Goal: Task Accomplishment & Management: Complete application form

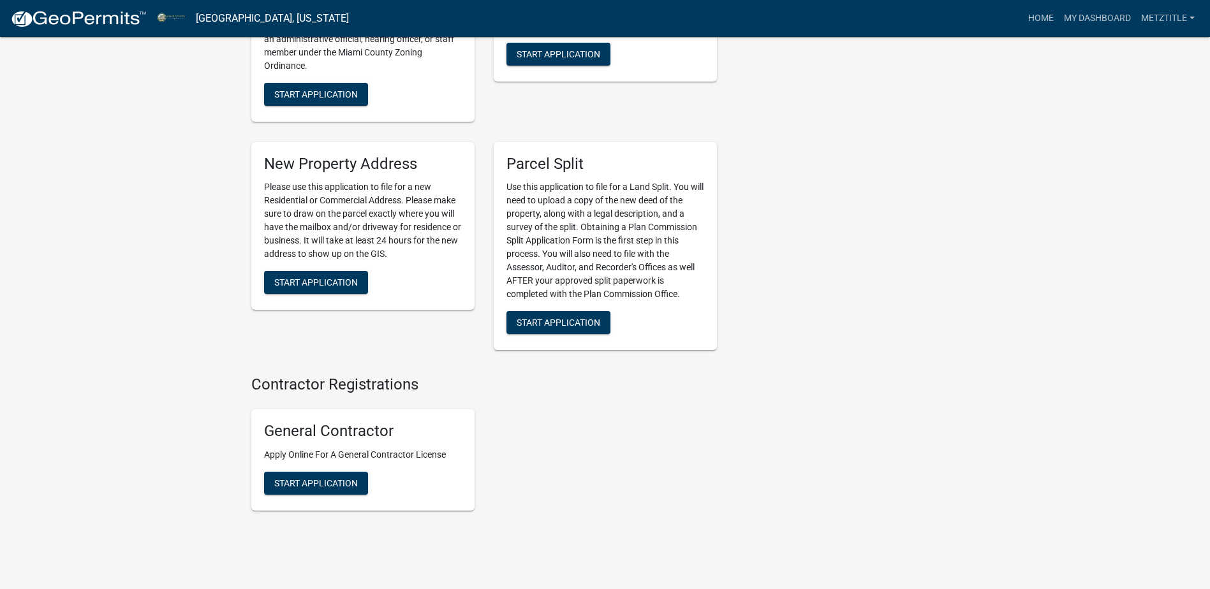
scroll to position [1807, 0]
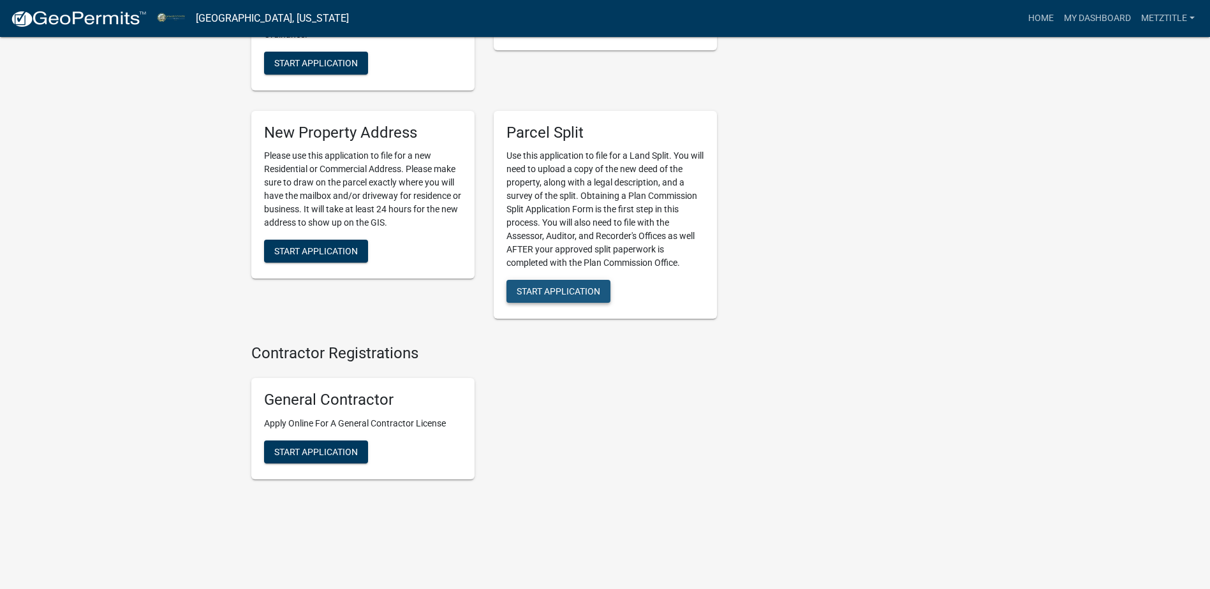
click at [549, 291] on span "Start Application" at bounding box center [559, 291] width 84 height 10
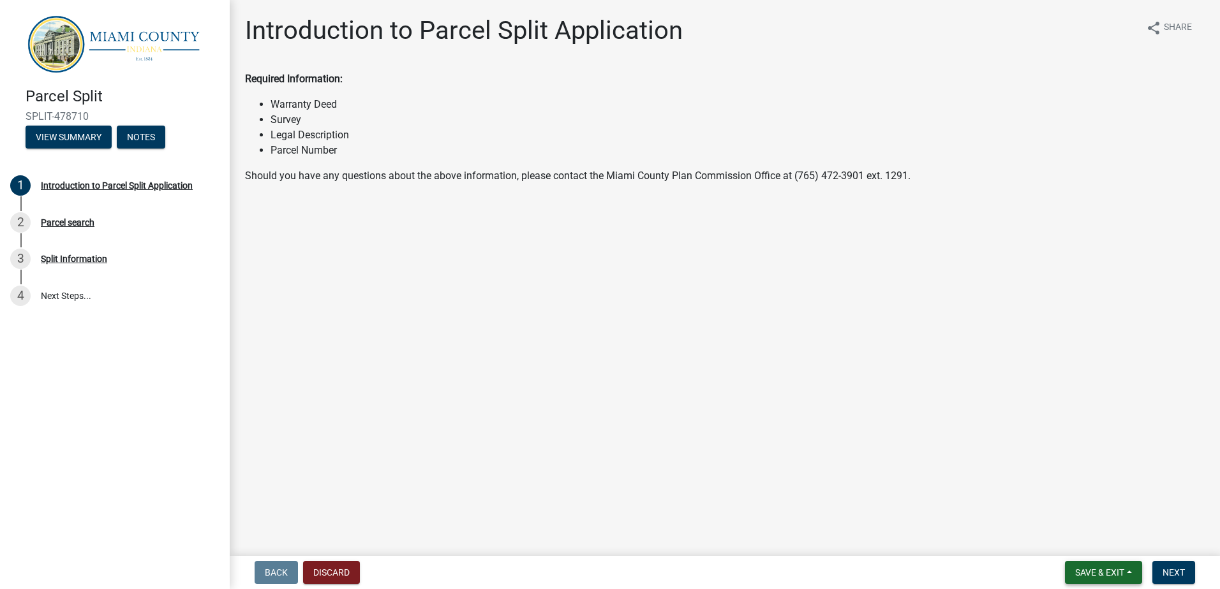
drag, startPoint x: 1113, startPoint y: 573, endPoint x: 943, endPoint y: 524, distance: 177.3
click at [898, 543] on wm-app "Parcel Split SPLIT-478710 View Summary Notes 1 Introduction to Parcel Split App…" at bounding box center [610, 294] width 1220 height 589
click at [1176, 570] on span "Next" at bounding box center [1173, 573] width 22 height 10
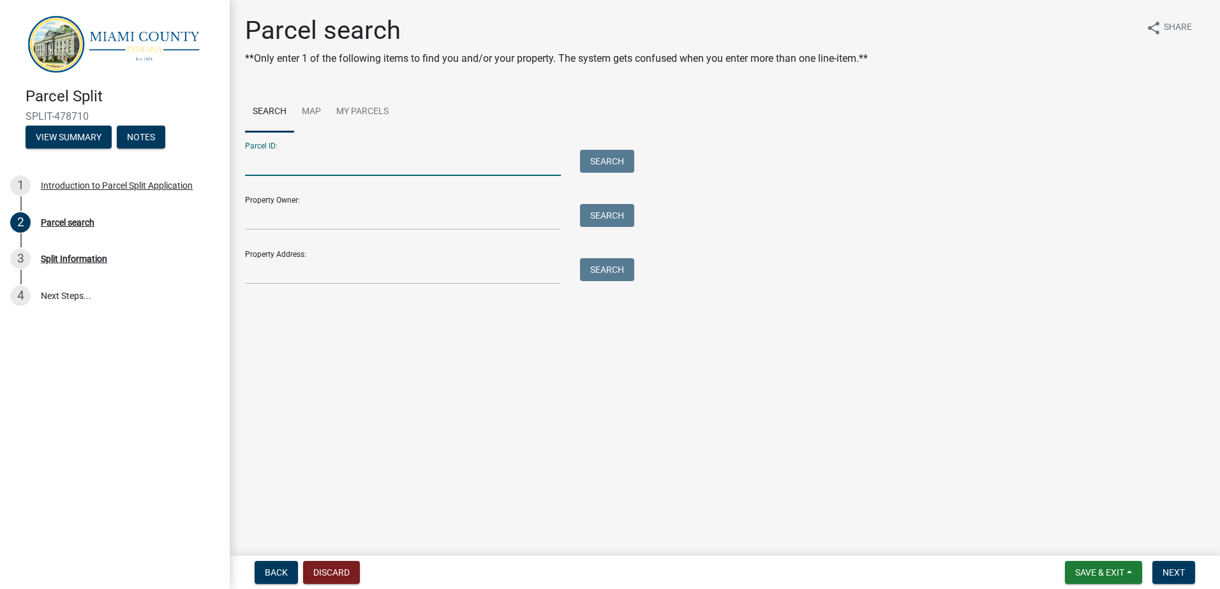
click at [288, 161] on input "Parcel ID:" at bounding box center [403, 163] width 316 height 26
type input "52-06-10-200-002.000-019"
click at [605, 163] on button "Search" at bounding box center [607, 161] width 54 height 23
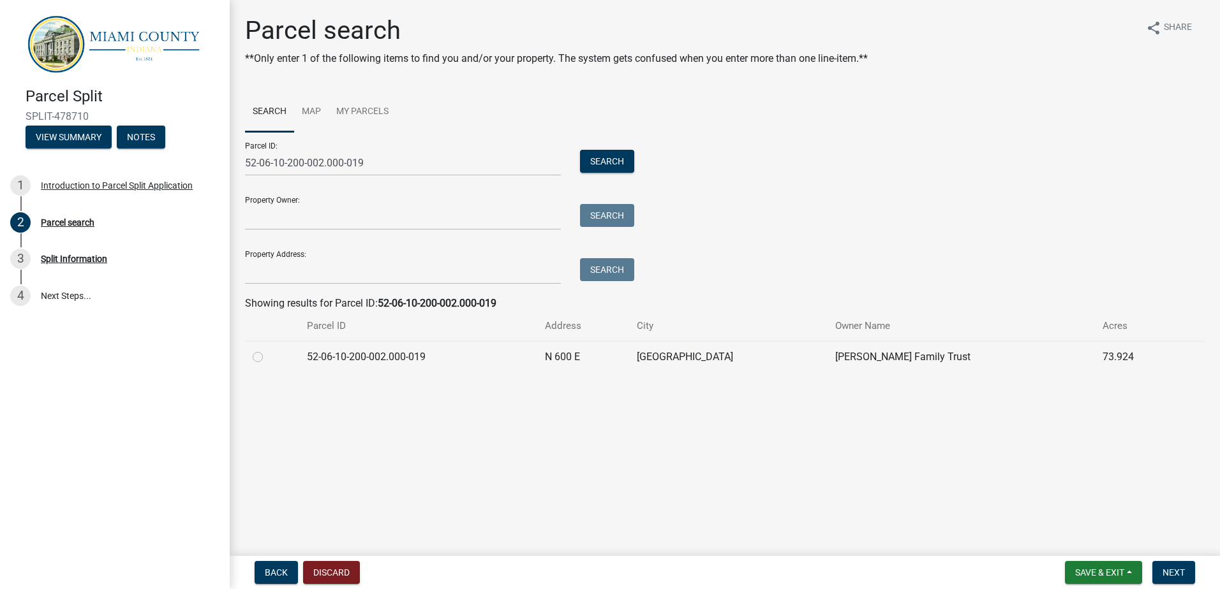
click at [268, 350] on label at bounding box center [268, 350] width 0 height 0
click at [268, 356] on input "radio" at bounding box center [272, 354] width 8 height 8
radio input "true"
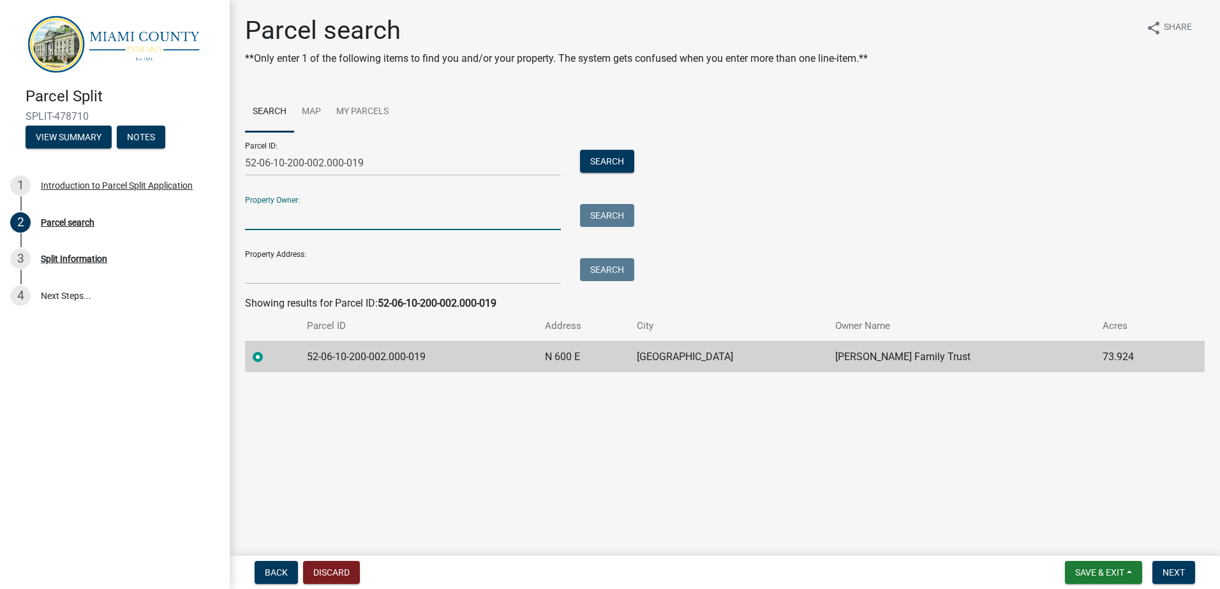
click at [392, 212] on input "Property Owner:" at bounding box center [403, 217] width 316 height 26
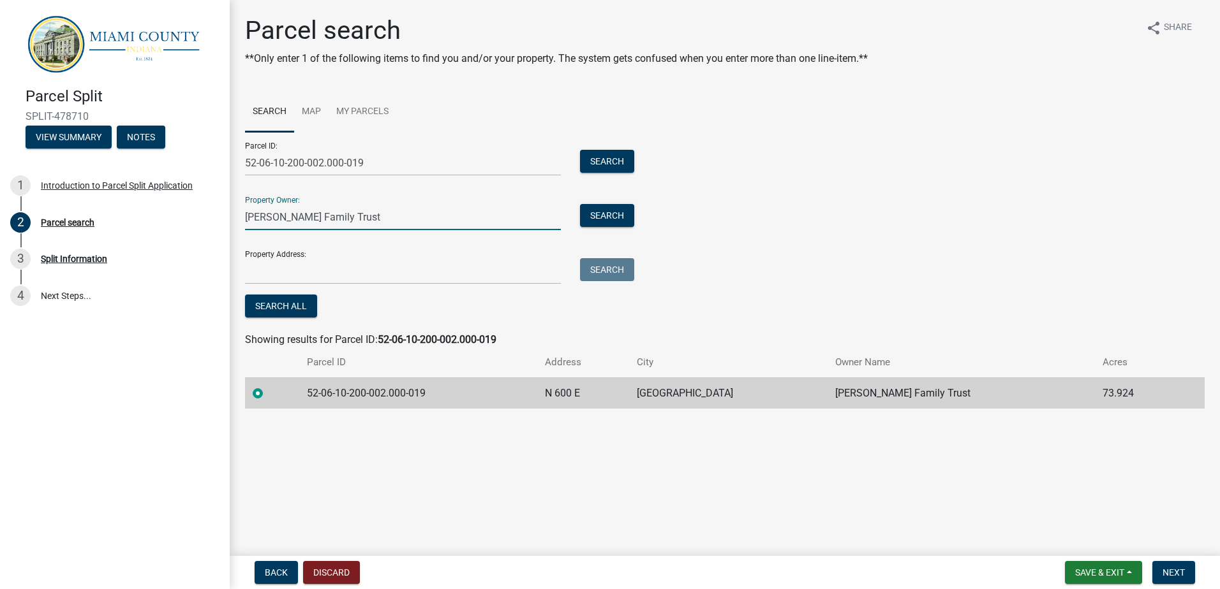
type input "[PERSON_NAME] Family Trust"
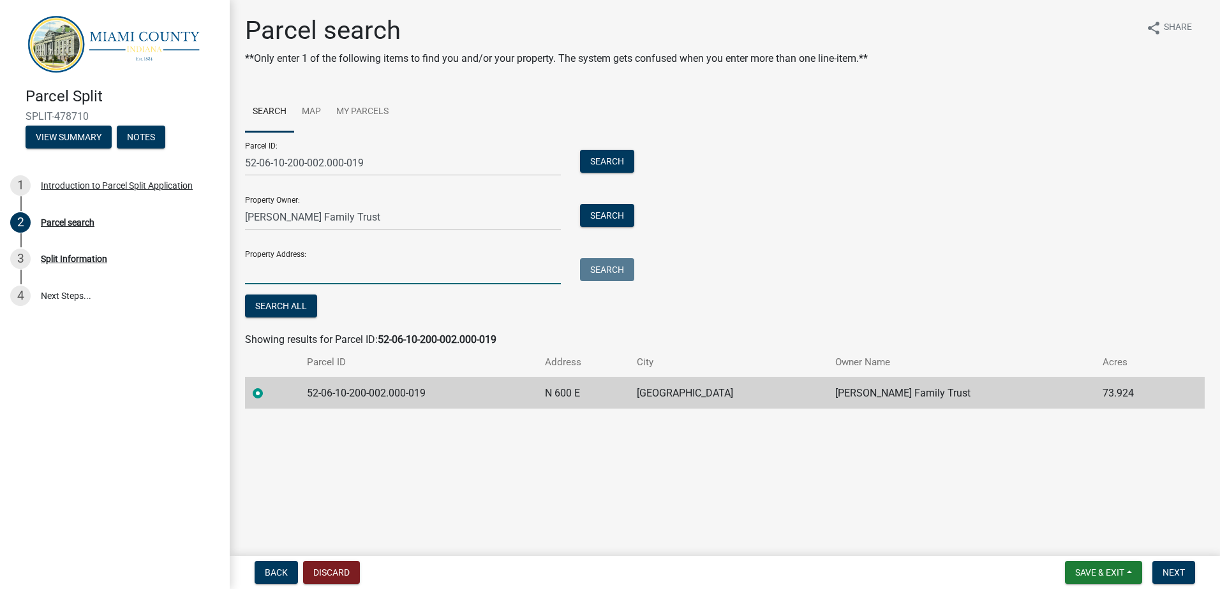
click at [321, 276] on input "Property Address:" at bounding box center [403, 271] width 316 height 26
click at [304, 269] on input "Property Address:" at bounding box center [403, 271] width 316 height 26
type input "[STREET_ADDRESS]"
click at [1177, 572] on span "Next" at bounding box center [1173, 573] width 22 height 10
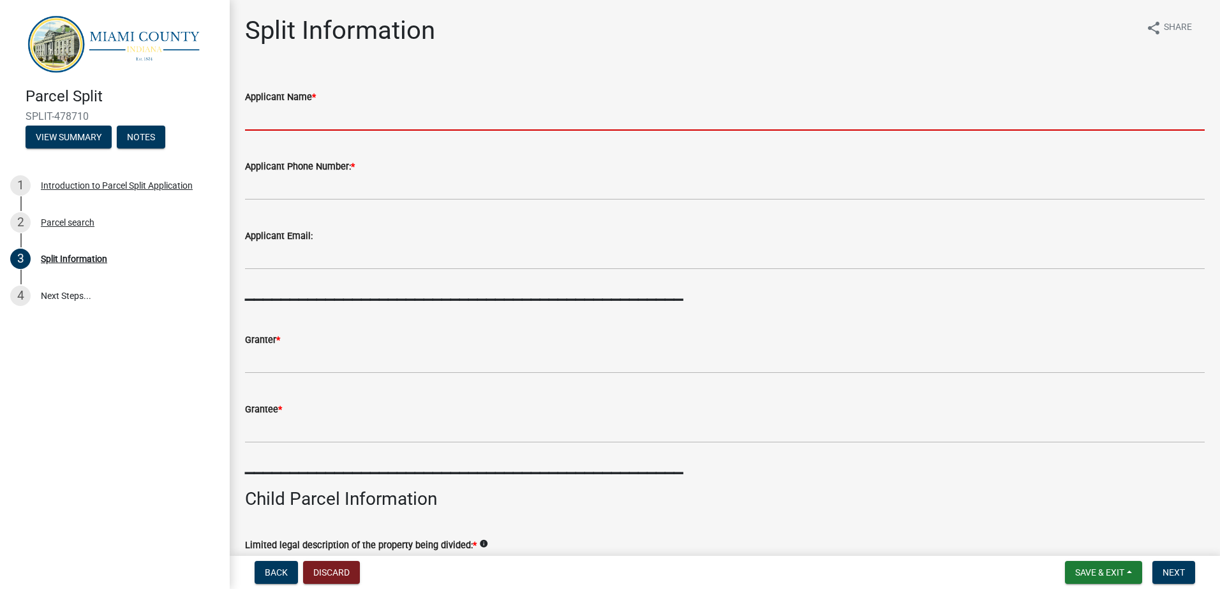
click at [283, 114] on input "Applicant Name *" at bounding box center [724, 118] width 959 height 26
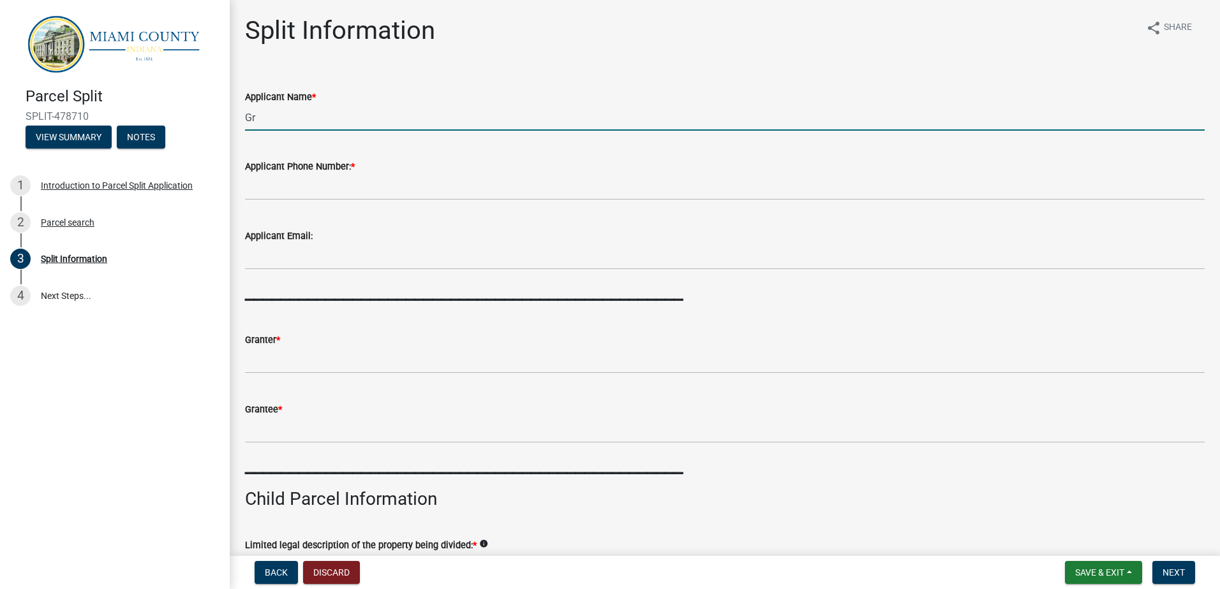
type input "G"
type input "M"
type input "[PERSON_NAME][GEOGRAPHIC_DATA]"
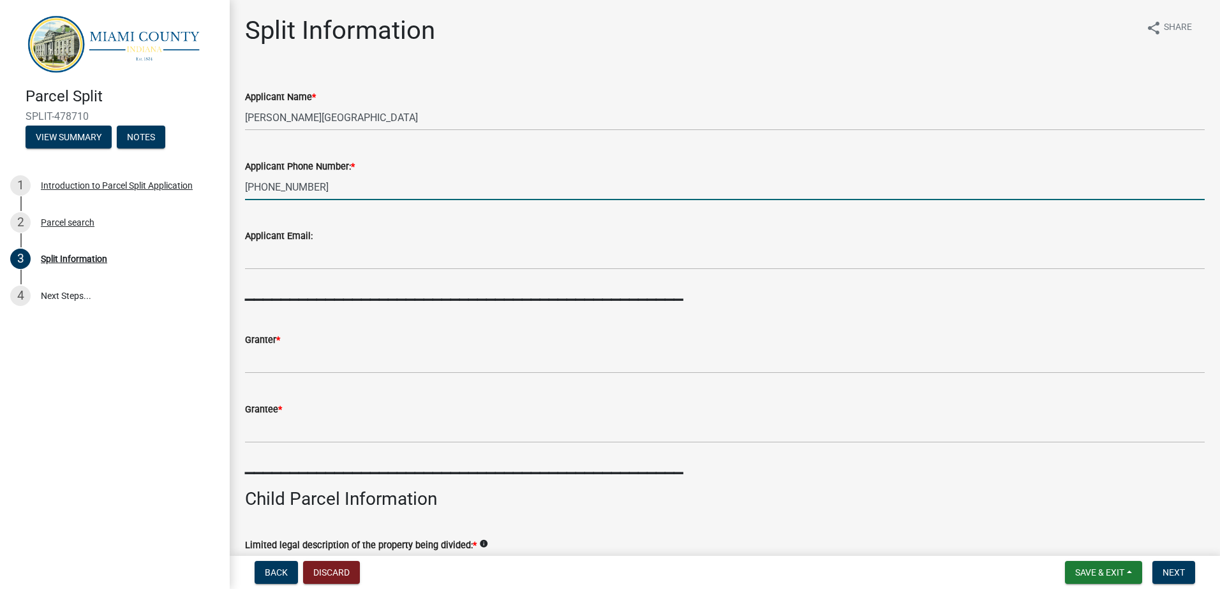
type input "[PHONE_NUMBER]"
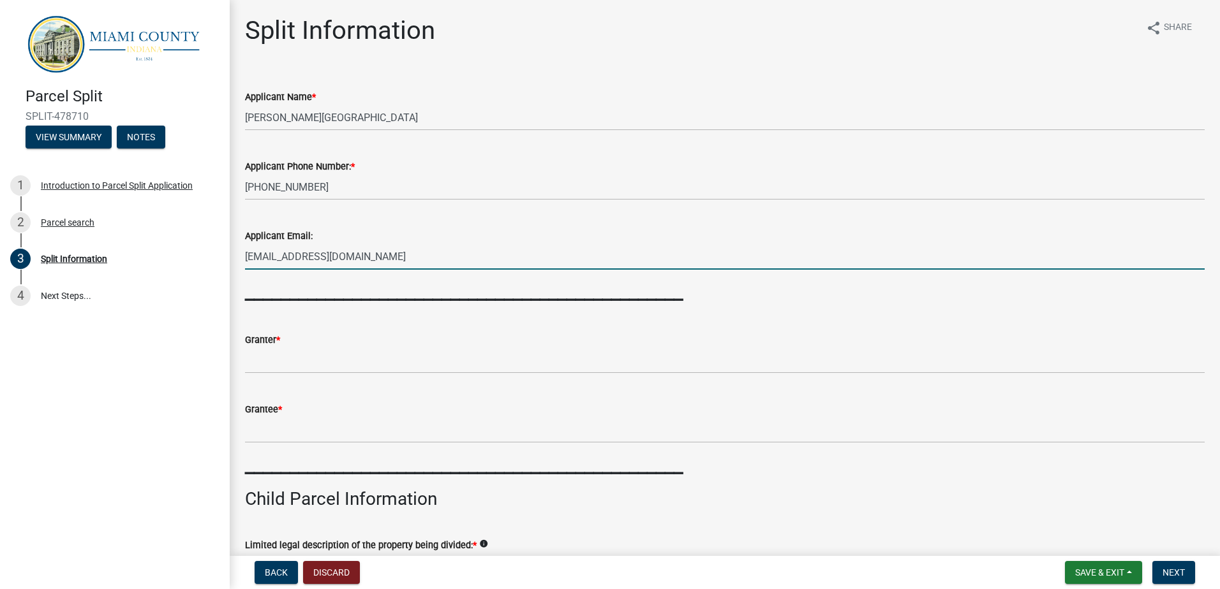
type input "[EMAIL_ADDRESS][DOMAIN_NAME]"
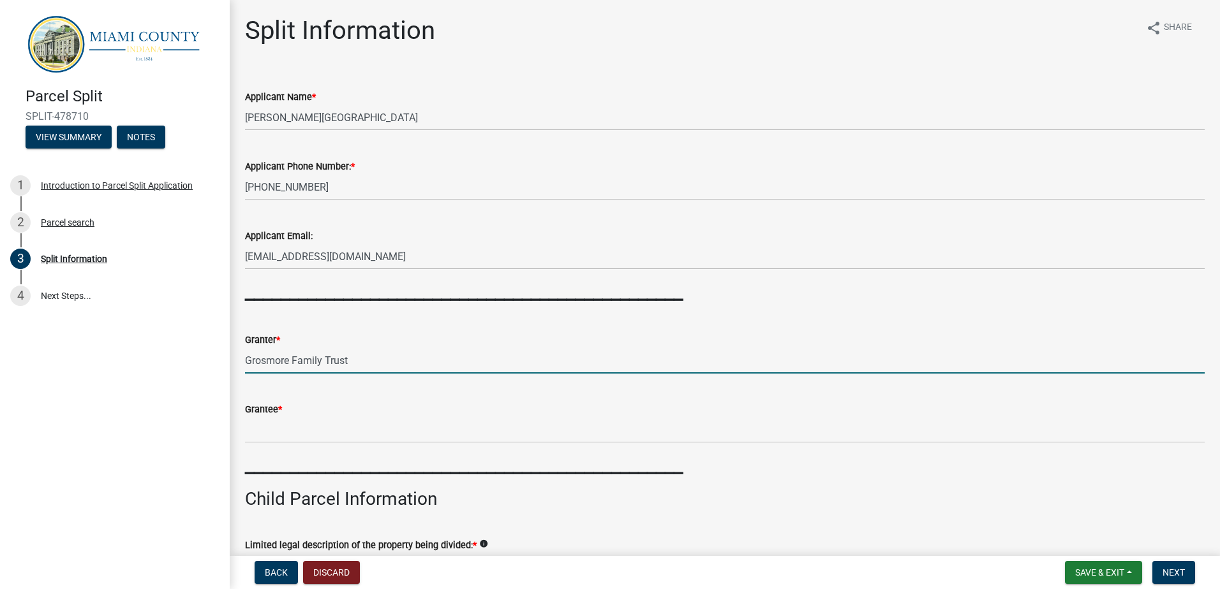
type input "Grosmore Family Trust"
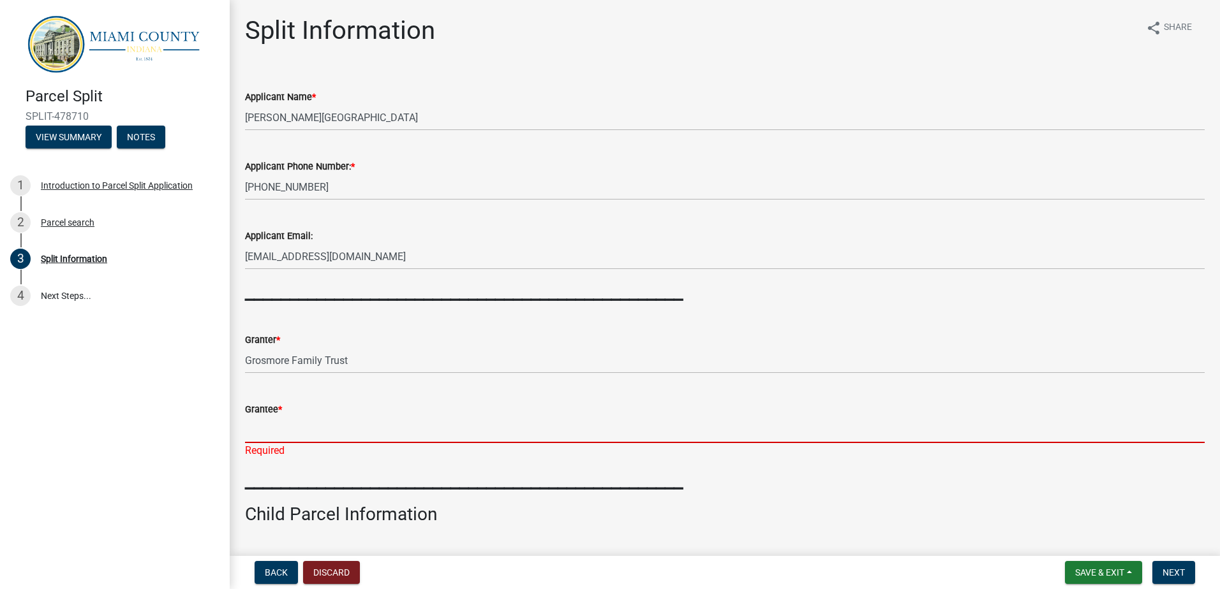
click at [265, 434] on input "Grantee *" at bounding box center [724, 430] width 959 height 26
click at [270, 434] on input "Grantee *" at bounding box center [724, 430] width 959 height 26
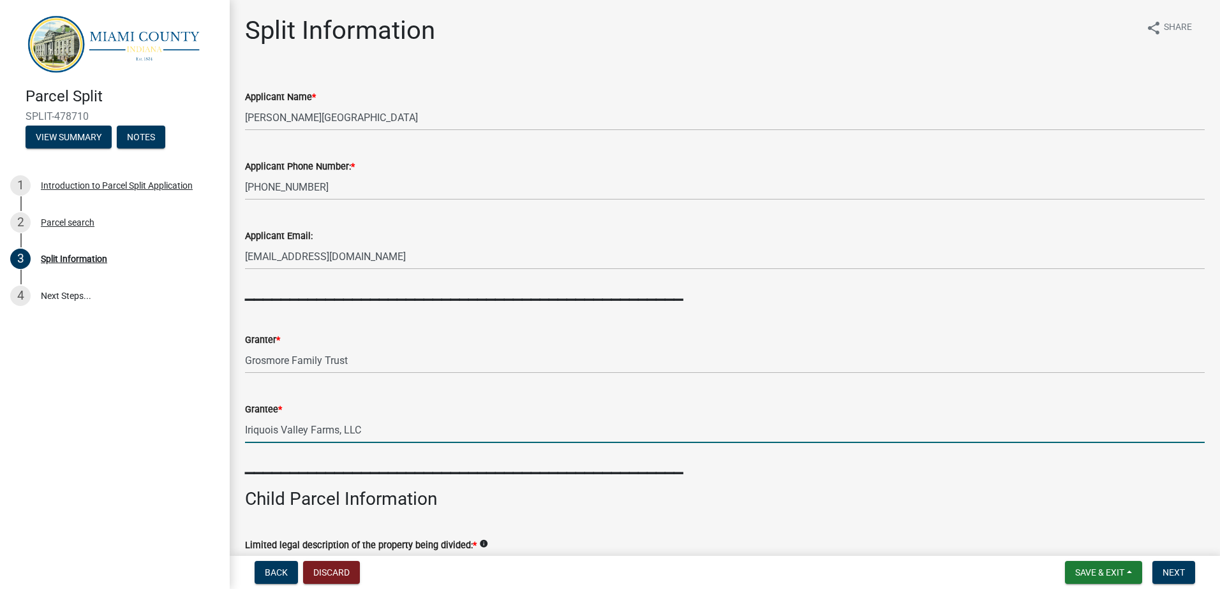
click at [377, 429] on input "Iriquois Valley Farms, LLC" at bounding box center [724, 430] width 959 height 26
click at [544, 427] on input "[GEOGRAPHIC_DATA], LLC 13.947 acres and 59.596 acres - Ty" at bounding box center [724, 430] width 959 height 26
click at [561, 430] on input "[GEOGRAPHIC_DATA], LLC 13.947 acres and 59.596 acres - [PERSON_NAME], A" at bounding box center [724, 430] width 959 height 26
click at [635, 433] on input "[GEOGRAPHIC_DATA], LLC 13.947 acres and 59.596 acres - [GEOGRAPHIC_DATA][PERSON…" at bounding box center [724, 430] width 959 height 26
type input "[GEOGRAPHIC_DATA], LLC 12.722 acres and 59.596 acres - [PERSON_NAME] 13.947 acr…"
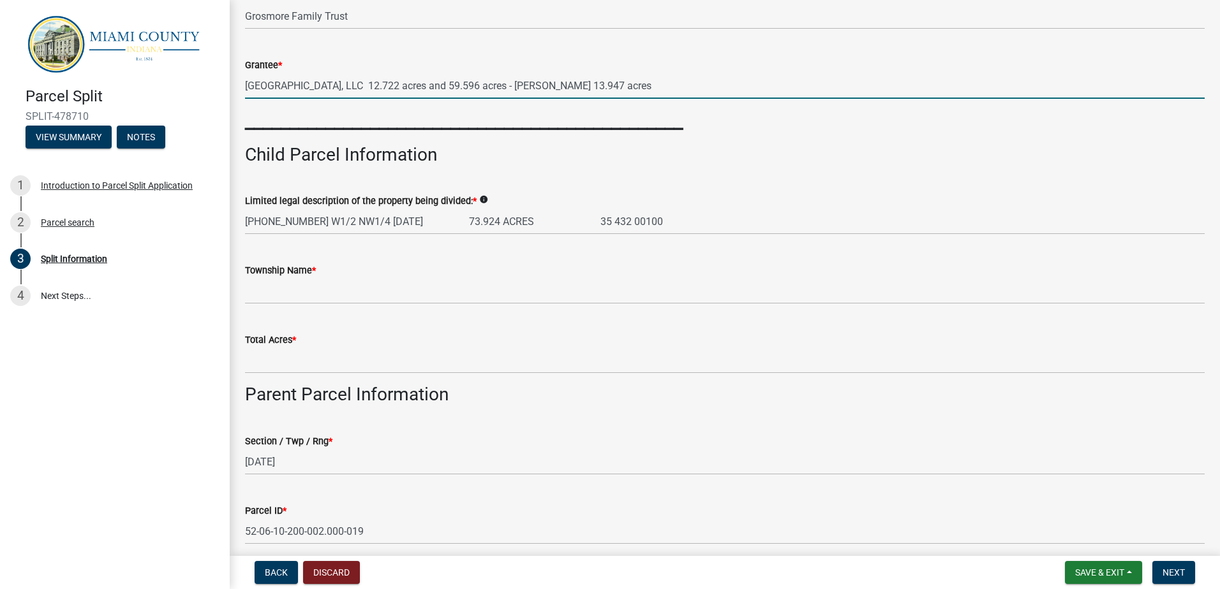
scroll to position [383, 0]
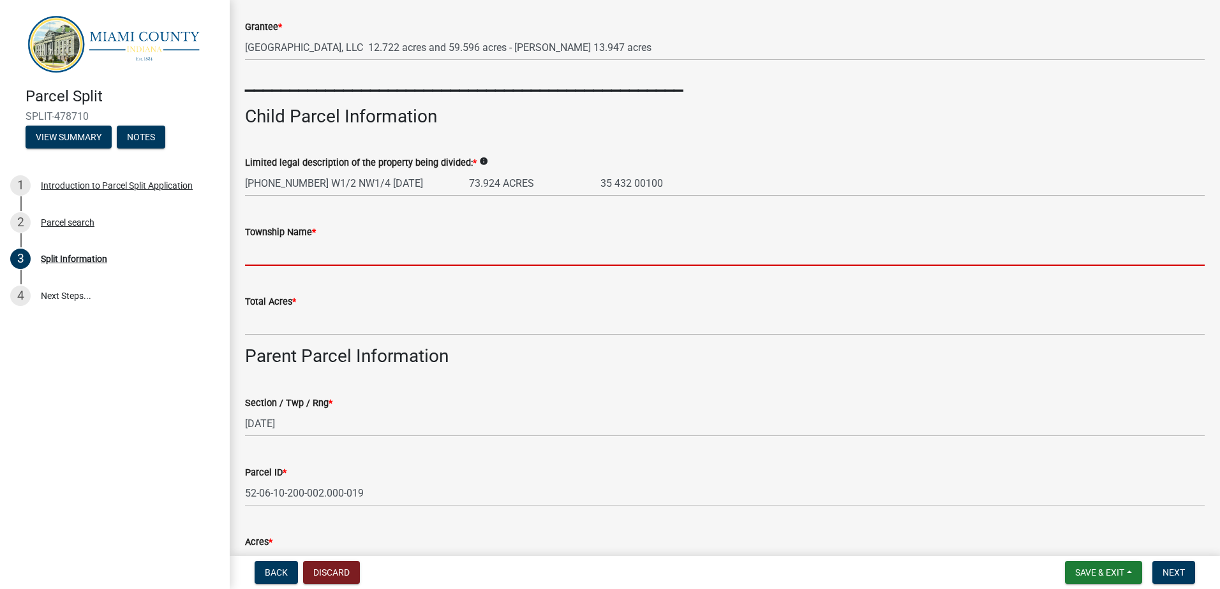
click at [270, 256] on input "Township Name *" at bounding box center [724, 253] width 959 height 26
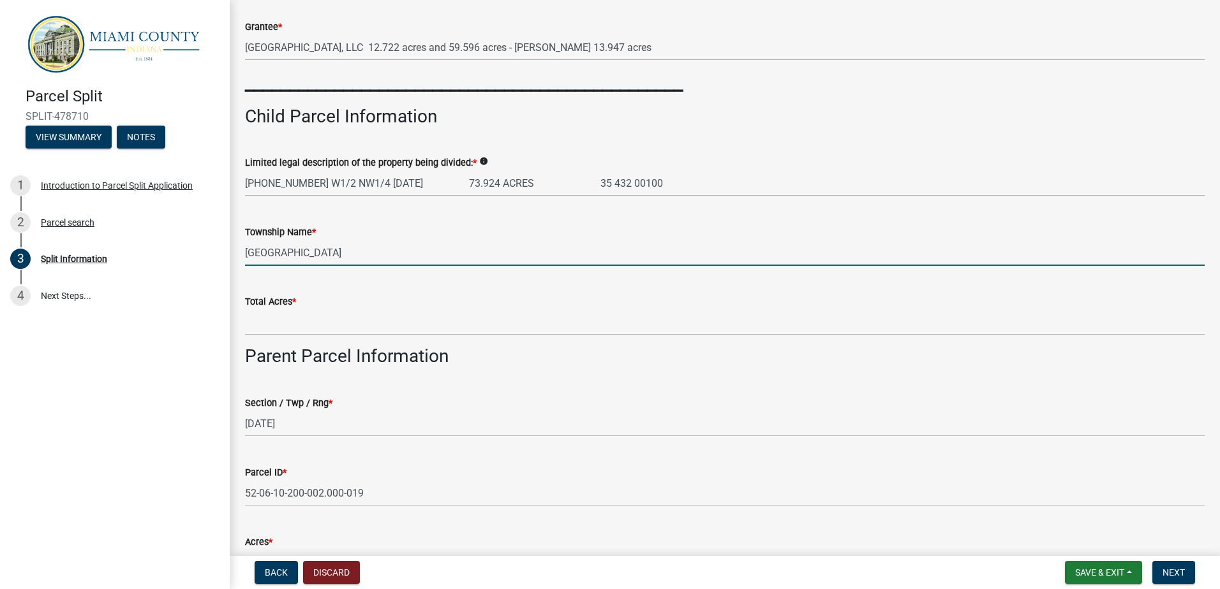
type input "[GEOGRAPHIC_DATA]"
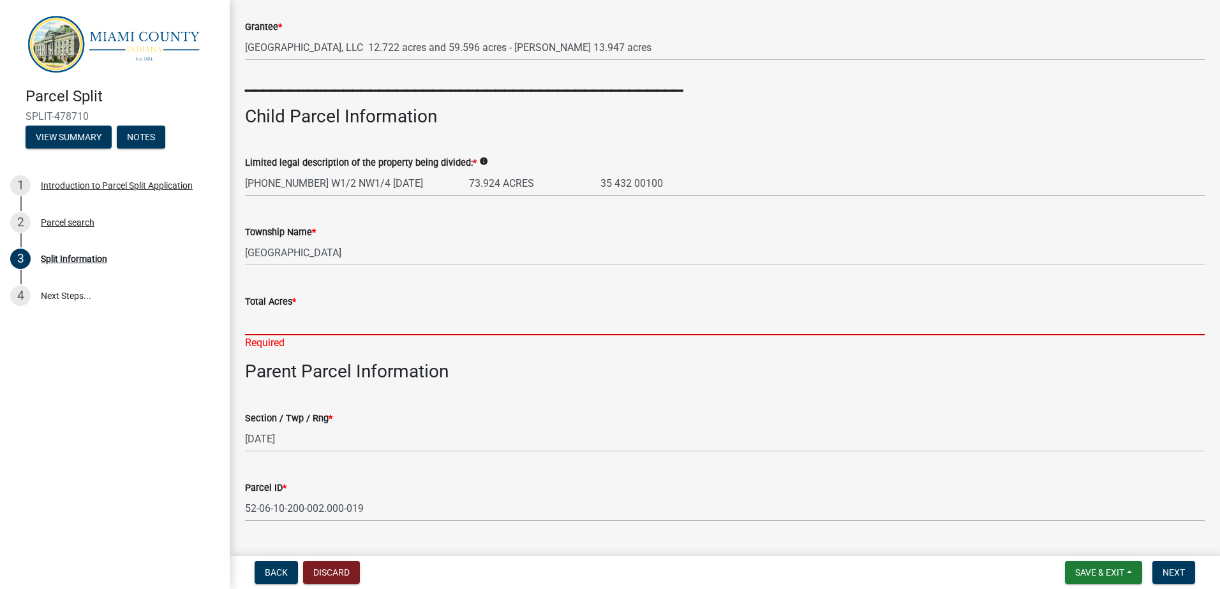
click at [346, 322] on input "Total Acres *" at bounding box center [724, 322] width 959 height 26
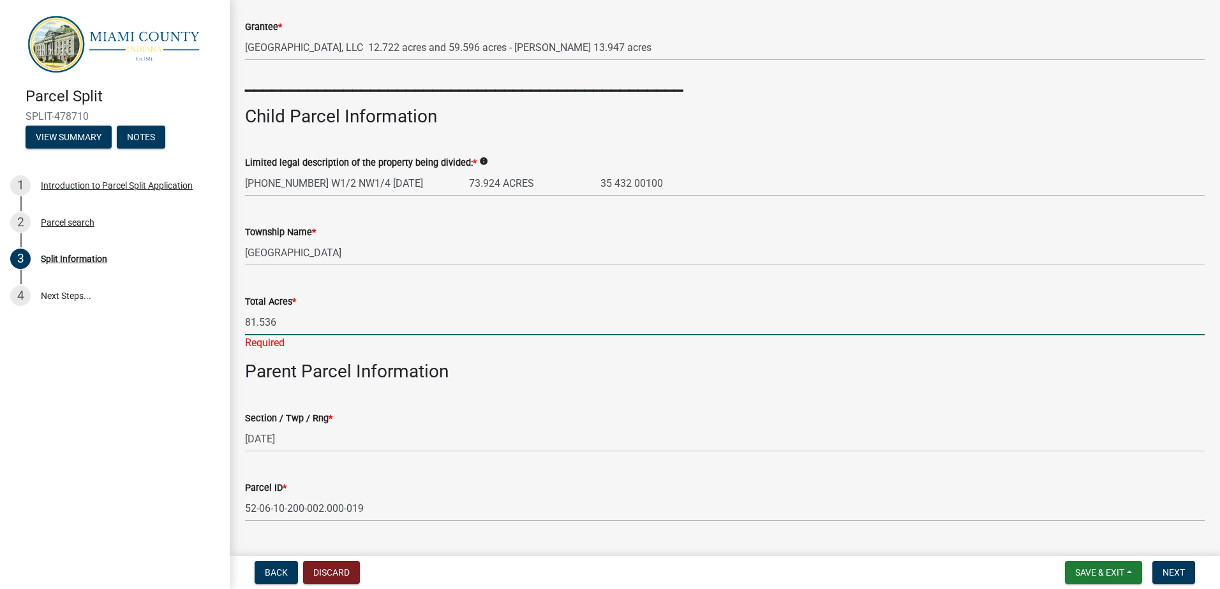
type input "81.536"
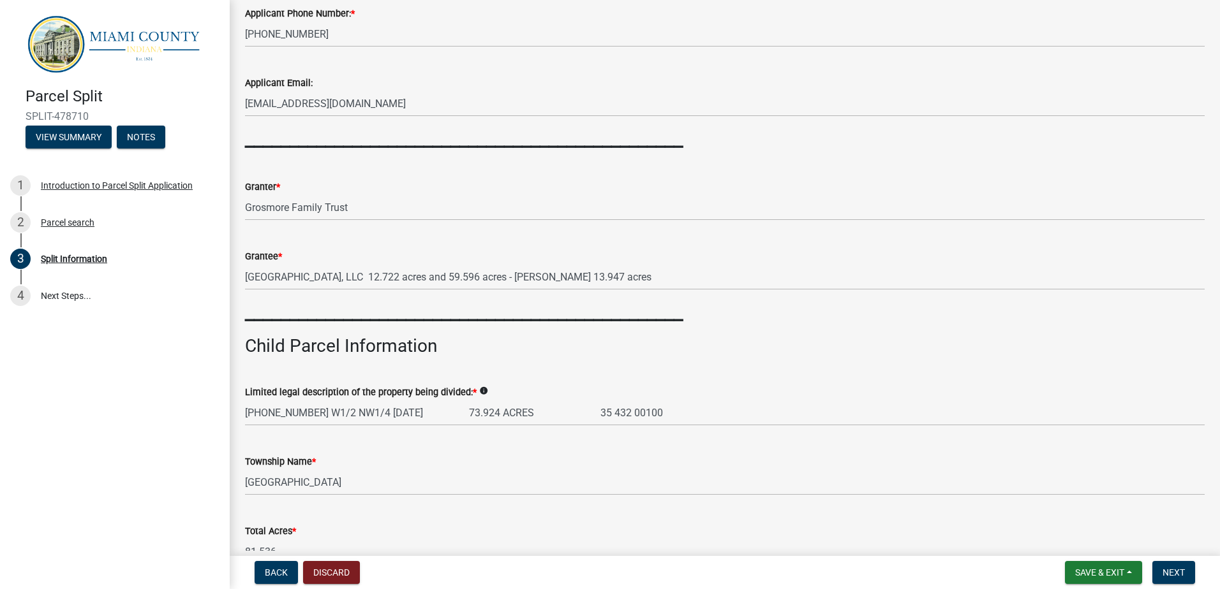
scroll to position [191, 0]
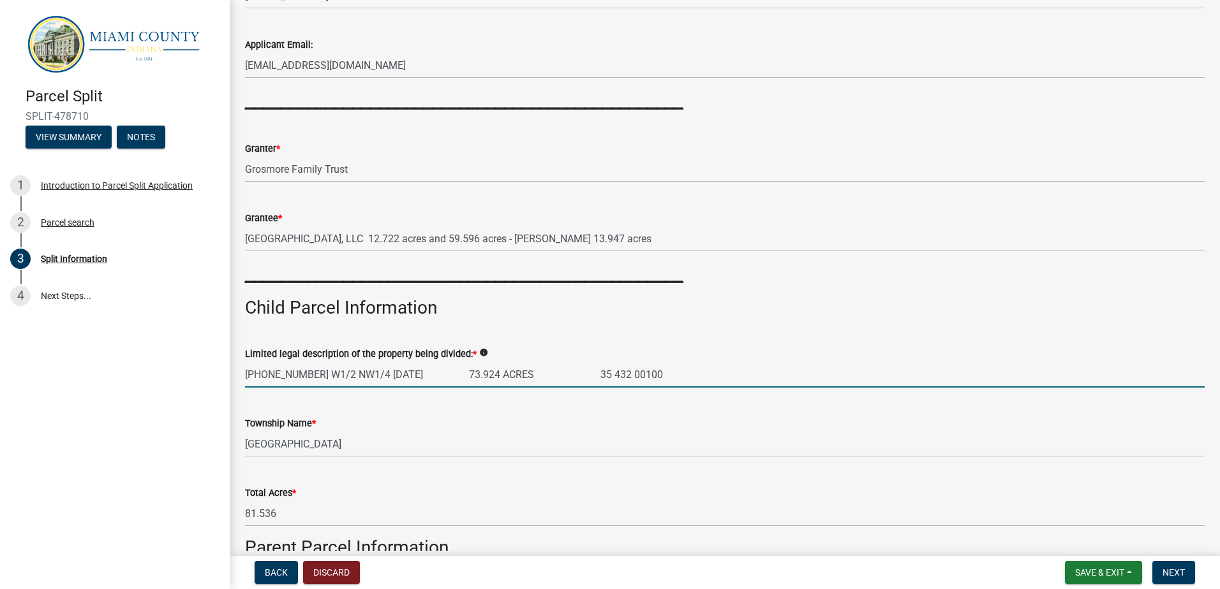
click at [460, 371] on input "[PHONE_NUMBER] W1/2 NW1/4 [DATE] 73.924 ACRES 35 432 00100" at bounding box center [724, 375] width 959 height 26
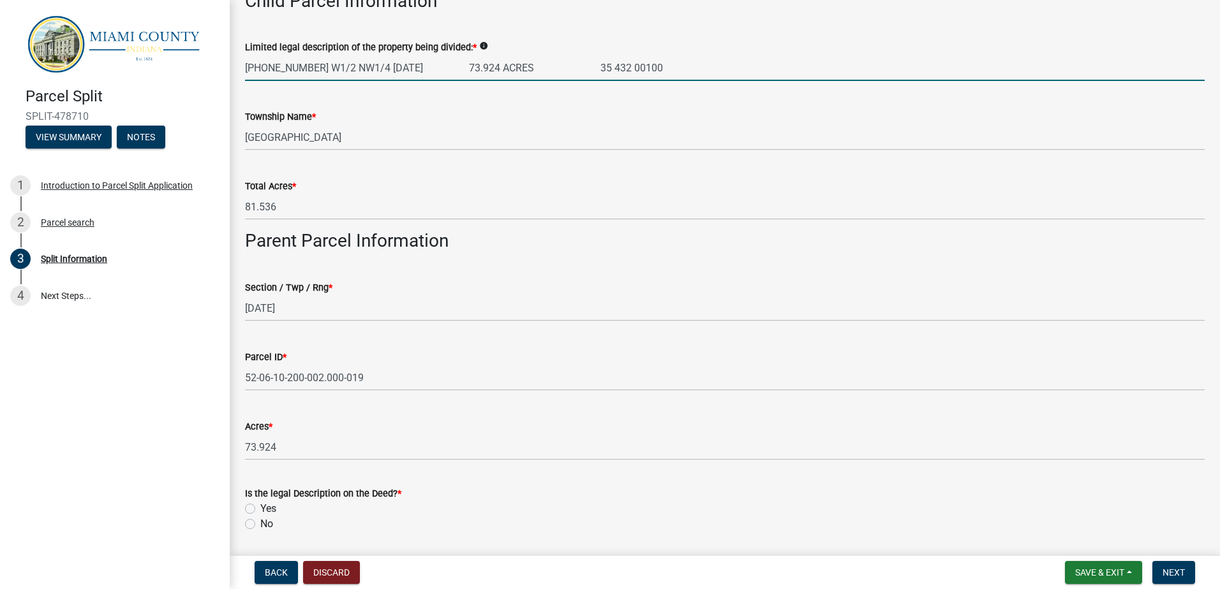
scroll to position [383, 0]
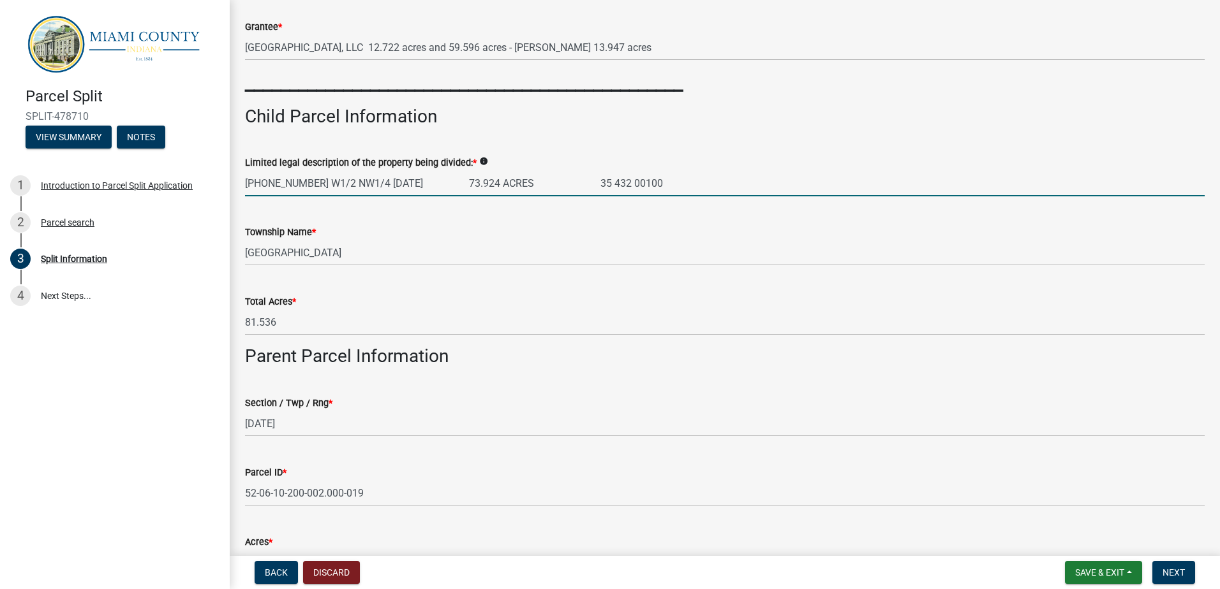
drag, startPoint x: 454, startPoint y: 182, endPoint x: 493, endPoint y: 177, distance: 39.9
click at [491, 180] on input "[PHONE_NUMBER] W1/2 NW1/4 [DATE] 73.924 ACRES 35 432 00100" at bounding box center [724, 183] width 959 height 26
click at [616, 183] on input "[PHONE_NUMBER] W1/2 NW1/4 [DATE] 59.596 ACRES, 13.947 ACRES, & 35 432 00100" at bounding box center [724, 183] width 959 height 26
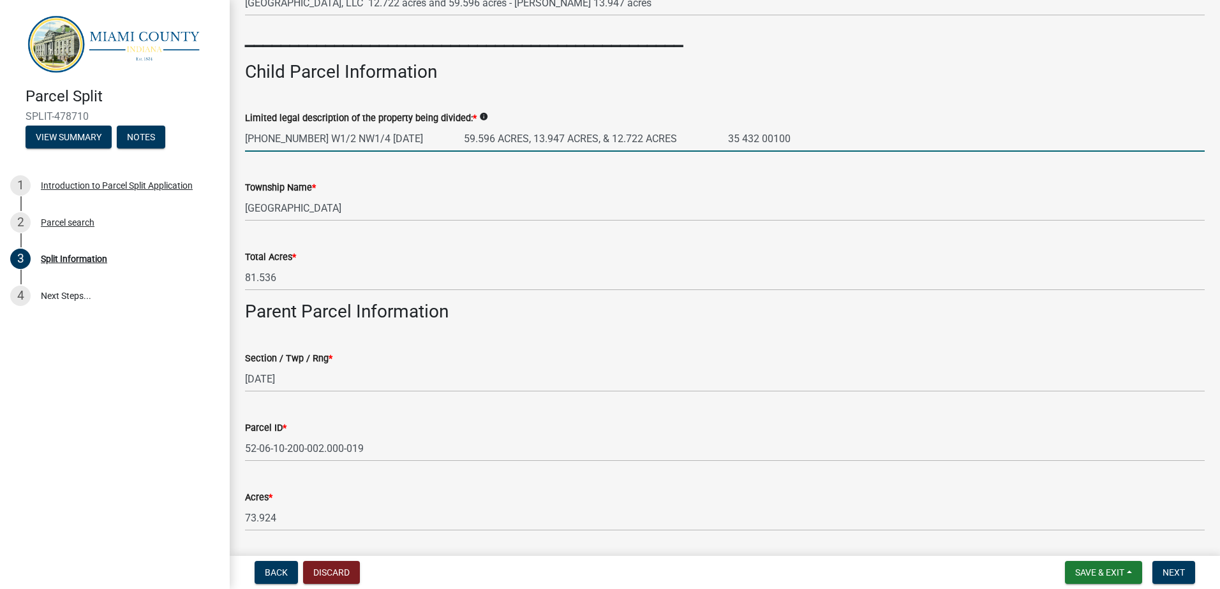
scroll to position [447, 0]
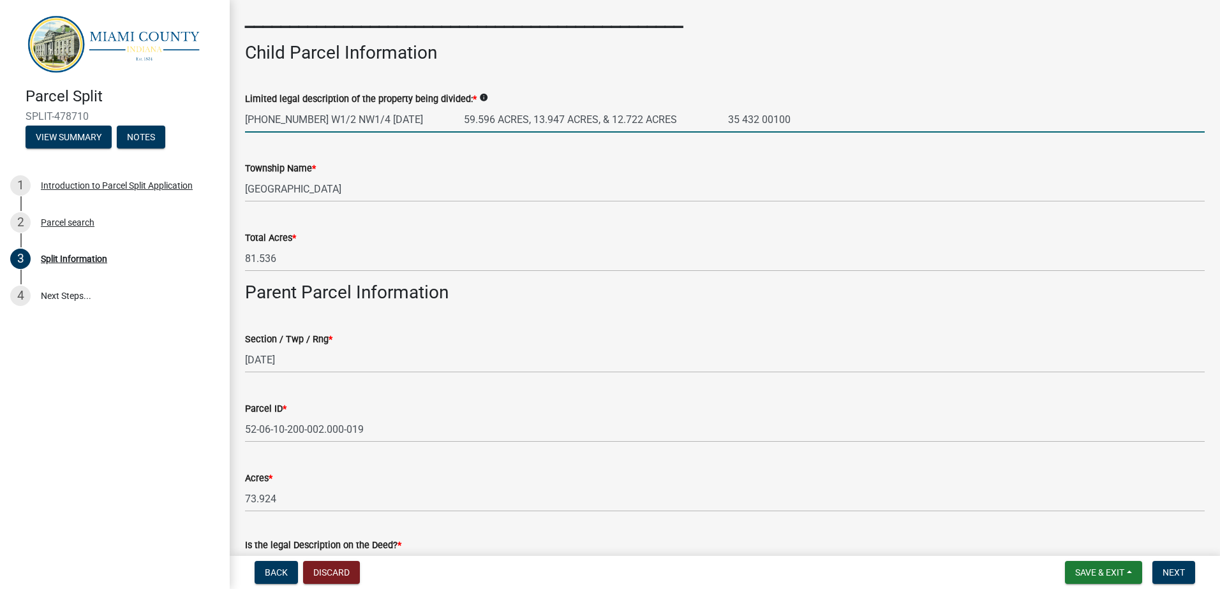
type input "[PHONE_NUMBER] W1/2 NW1/4 [DATE] 59.596 ACRES, 13.947 ACRES, & 12.722 ACRES 35 …"
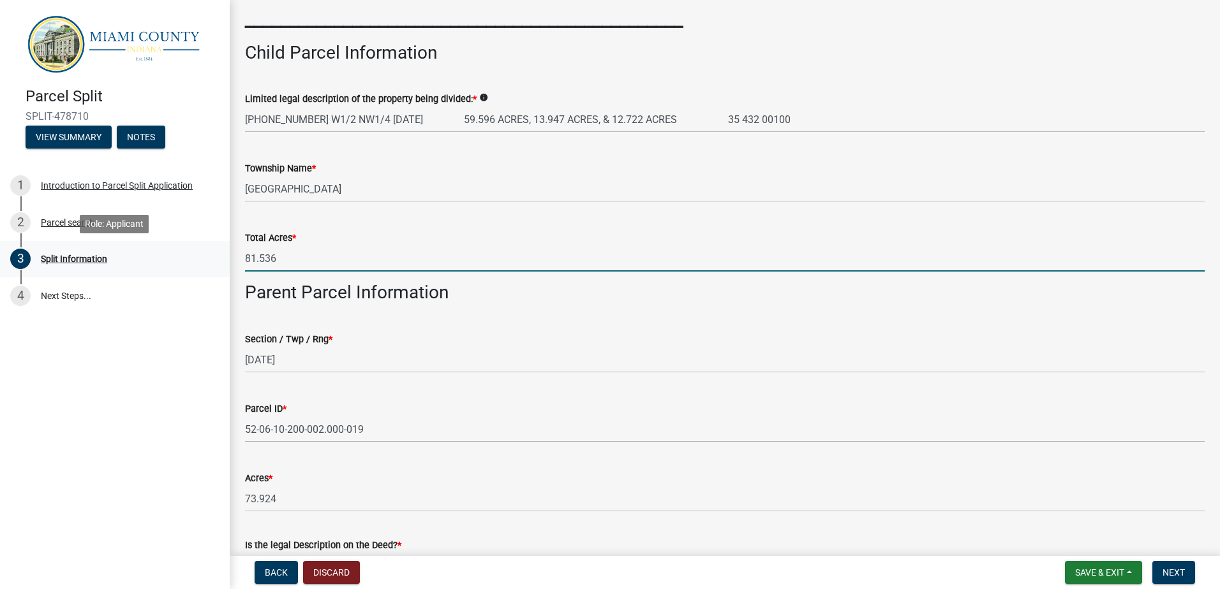
drag, startPoint x: 281, startPoint y: 257, endPoint x: 218, endPoint y: 260, distance: 63.2
click at [218, 260] on div "Parcel Split SPLIT-478710 View Summary Notes 1 Introduction to Parcel Split App…" at bounding box center [610, 294] width 1220 height 589
type input "86.265"
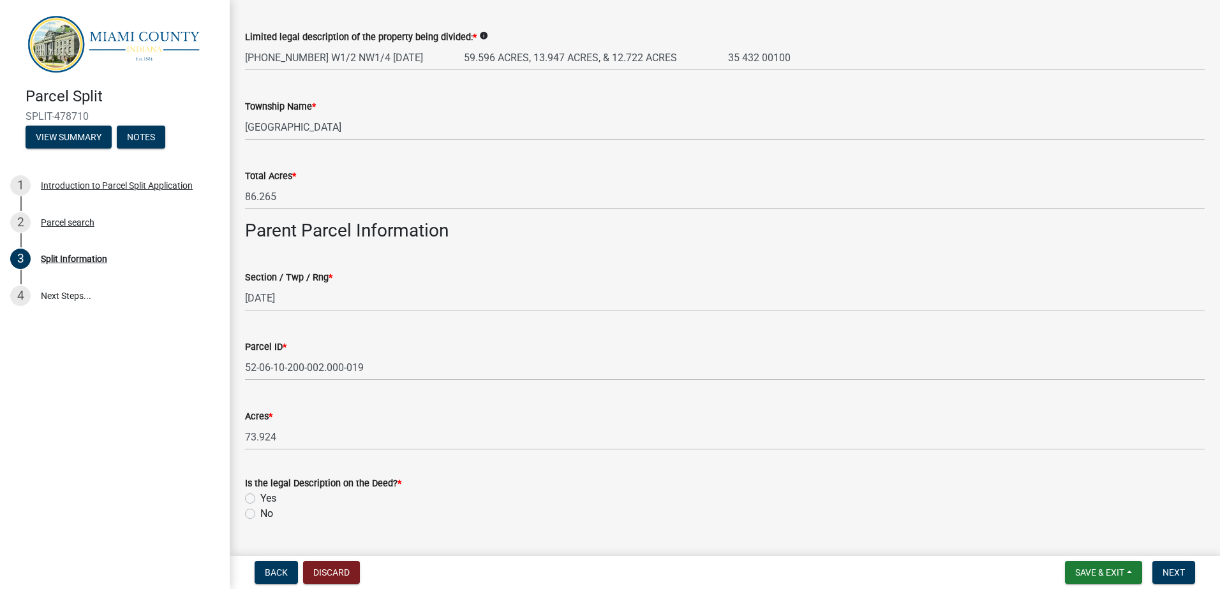
scroll to position [638, 0]
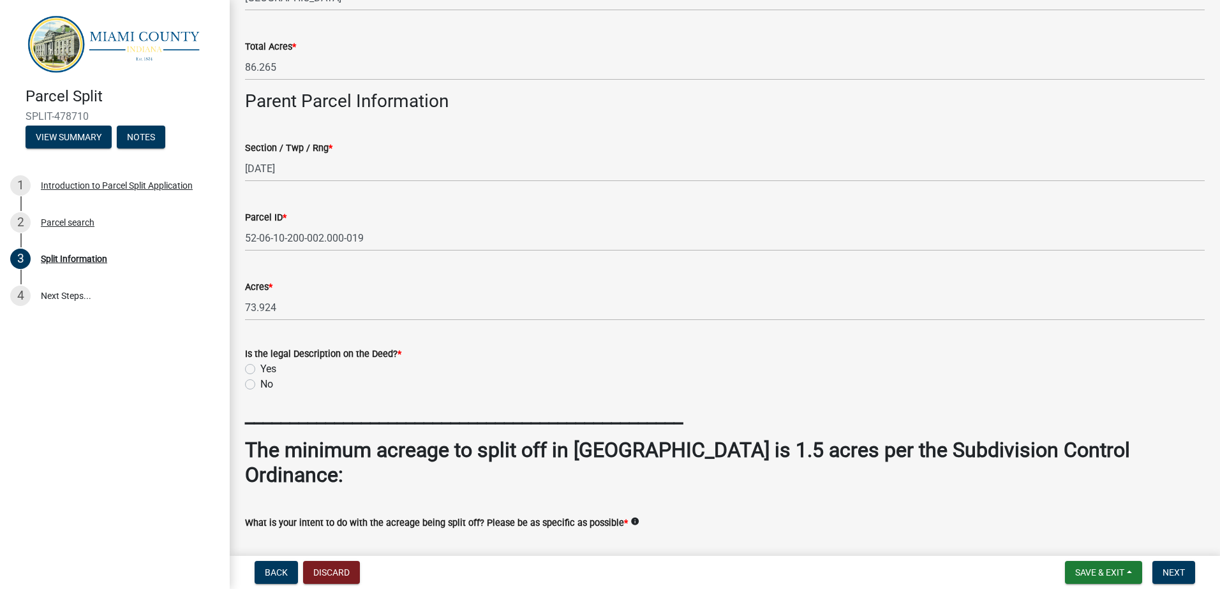
click at [260, 370] on label "Yes" at bounding box center [268, 369] width 16 height 15
click at [260, 370] on input "Yes" at bounding box center [264, 366] width 8 height 8
radio input "true"
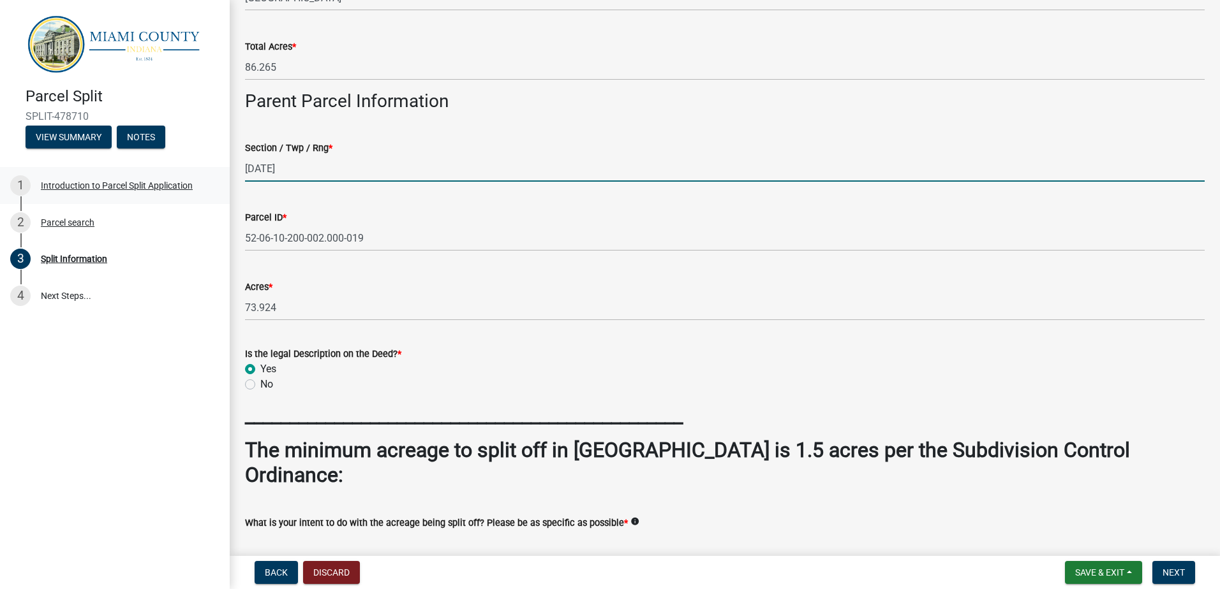
drag, startPoint x: 255, startPoint y: 166, endPoint x: 211, endPoint y: 168, distance: 44.7
click at [211, 168] on div "Parcel Split SPLIT-478710 View Summary Notes 1 Introduction to Parcel Split App…" at bounding box center [610, 294] width 1220 height 589
type input "[DATE]"
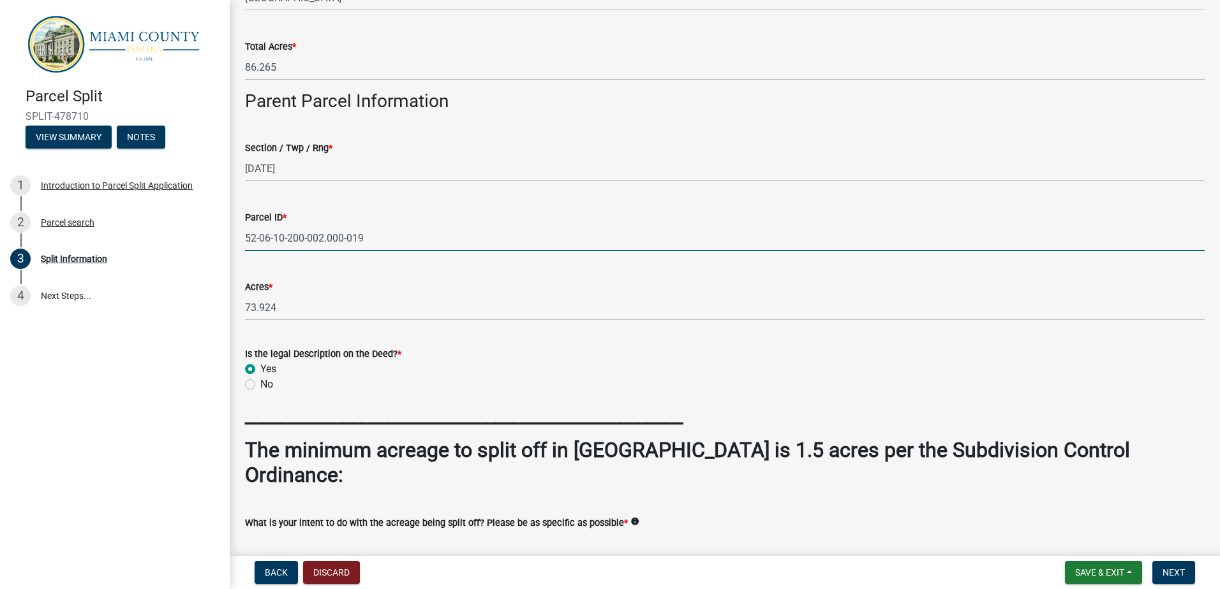
click at [288, 237] on input "52-06-10-200-002.000-019" at bounding box center [724, 238] width 959 height 26
type input "52-06-10-100-002.000-019"
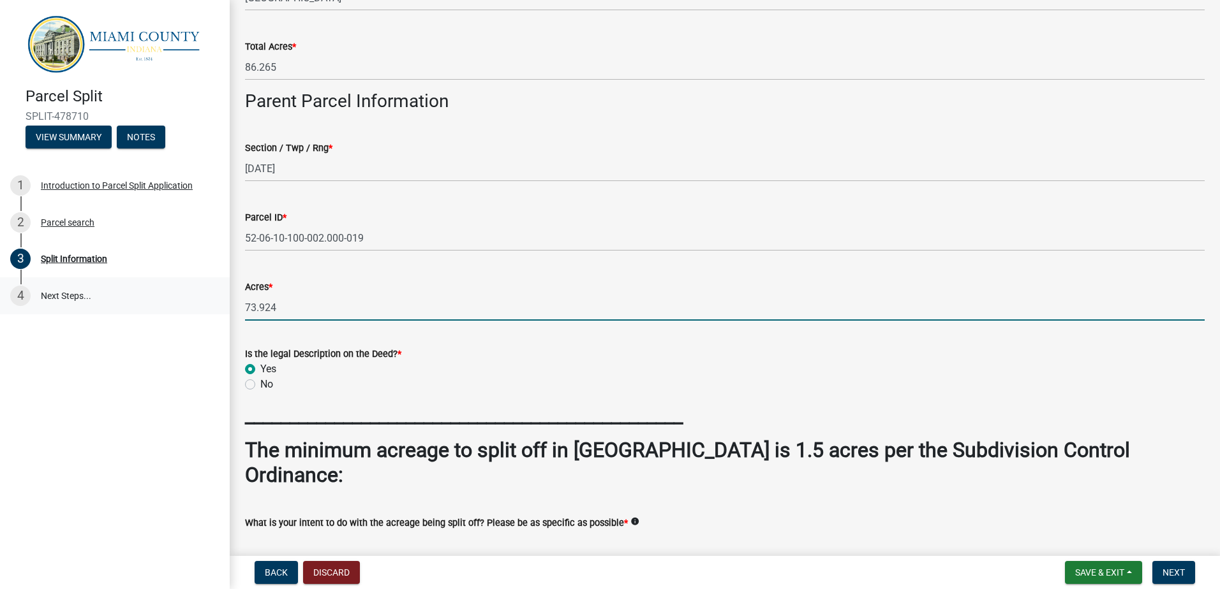
drag, startPoint x: 280, startPoint y: 306, endPoint x: 160, endPoint y: 291, distance: 120.8
click at [160, 291] on div "Parcel Split SPLIT-478710 View Summary Notes 1 Introduction to Parcel Split App…" at bounding box center [610, 294] width 1220 height 589
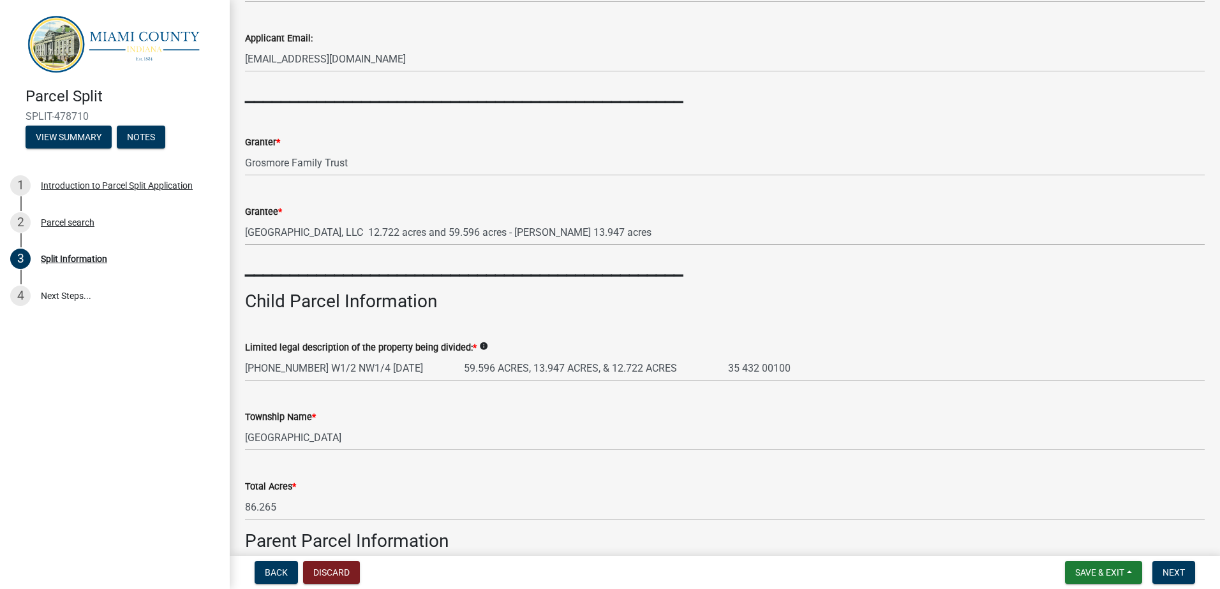
scroll to position [191, 0]
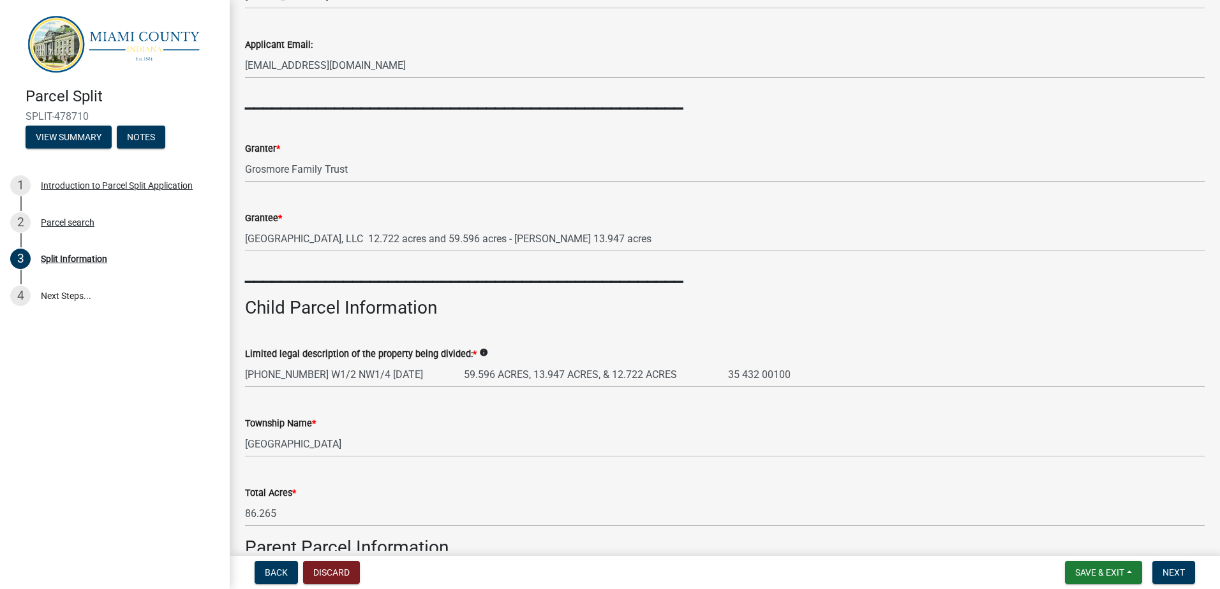
type input "81.536"
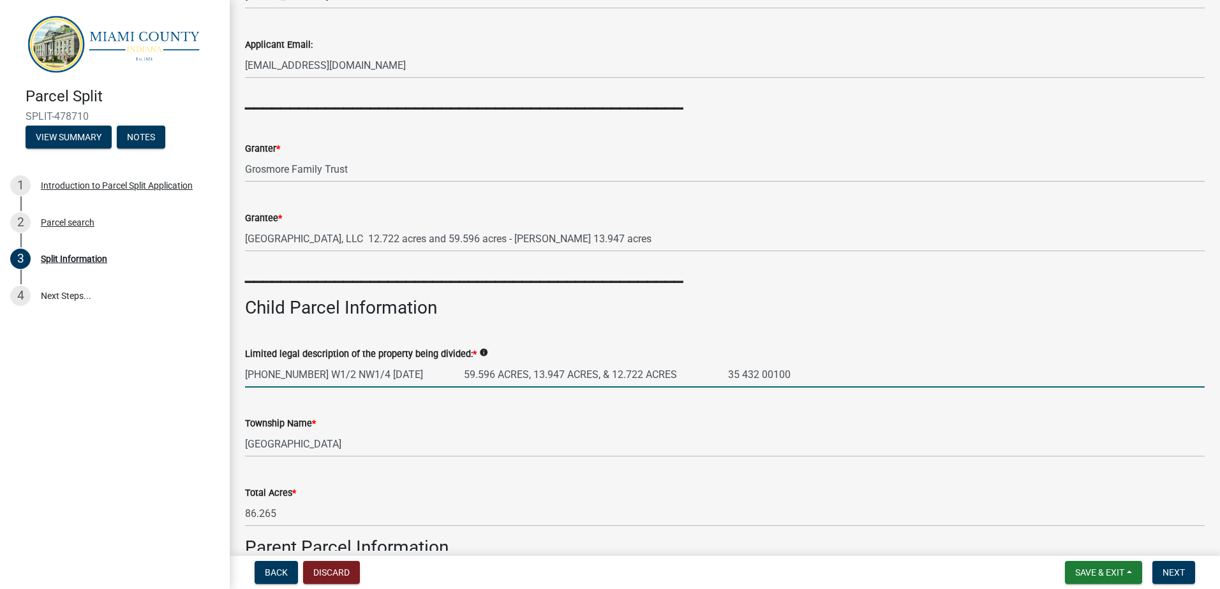
click at [274, 374] on input "[PHONE_NUMBER] W1/2 NW1/4 [DATE] 59.596 ACRES, 13.947 ACRES, & 12.722 ACRES 35 …" at bounding box center [724, 375] width 959 height 26
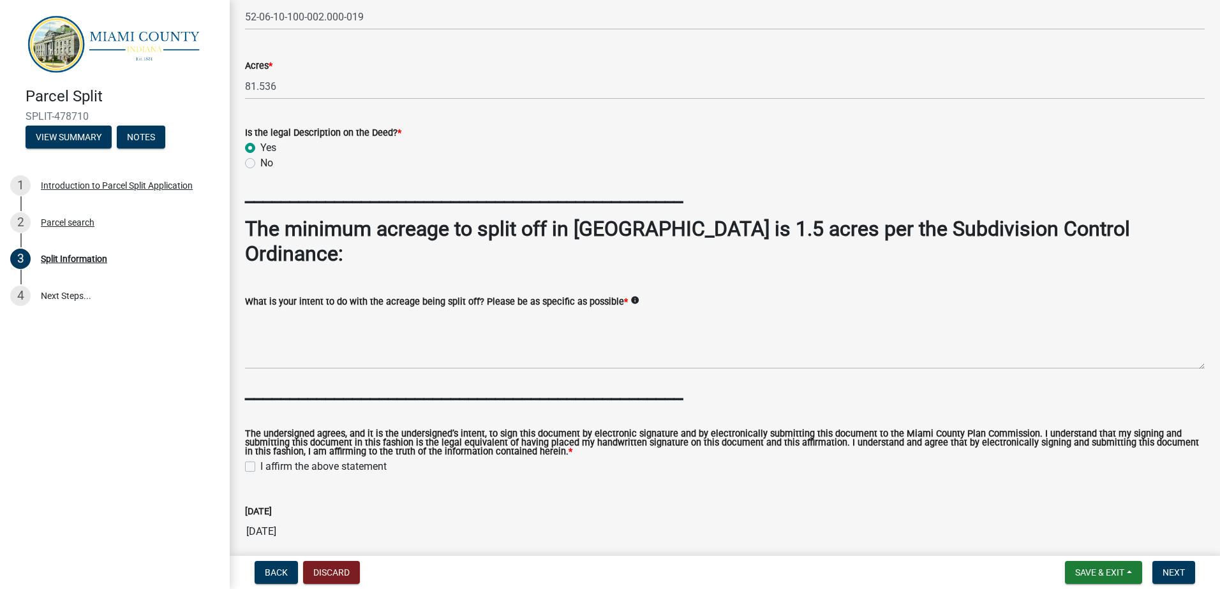
scroll to position [889, 0]
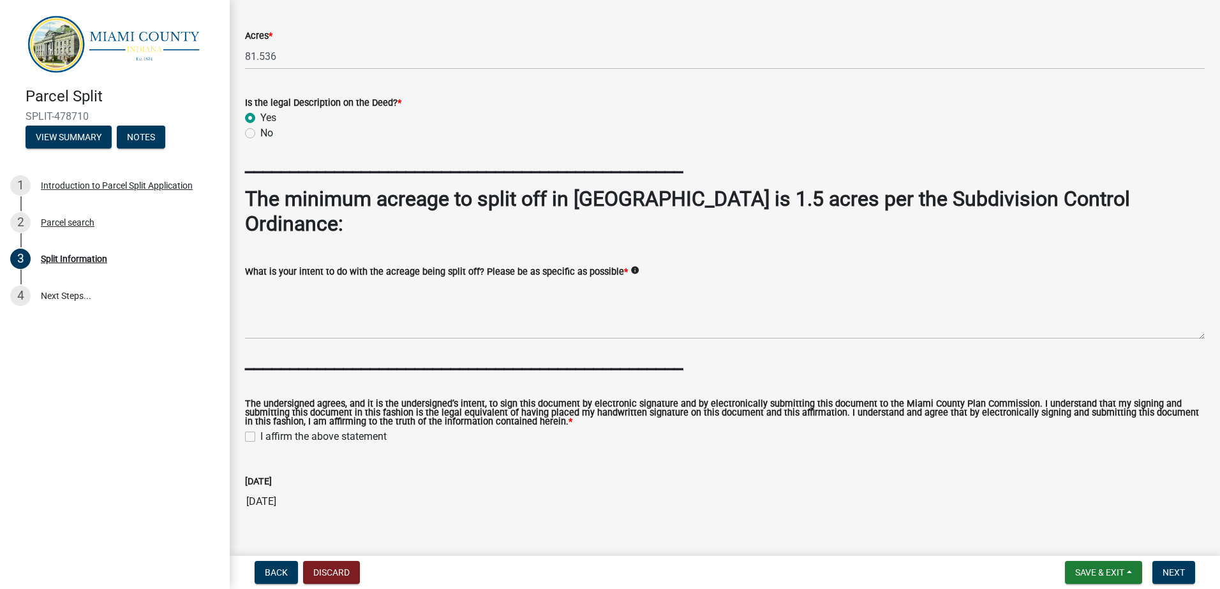
type input "[PHONE_NUMBER] SE1/4 & NE1/4 [DATE] 59.596 ACRES, 13.947 ACRES, & 12.722 ACRES …"
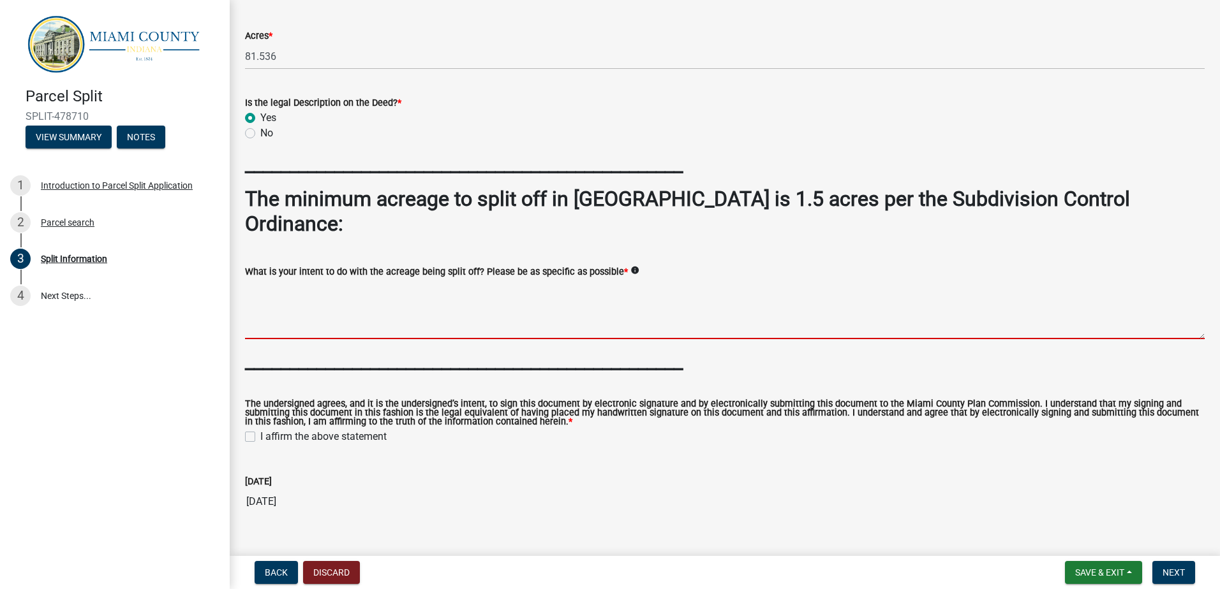
click at [267, 307] on textarea "What is your intent to do with the acreage being split off? Please be as specif…" at bounding box center [724, 309] width 959 height 60
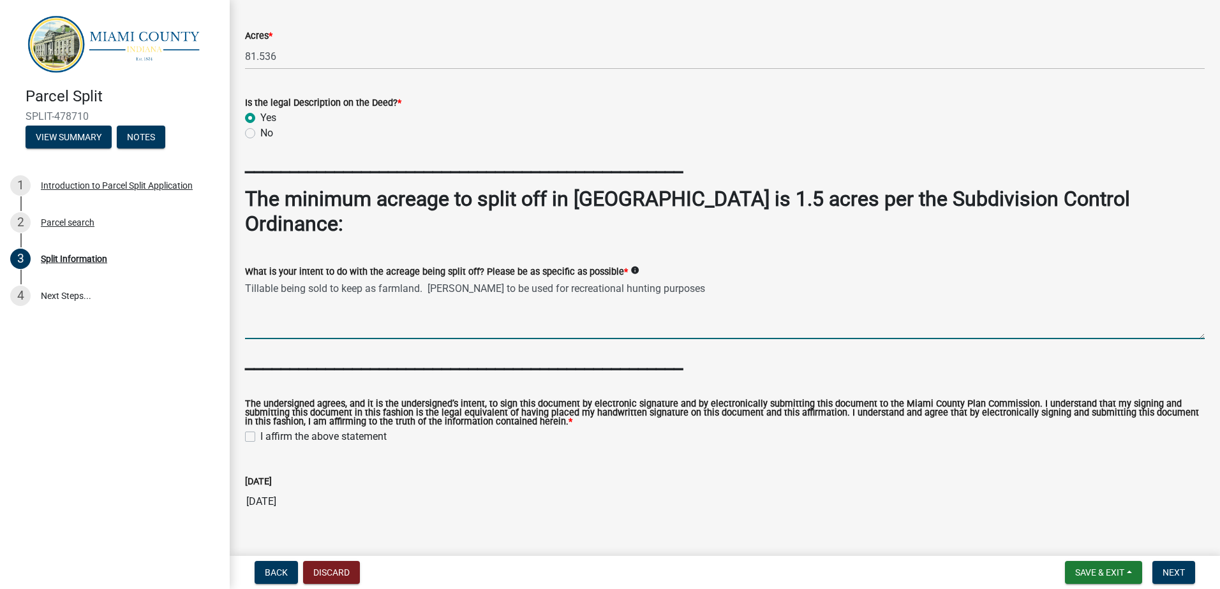
type textarea "Tillable being sold to keep as farmland. [PERSON_NAME] to be used for recreatio…"
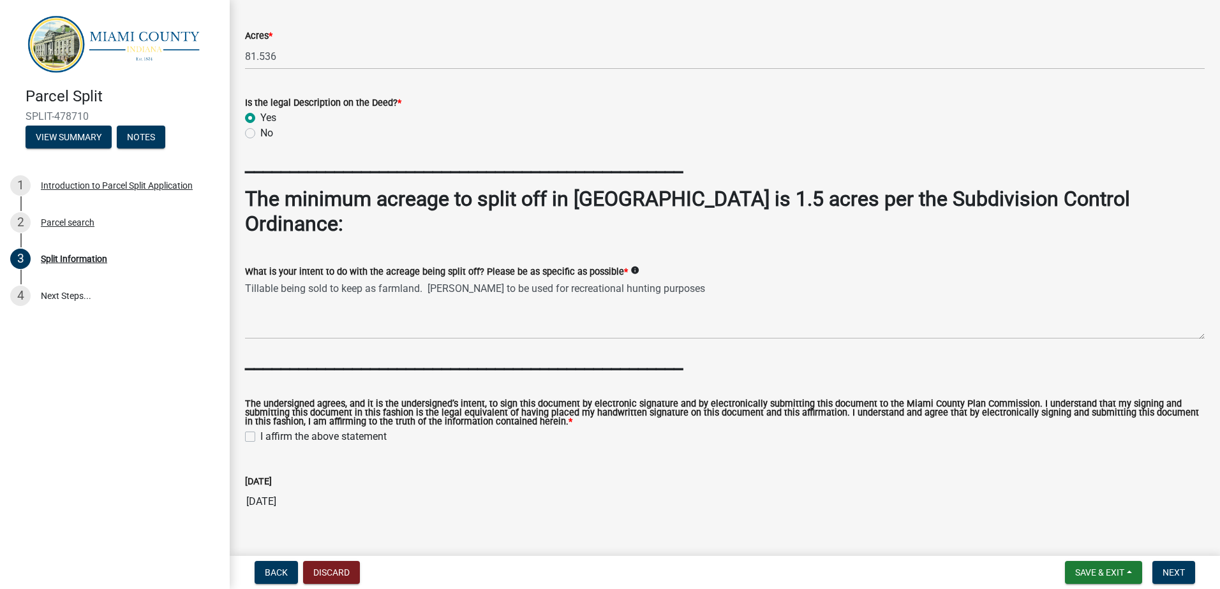
click at [260, 429] on label "I affirm the above statement" at bounding box center [323, 436] width 126 height 15
click at [260, 429] on input "I affirm the above statement" at bounding box center [264, 433] width 8 height 8
checkbox input "true"
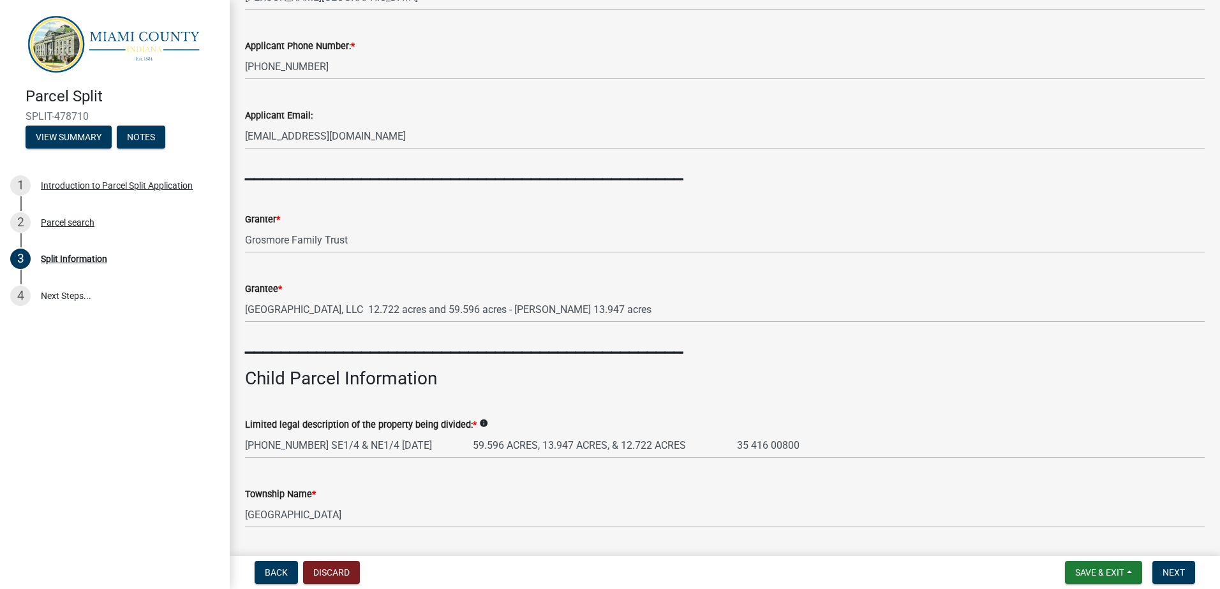
scroll to position [0, 0]
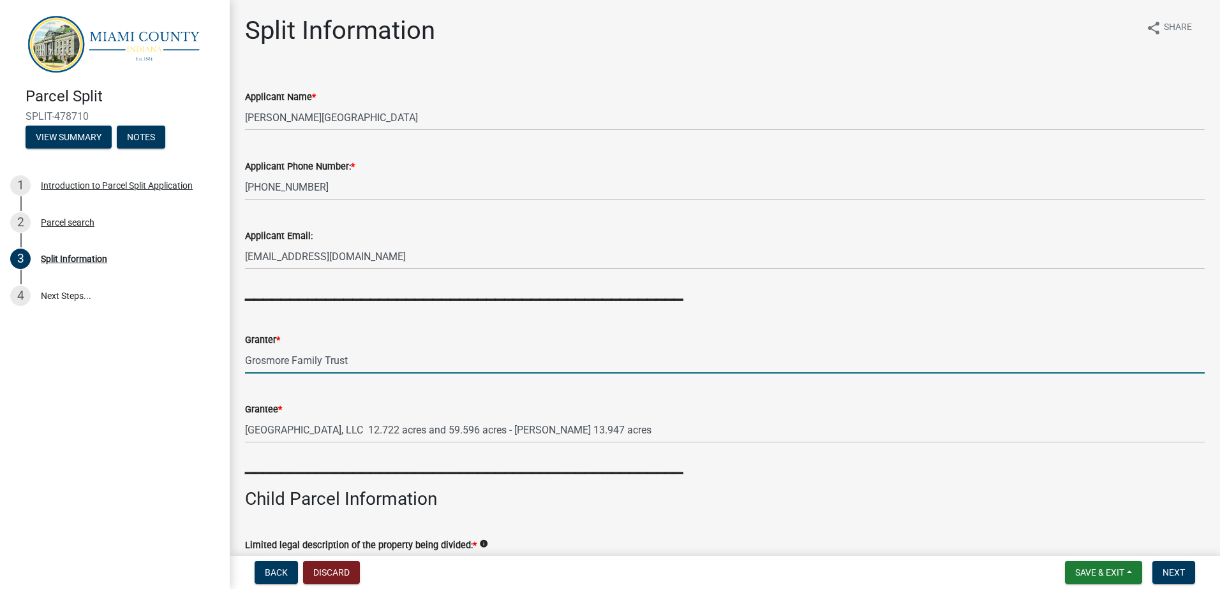
click at [258, 366] on input "Grosmore Family Trust" at bounding box center [724, 361] width 959 height 26
type input "[PERSON_NAME] Family Trust"
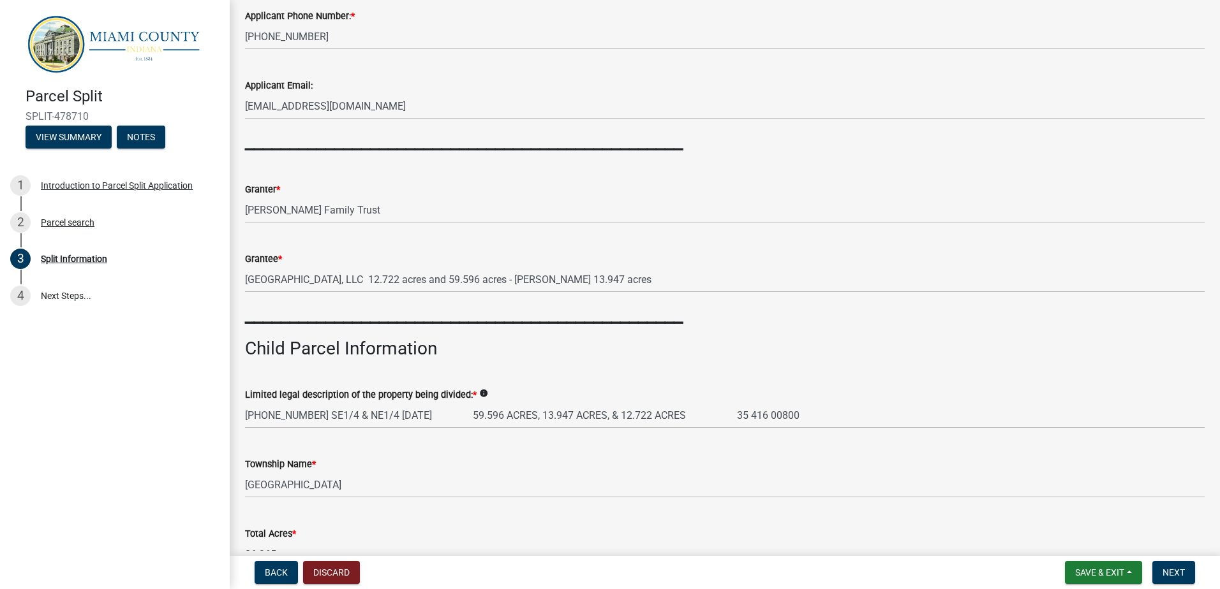
scroll to position [191, 0]
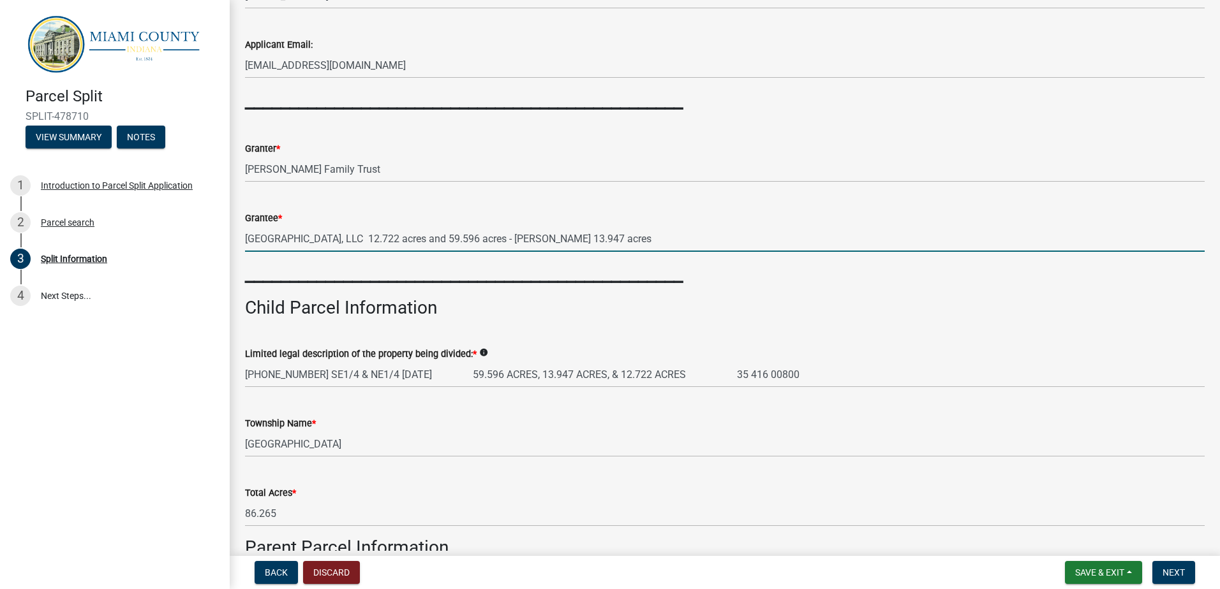
drag, startPoint x: 365, startPoint y: 237, endPoint x: 707, endPoint y: 240, distance: 342.6
click at [714, 239] on input "[GEOGRAPHIC_DATA], LLC 12.722 acres and 59.596 acres - [PERSON_NAME] 13.947 acr…" at bounding box center [724, 239] width 959 height 26
type input "Iriquois Valley Farms, LLC"
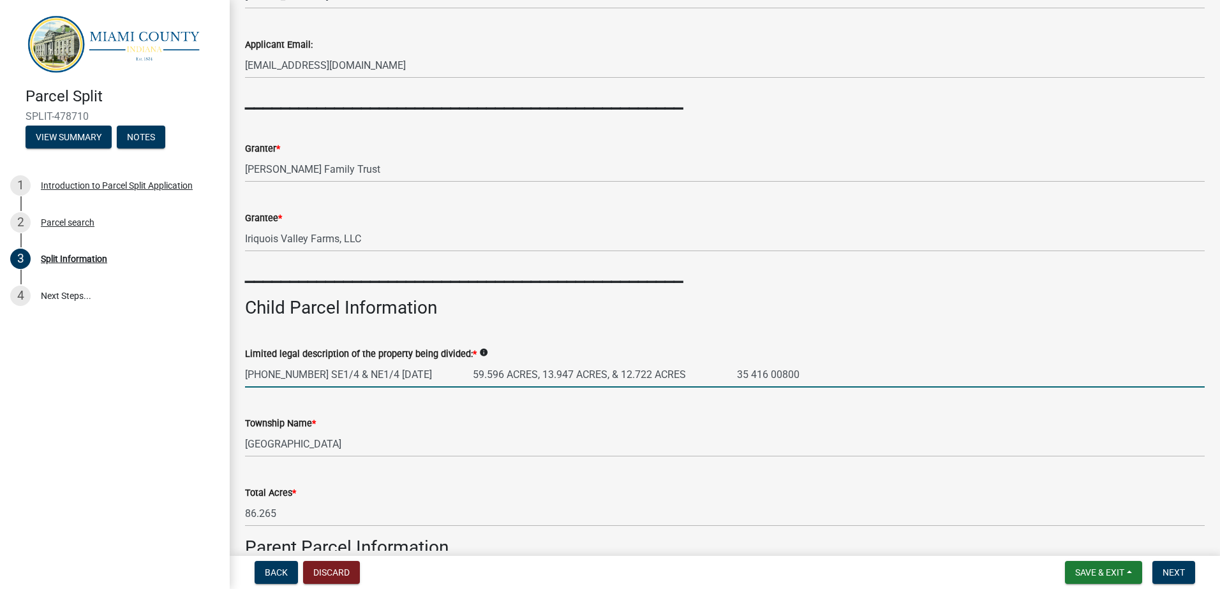
drag, startPoint x: 245, startPoint y: 374, endPoint x: 304, endPoint y: 376, distance: 58.7
click at [304, 376] on input "[PHONE_NUMBER] SE1/4 & NE1/4 [DATE] 59.596 ACRES, 13.947 ACRES, & 12.722 ACRES …" at bounding box center [724, 375] width 959 height 26
click at [309, 374] on input "[PHONE_NUMBER] SE1/4 & NE1/4 [DATE] 59.596 ACRES, 13.947 ACRES, & 12.722 ACRES …" at bounding box center [724, 375] width 959 height 26
type input "SE1/4 & NE1/4 [DATE] 59.596 ACRES, 13.947 ACRES, & 12.722 ACRES 35 416 00800"
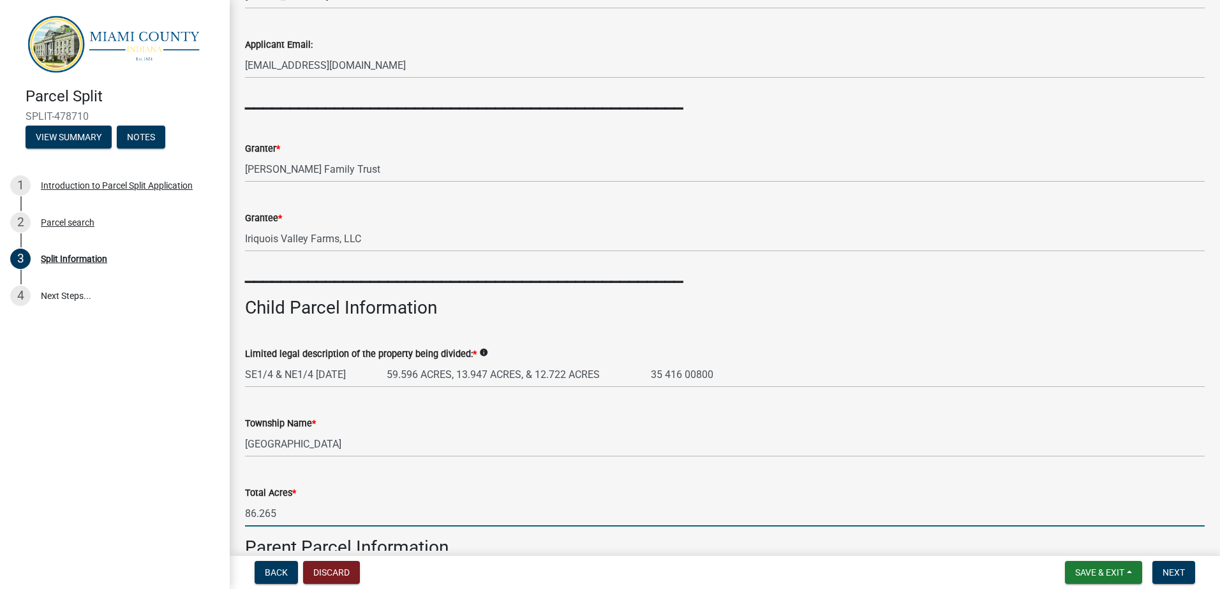
drag, startPoint x: 302, startPoint y: 511, endPoint x: 170, endPoint y: 512, distance: 132.1
click at [170, 512] on div "Parcel Split SPLIT-478710 View Summary Notes 1 Introduction to Parcel Split App…" at bounding box center [610, 294] width 1220 height 589
type input "12.722"
click at [242, 375] on div "Limited legal description of the property being divided: * info SE1/4 & NE1/4 […" at bounding box center [724, 358] width 979 height 59
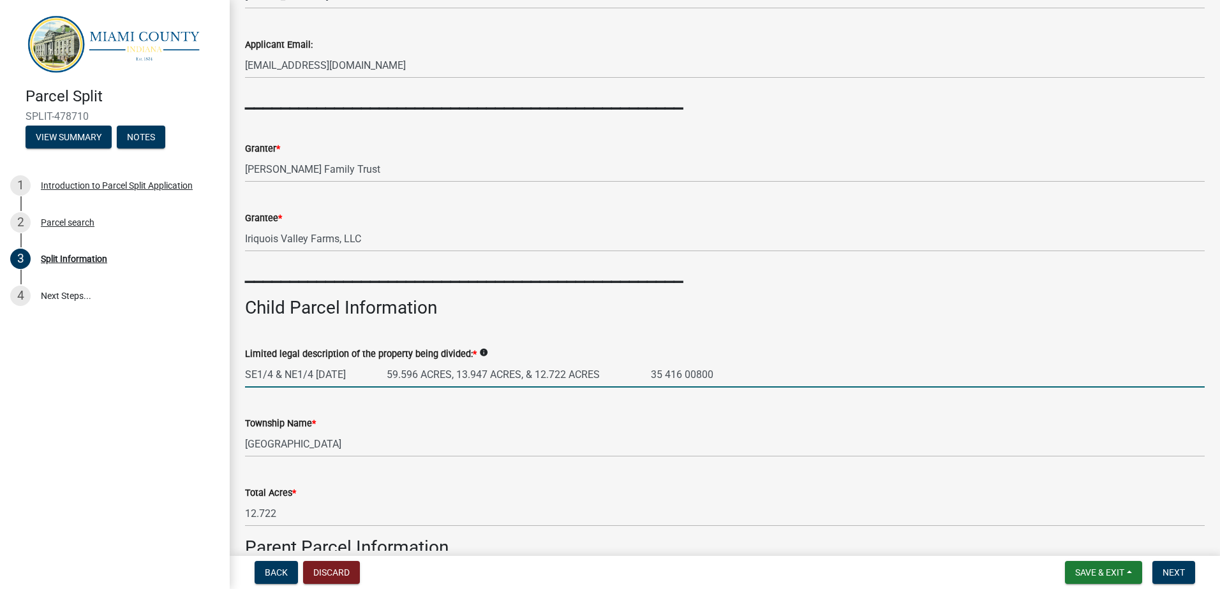
drag, startPoint x: 248, startPoint y: 372, endPoint x: 891, endPoint y: 362, distance: 643.1
click at [891, 362] on input "SE1/4 & NE1/4 [DATE] 59.596 ACRES, 13.947 ACRES, & 12.722 ACRES 35 416 00800" at bounding box center [724, 375] width 959 height 26
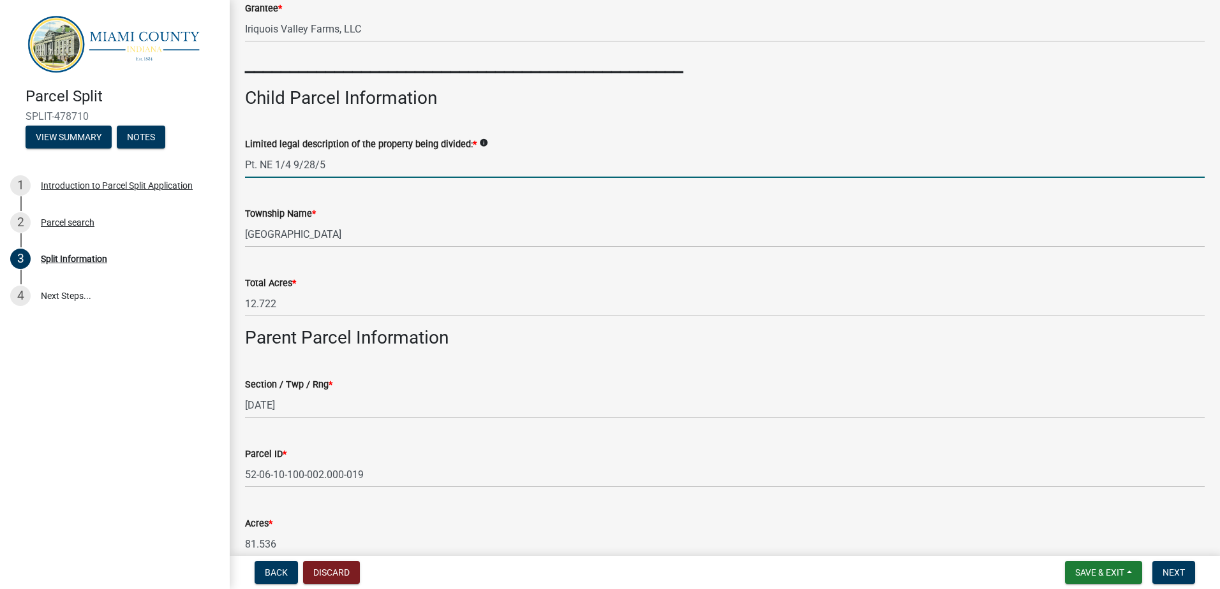
scroll to position [447, 0]
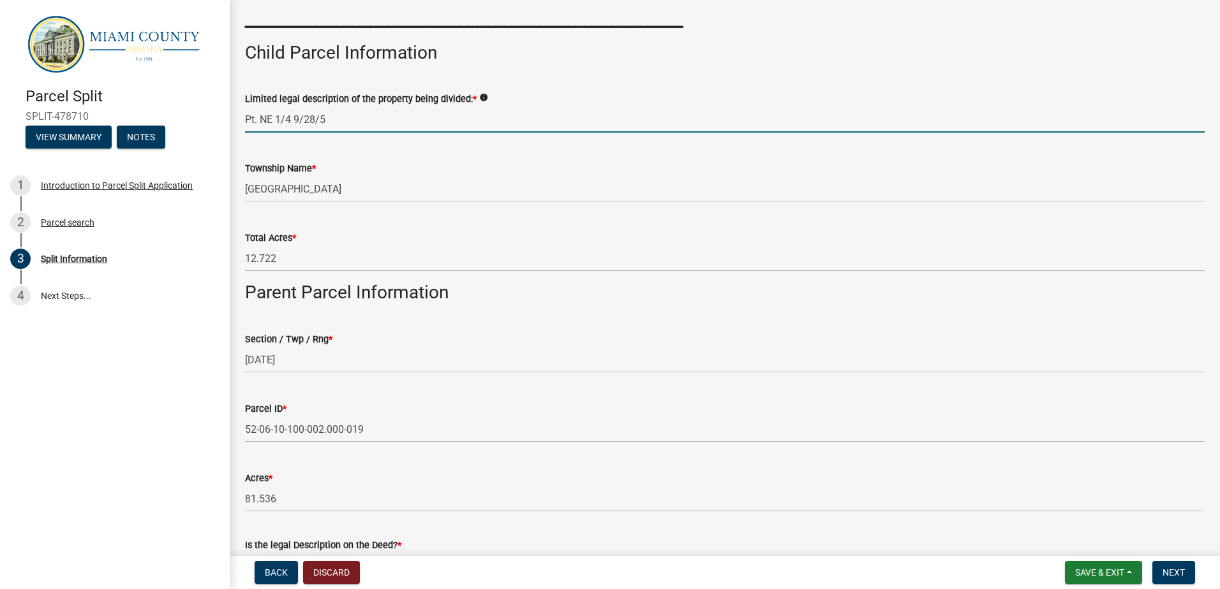
type input "Pt. NE 1/4 9/28/5"
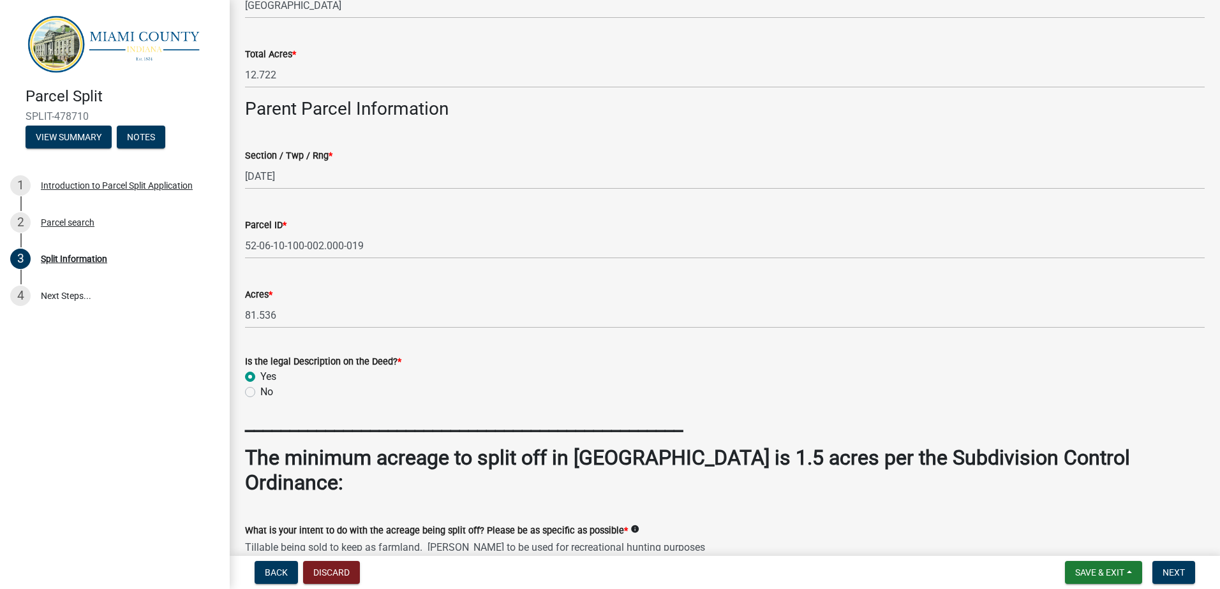
scroll to position [638, 0]
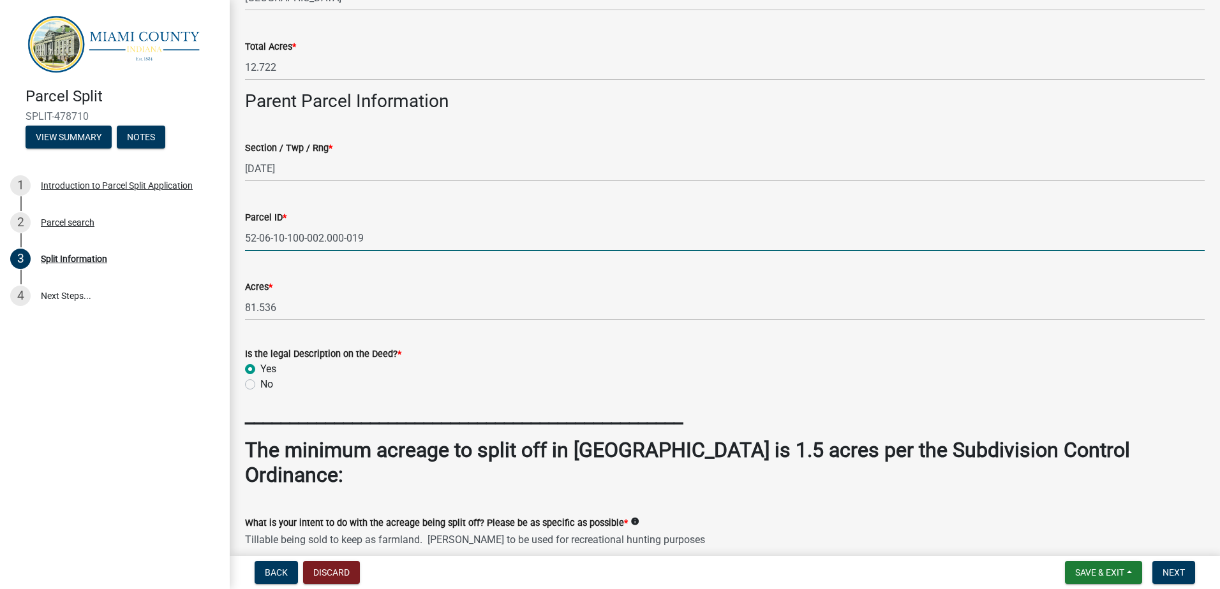
drag, startPoint x: 320, startPoint y: 236, endPoint x: 330, endPoint y: 237, distance: 9.7
click at [320, 236] on input "52-06-10-100-002.000-019" at bounding box center [724, 238] width 959 height 26
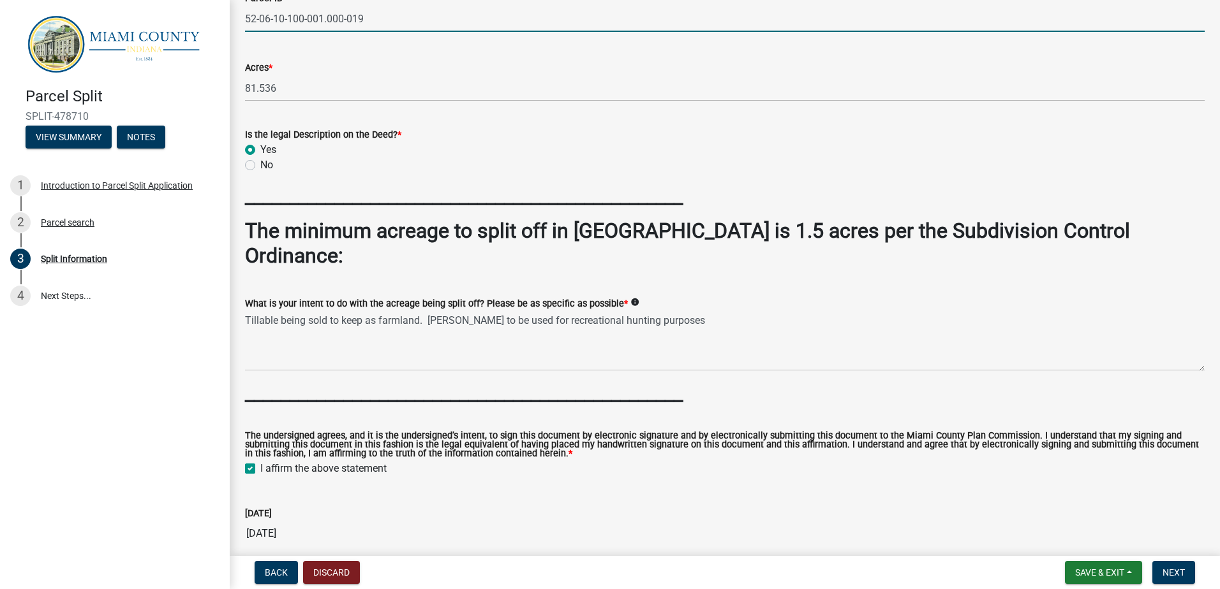
scroll to position [889, 0]
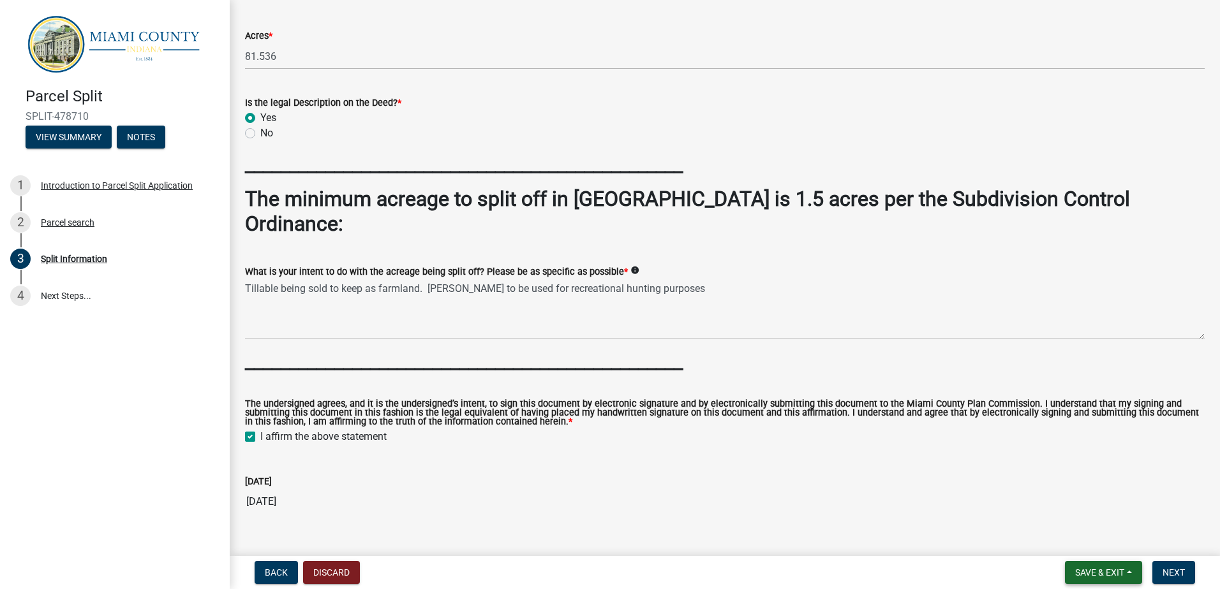
type input "52-06-10-100-001.000-019"
click at [1098, 572] on span "Save & Exit" at bounding box center [1099, 573] width 49 height 10
click at [1058, 507] on button "Save" at bounding box center [1091, 509] width 102 height 31
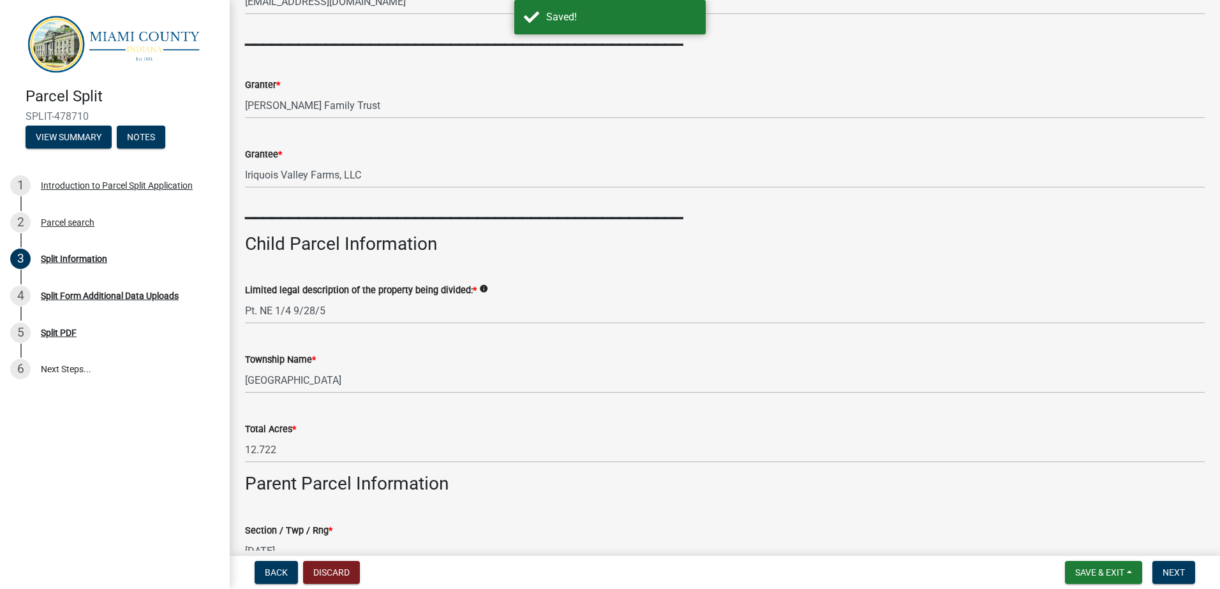
scroll to position [510, 0]
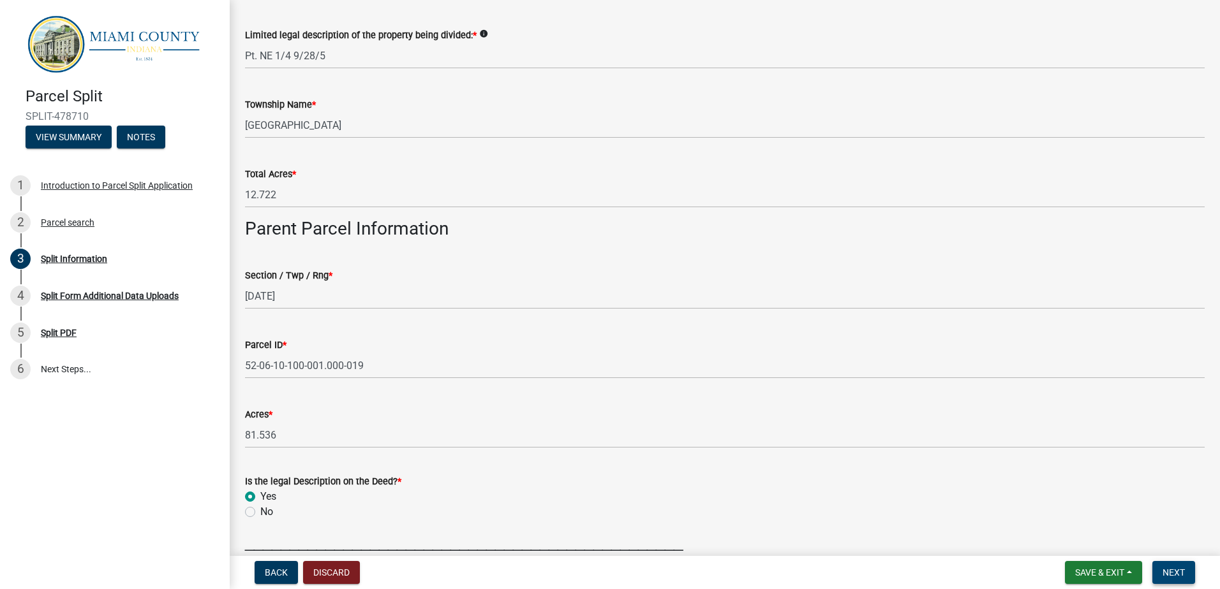
click at [1182, 573] on span "Next" at bounding box center [1173, 573] width 22 height 10
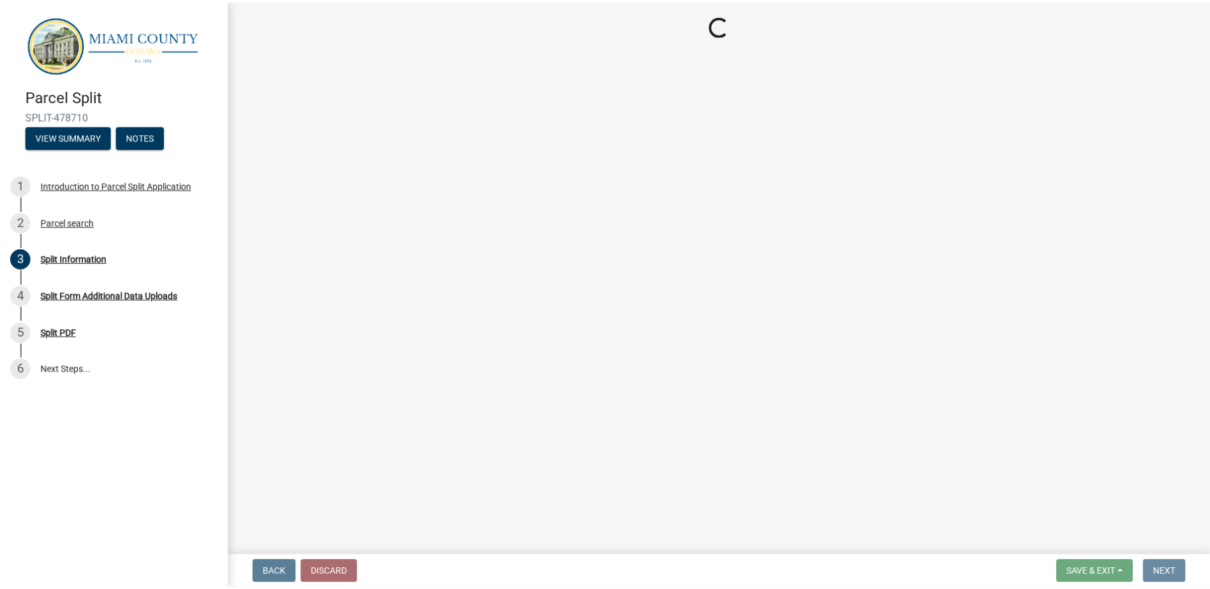
scroll to position [0, 0]
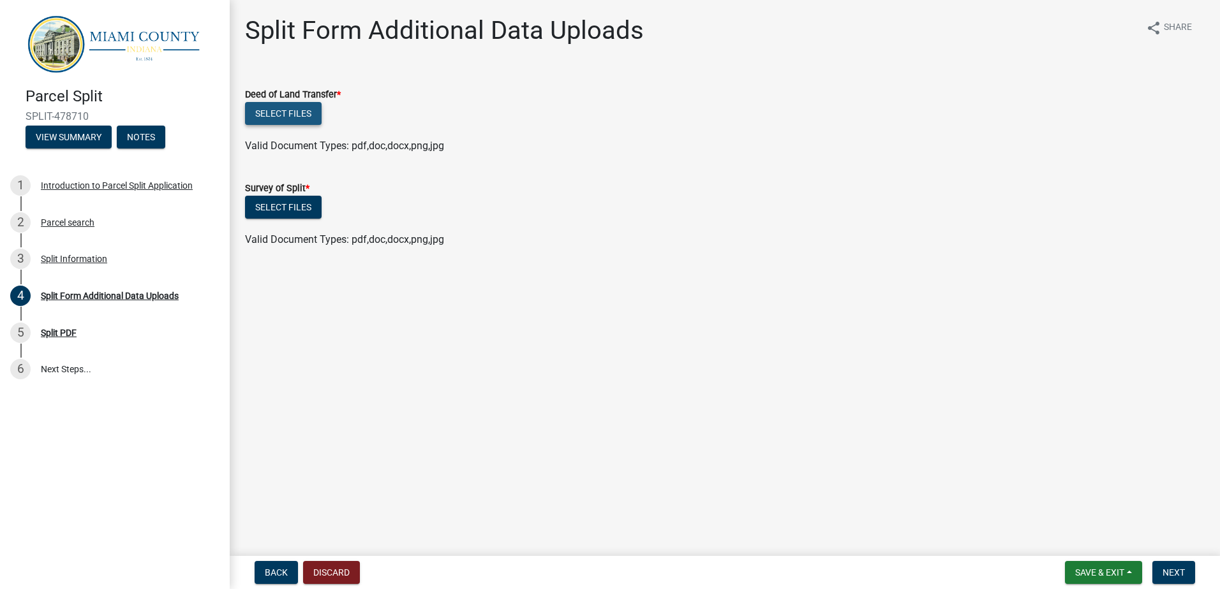
click at [278, 111] on button "Select files" at bounding box center [283, 113] width 77 height 23
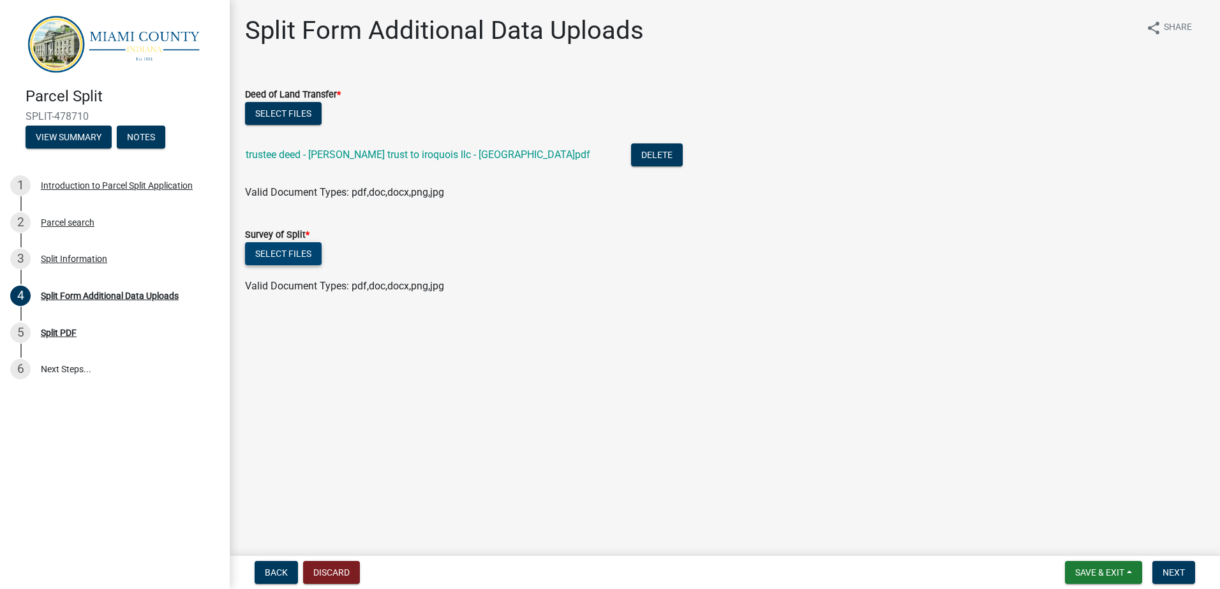
click at [283, 253] on button "Select files" at bounding box center [283, 253] width 77 height 23
click at [275, 255] on button "Select files" at bounding box center [283, 253] width 77 height 23
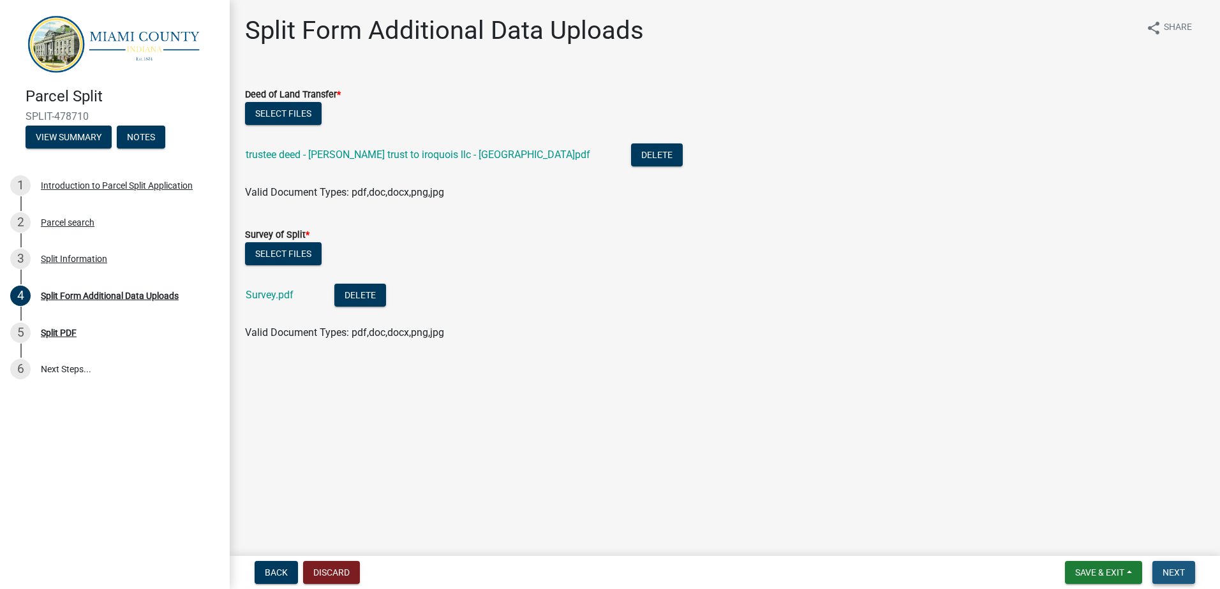
click at [1163, 571] on span "Next" at bounding box center [1173, 573] width 22 height 10
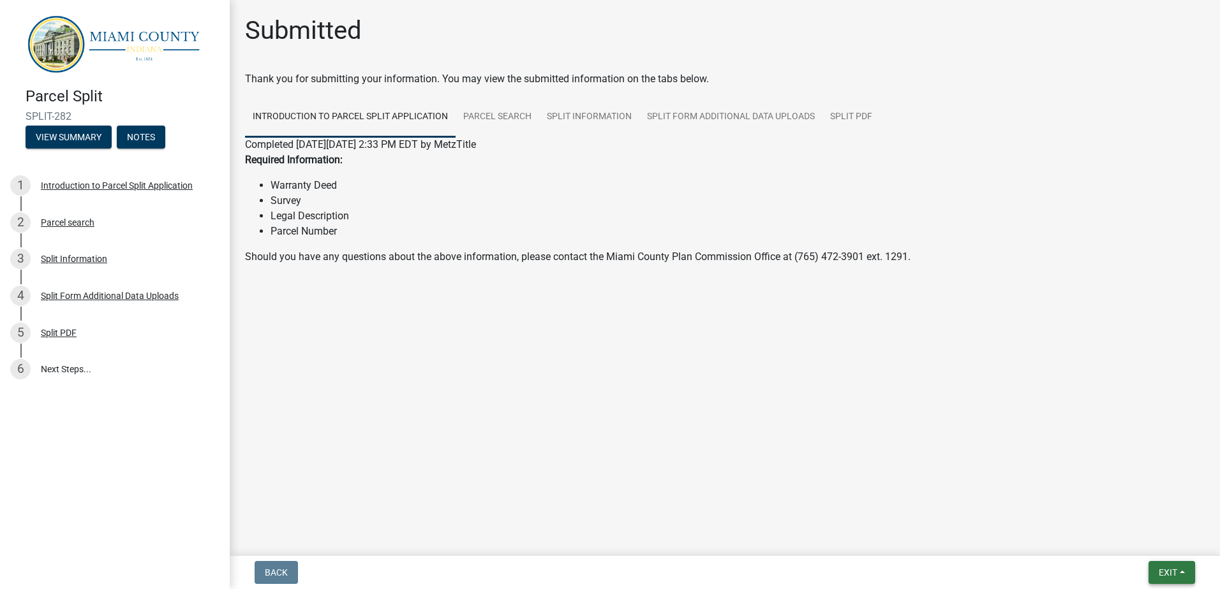
drag, startPoint x: 1172, startPoint y: 579, endPoint x: 1165, endPoint y: 574, distance: 8.3
click at [1171, 577] on button "Exit" at bounding box center [1171, 572] width 47 height 23
drag, startPoint x: 1136, startPoint y: 543, endPoint x: 962, endPoint y: 505, distance: 177.7
click at [1131, 542] on button "Save & Exit" at bounding box center [1144, 539] width 102 height 31
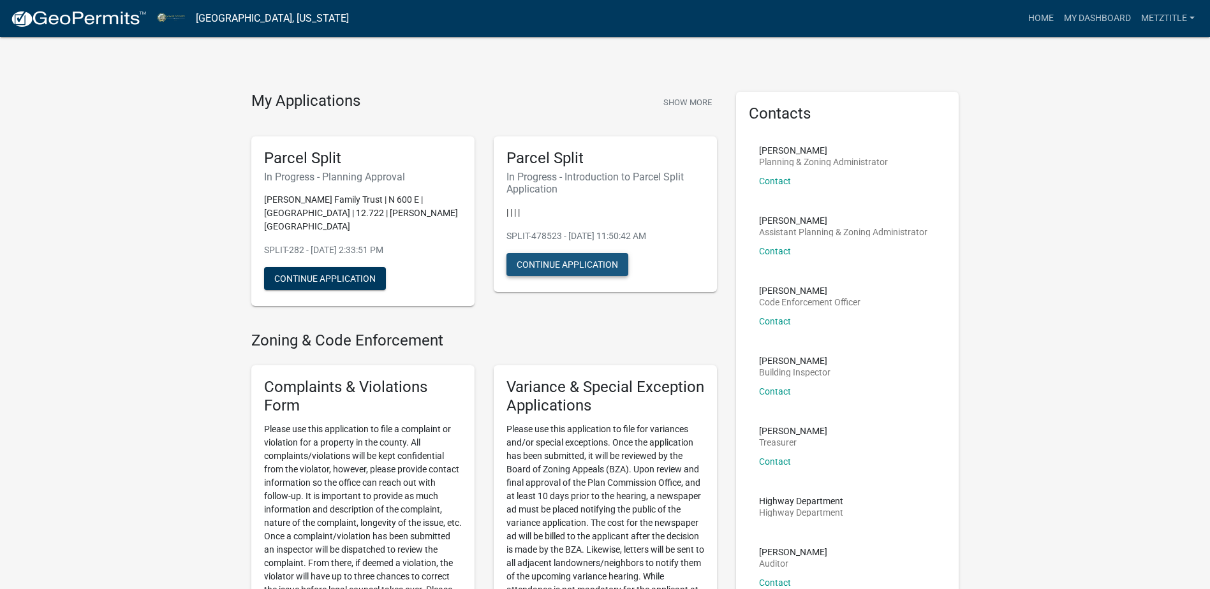
click at [551, 268] on button "Continue Application" at bounding box center [568, 264] width 122 height 23
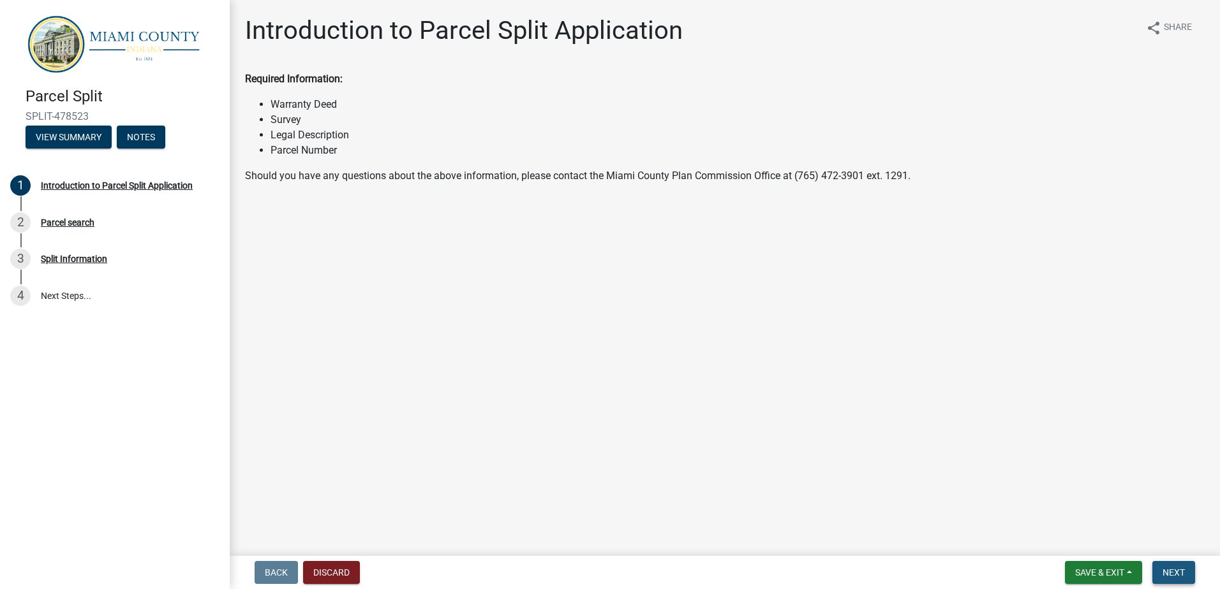
click at [1171, 572] on span "Next" at bounding box center [1173, 573] width 22 height 10
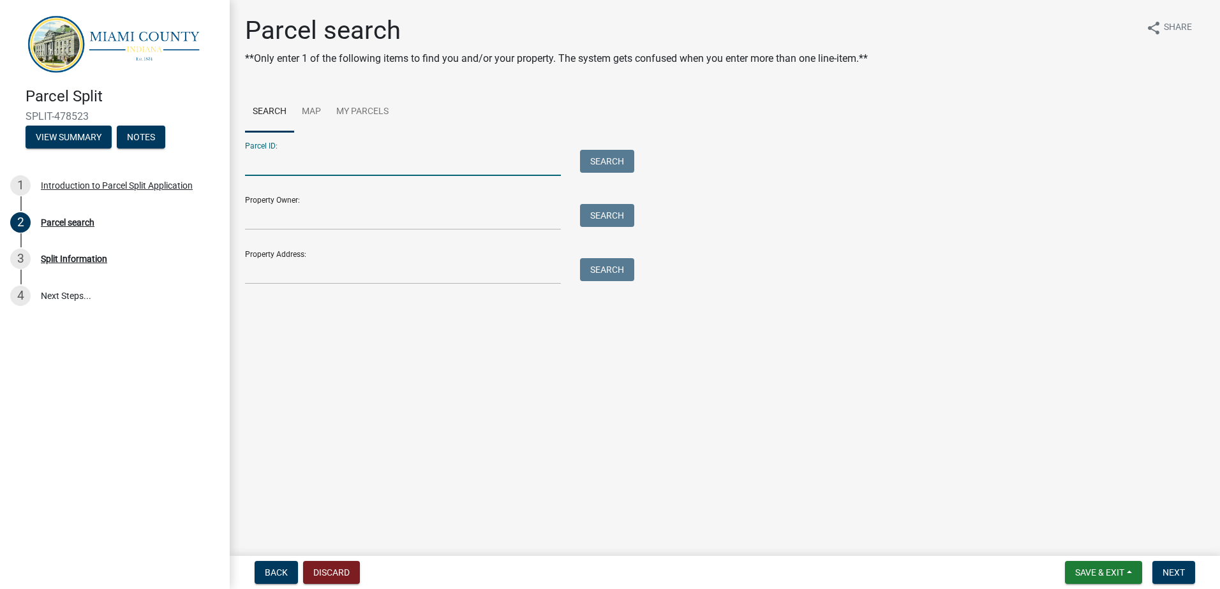
click at [258, 163] on input "Parcel ID:" at bounding box center [403, 163] width 316 height 26
click at [285, 170] on input "Parcel ID:" at bounding box center [403, 163] width 316 height 26
type input "52-06-09-100-001.000-019"
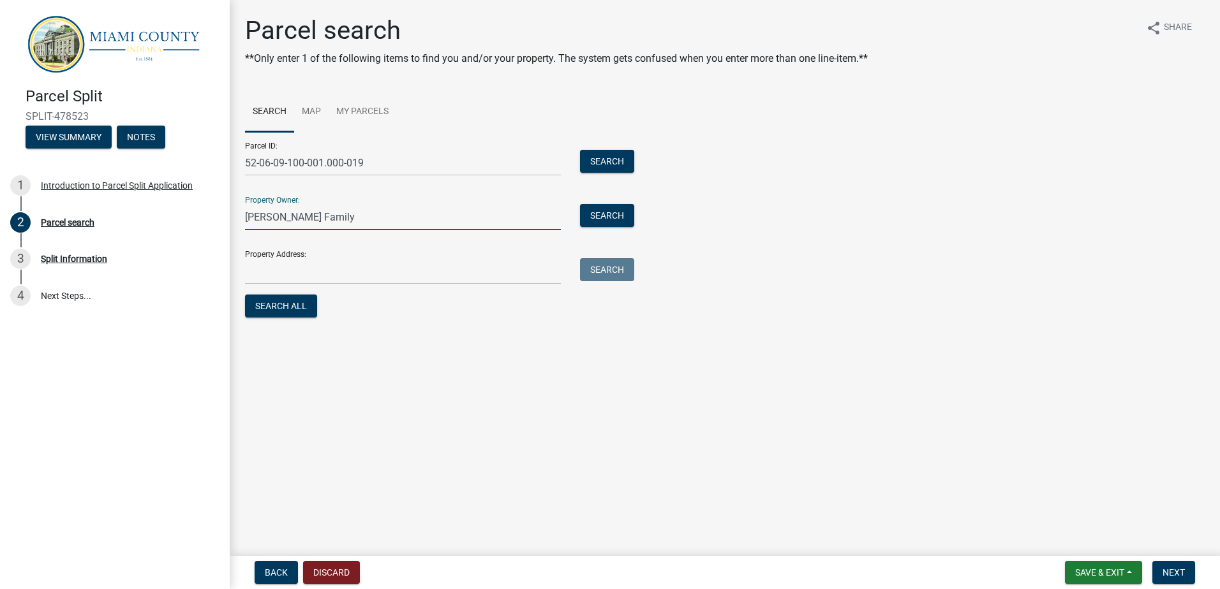
type input "[PERSON_NAME] Family Trust"
type input "[STREET_ADDRESS]"
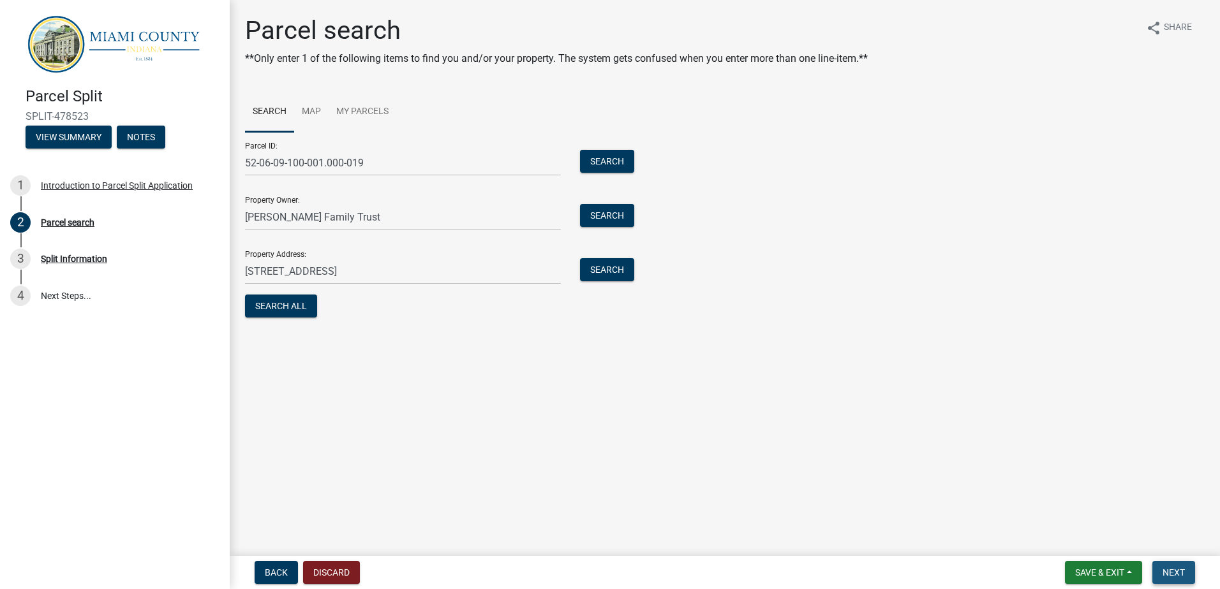
click at [1173, 570] on span "Next" at bounding box center [1173, 573] width 22 height 10
click at [276, 304] on button "Search All" at bounding box center [281, 306] width 72 height 23
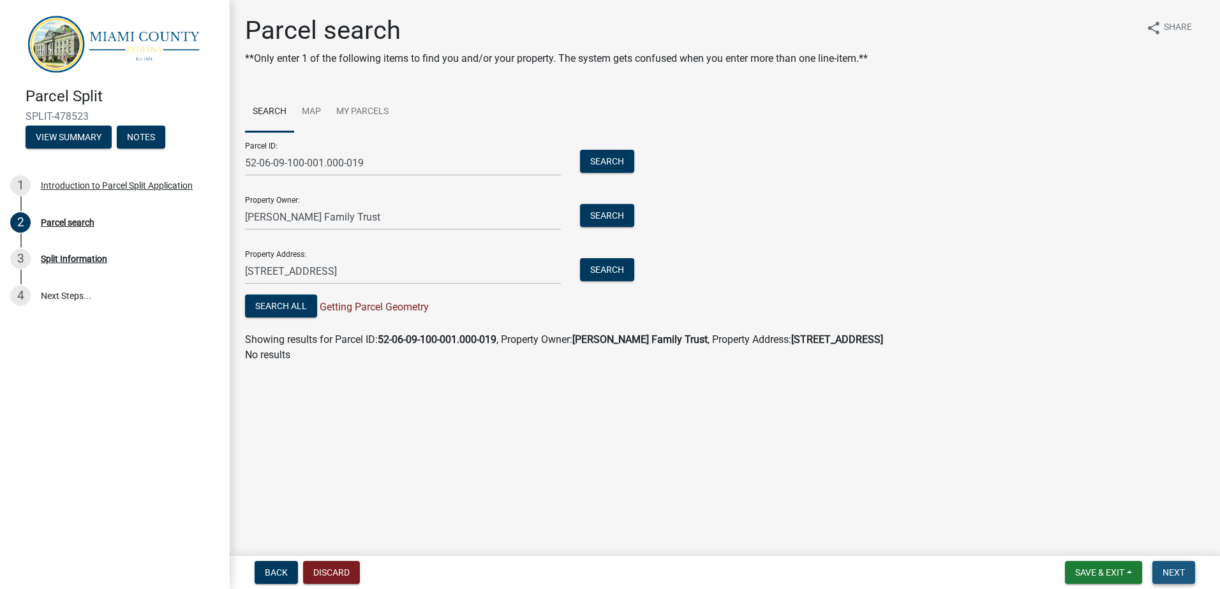
click at [1178, 575] on span "Next" at bounding box center [1173, 573] width 22 height 10
click at [317, 166] on input "52-06-09-100-001.000-019" at bounding box center [403, 163] width 316 height 26
click at [597, 163] on button "Search" at bounding box center [607, 161] width 54 height 23
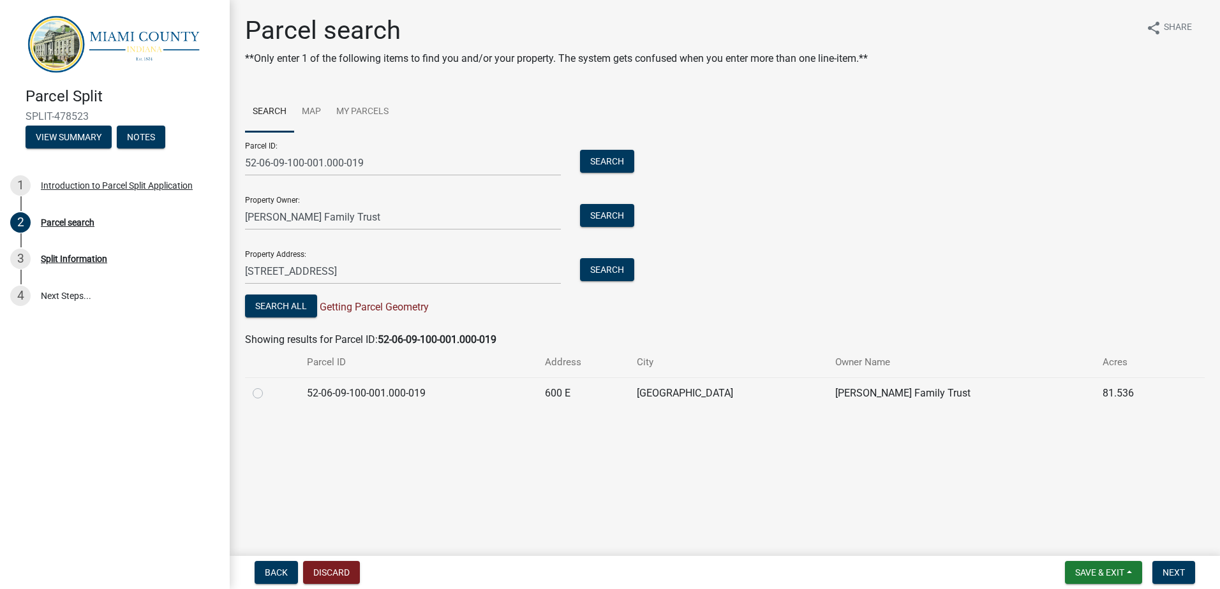
click at [268, 386] on label at bounding box center [268, 386] width 0 height 0
click at [268, 394] on input "radio" at bounding box center [272, 390] width 8 height 8
radio input "true"
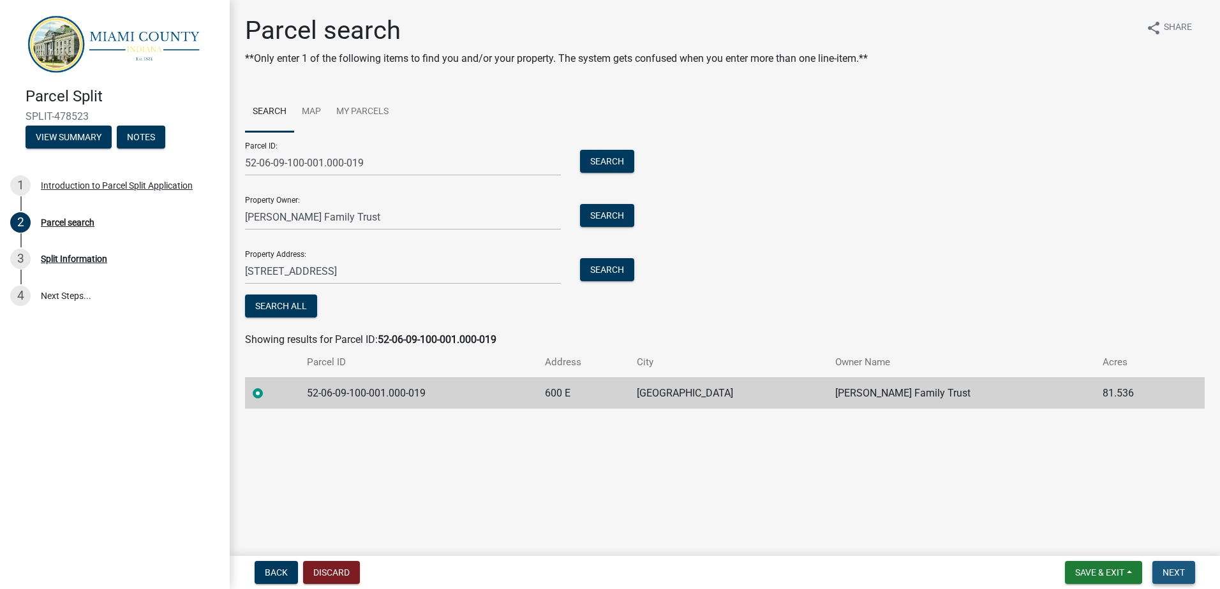
click at [1176, 569] on span "Next" at bounding box center [1173, 573] width 22 height 10
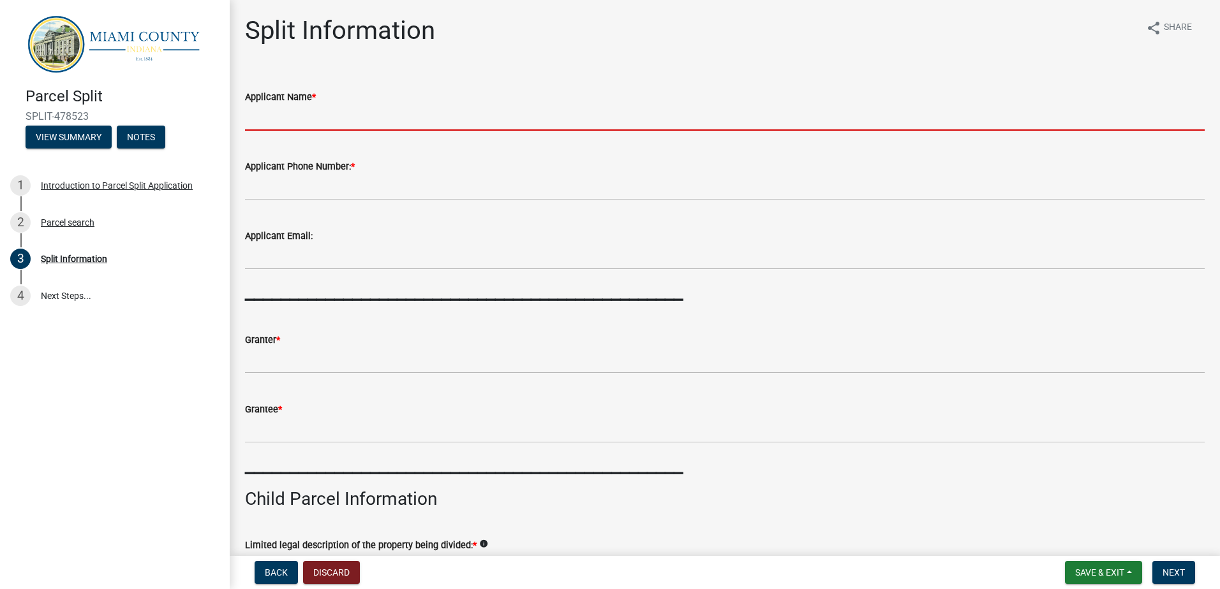
click at [306, 123] on input "Applicant Name *" at bounding box center [724, 118] width 959 height 26
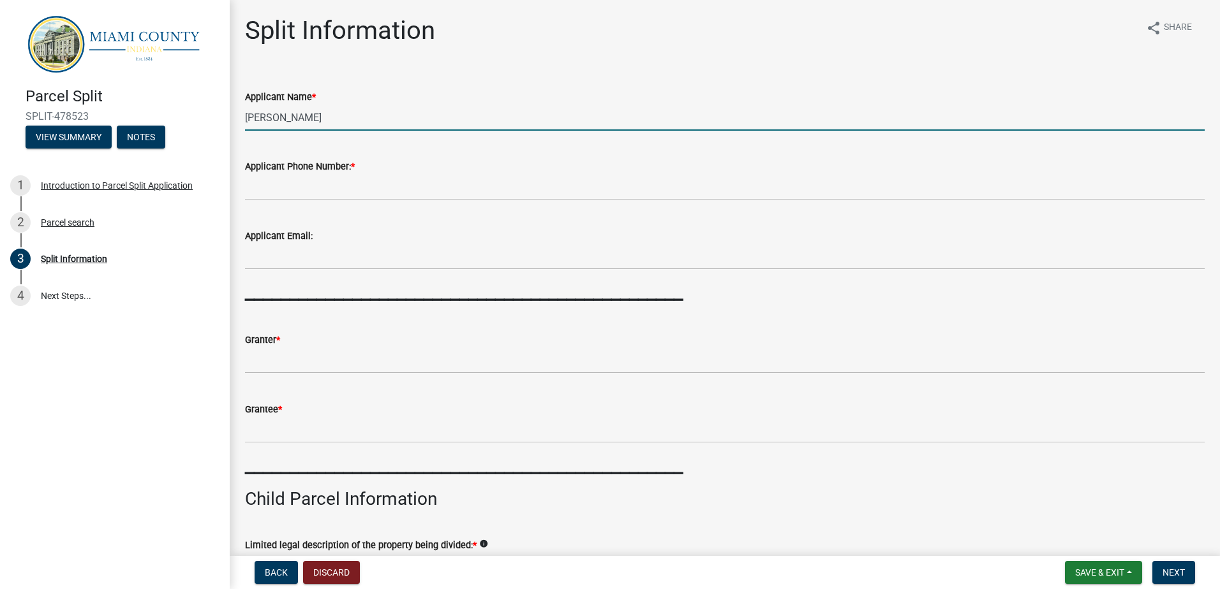
type input "[PERSON_NAME][GEOGRAPHIC_DATA]"
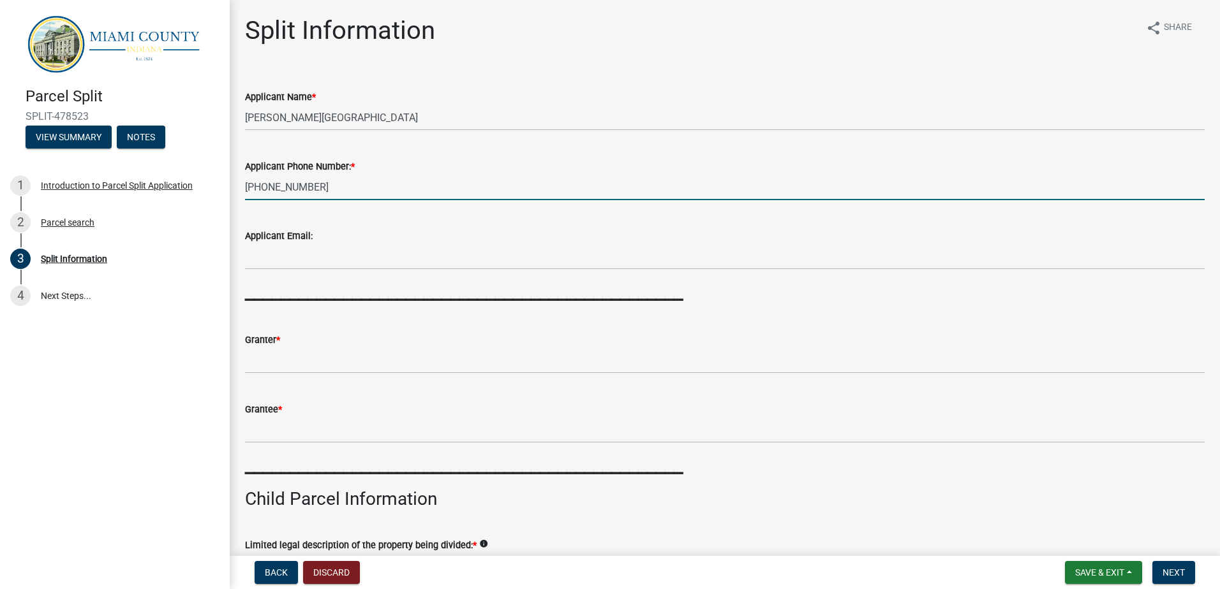
type input "[PHONE_NUMBER]"
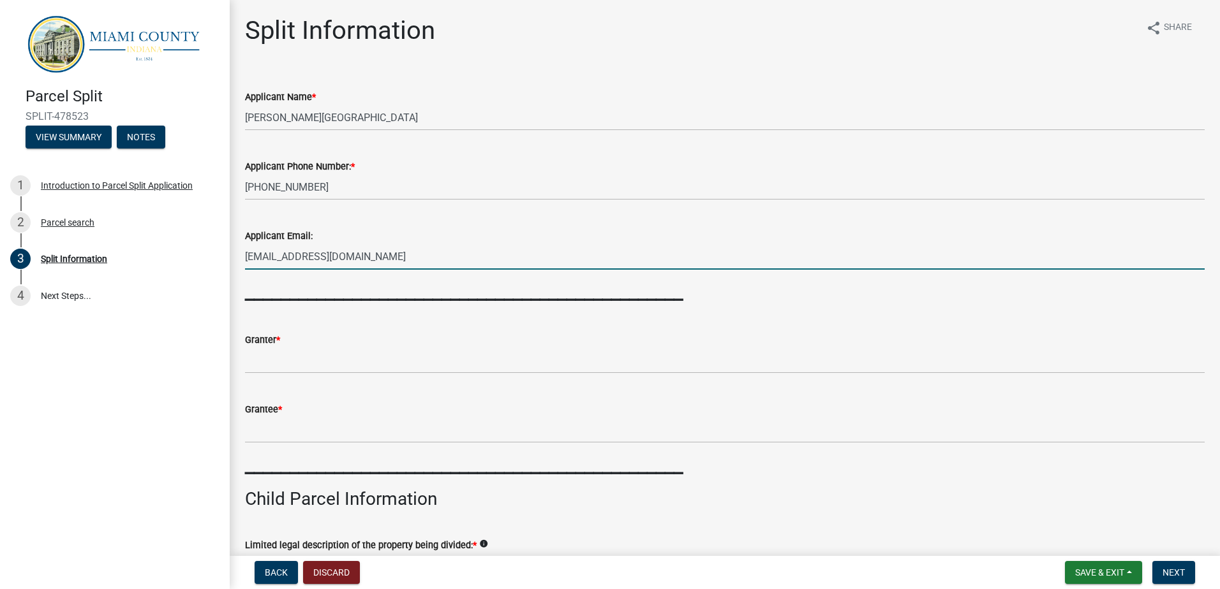
type input "[EMAIL_ADDRESS][DOMAIN_NAME]"
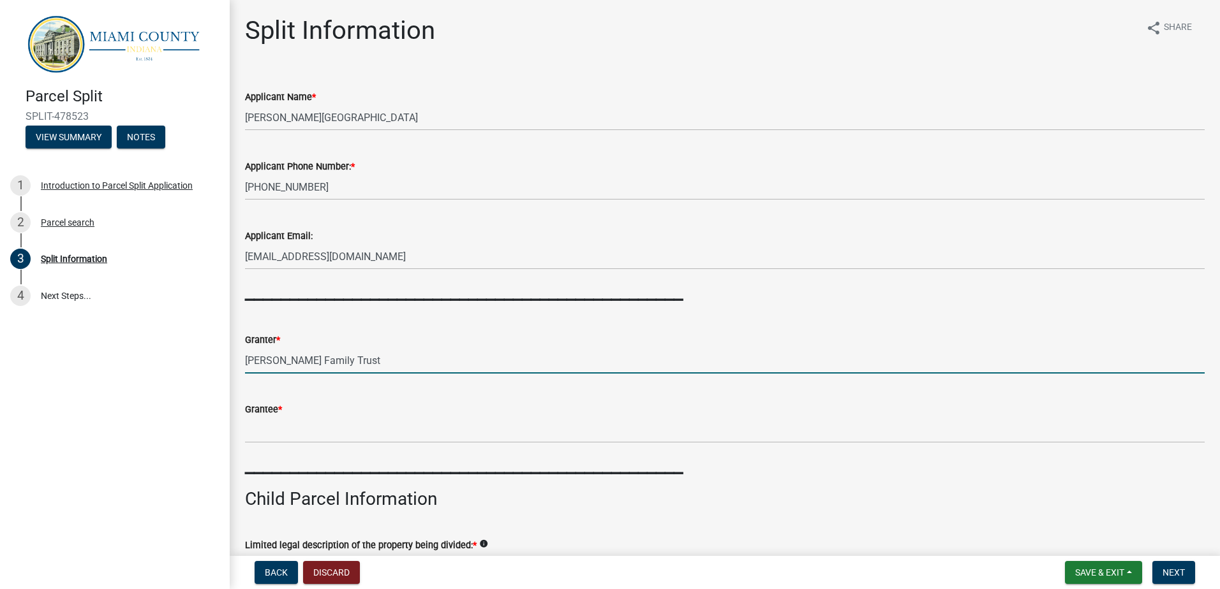
type input "[PERSON_NAME] Family Trust"
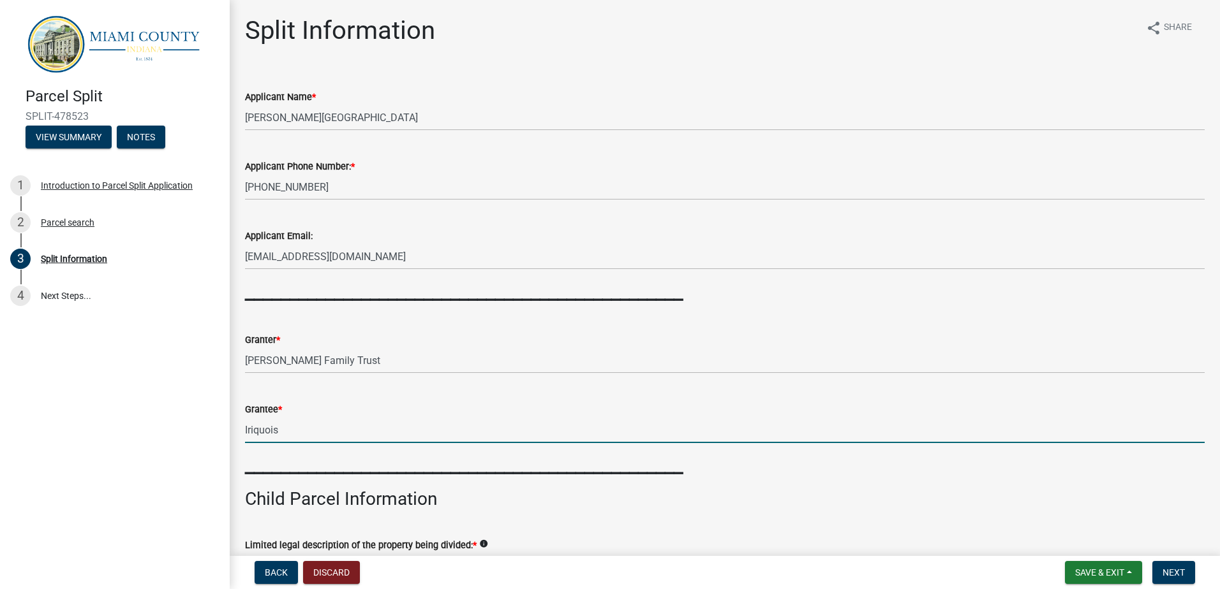
click at [297, 436] on input "Iriquois" at bounding box center [724, 430] width 959 height 26
click at [304, 430] on input "Iroquois" at bounding box center [724, 430] width 959 height 26
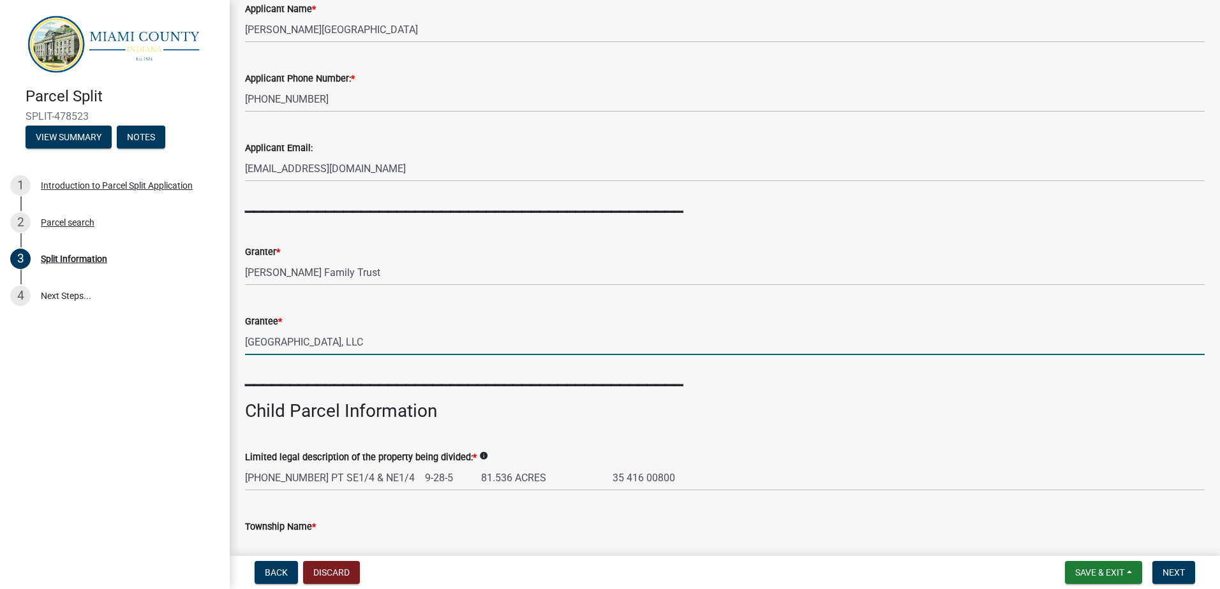
scroll to position [255, 0]
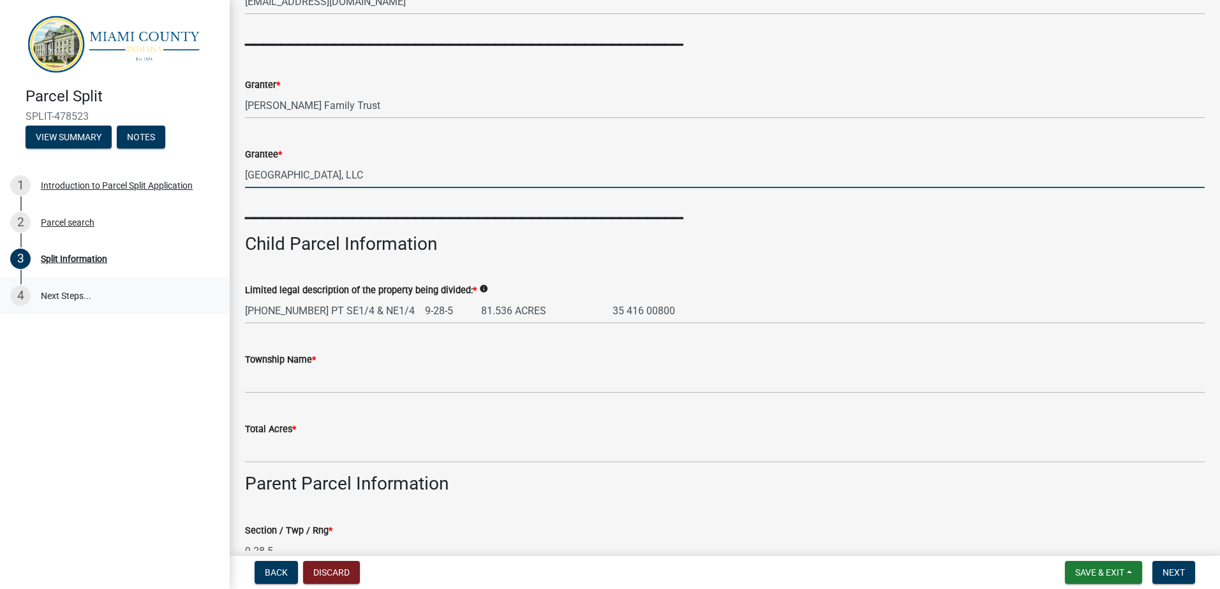
type input "[GEOGRAPHIC_DATA], LLC"
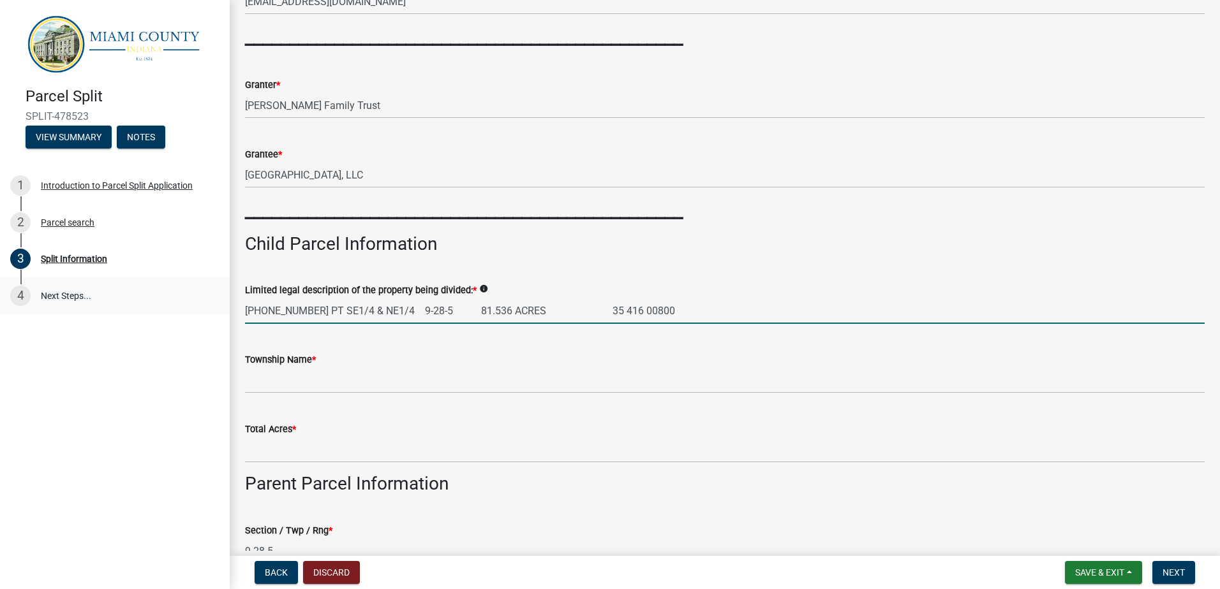
drag, startPoint x: 364, startPoint y: 309, endPoint x: 210, endPoint y: 304, distance: 153.8
click at [213, 303] on div "Parcel Split SPLIT-478523 View Summary Notes 1 Introduction to Parcel Split App…" at bounding box center [610, 294] width 1220 height 589
drag, startPoint x: 341, startPoint y: 311, endPoint x: 361, endPoint y: 304, distance: 21.6
click at [342, 309] on input "NE1/4 9-28-5 81.536 ACRES 35 416 00800" at bounding box center [724, 311] width 959 height 26
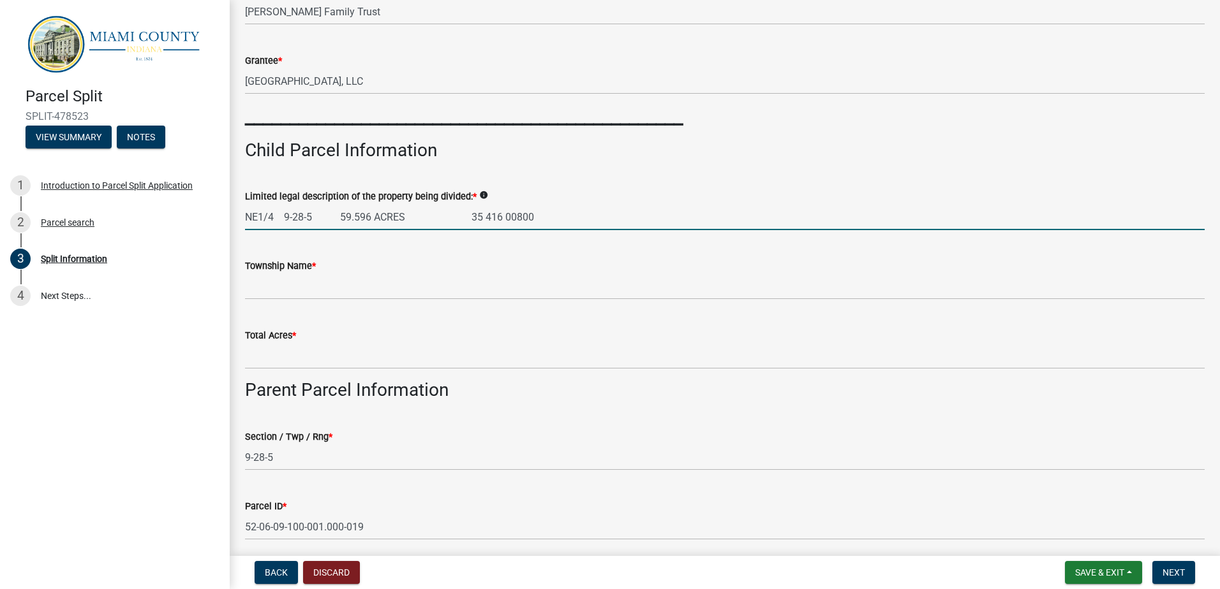
scroll to position [383, 0]
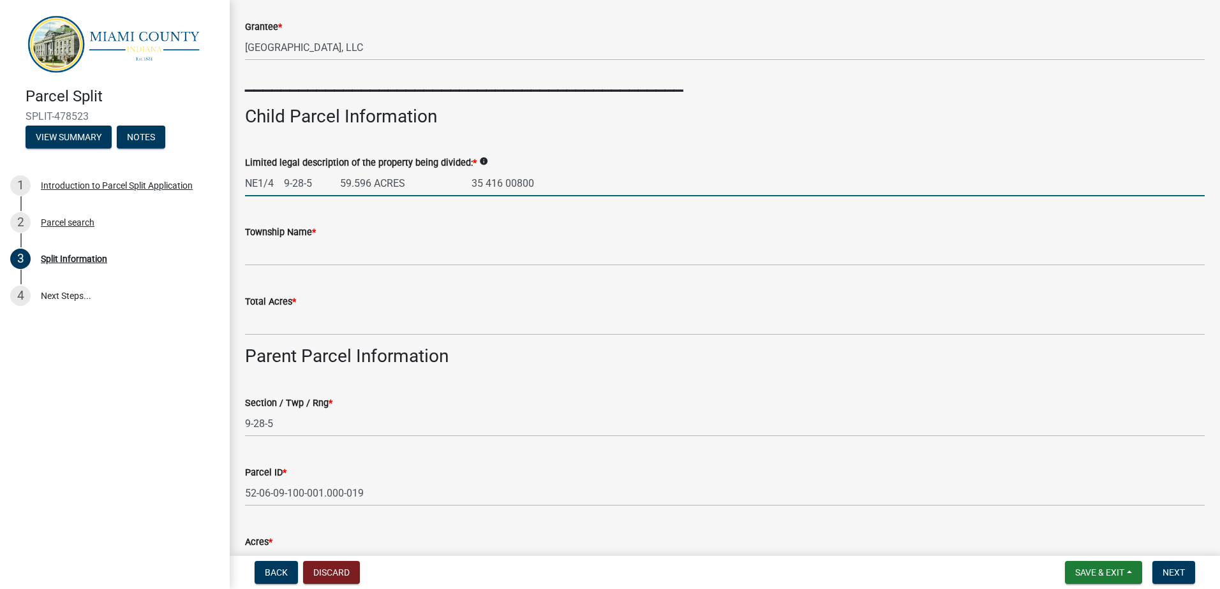
type input "NE1/4 9-28-5 59.596 ACRES 35 416 00800"
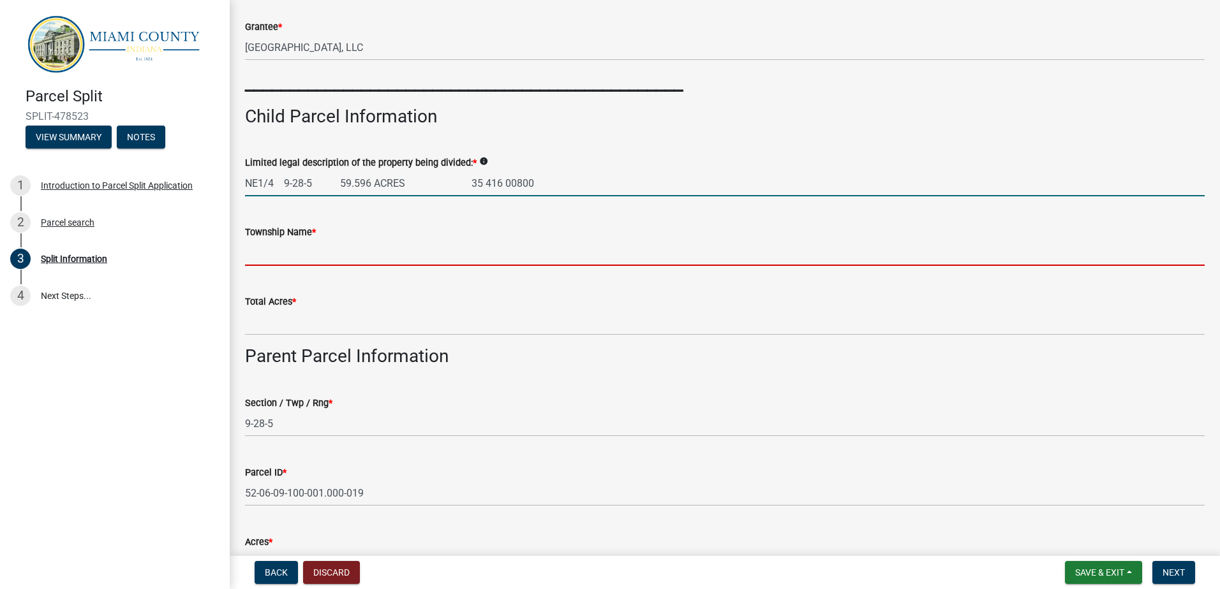
click at [263, 255] on input "Township Name *" at bounding box center [724, 253] width 959 height 26
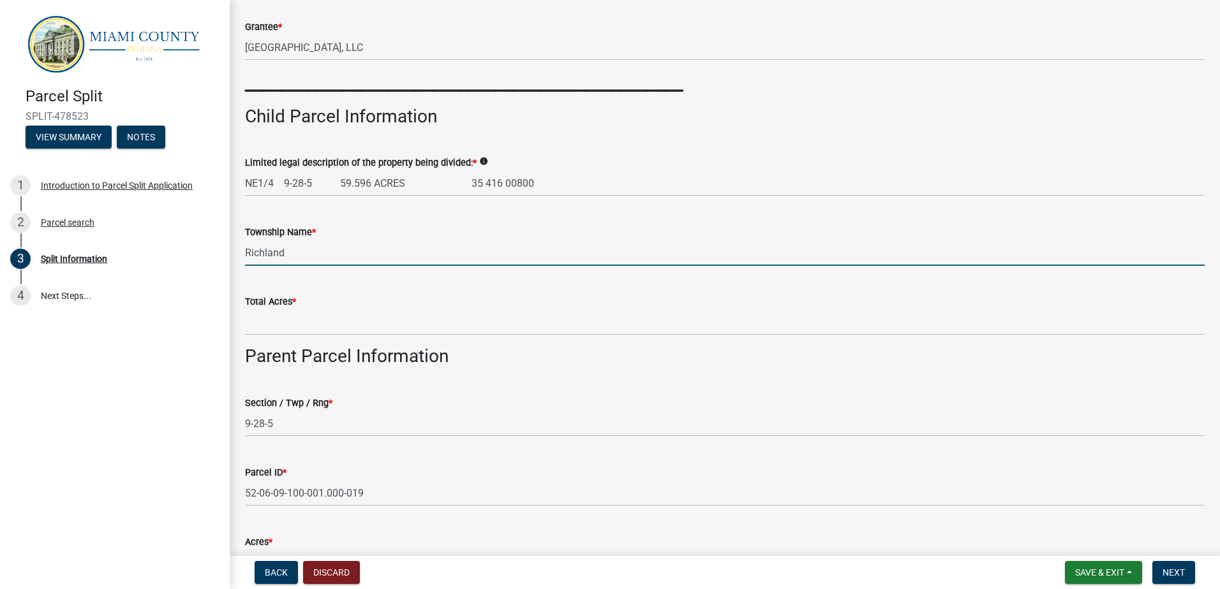
type input "Richland"
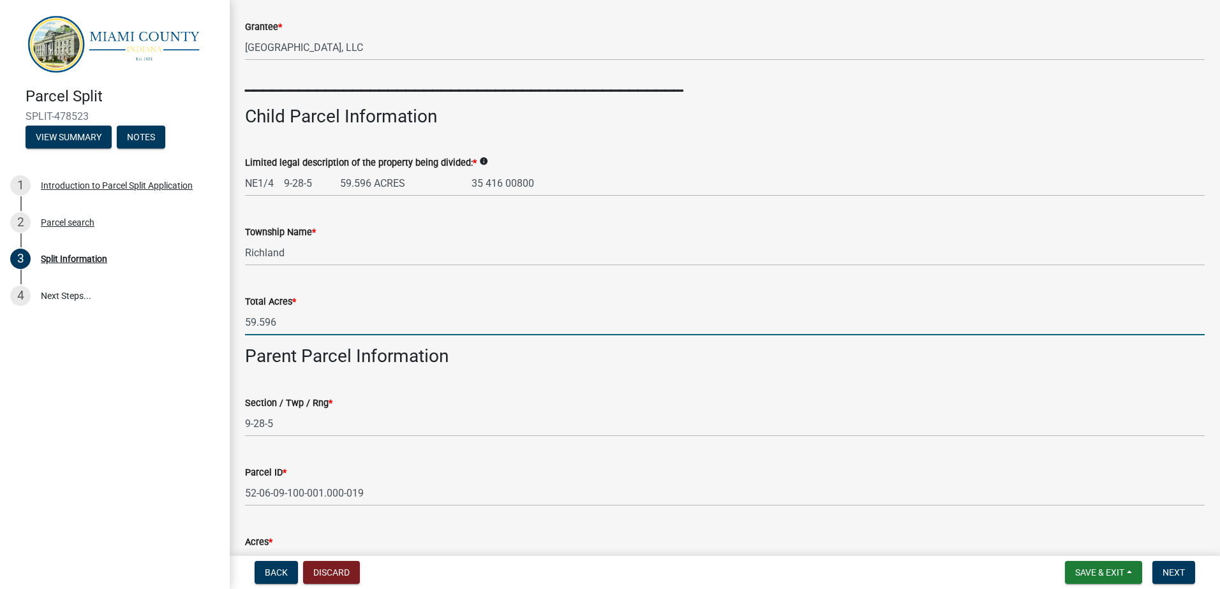
type input "59.596"
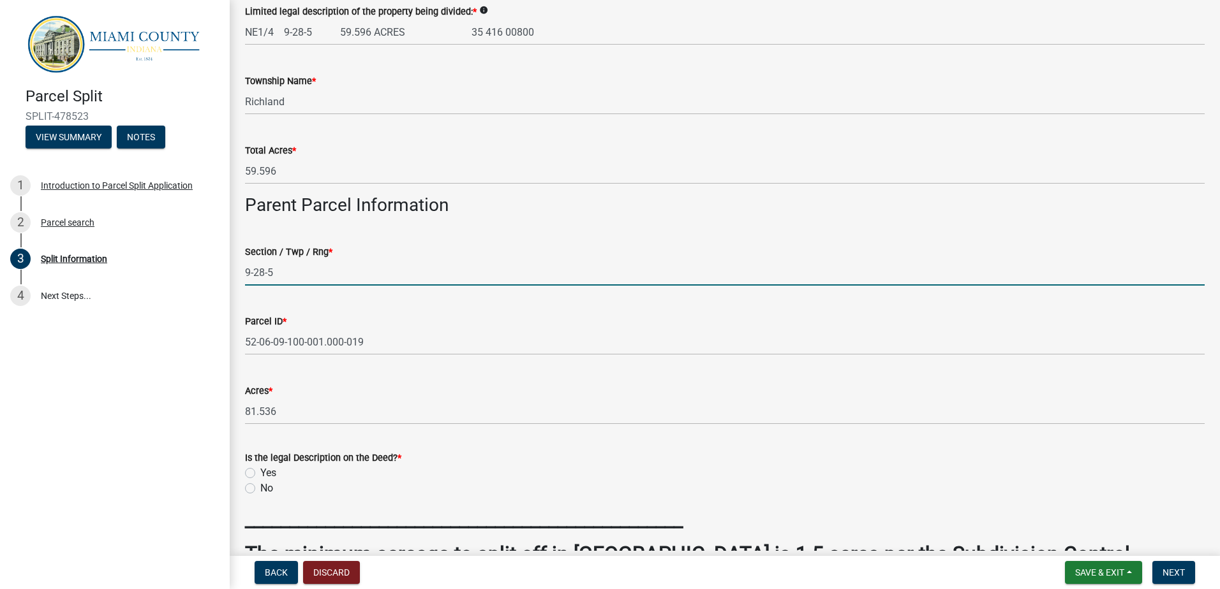
scroll to position [574, 0]
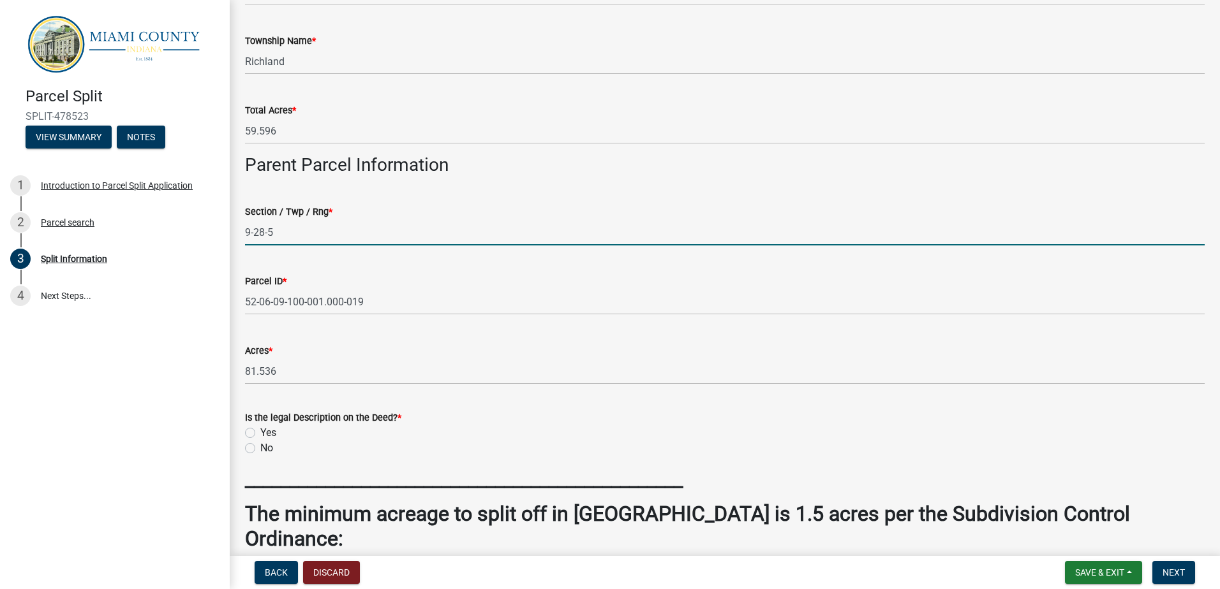
click at [255, 432] on div "Yes" at bounding box center [724, 432] width 959 height 15
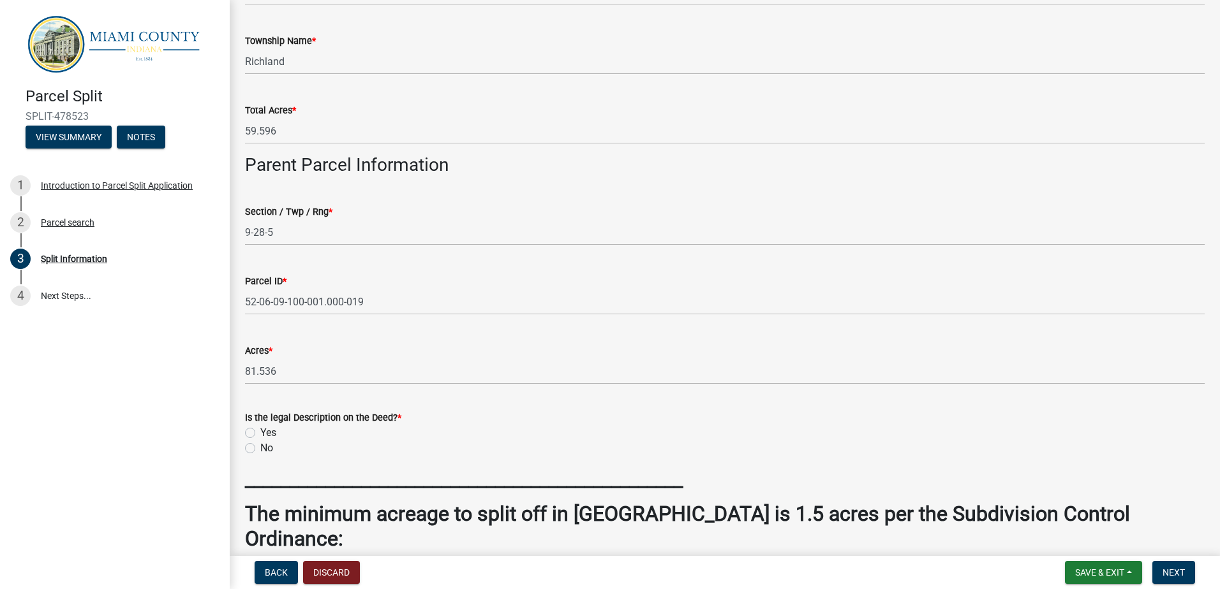
drag, startPoint x: 249, startPoint y: 429, endPoint x: 256, endPoint y: 434, distance: 8.3
click at [260, 431] on label "Yes" at bounding box center [268, 432] width 16 height 15
click at [260, 431] on input "Yes" at bounding box center [264, 429] width 8 height 8
radio input "true"
click at [1173, 573] on span "Next" at bounding box center [1173, 573] width 22 height 10
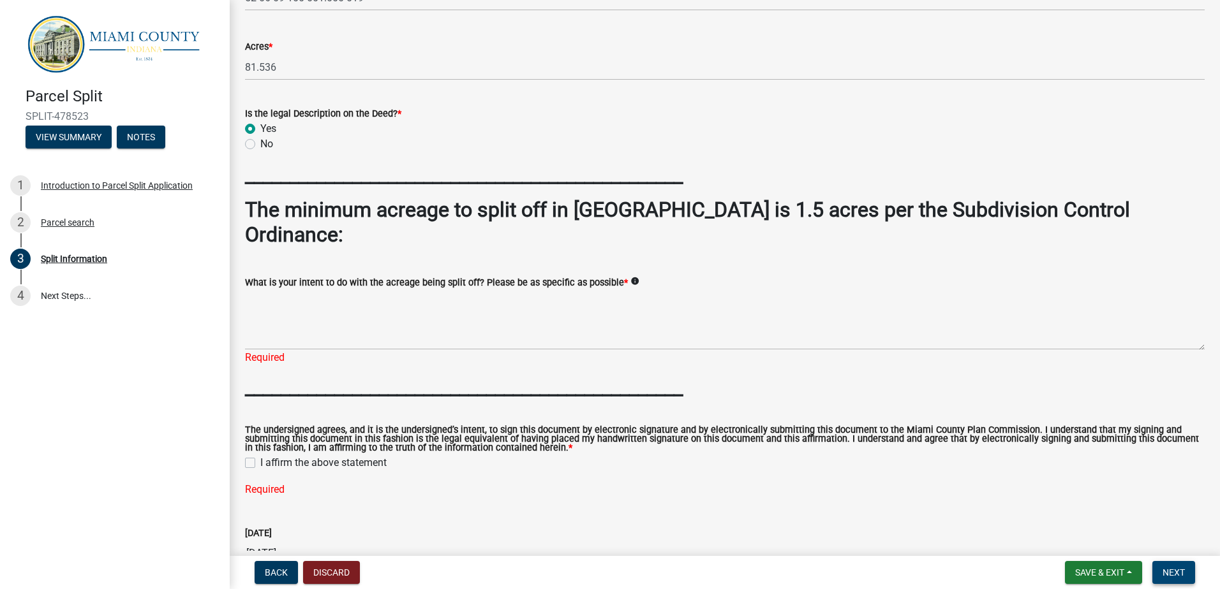
scroll to position [930, 0]
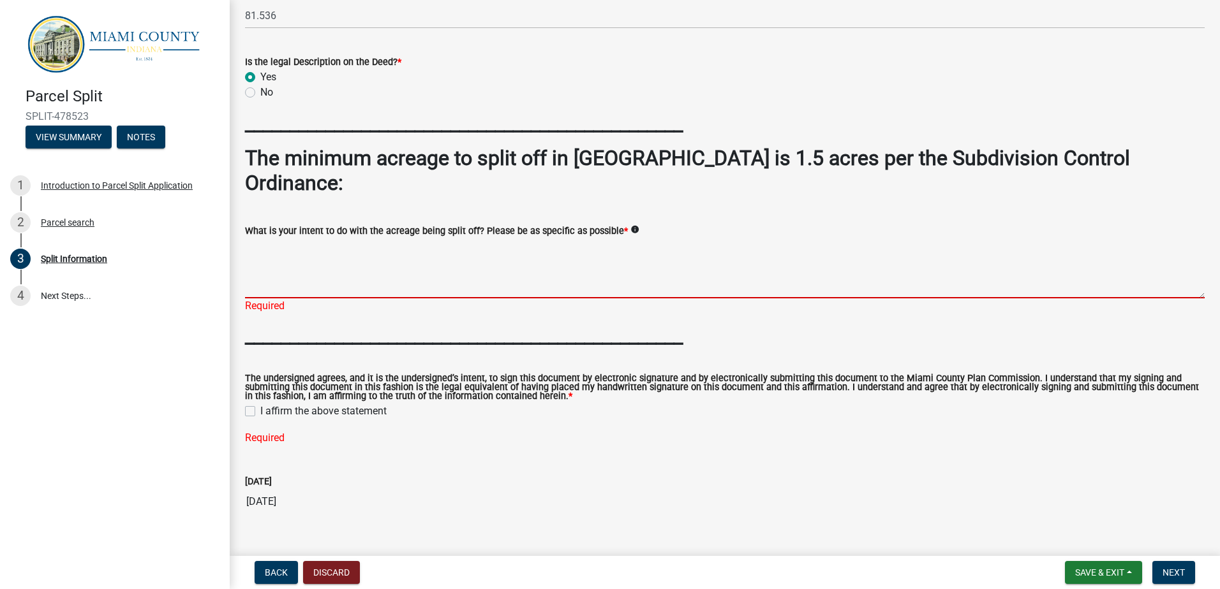
click at [262, 260] on textarea "What is your intent to do with the acreage being split off? Please be as specif…" at bounding box center [724, 269] width 959 height 60
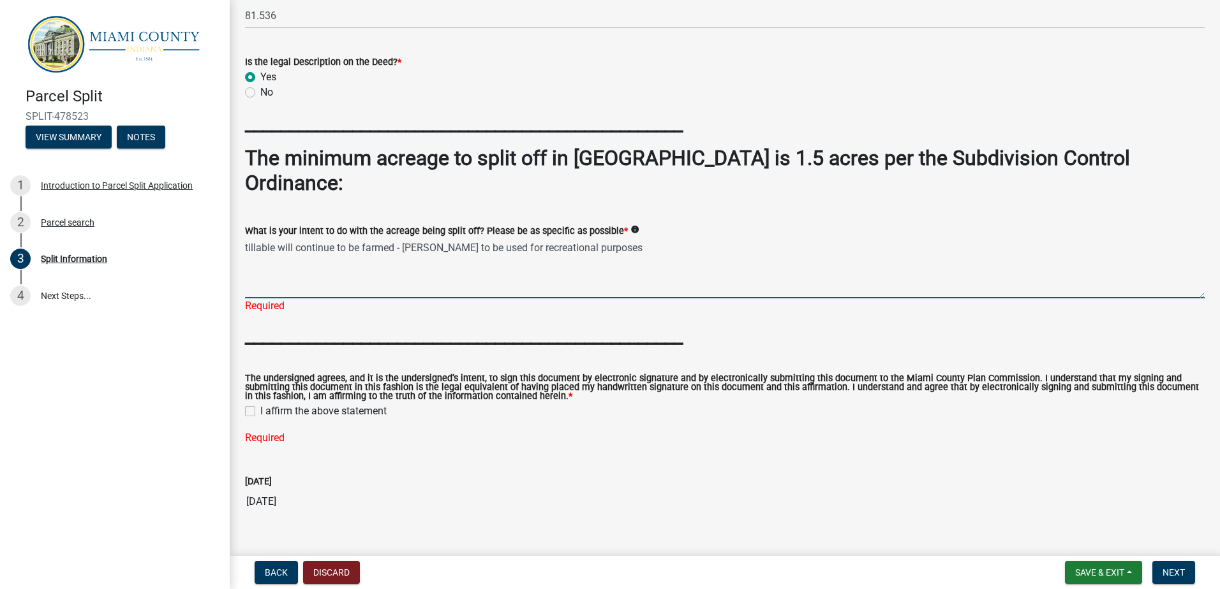
type textarea "tillable will continue to be farmed - [PERSON_NAME] to be used for recreational…"
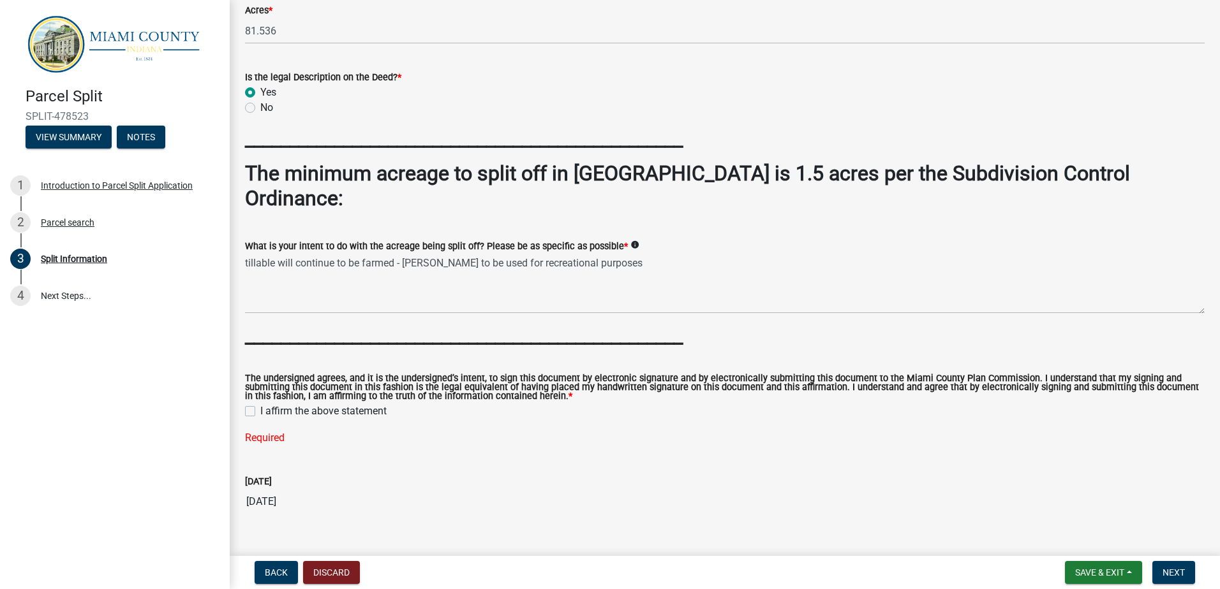
click at [260, 404] on label "I affirm the above statement" at bounding box center [323, 411] width 126 height 15
click at [260, 404] on input "I affirm the above statement" at bounding box center [264, 408] width 8 height 8
checkbox input "true"
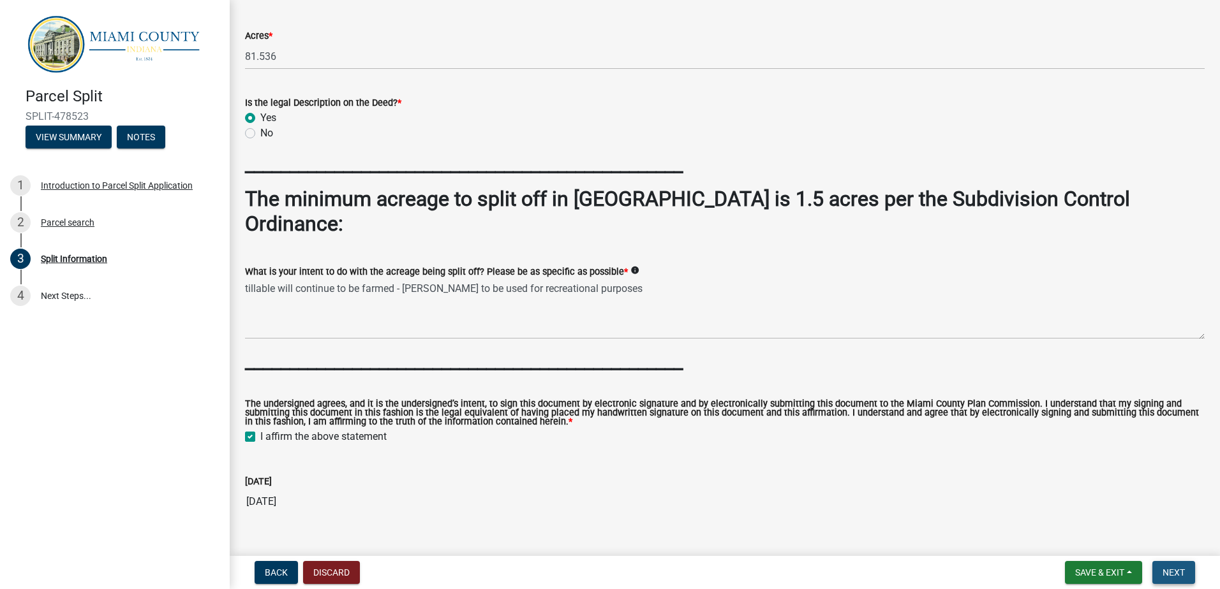
drag, startPoint x: 1183, startPoint y: 574, endPoint x: 1124, endPoint y: 561, distance: 60.7
click at [1183, 573] on span "Next" at bounding box center [1173, 573] width 22 height 10
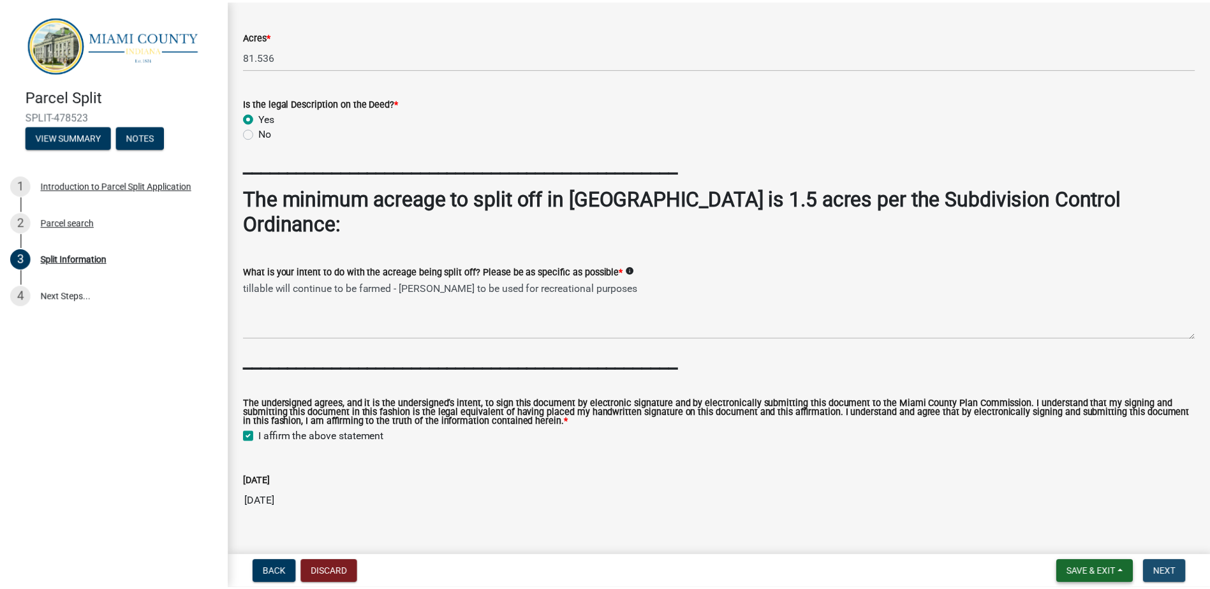
scroll to position [0, 0]
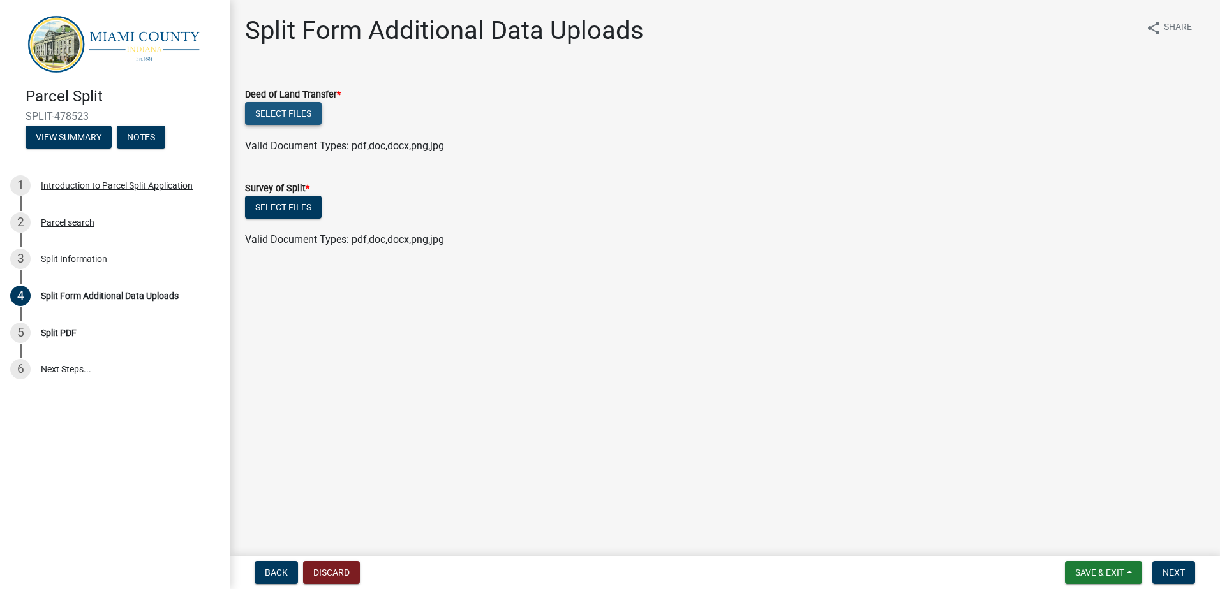
click at [277, 107] on button "Select files" at bounding box center [283, 113] width 77 height 23
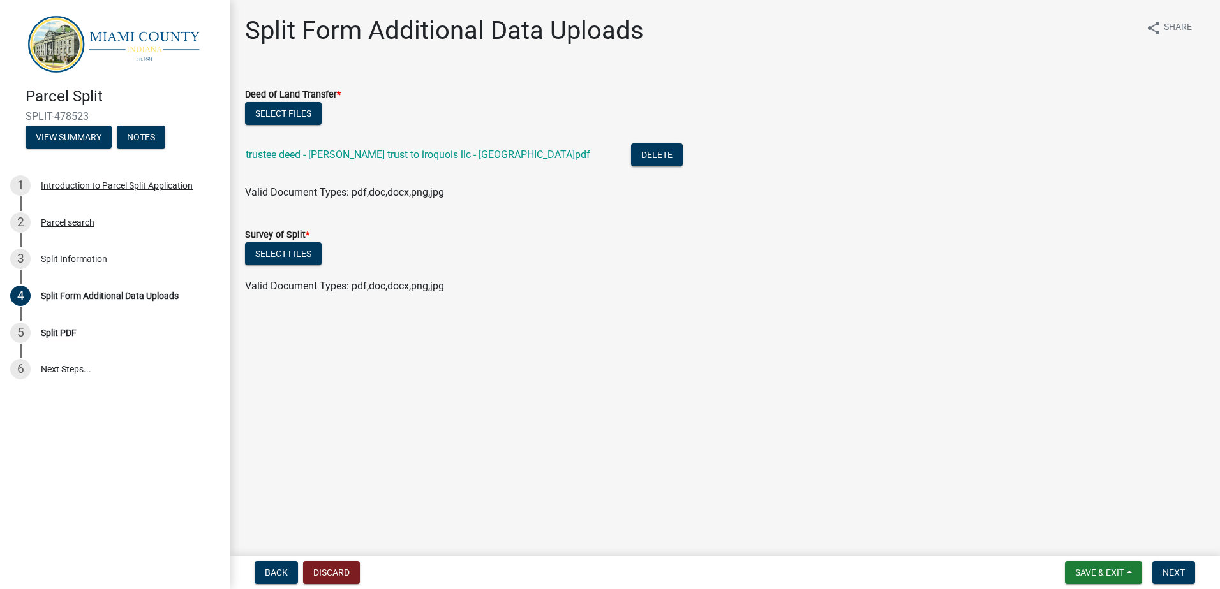
click at [290, 235] on label "Survey of Split *" at bounding box center [277, 235] width 64 height 9
click at [286, 251] on button "Select files" at bounding box center [283, 253] width 77 height 23
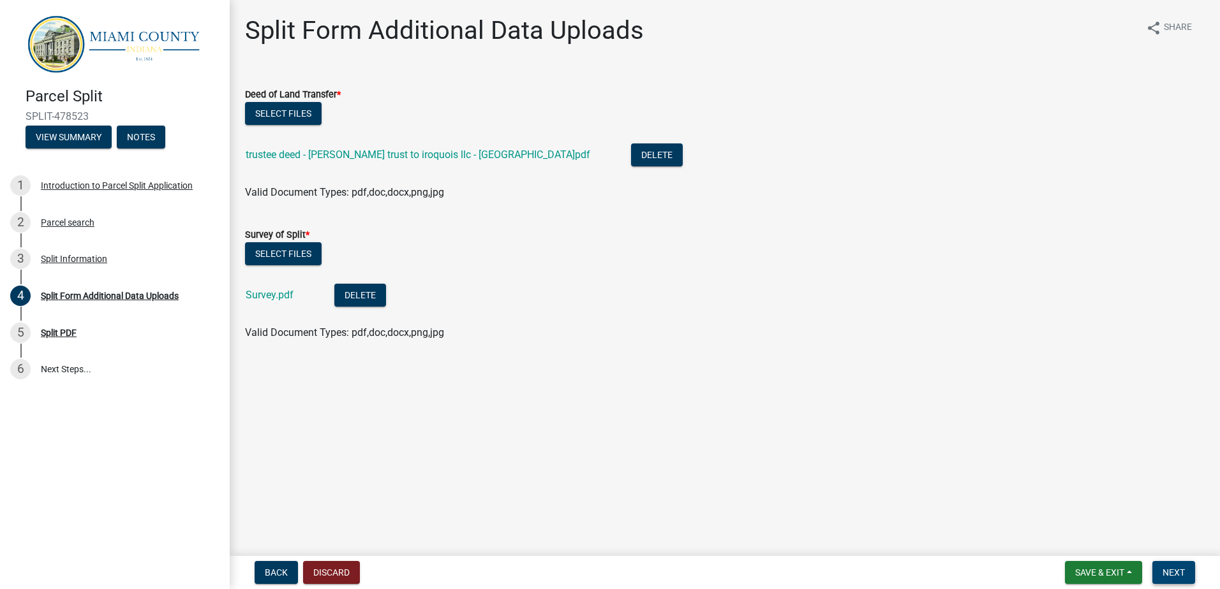
click at [1177, 568] on span "Next" at bounding box center [1173, 573] width 22 height 10
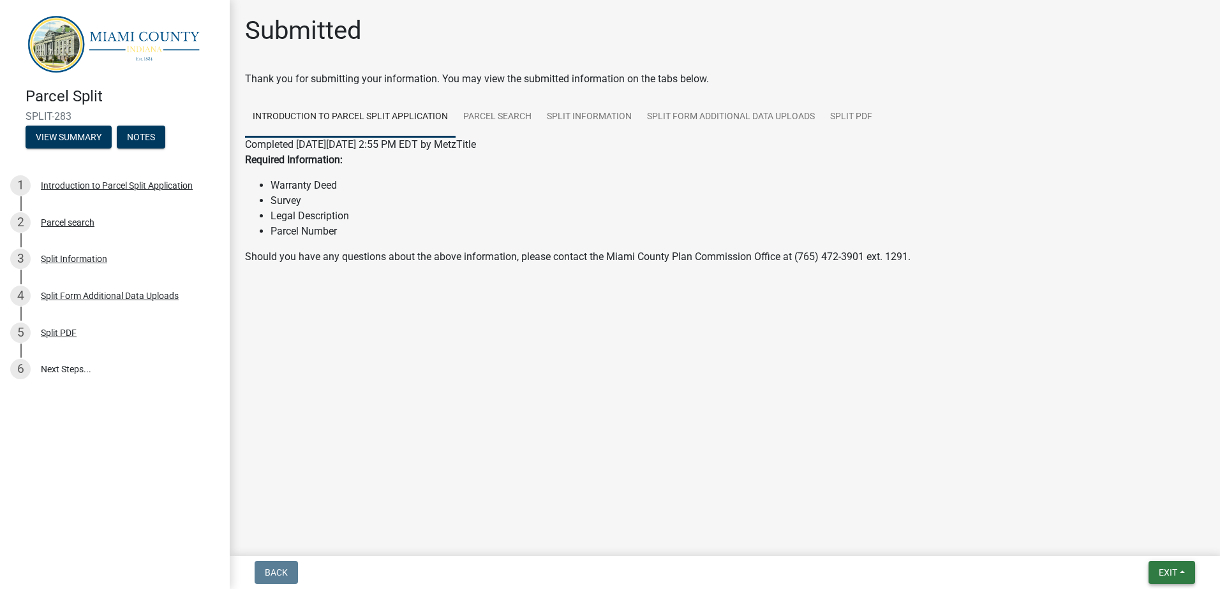
click at [1168, 572] on span "Exit" at bounding box center [1167, 573] width 18 height 10
click at [919, 508] on main "Submitted Thank you for submitting your information. You may view the submitted…" at bounding box center [725, 275] width 990 height 551
drag, startPoint x: 1165, startPoint y: 570, endPoint x: 1153, endPoint y: 565, distance: 13.7
click at [1164, 570] on span "Exit" at bounding box center [1167, 573] width 18 height 10
click at [1120, 540] on button "Save & Exit" at bounding box center [1144, 539] width 102 height 31
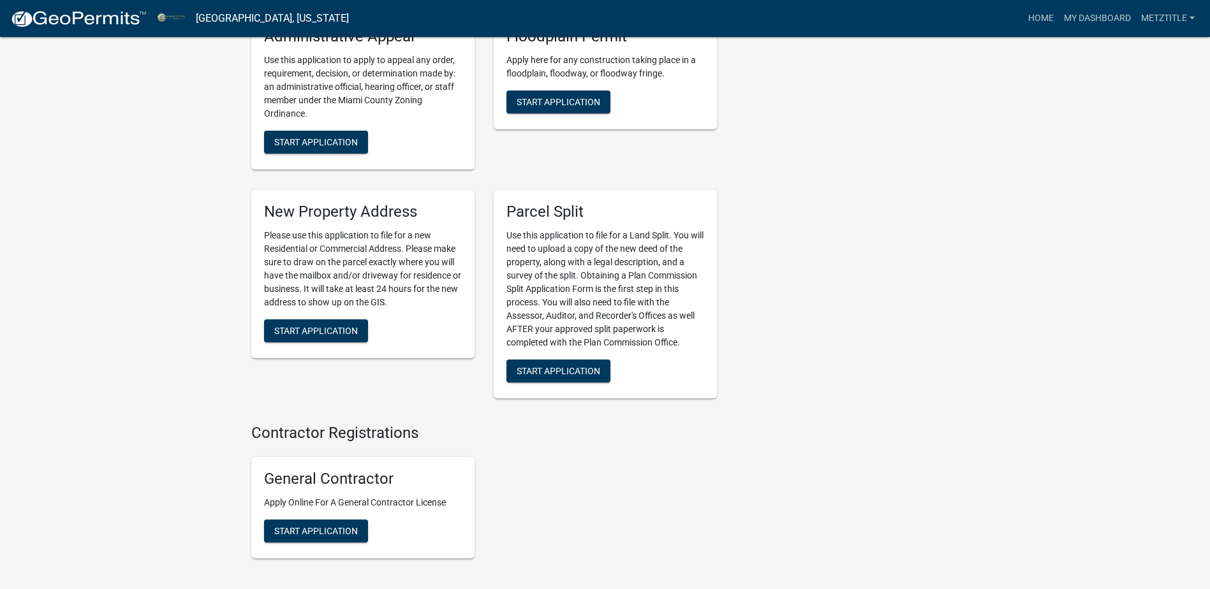
scroll to position [1802, 0]
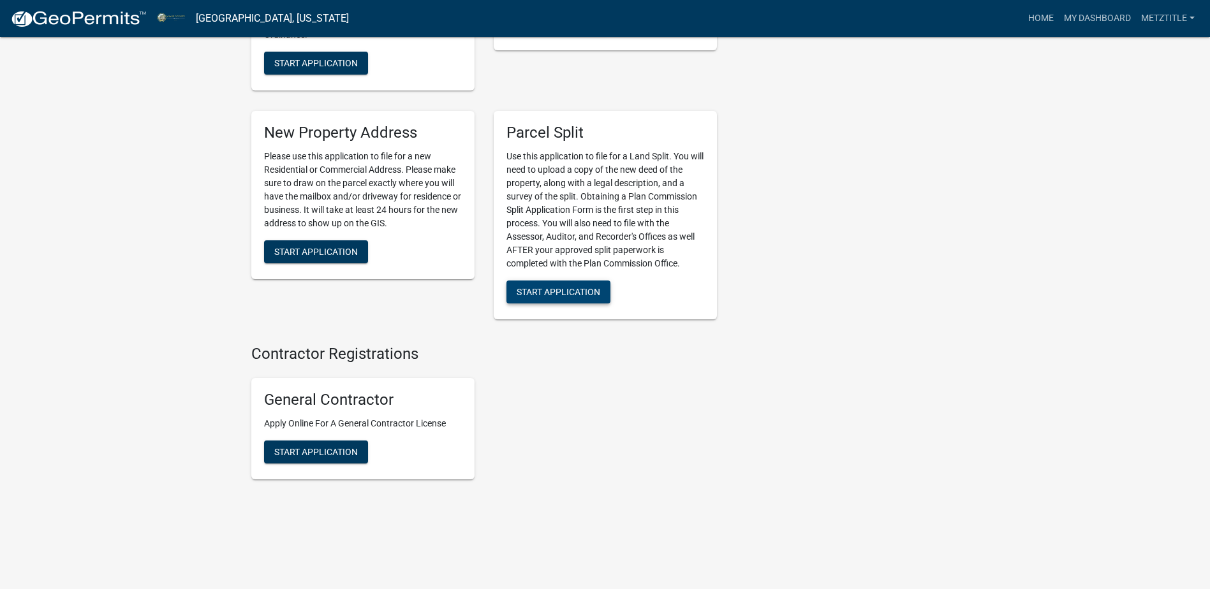
click at [575, 289] on span "Start Application" at bounding box center [559, 291] width 84 height 10
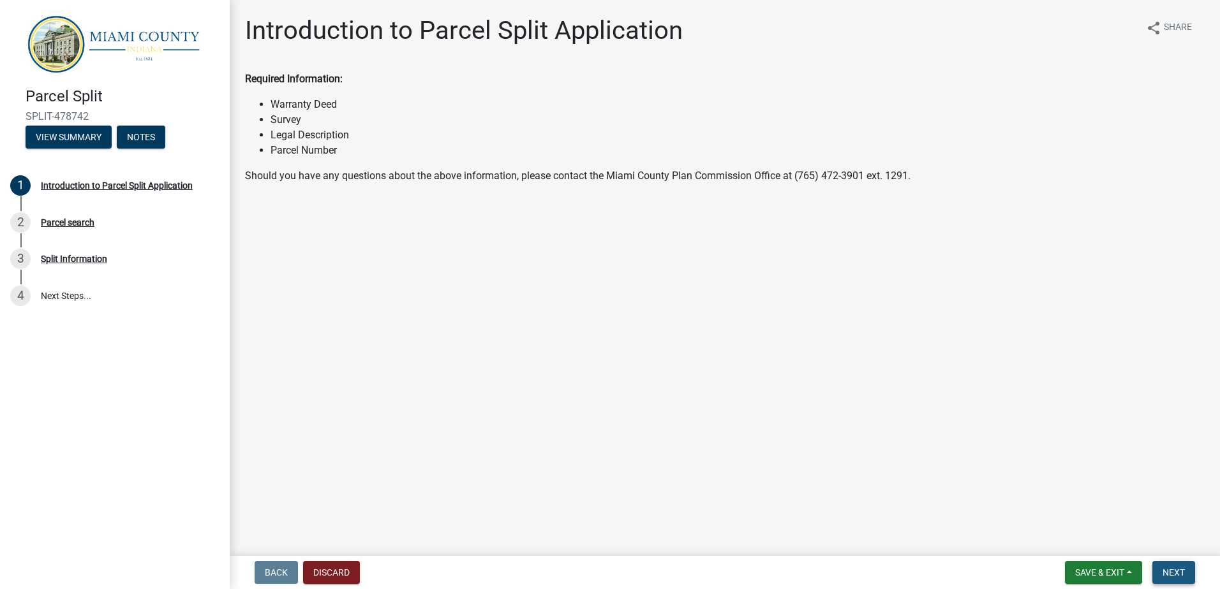
drag, startPoint x: 1181, startPoint y: 572, endPoint x: 1144, endPoint y: 559, distance: 38.8
click at [1180, 572] on span "Next" at bounding box center [1173, 573] width 22 height 10
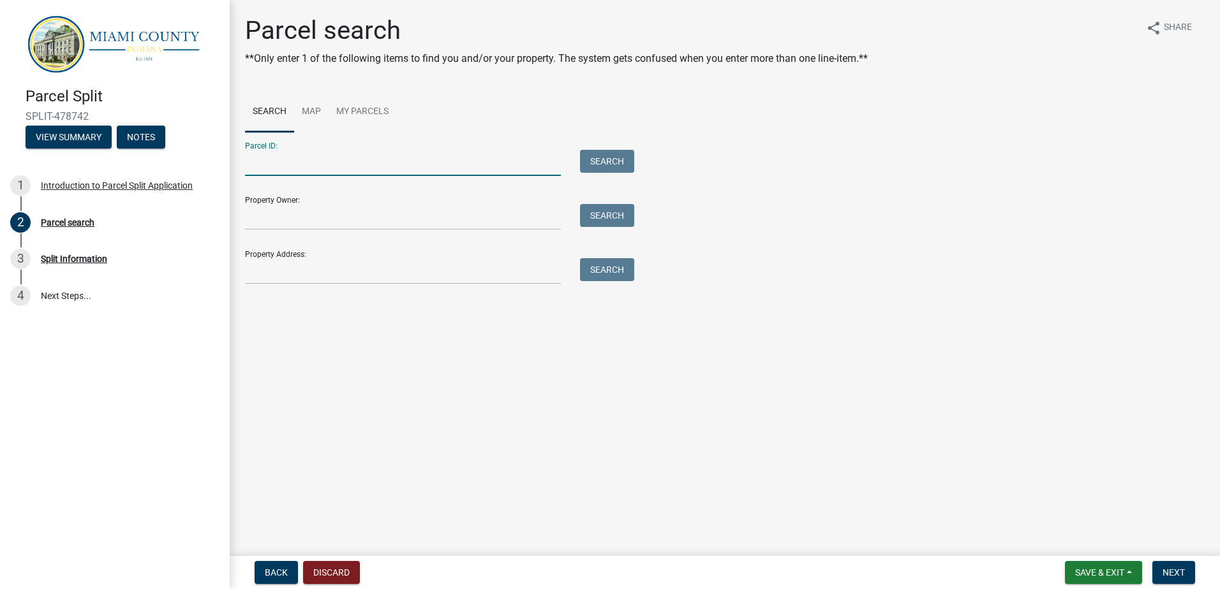
click at [280, 163] on input "Parcel ID:" at bounding box center [403, 163] width 316 height 26
type input "52-06-09-100-001.000-019"
type input "[PERSON_NAME] Family Trust"
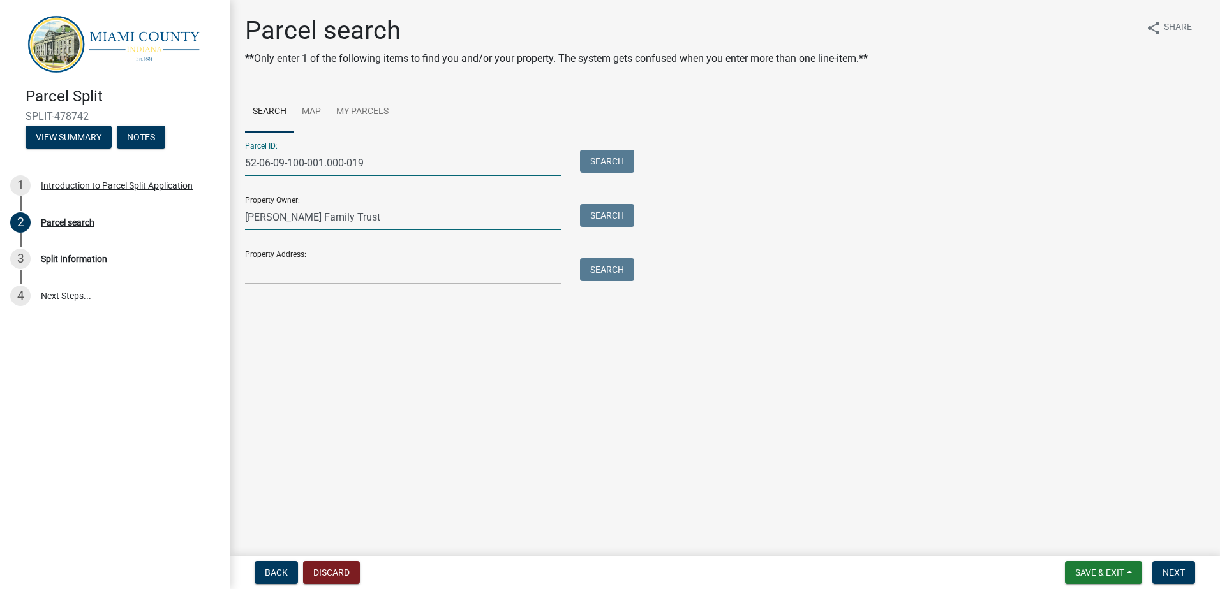
type input "[STREET_ADDRESS]"
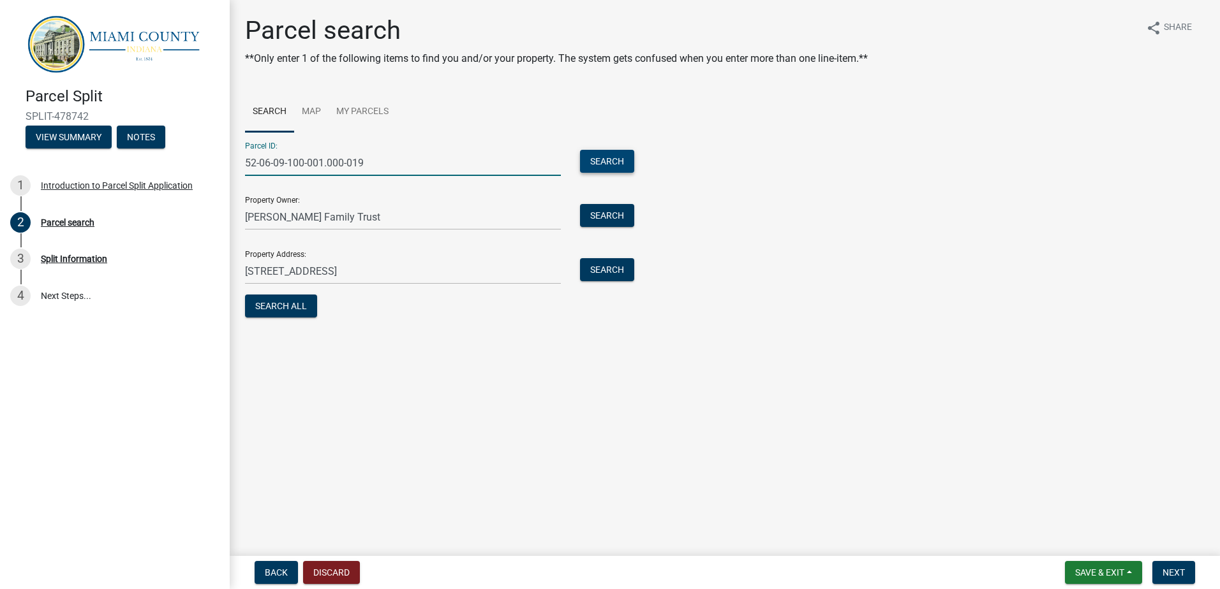
click at [616, 164] on button "Search" at bounding box center [607, 161] width 54 height 23
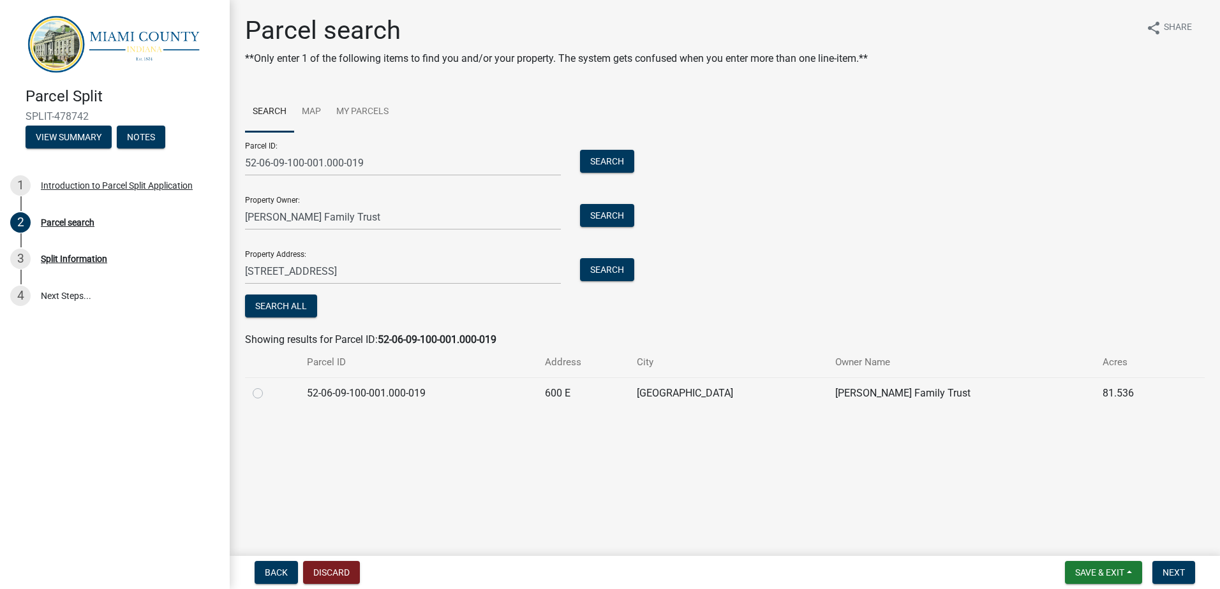
click at [268, 386] on label at bounding box center [268, 386] width 0 height 0
click at [268, 391] on input "radio" at bounding box center [272, 390] width 8 height 8
radio input "true"
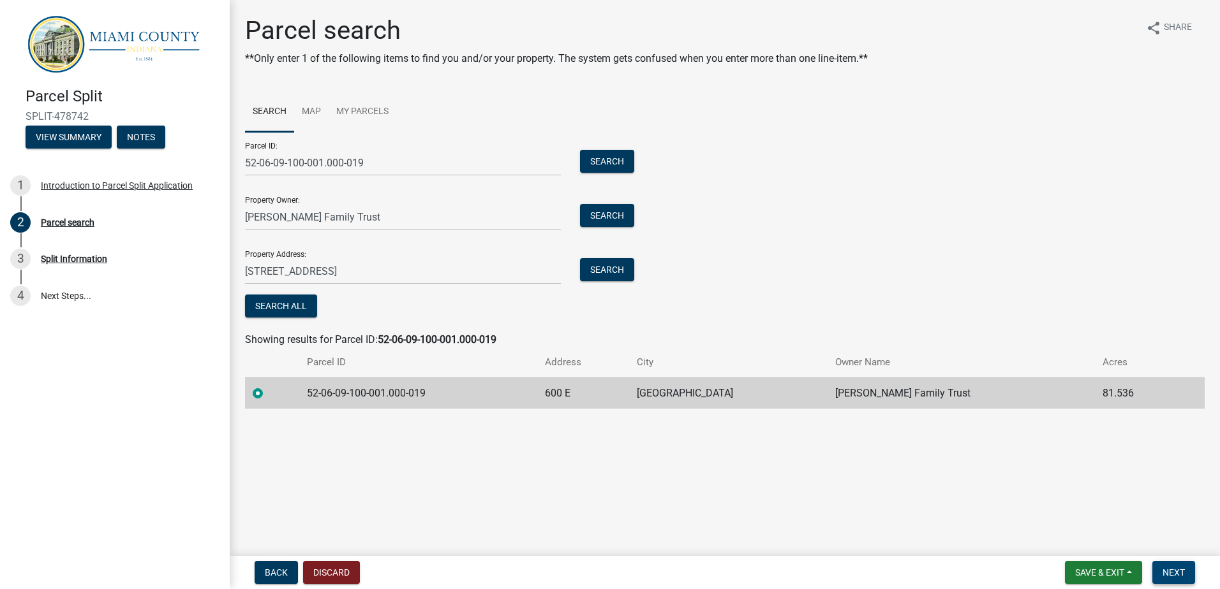
drag, startPoint x: 1181, startPoint y: 573, endPoint x: 1169, endPoint y: 573, distance: 12.8
click at [1176, 573] on span "Next" at bounding box center [1173, 573] width 22 height 10
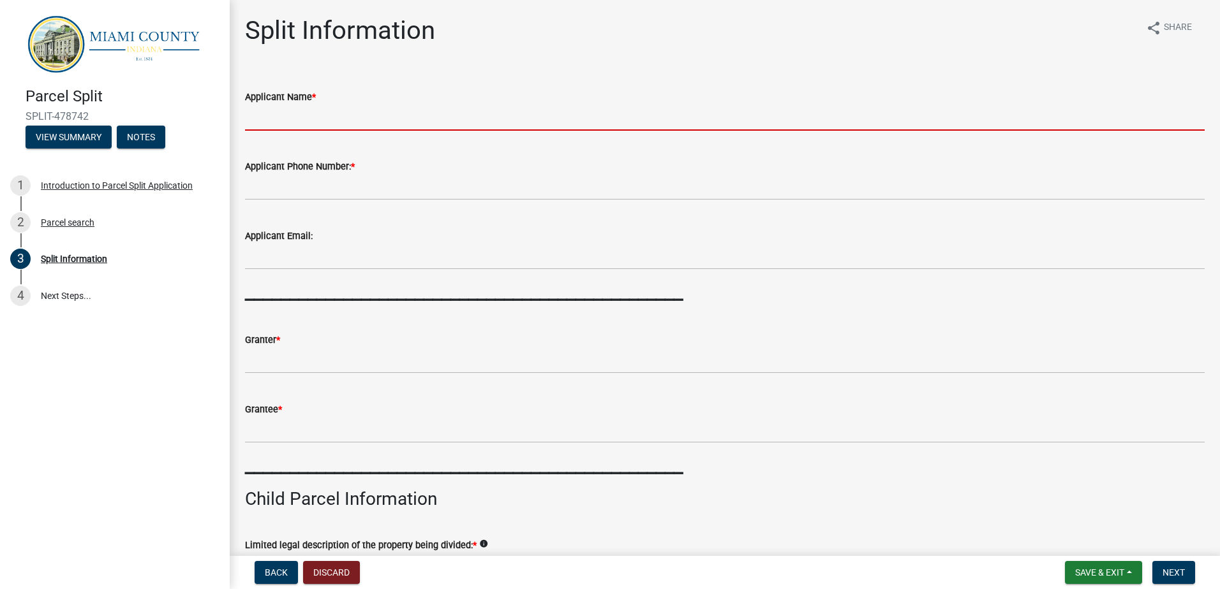
click at [291, 110] on input "Applicant Name *" at bounding box center [724, 118] width 959 height 26
type input "[PERSON_NAME][GEOGRAPHIC_DATA]"
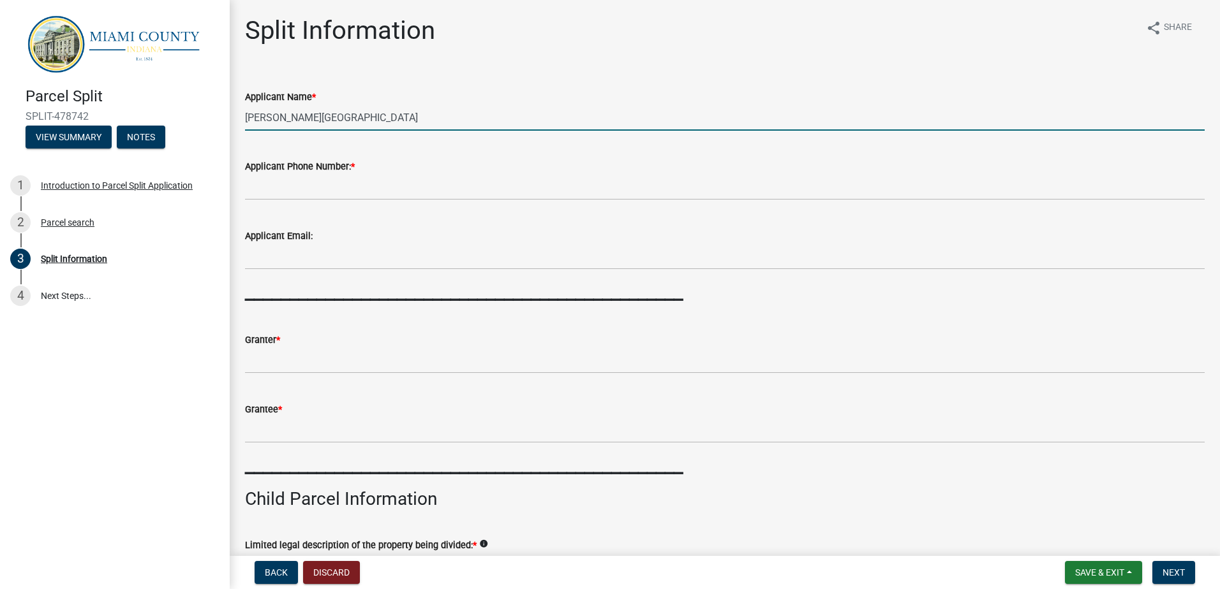
type input "[PHONE_NUMBER]"
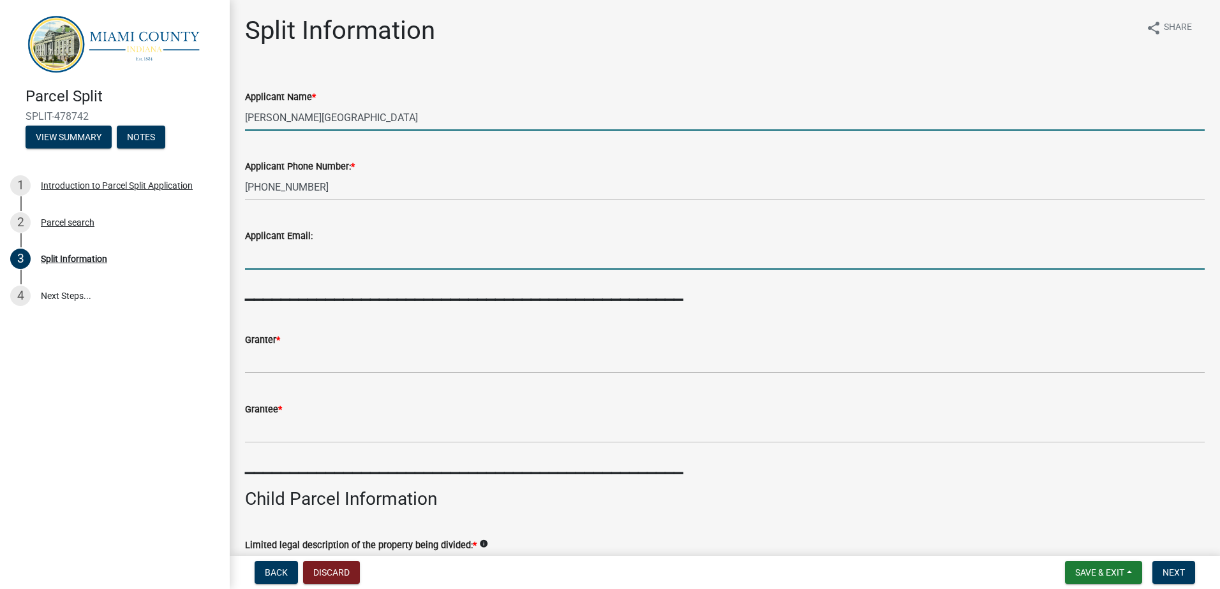
type input "[EMAIL_ADDRESS][DOMAIN_NAME]"
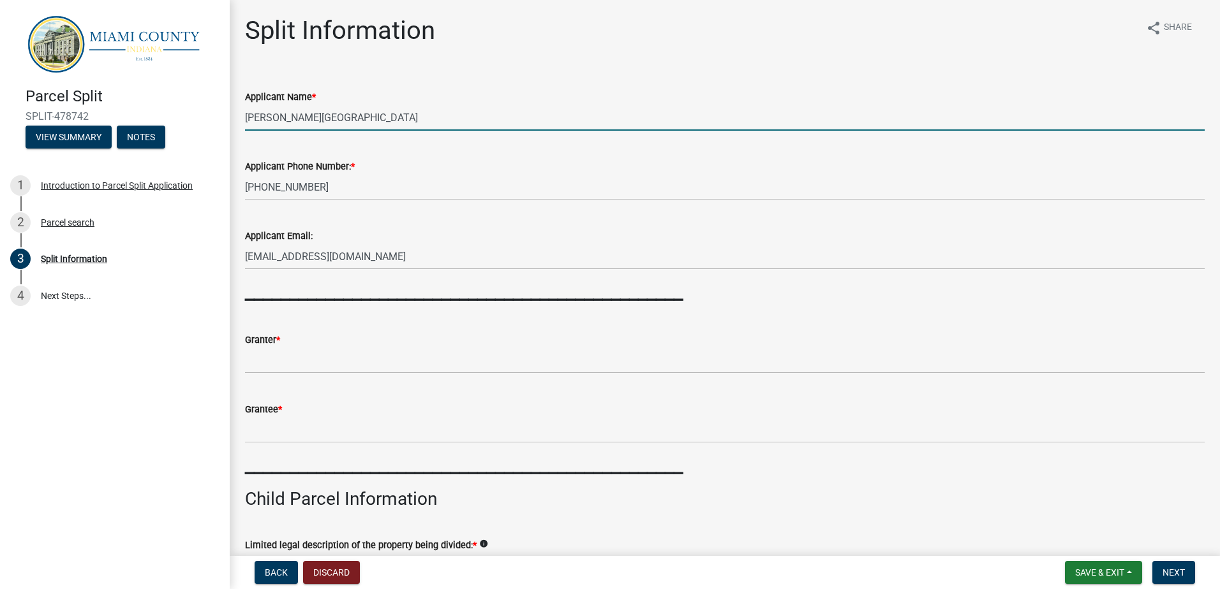
type input "[PERSON_NAME] Family Trust"
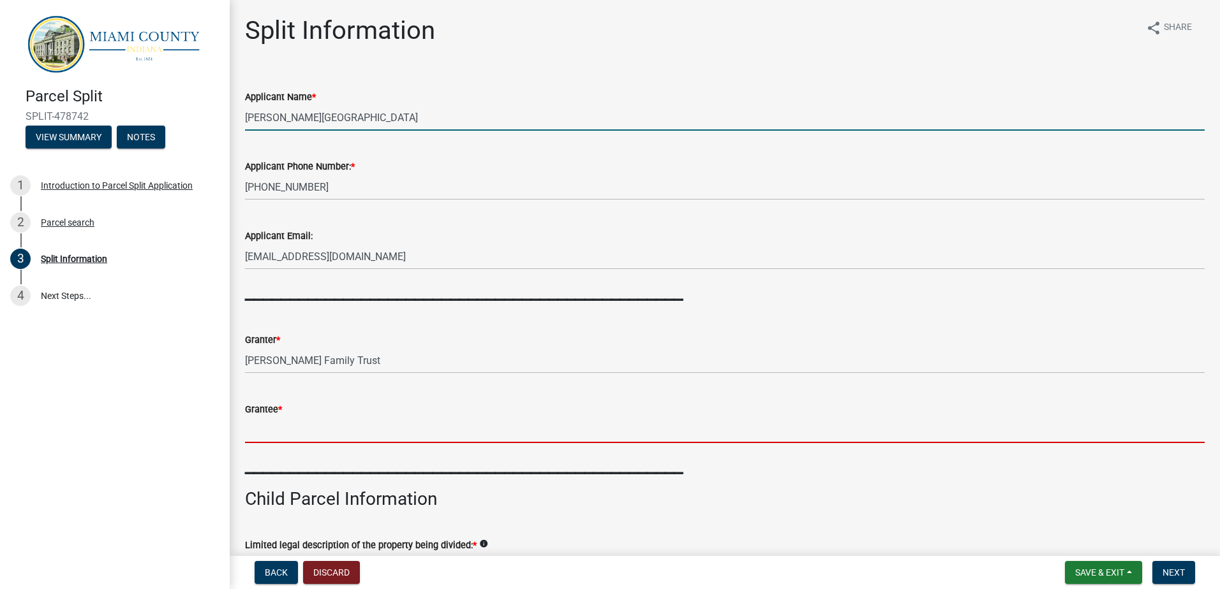
type input "[GEOGRAPHIC_DATA], LLC"
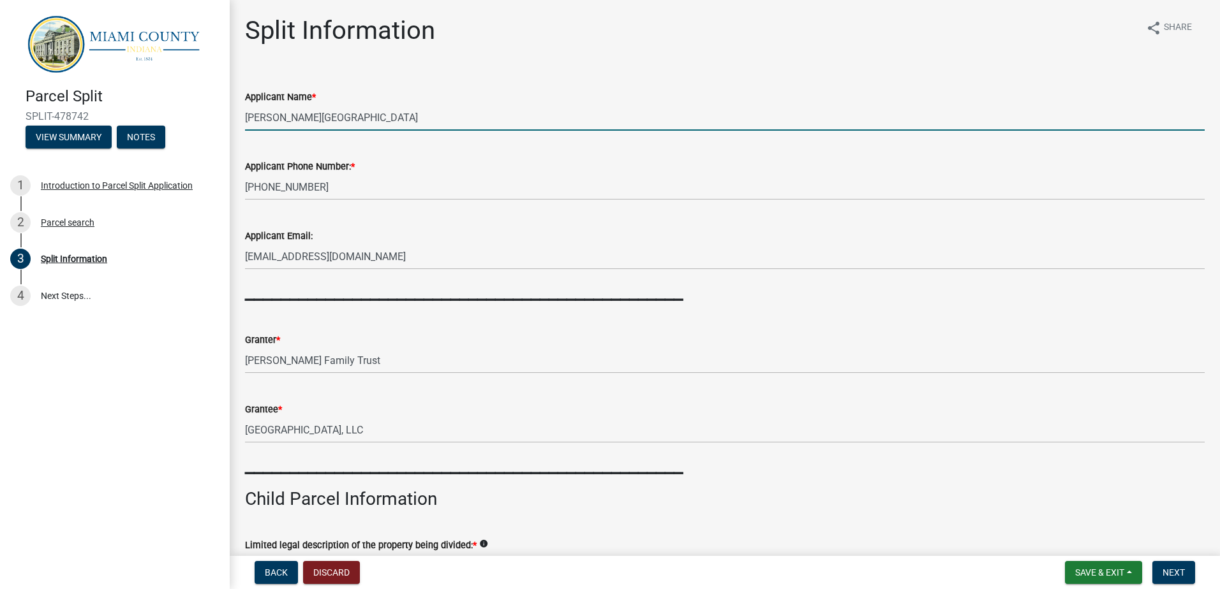
type input "Richland"
type input "59.596"
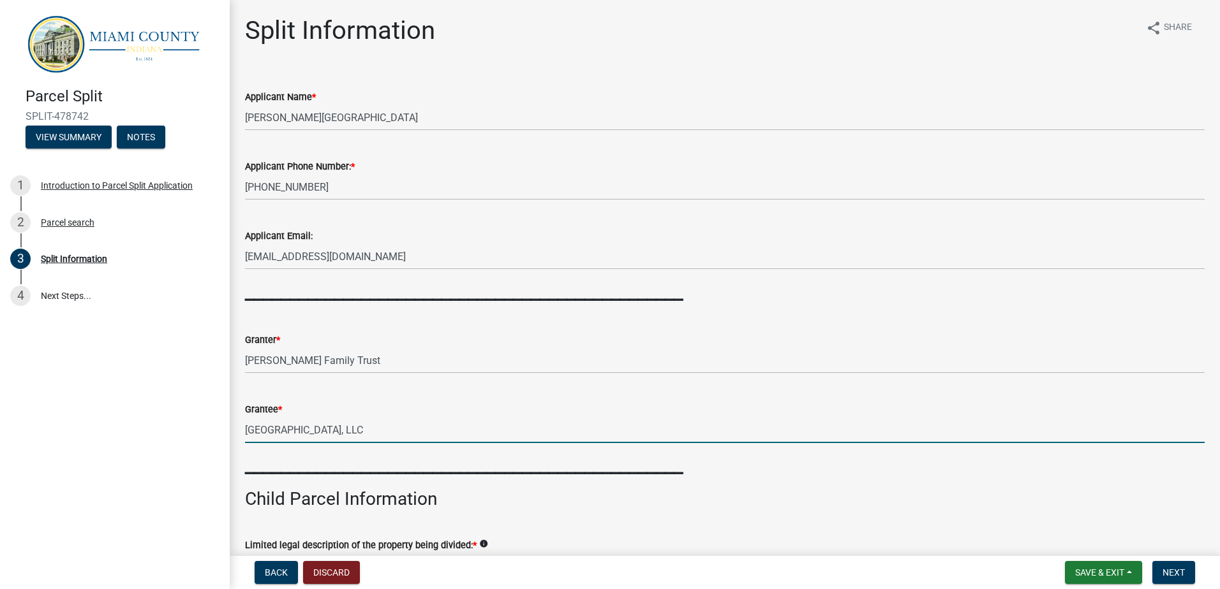
drag, startPoint x: 397, startPoint y: 428, endPoint x: 195, endPoint y: 422, distance: 203.0
click at [195, 422] on div "Parcel Split SPLIT-478742 View Summary Notes 1 Introduction to Parcel Split App…" at bounding box center [610, 294] width 1220 height 589
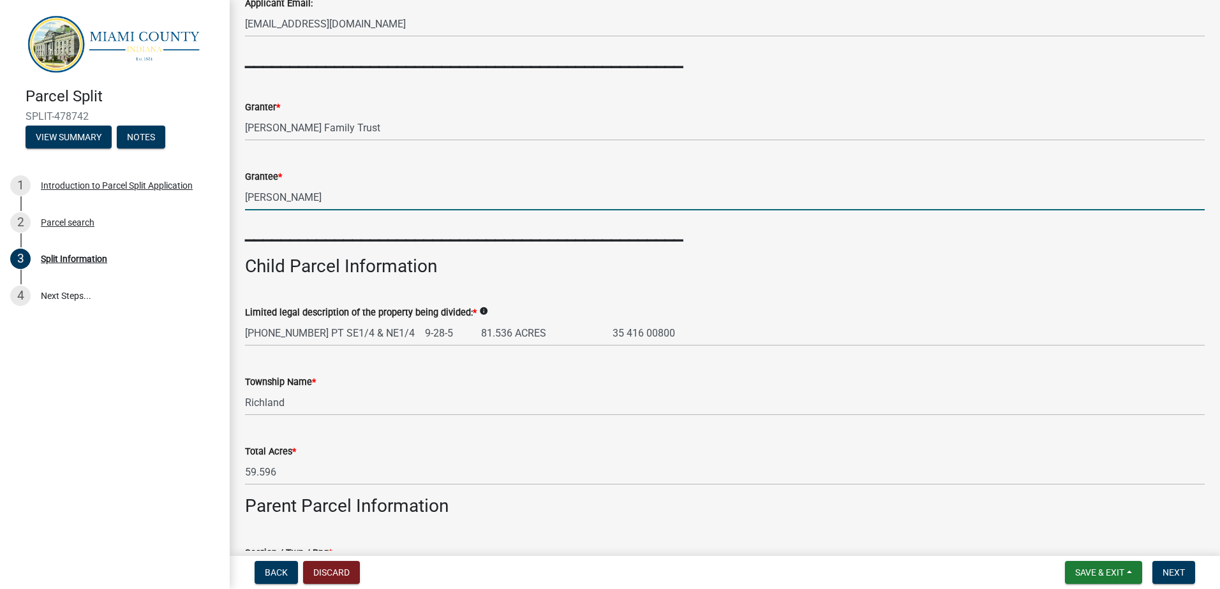
scroll to position [255, 0]
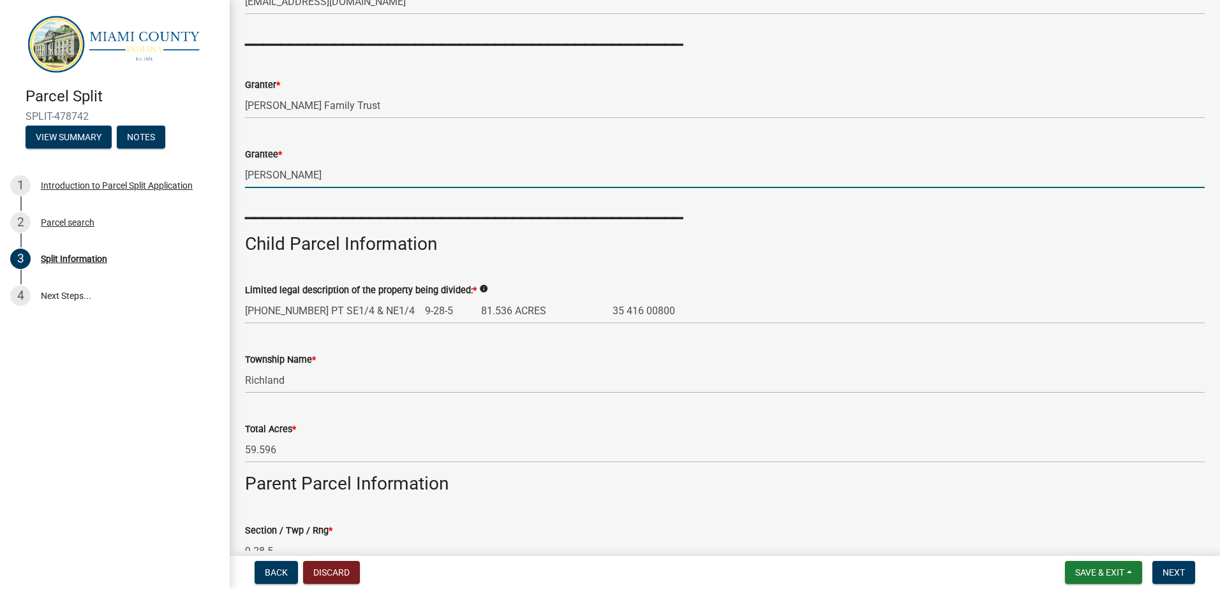
type input "[PERSON_NAME]"
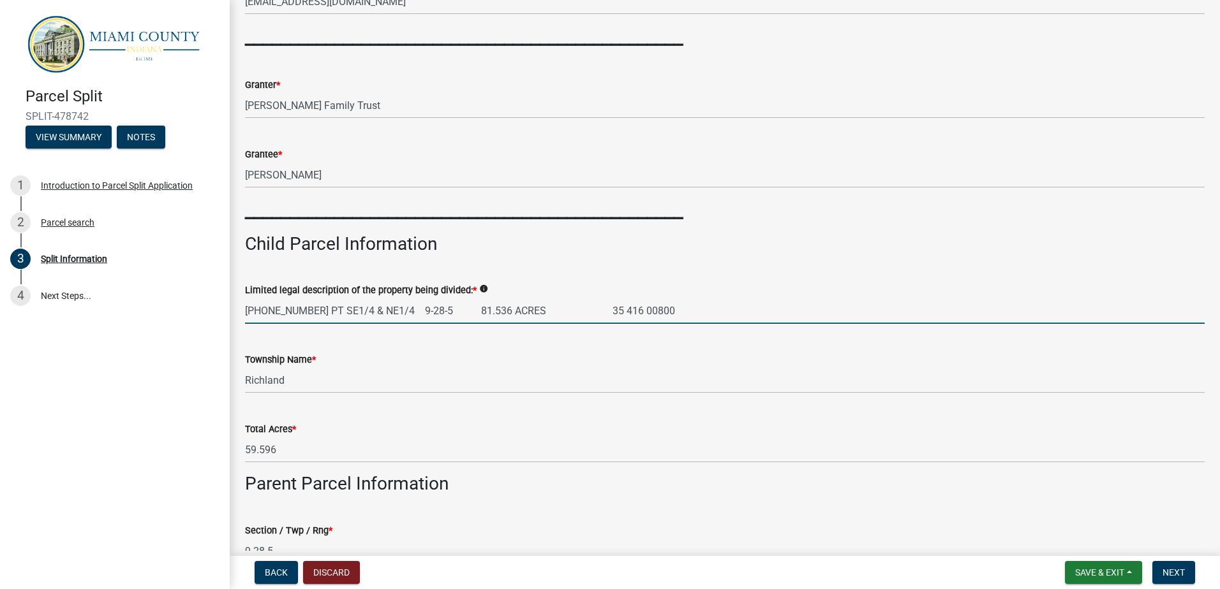
drag, startPoint x: 457, startPoint y: 308, endPoint x: 491, endPoint y: 310, distance: 33.2
click at [491, 310] on input "[PHONE_NUMBER] PT SE1/4 & NE1/4 9-28-5 81.536 ACRES 35 416 00800" at bounding box center [724, 311] width 959 height 26
type input "[PHONE_NUMBER] PT SE1/4 & NE1/4 9-28-5 13.947 ACRES 35 416 00800"
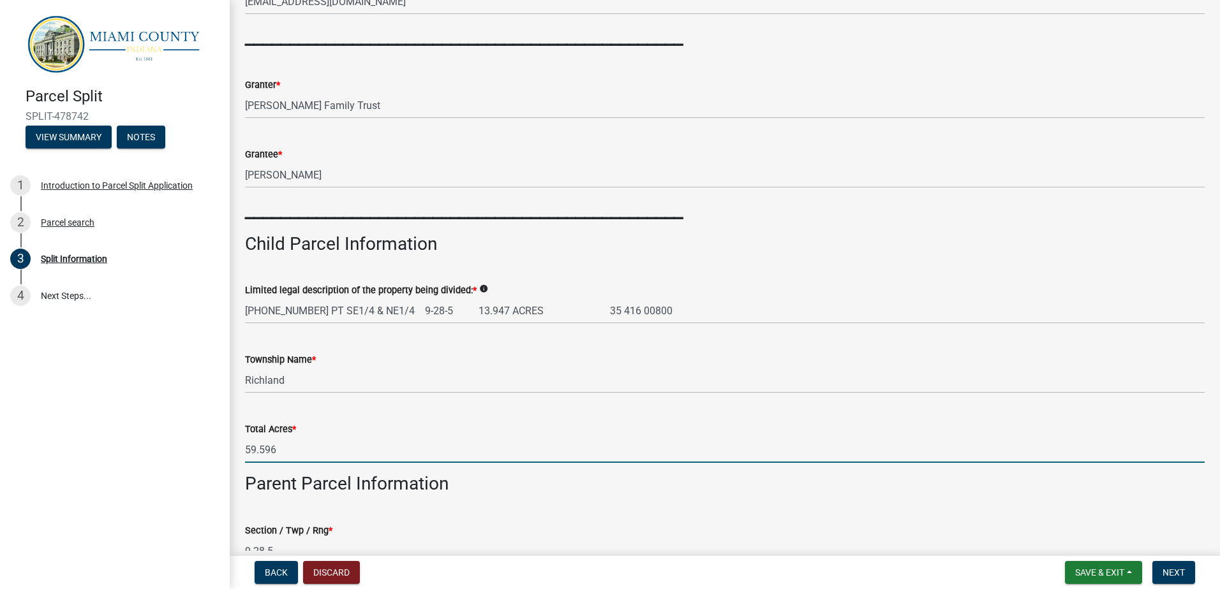
drag, startPoint x: 283, startPoint y: 450, endPoint x: 199, endPoint y: 443, distance: 84.5
click at [199, 443] on div "Parcel Split SPLIT-478742 View Summary Notes 1 Introduction to Parcel Split App…" at bounding box center [610, 294] width 1220 height 589
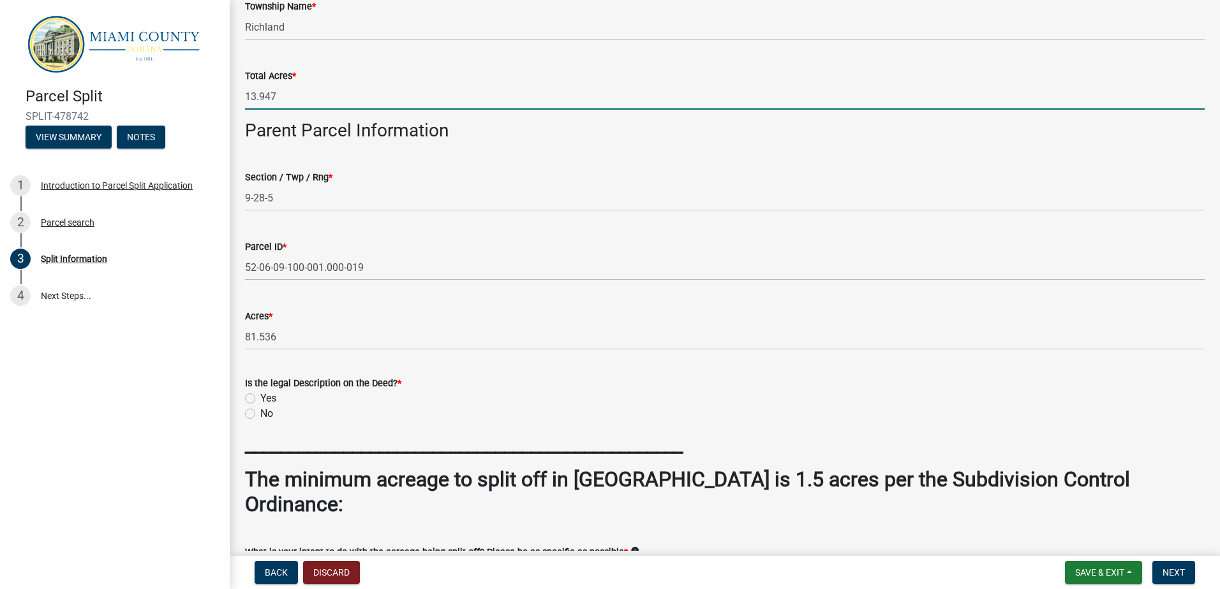
scroll to position [638, 0]
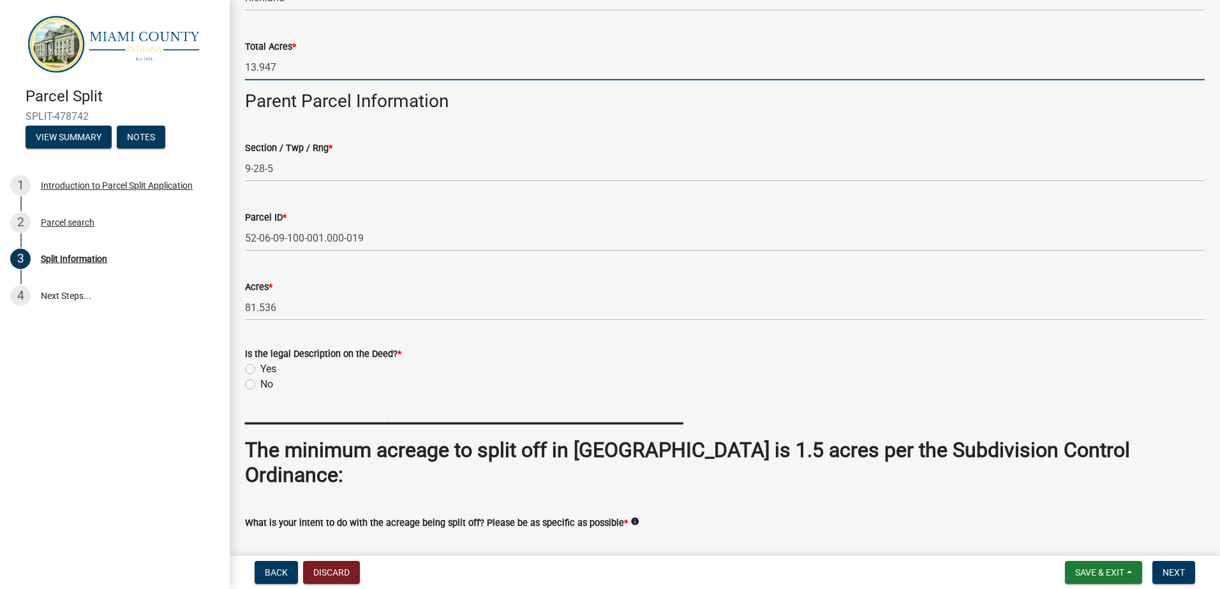
type input "13.947"
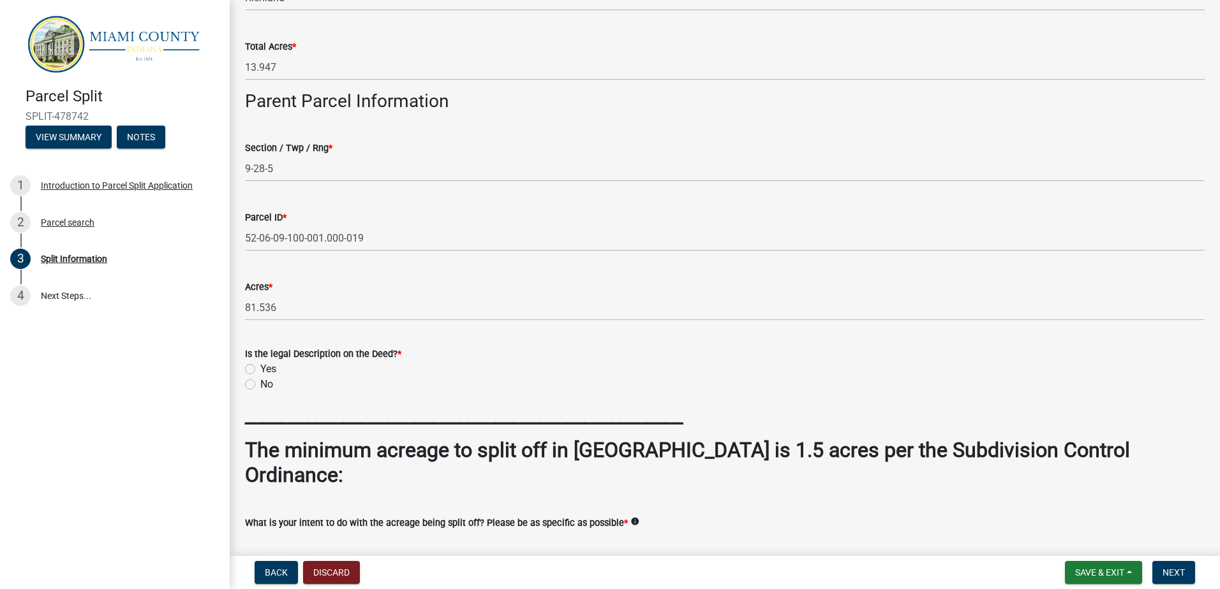
click at [260, 369] on label "Yes" at bounding box center [268, 369] width 16 height 15
click at [260, 369] on input "Yes" at bounding box center [264, 366] width 8 height 8
radio input "true"
click at [1171, 575] on span "Next" at bounding box center [1173, 573] width 22 height 10
click at [1174, 579] on button "Next" at bounding box center [1173, 572] width 43 height 23
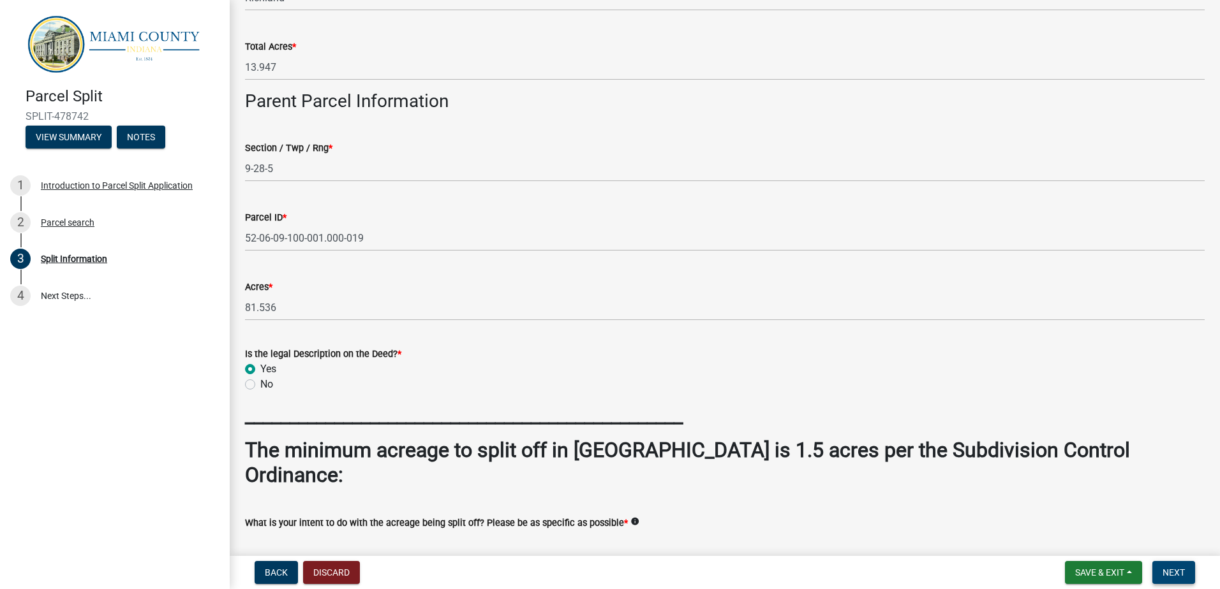
scroll to position [930, 0]
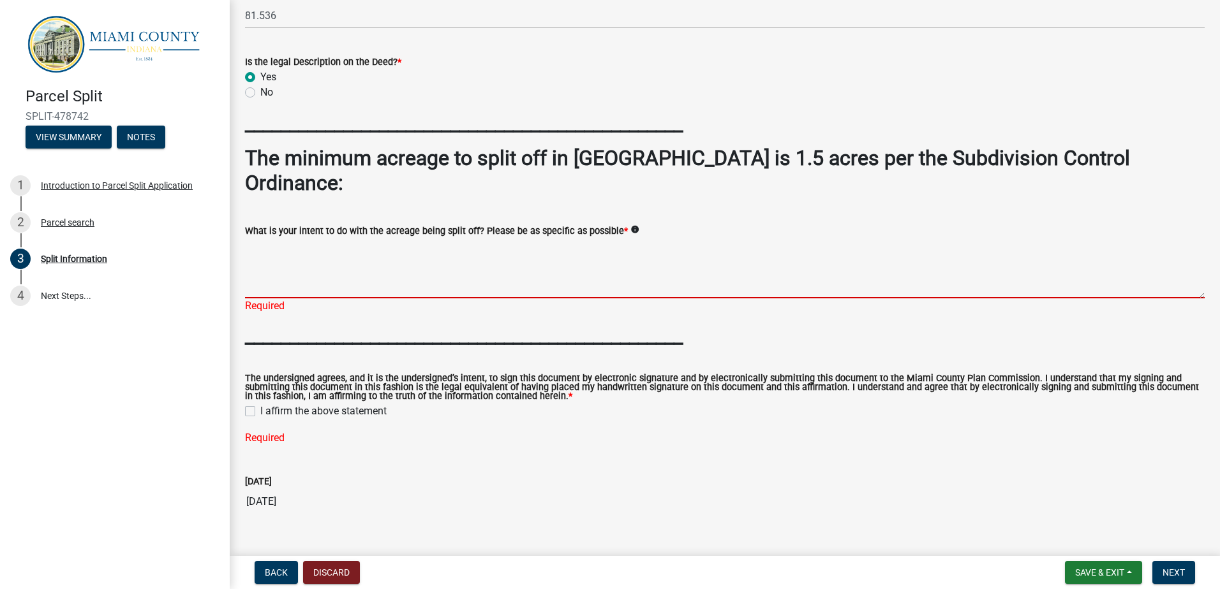
click at [316, 239] on textarea "What is your intent to do with the acreage being split off? Please be as specif…" at bounding box center [724, 269] width 959 height 60
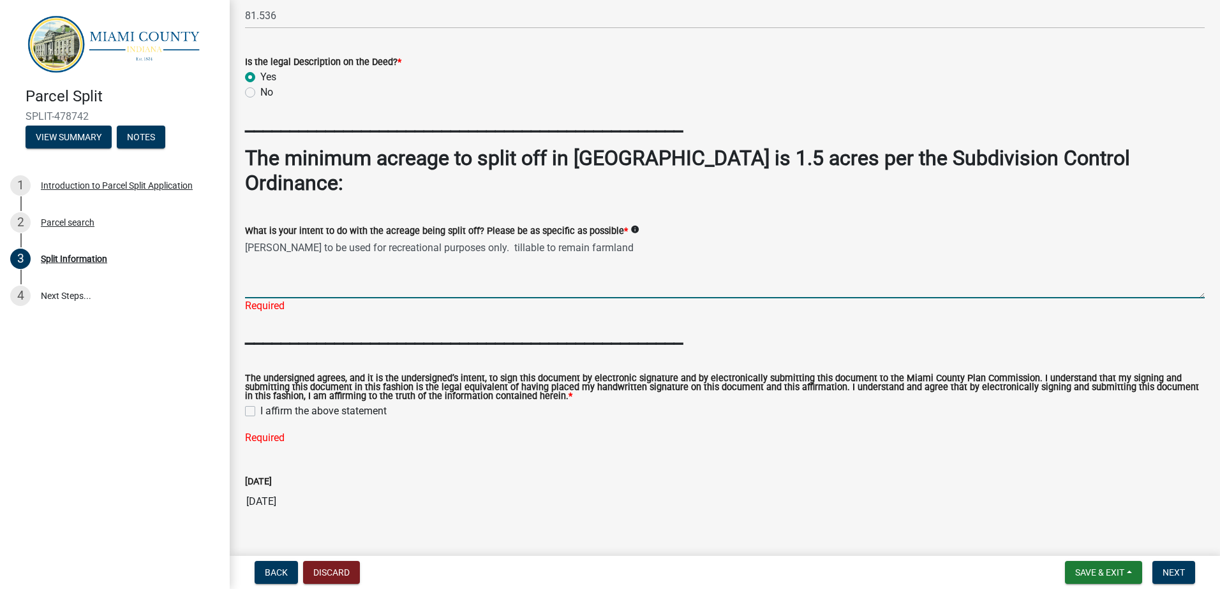
type textarea "[PERSON_NAME] to be used for recreational purposes only. tillable to remain far…"
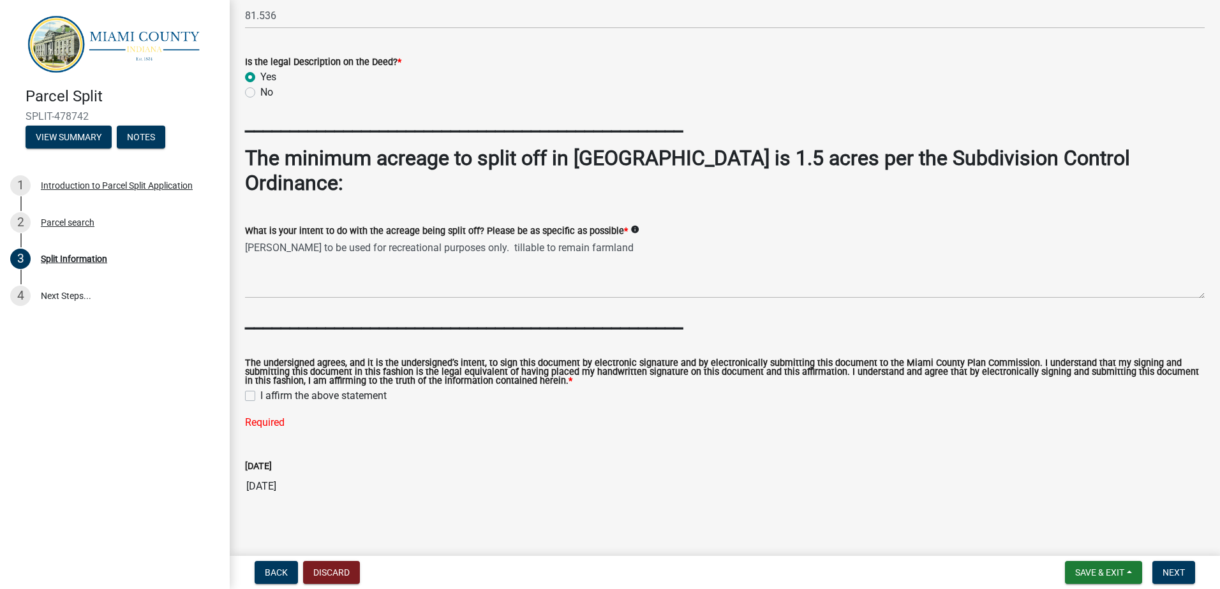
click at [260, 388] on label "I affirm the above statement" at bounding box center [323, 395] width 126 height 15
click at [260, 388] on input "I affirm the above statement" at bounding box center [264, 392] width 8 height 8
checkbox input "true"
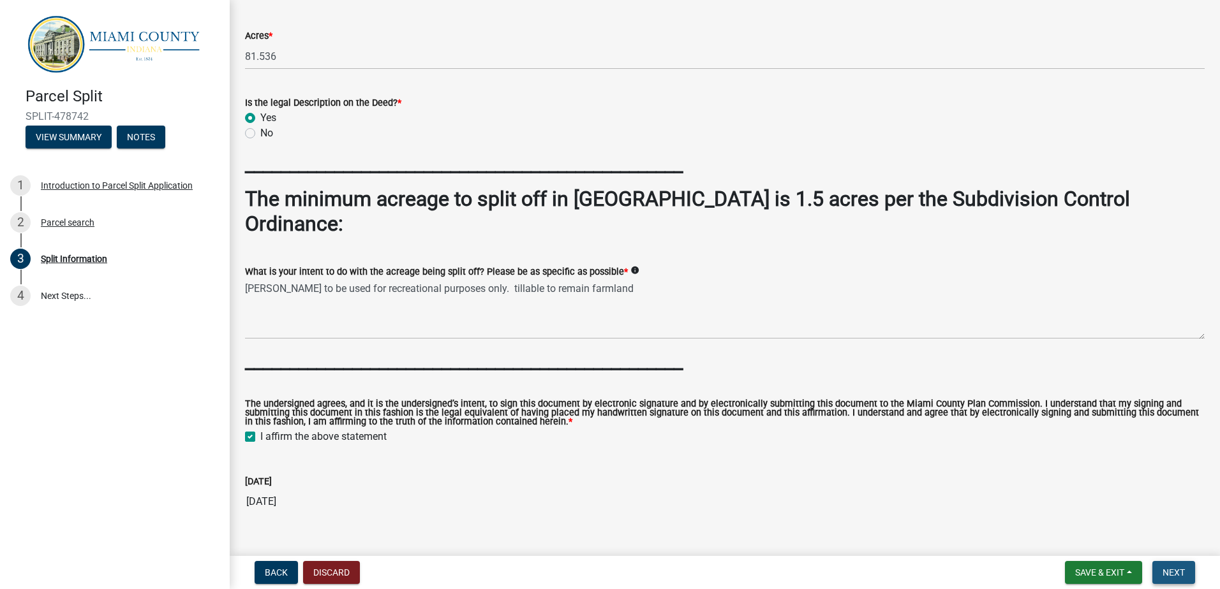
drag, startPoint x: 1177, startPoint y: 569, endPoint x: 1171, endPoint y: 566, distance: 6.9
click at [1176, 569] on span "Next" at bounding box center [1173, 573] width 22 height 10
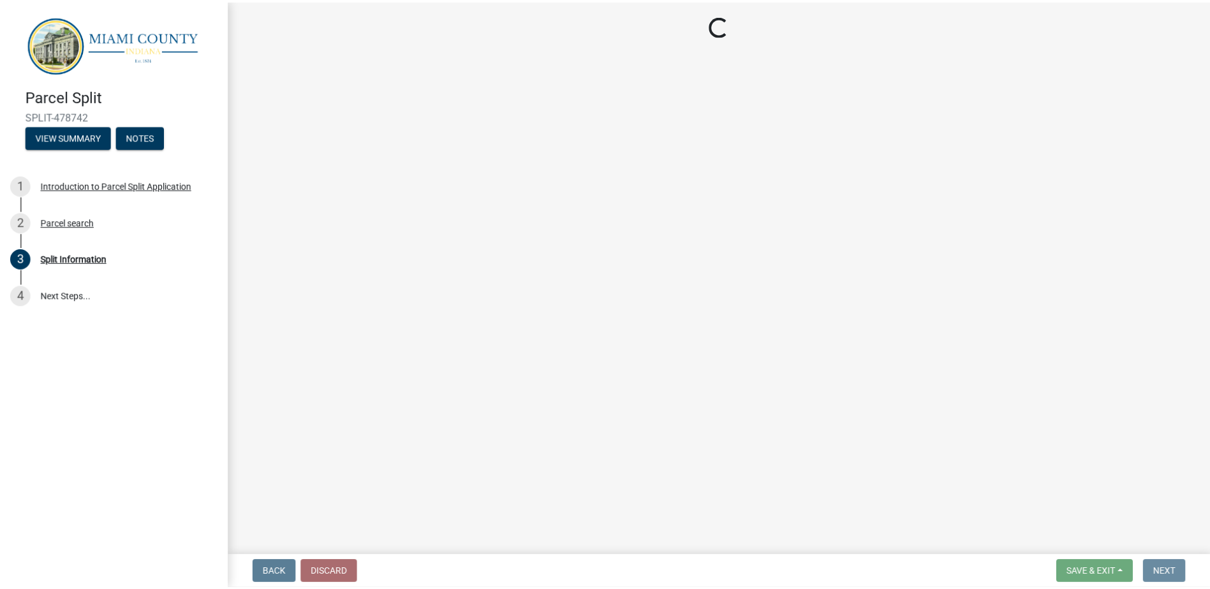
scroll to position [0, 0]
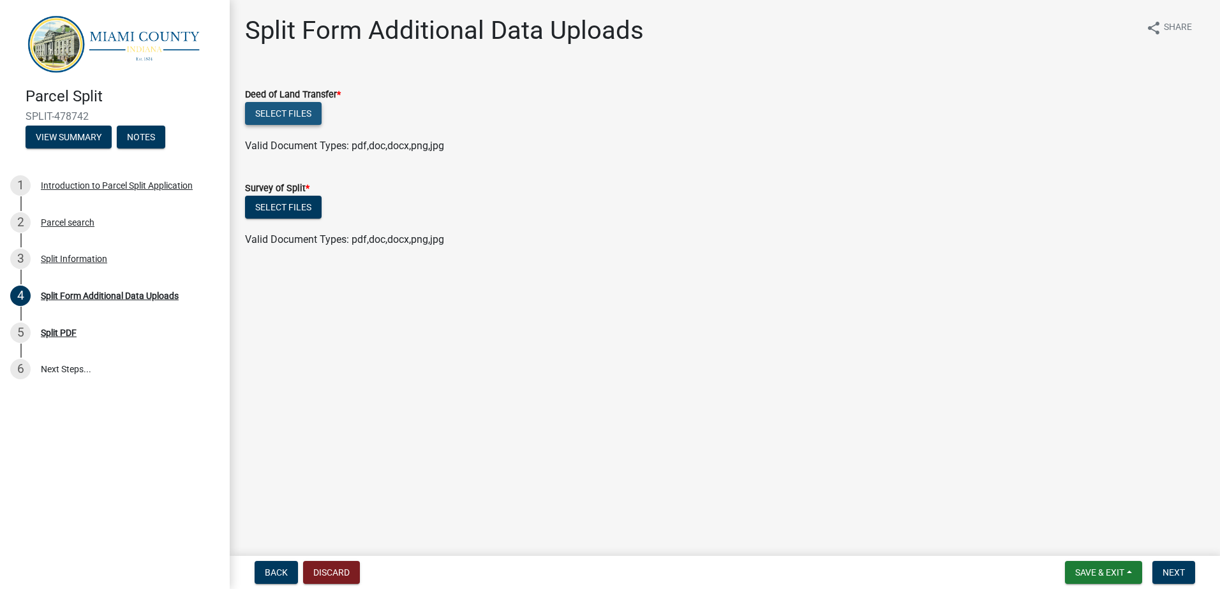
click at [279, 118] on button "Select files" at bounding box center [283, 113] width 77 height 23
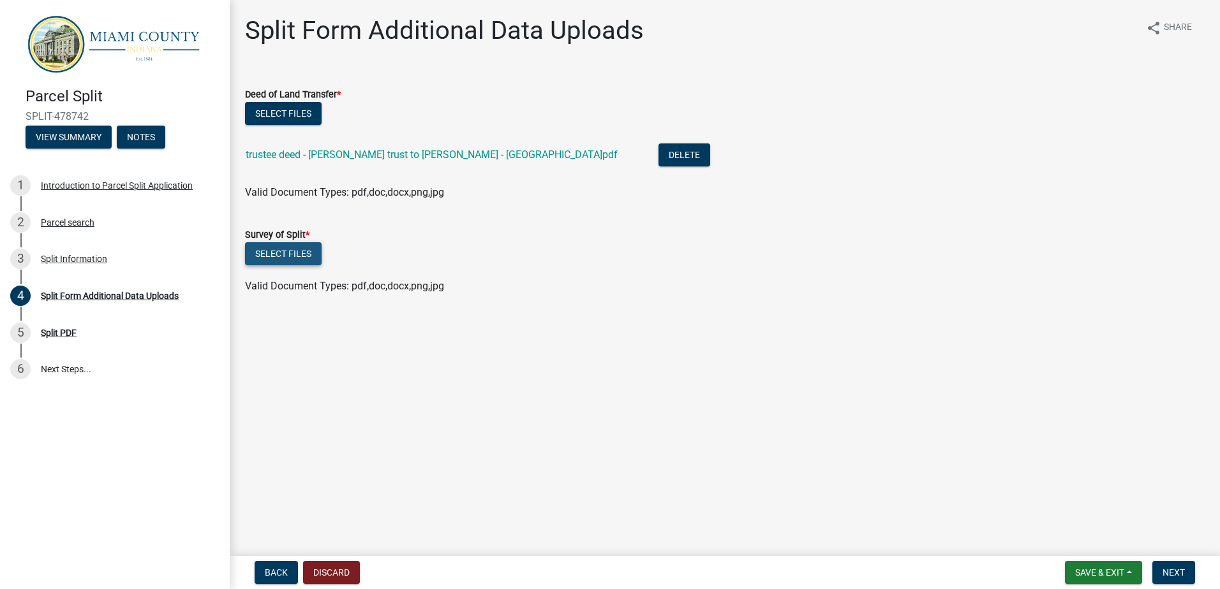
click at [276, 251] on button "Select files" at bounding box center [283, 253] width 77 height 23
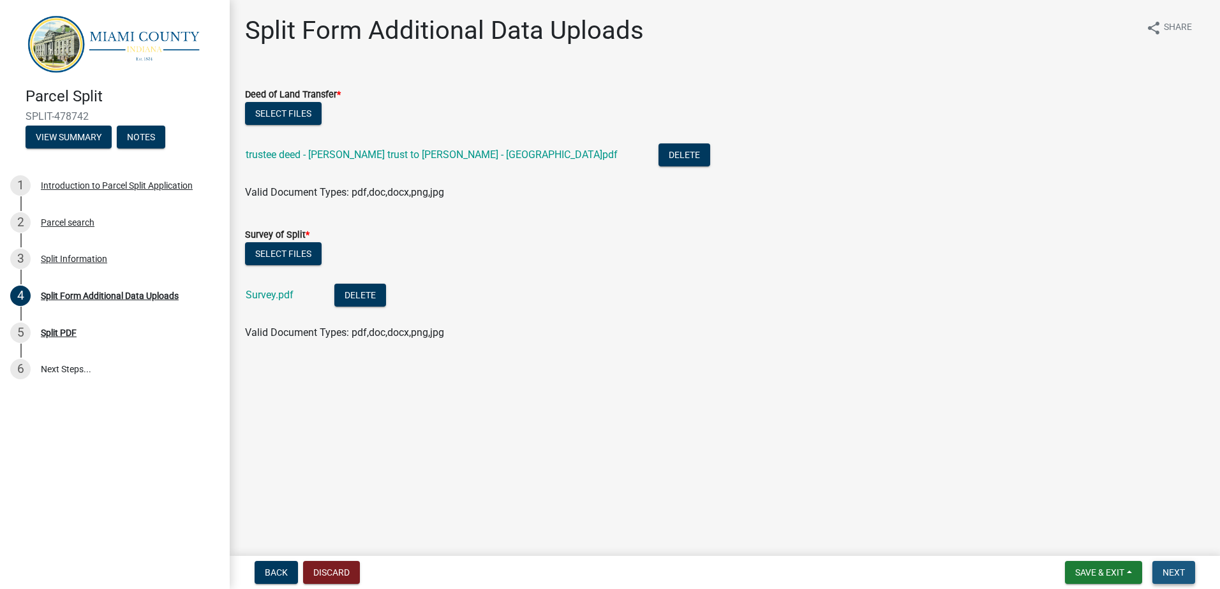
click at [1176, 576] on span "Next" at bounding box center [1173, 573] width 22 height 10
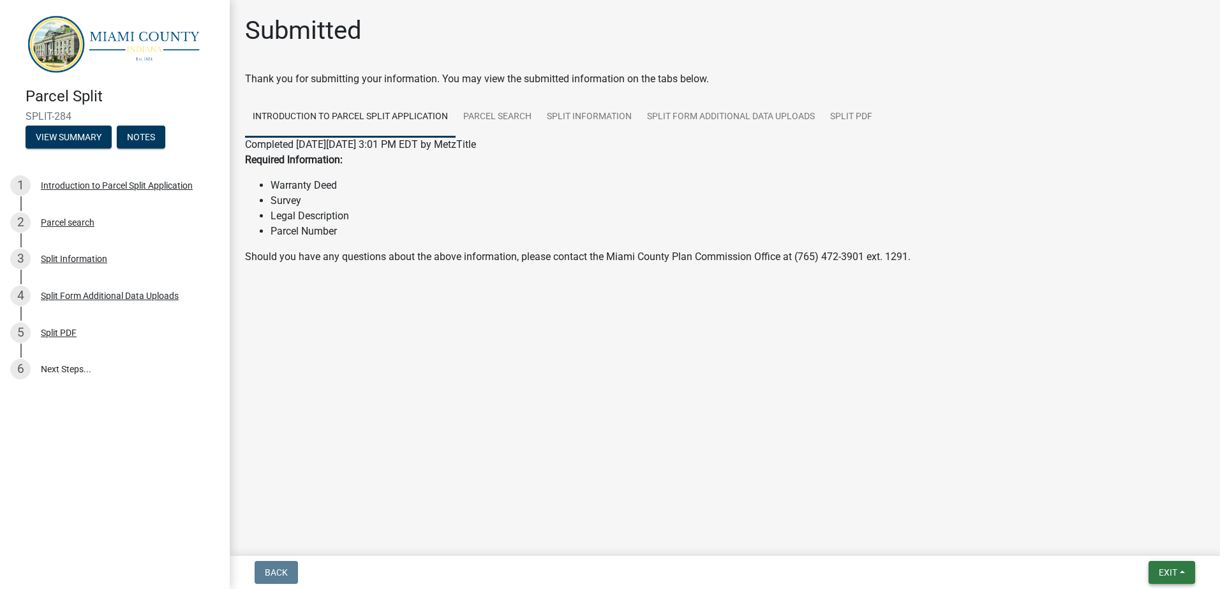
click at [1157, 565] on button "Exit" at bounding box center [1171, 572] width 47 height 23
click at [1127, 542] on button "Save & Exit" at bounding box center [1144, 539] width 102 height 31
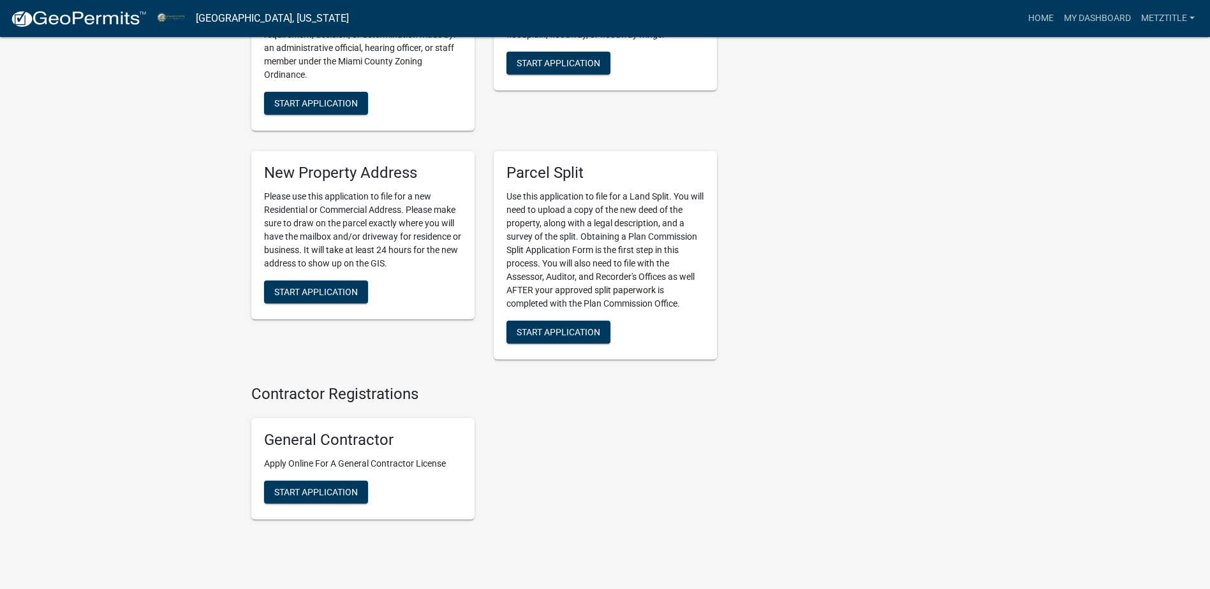
scroll to position [1802, 0]
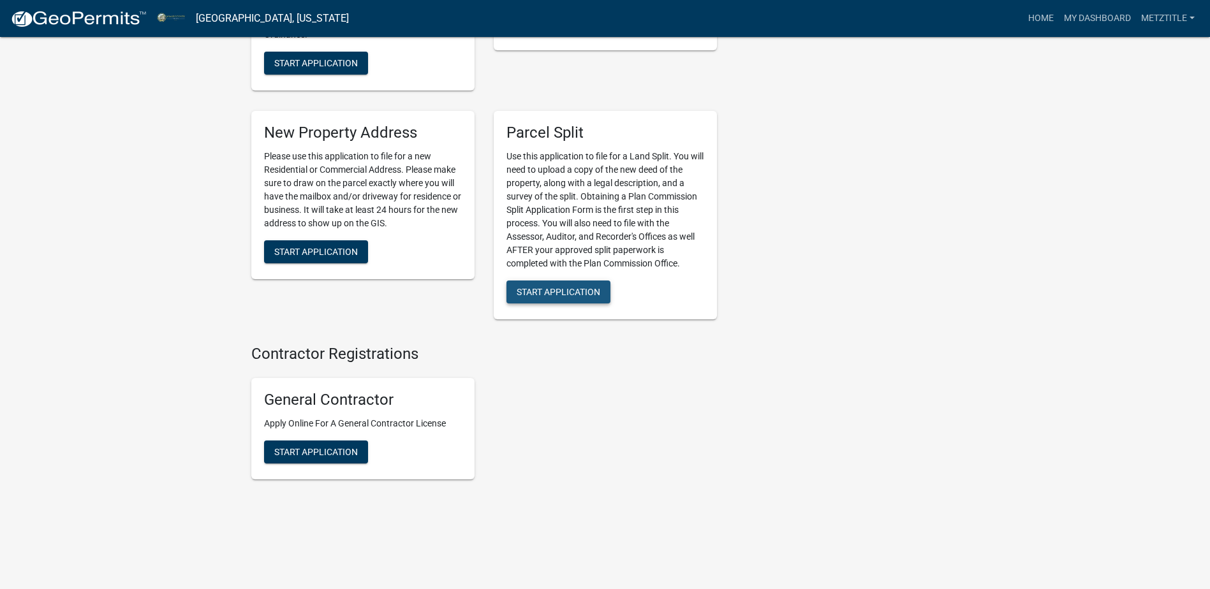
click at [565, 300] on button "Start Application" at bounding box center [559, 292] width 104 height 23
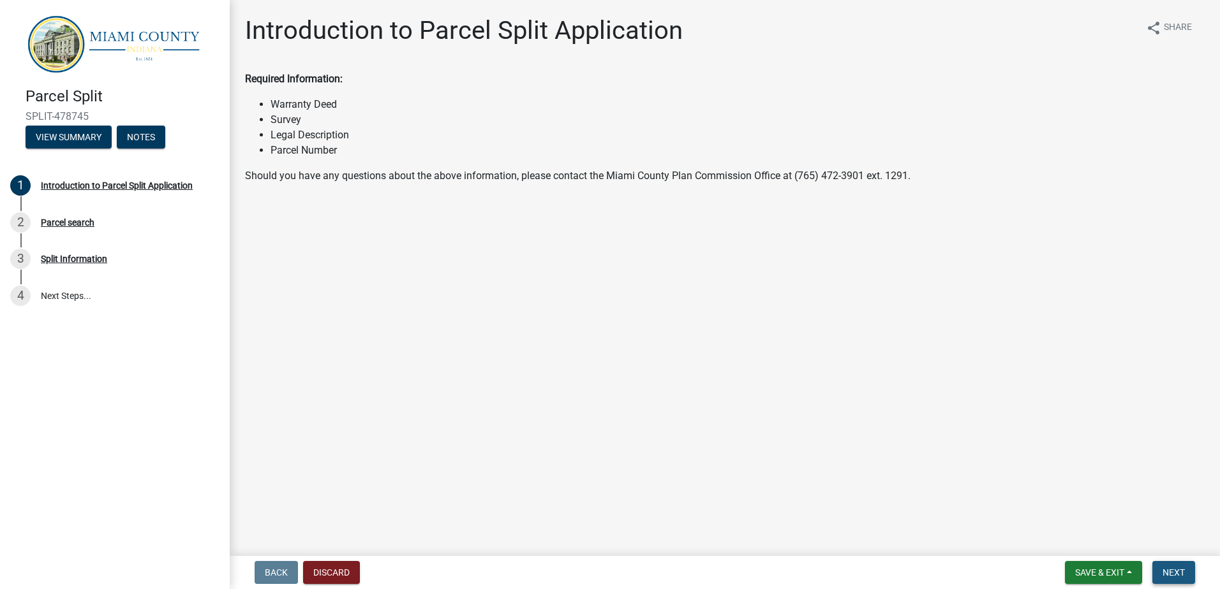
drag, startPoint x: 1173, startPoint y: 570, endPoint x: 1150, endPoint y: 561, distance: 24.4
click at [1173, 569] on span "Next" at bounding box center [1173, 573] width 22 height 10
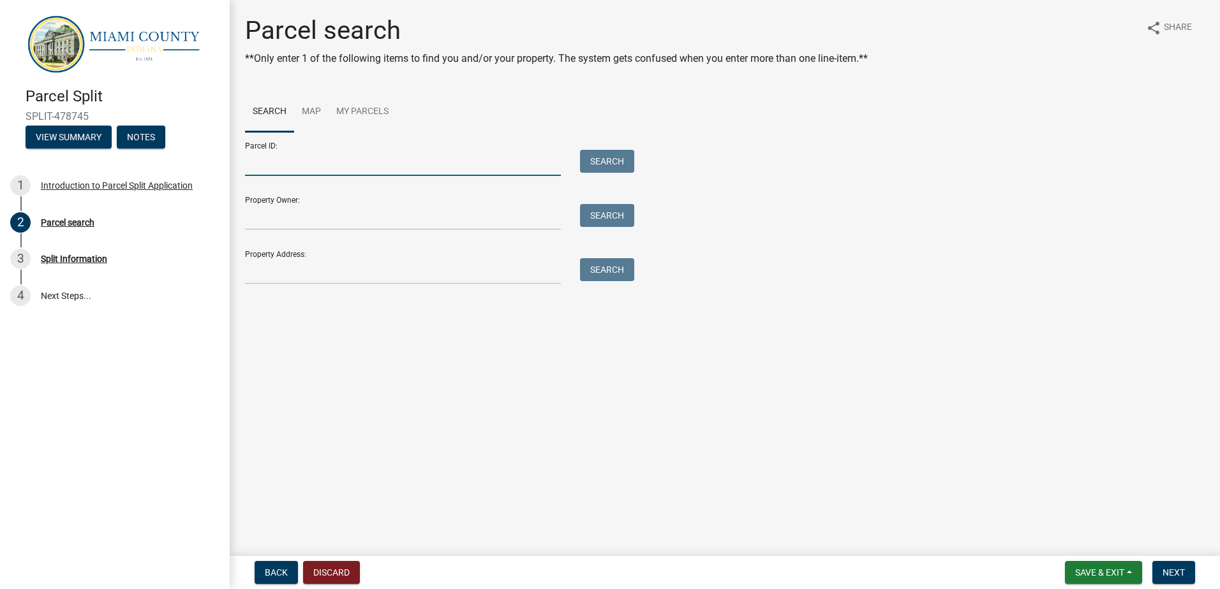
click at [286, 157] on input "Parcel ID:" at bounding box center [403, 163] width 316 height 26
click at [295, 160] on input "Parcel ID:" at bounding box center [403, 163] width 316 height 26
type input "52-06-10-200-002.000-019"
click at [601, 164] on button "Search" at bounding box center [607, 161] width 54 height 23
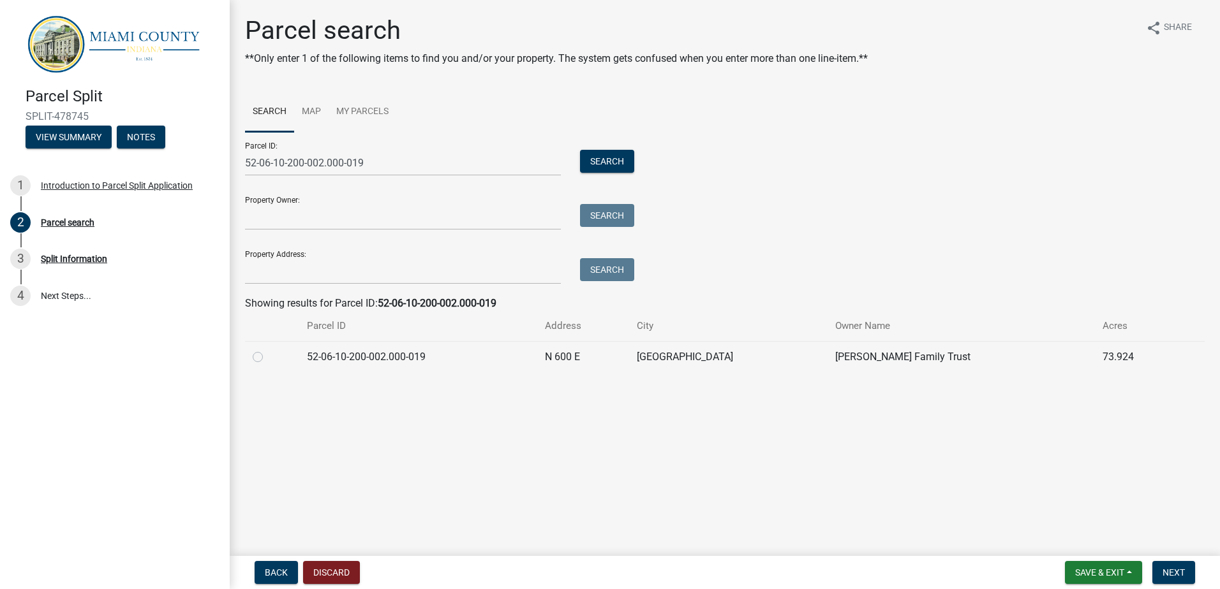
click at [268, 350] on label at bounding box center [268, 350] width 0 height 0
click at [268, 358] on input "radio" at bounding box center [272, 354] width 8 height 8
radio input "true"
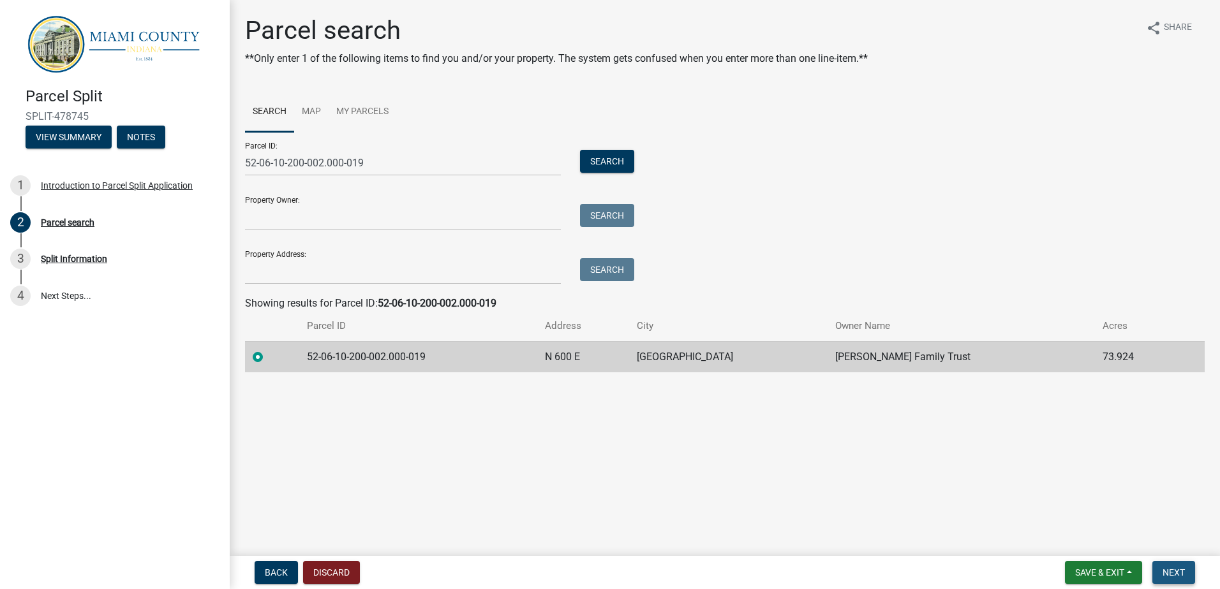
drag, startPoint x: 1170, startPoint y: 577, endPoint x: 1167, endPoint y: 564, distance: 13.0
click at [1171, 568] on span "Next" at bounding box center [1173, 573] width 22 height 10
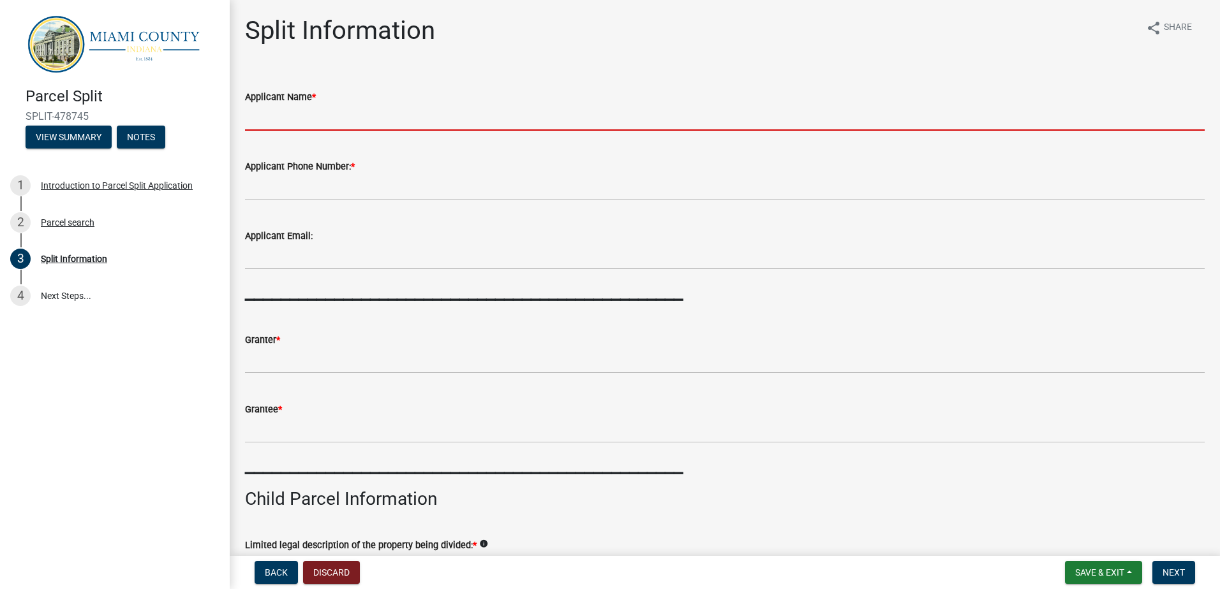
click at [323, 113] on input "Applicant Name *" at bounding box center [724, 118] width 959 height 26
type input "[PERSON_NAME][GEOGRAPHIC_DATA]"
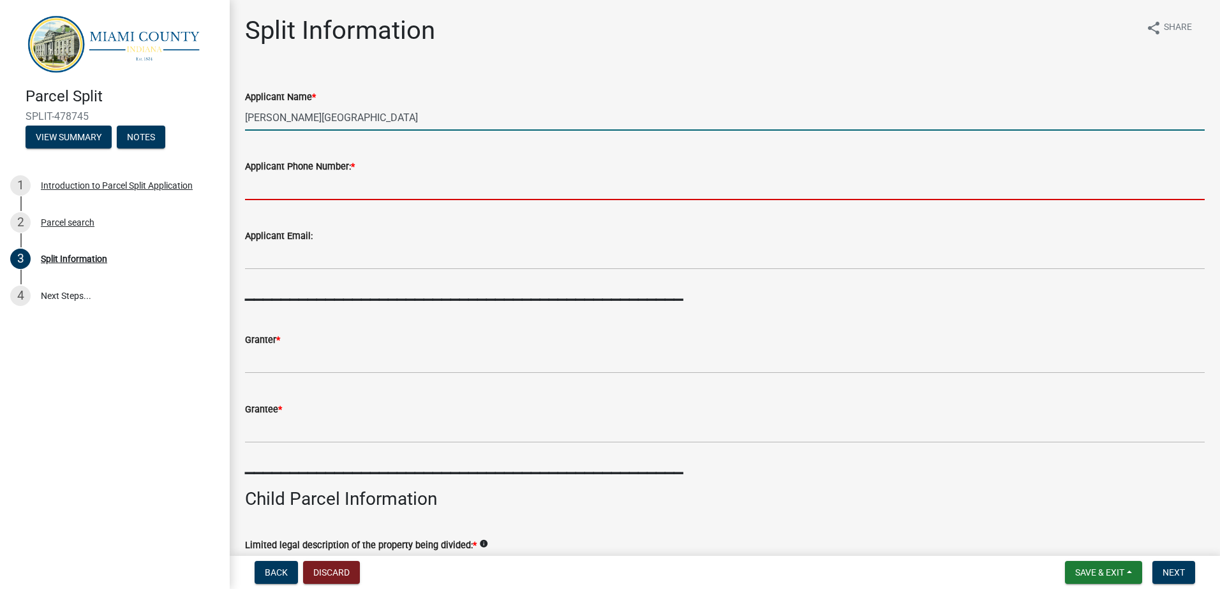
type input "[PHONE_NUMBER]"
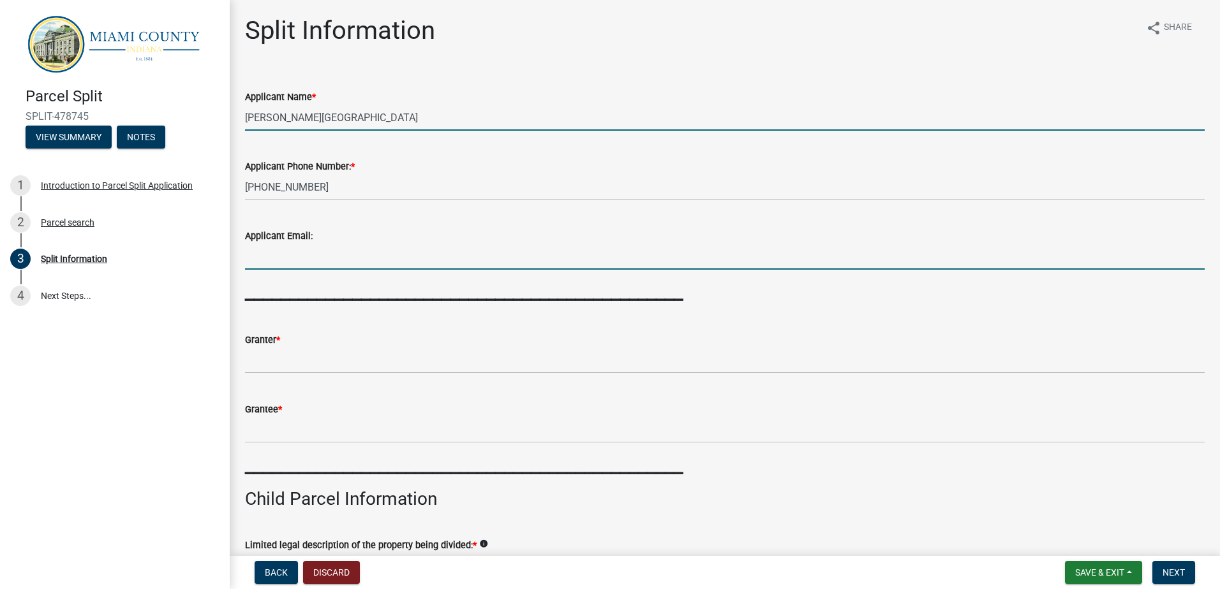
type input "[EMAIL_ADDRESS][DOMAIN_NAME]"
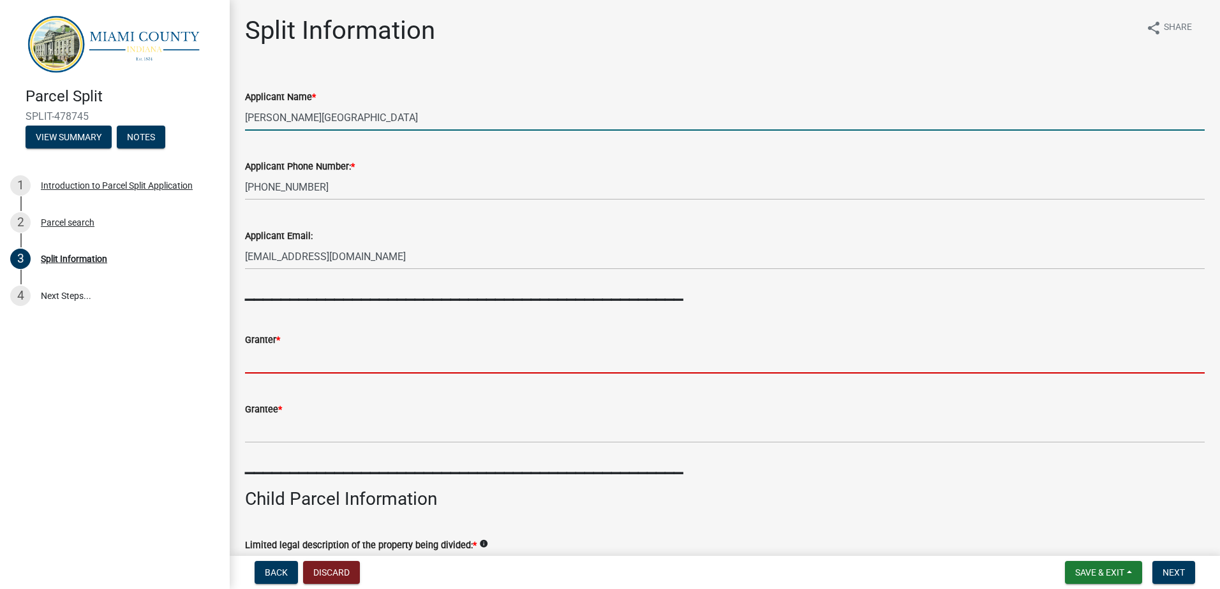
type input "[PERSON_NAME] Family Trust"
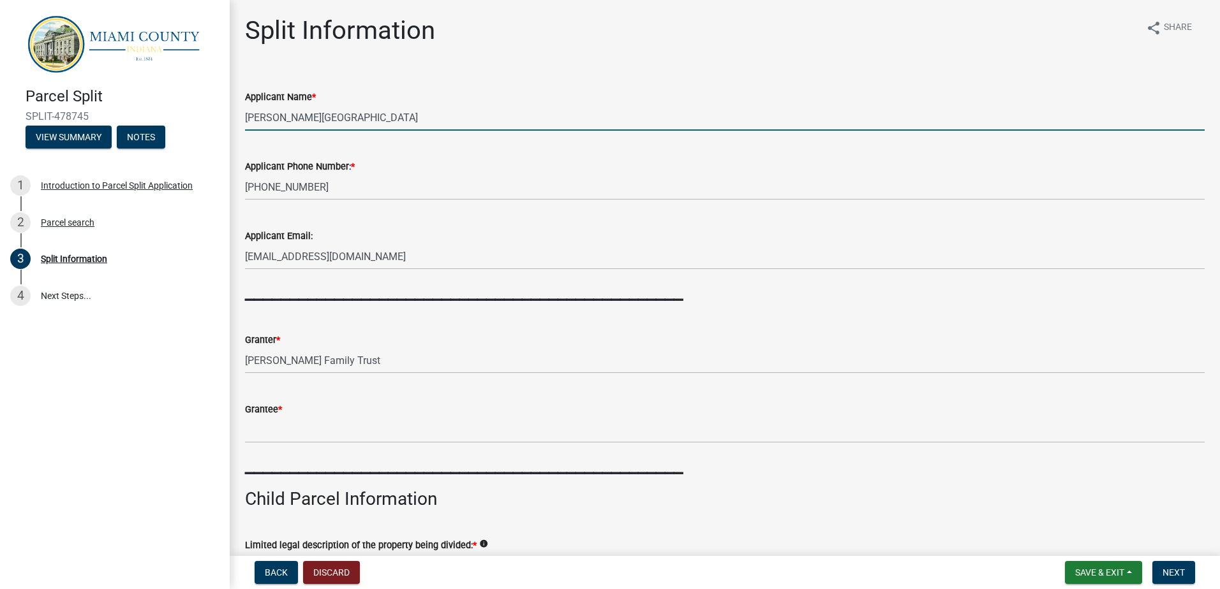
type input "[PERSON_NAME]"
type input "Richland"
type input "13.947"
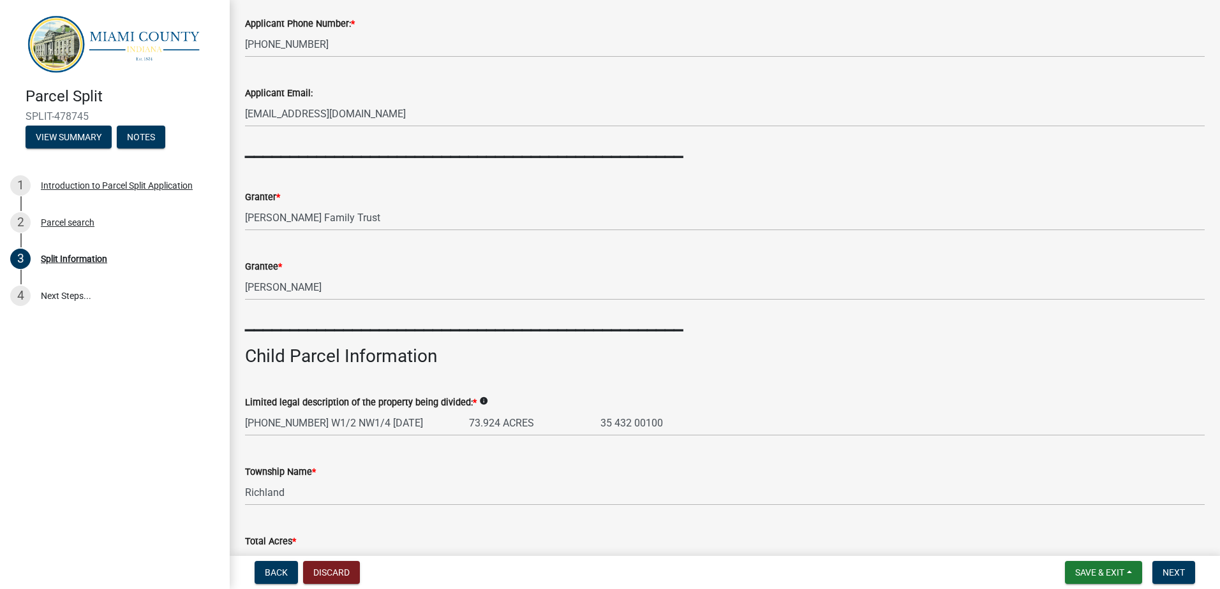
scroll to position [255, 0]
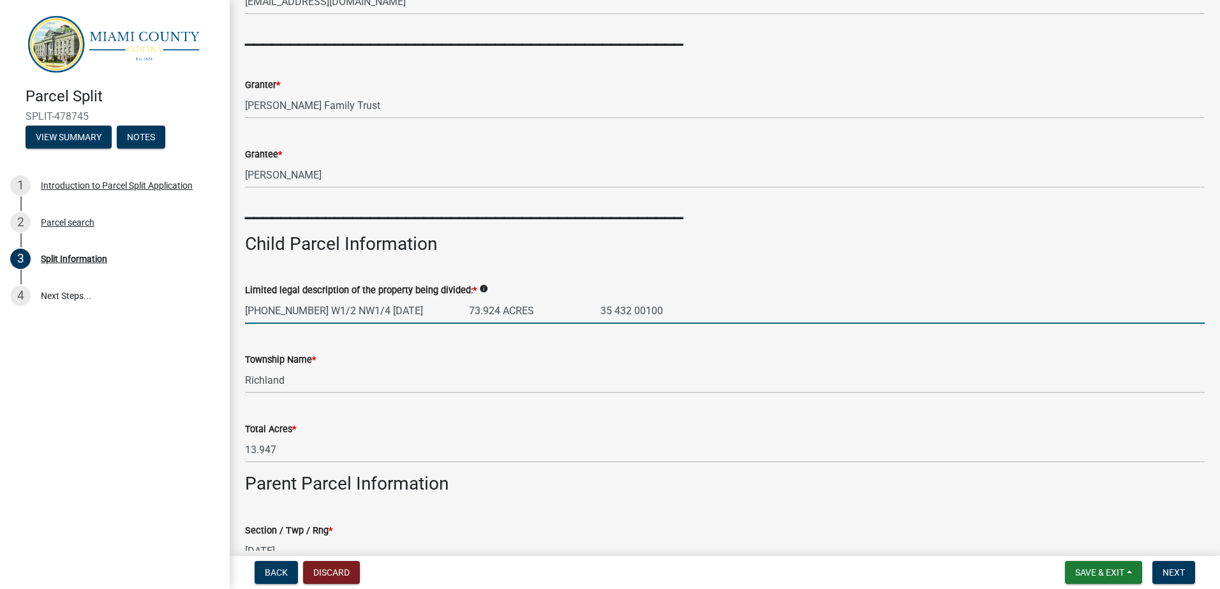
click at [458, 309] on input "[PHONE_NUMBER] W1/2 NW1/4 [DATE] 73.924 ACRES 35 432 00100" at bounding box center [724, 311] width 959 height 26
type input "[PHONE_NUMBER] W1/2 NW1/4 [DATE] 13.910 ACRES 35 432 00100"
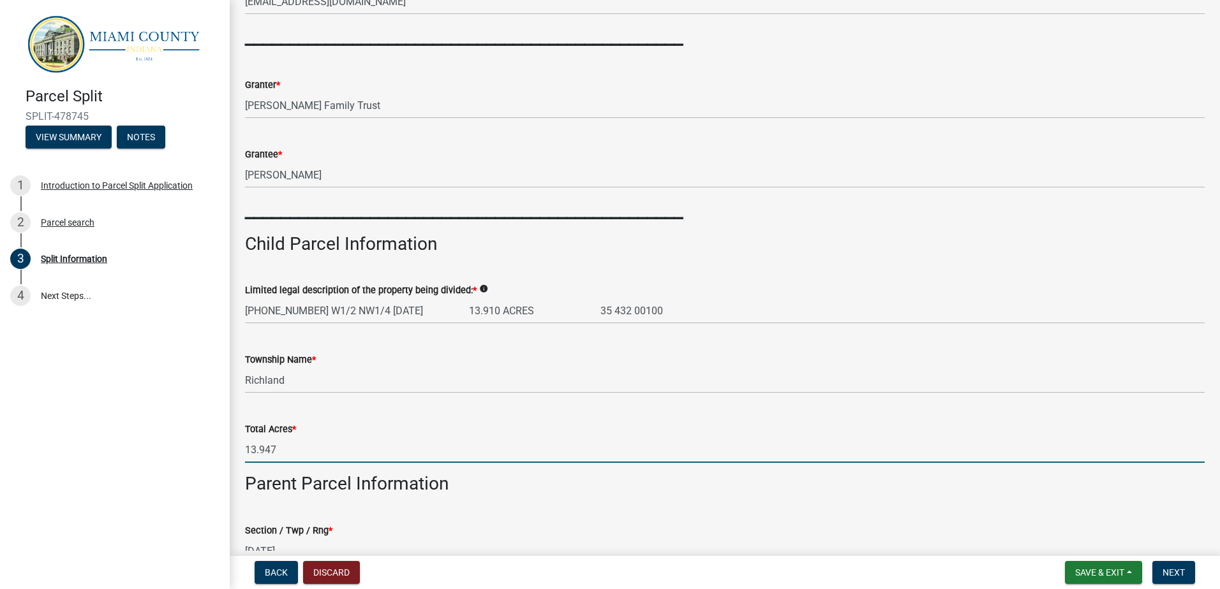
click at [295, 446] on input "13.947" at bounding box center [724, 450] width 959 height 26
drag, startPoint x: 267, startPoint y: 449, endPoint x: 311, endPoint y: 453, distance: 43.5
click at [309, 452] on input "13.947" at bounding box center [724, 450] width 959 height 26
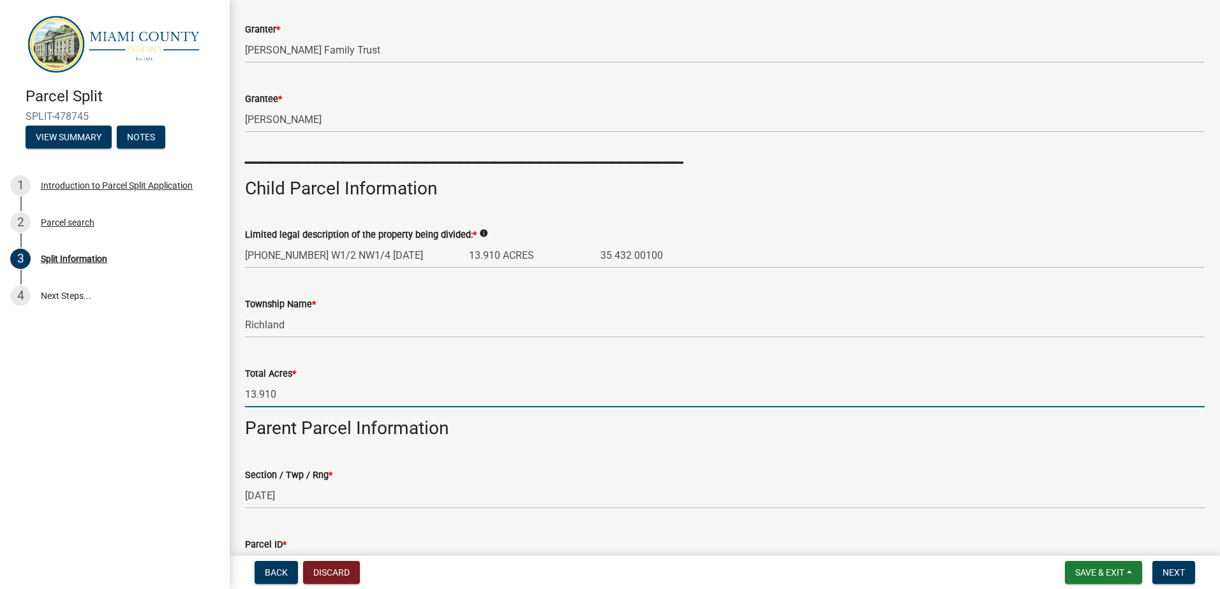
scroll to position [510, 0]
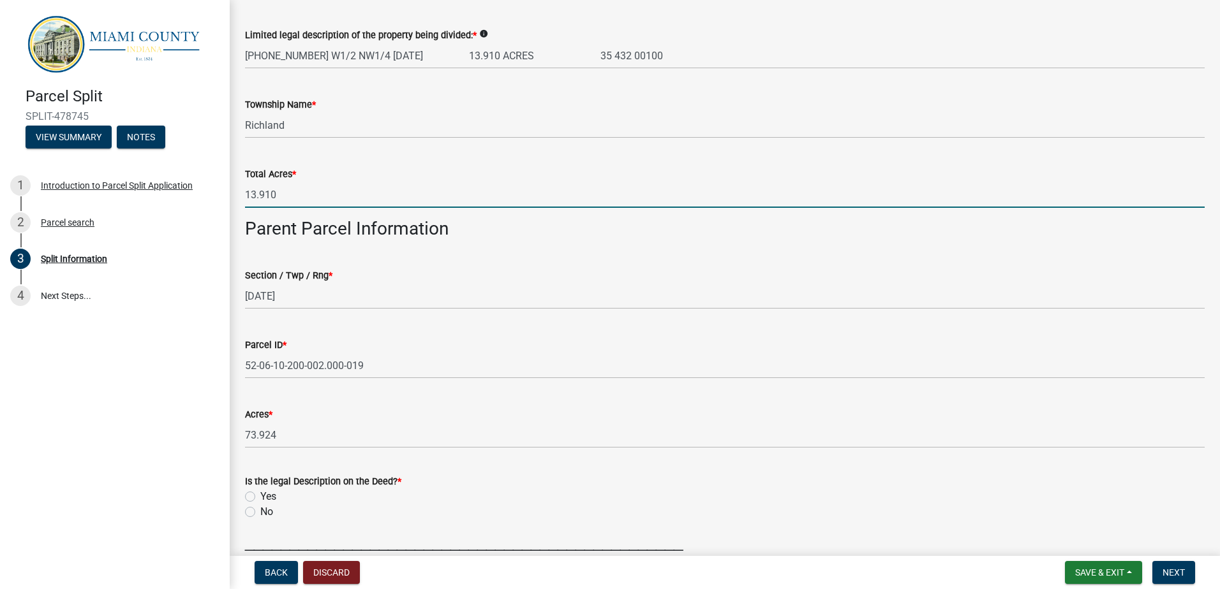
type input "13.910"
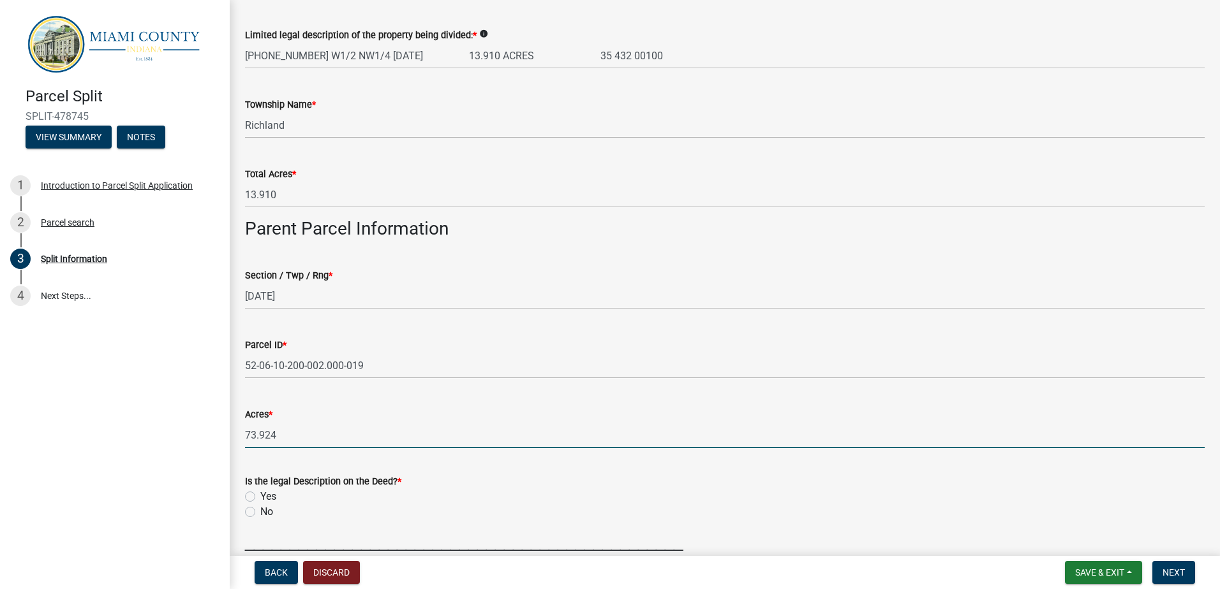
drag, startPoint x: 307, startPoint y: 430, endPoint x: 155, endPoint y: 436, distance: 152.0
click at [156, 436] on div "Parcel Split SPLIT-478745 View Summary Notes 1 Introduction to Parcel Split App…" at bounding box center [610, 294] width 1220 height 589
drag, startPoint x: 284, startPoint y: 434, endPoint x: 203, endPoint y: 436, distance: 81.0
click at [203, 436] on div "Parcel Split SPLIT-478745 View Summary Notes 1 Introduction to Parcel Split App…" at bounding box center [610, 294] width 1220 height 589
type input "73.924"
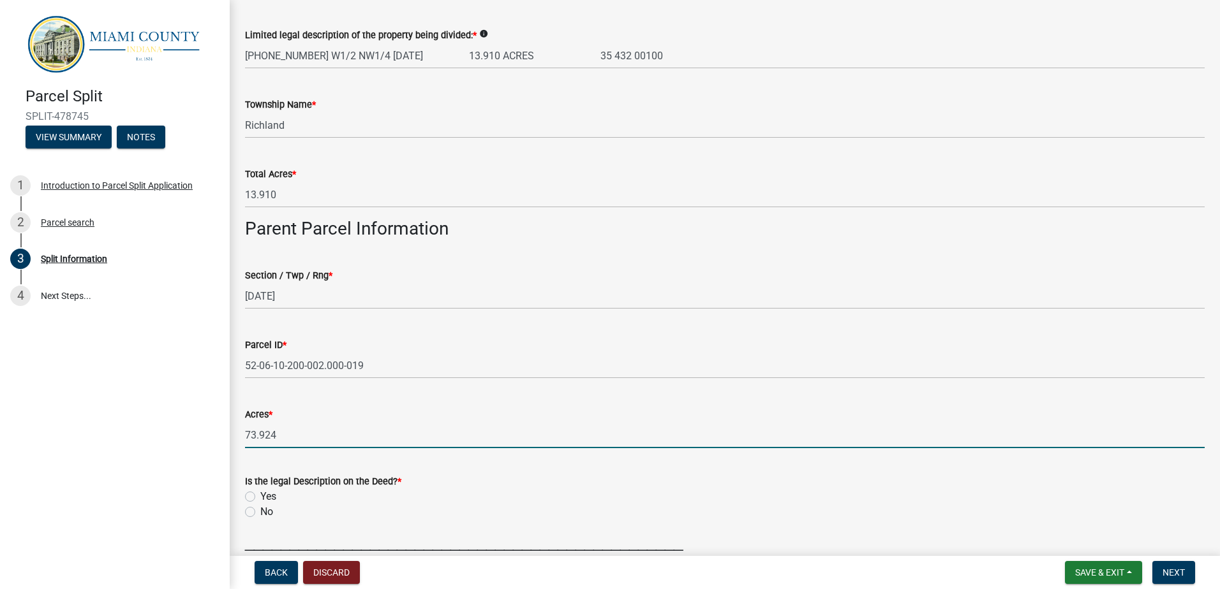
click at [260, 496] on label "Yes" at bounding box center [268, 496] width 16 height 15
click at [260, 496] on input "Yes" at bounding box center [264, 493] width 8 height 8
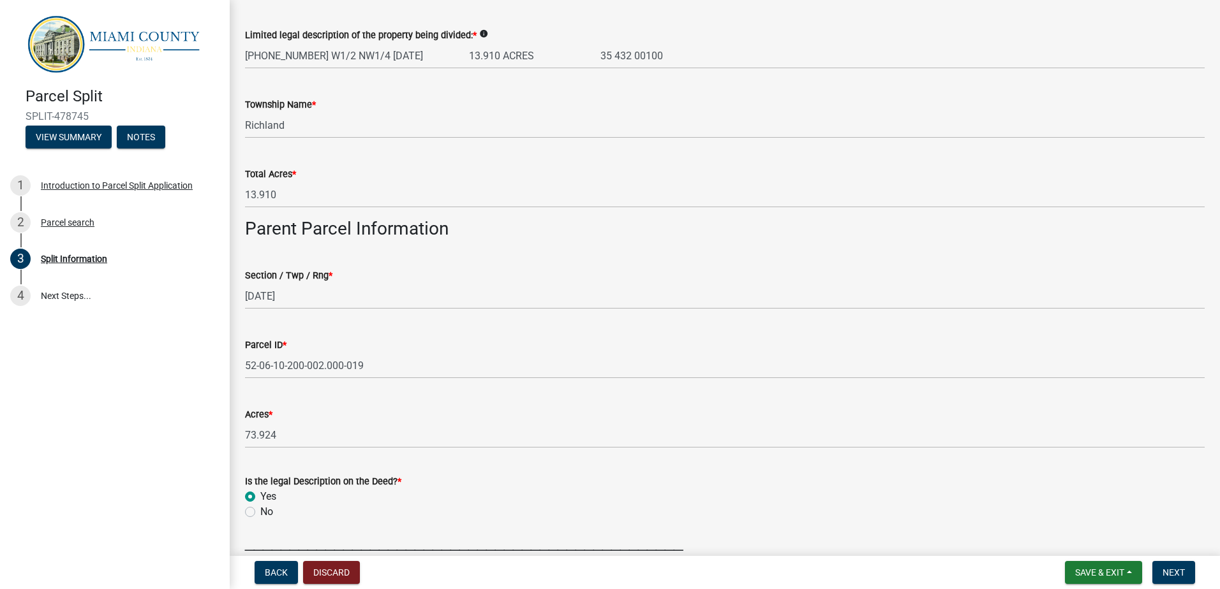
radio input "true"
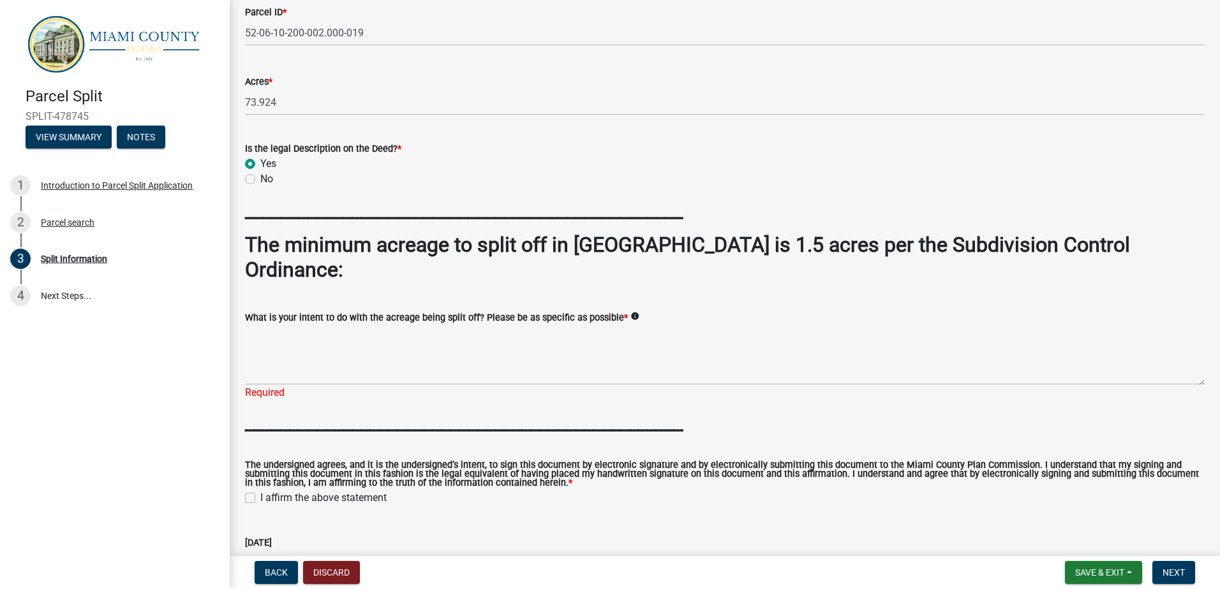
scroll to position [893, 0]
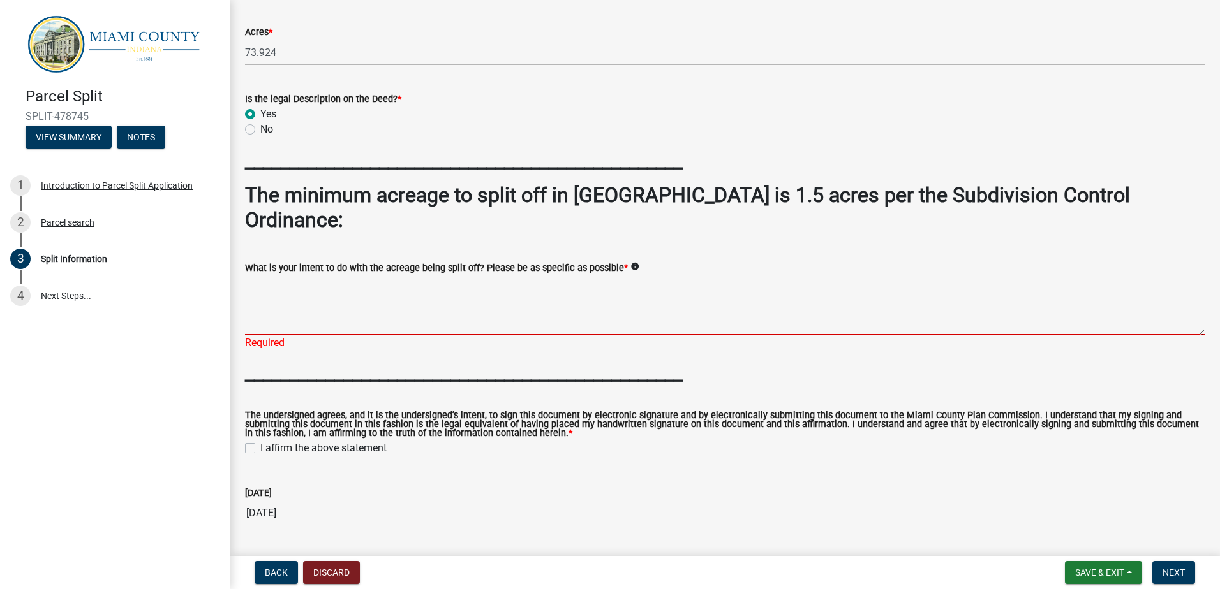
click at [459, 276] on textarea "What is your intent to do with the acreage being split off? Please be as specif…" at bounding box center [724, 306] width 959 height 60
type textarea "s"
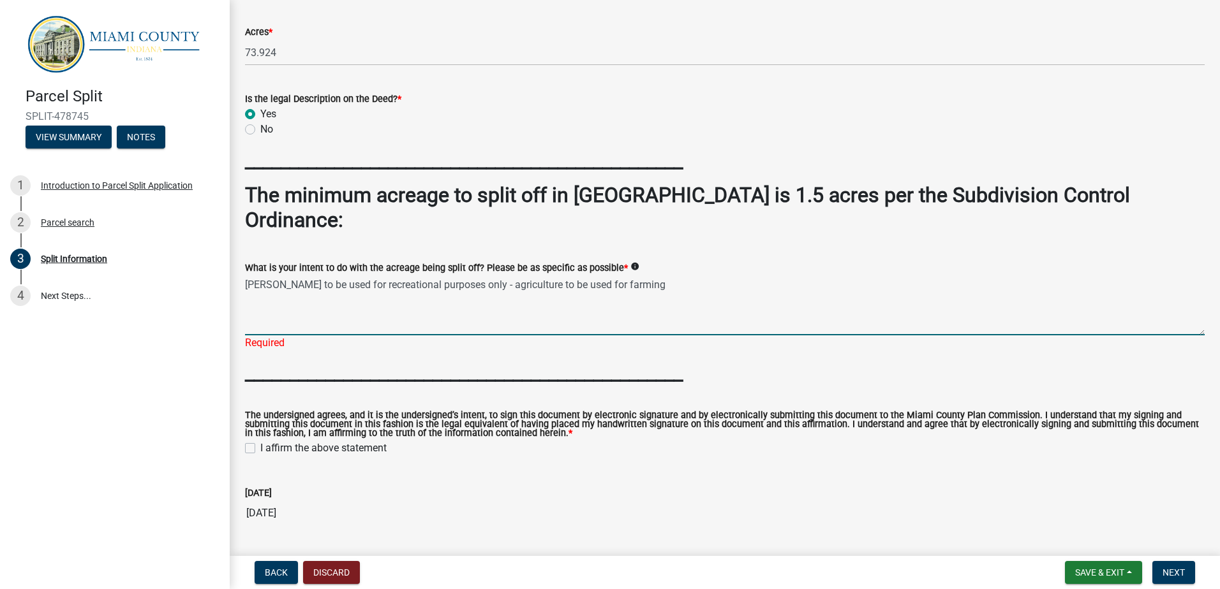
type textarea "[PERSON_NAME] to be used for recreational purposes only - agriculture to be use…"
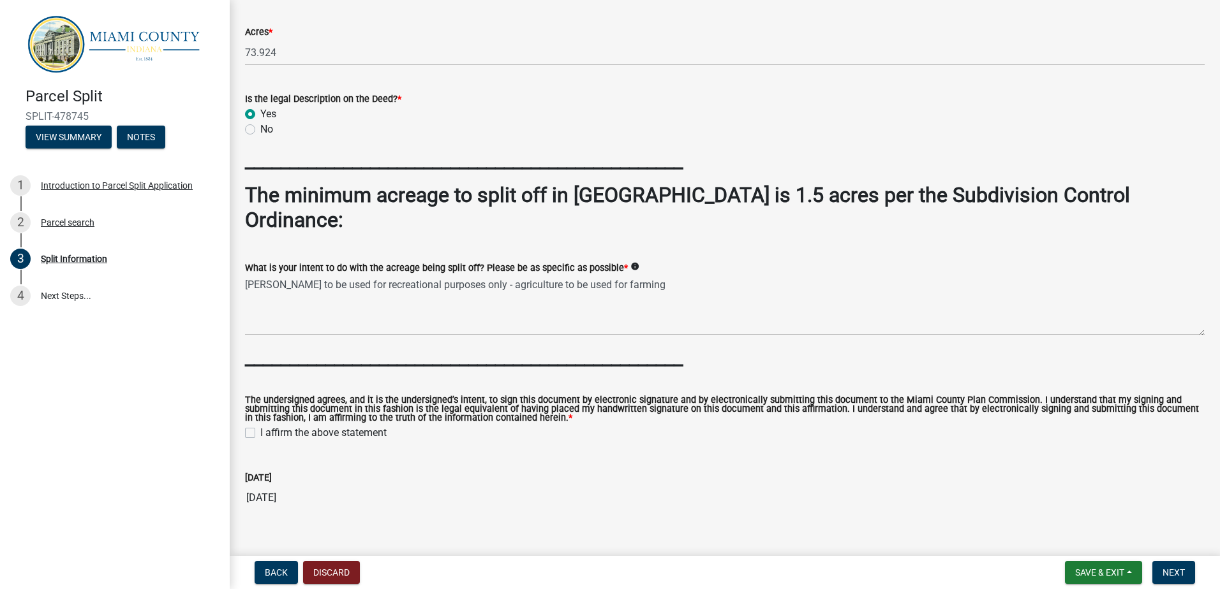
scroll to position [889, 0]
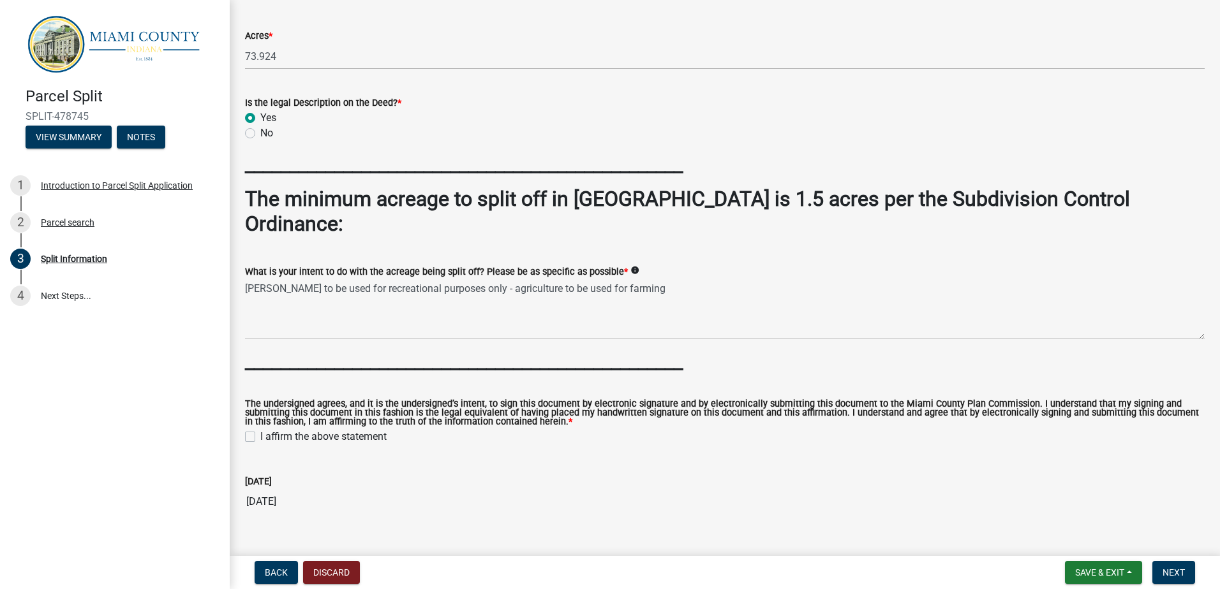
click at [253, 424] on wm-data-entity-input "The undersigned agrees, and it is the undersigned’s intent, to sign this docume…" at bounding box center [724, 421] width 959 height 72
click at [260, 429] on label "I affirm the above statement" at bounding box center [323, 436] width 126 height 15
click at [260, 429] on input "I affirm the above statement" at bounding box center [264, 433] width 8 height 8
checkbox input "true"
click at [1182, 572] on span "Next" at bounding box center [1173, 573] width 22 height 10
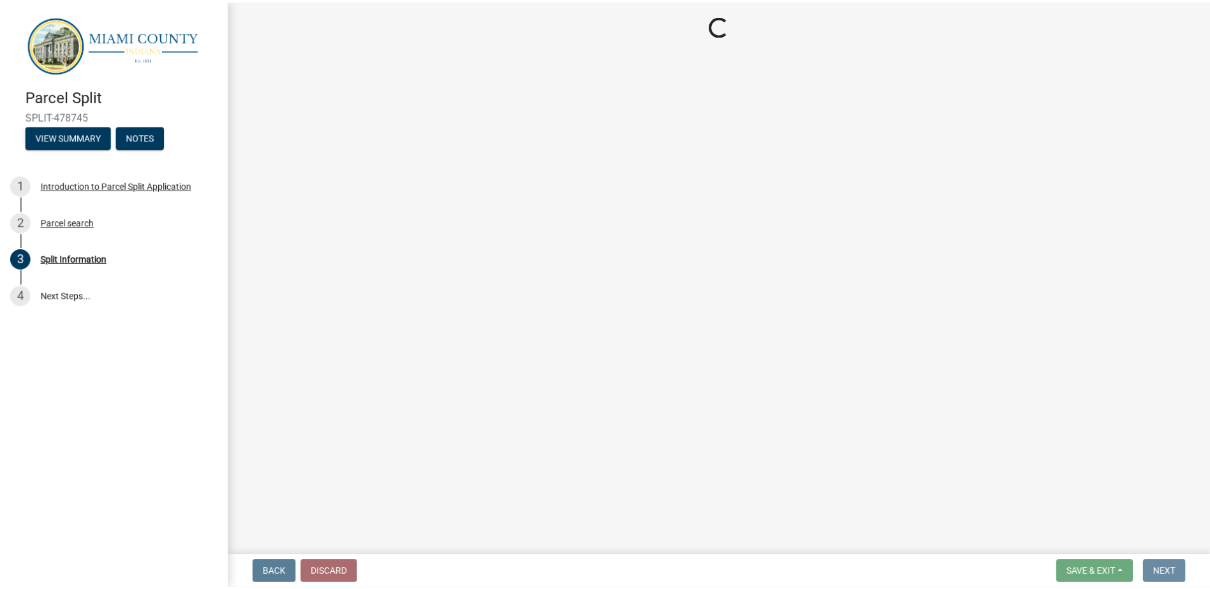
scroll to position [0, 0]
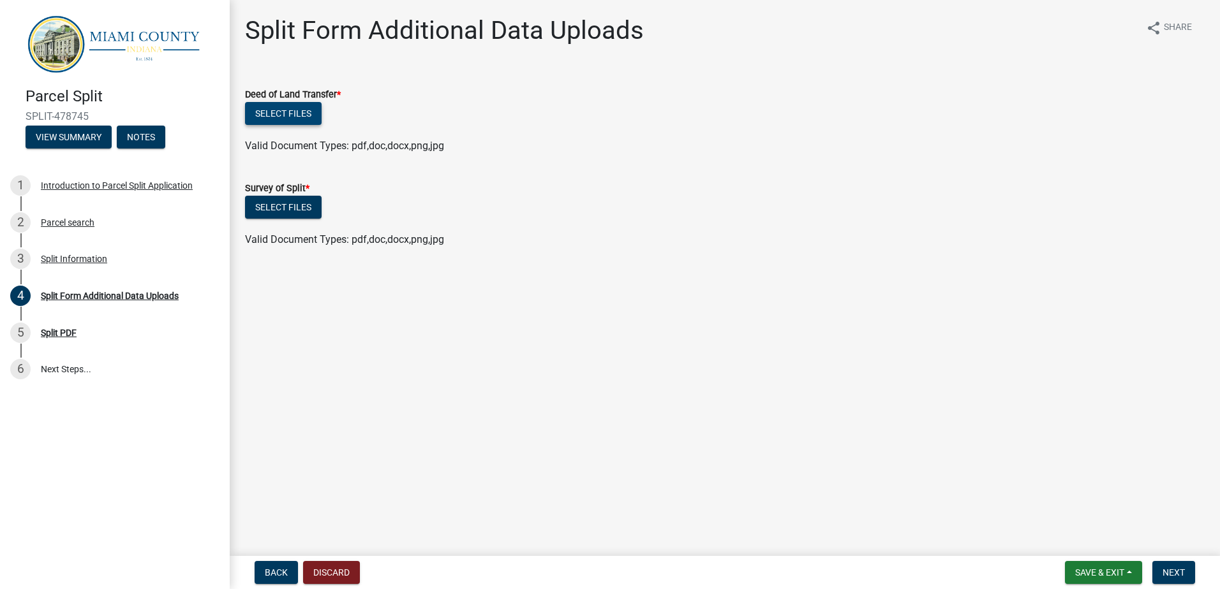
click at [299, 107] on button "Select files" at bounding box center [283, 113] width 77 height 23
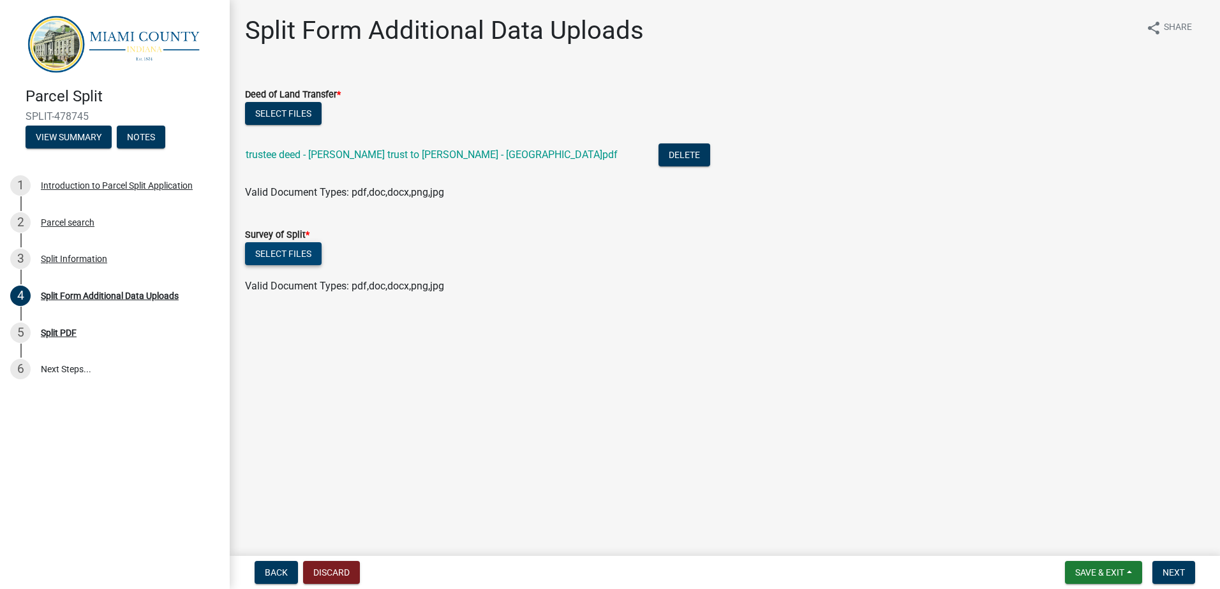
click at [279, 249] on button "Select files" at bounding box center [283, 253] width 77 height 23
click at [1180, 568] on span "Next" at bounding box center [1173, 573] width 22 height 10
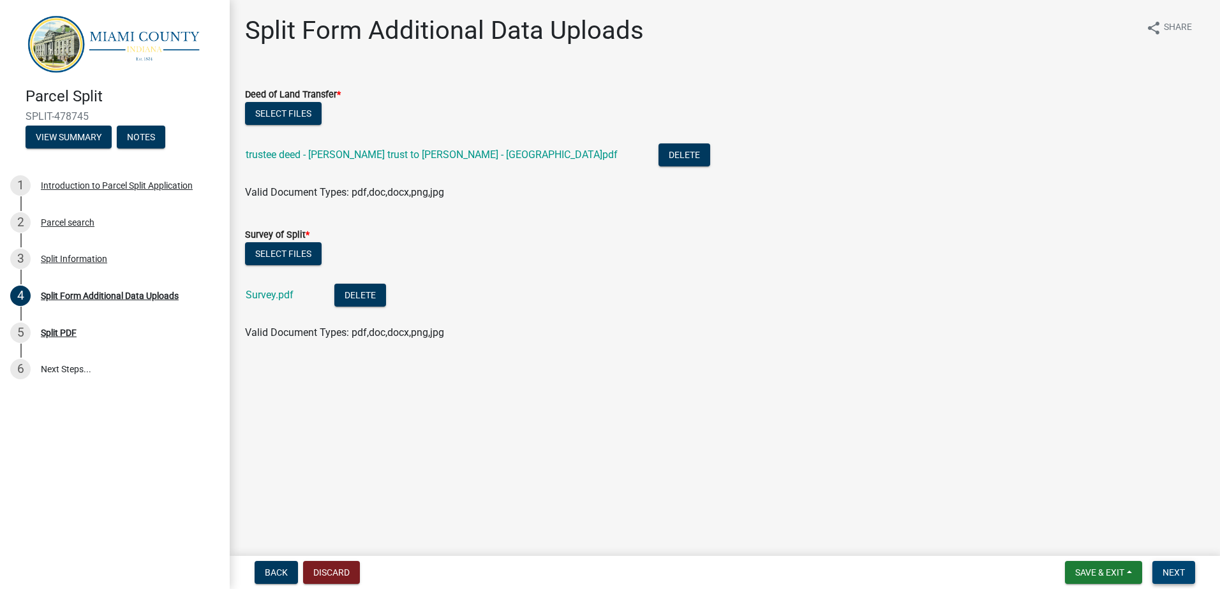
drag, startPoint x: 1174, startPoint y: 573, endPoint x: 1165, endPoint y: 569, distance: 10.3
click at [1173, 573] on span "Next" at bounding box center [1173, 573] width 22 height 10
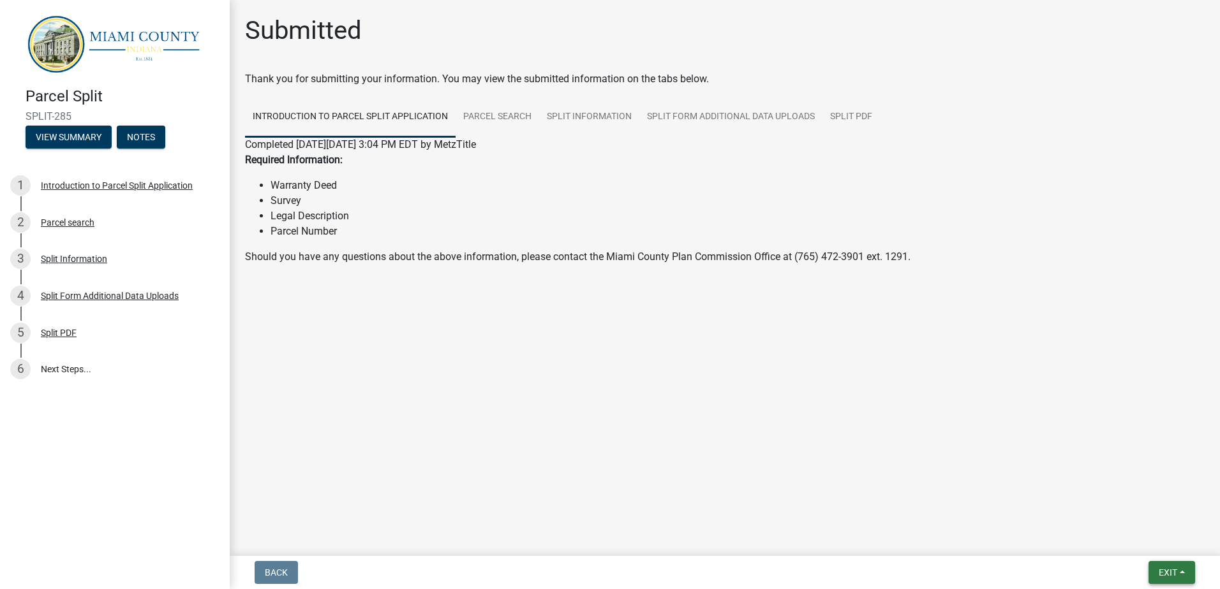
drag, startPoint x: 1162, startPoint y: 571, endPoint x: 1139, endPoint y: 563, distance: 23.6
click at [1158, 570] on span "Exit" at bounding box center [1167, 573] width 18 height 10
click at [1139, 543] on button "Save & Exit" at bounding box center [1144, 539] width 102 height 31
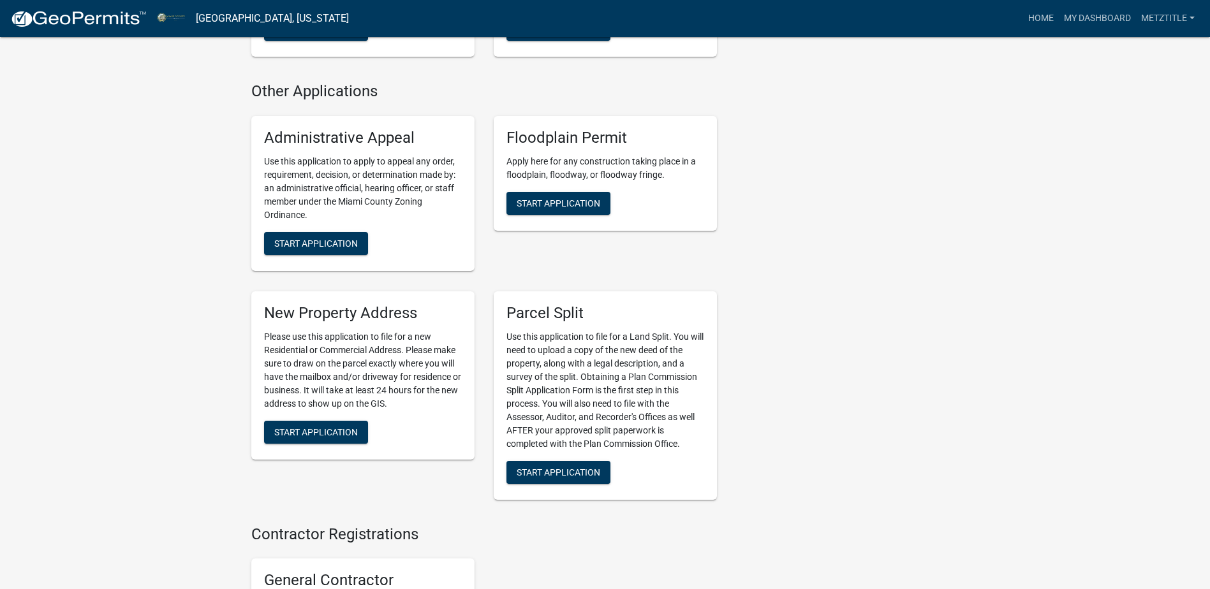
scroll to position [1802, 0]
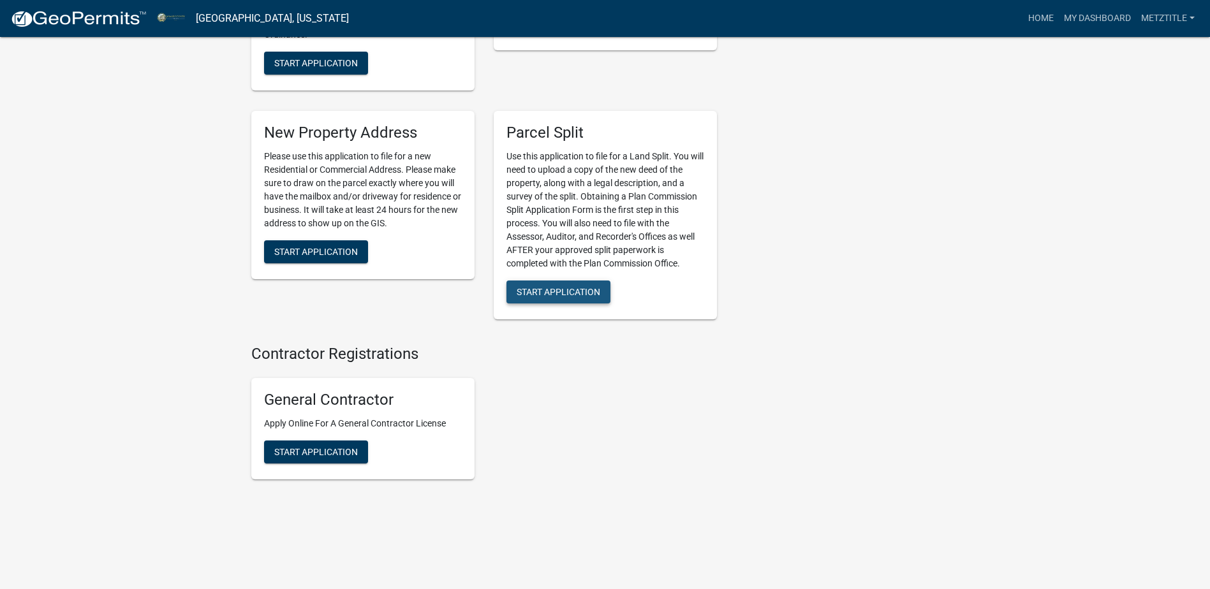
click at [542, 286] on span "Start Application" at bounding box center [559, 291] width 84 height 10
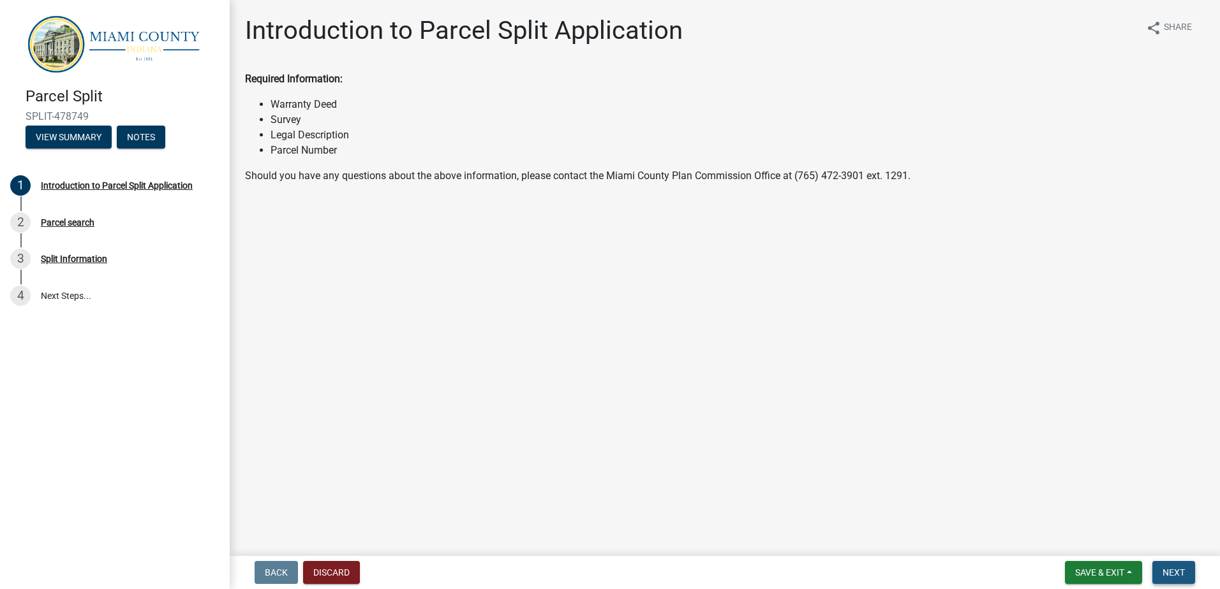
drag, startPoint x: 1184, startPoint y: 570, endPoint x: 1164, endPoint y: 567, distance: 20.6
click at [1183, 570] on span "Next" at bounding box center [1173, 573] width 22 height 10
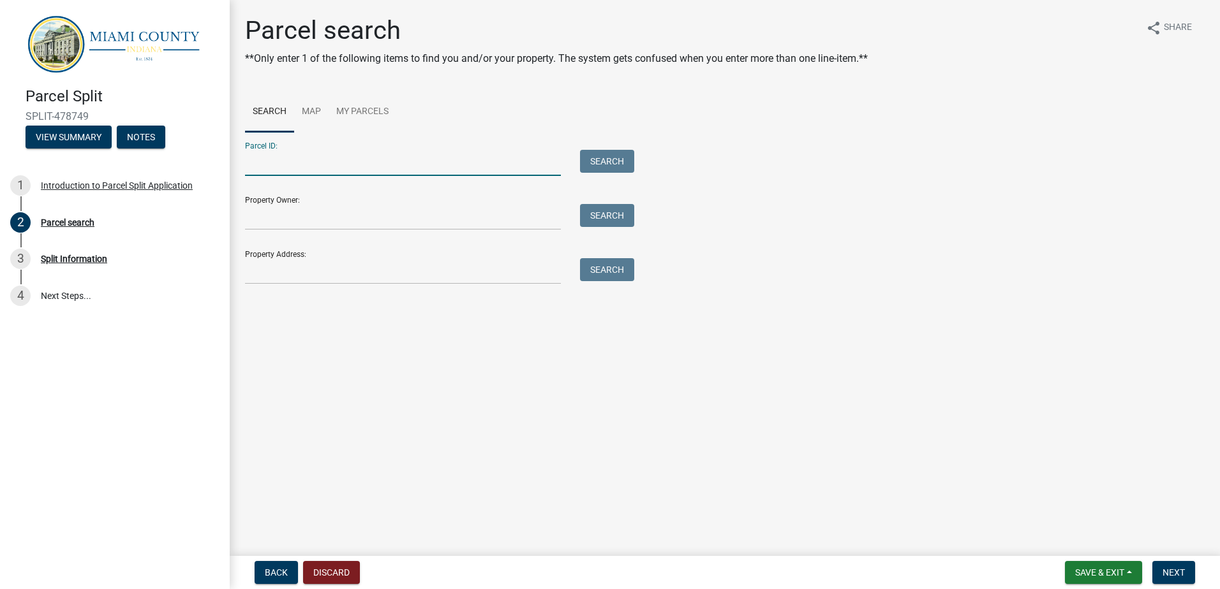
click at [253, 159] on input "Parcel ID:" at bounding box center [403, 163] width 316 height 26
type input "52-06-10-200-002.000-019"
click at [595, 161] on button "Search" at bounding box center [607, 161] width 54 height 23
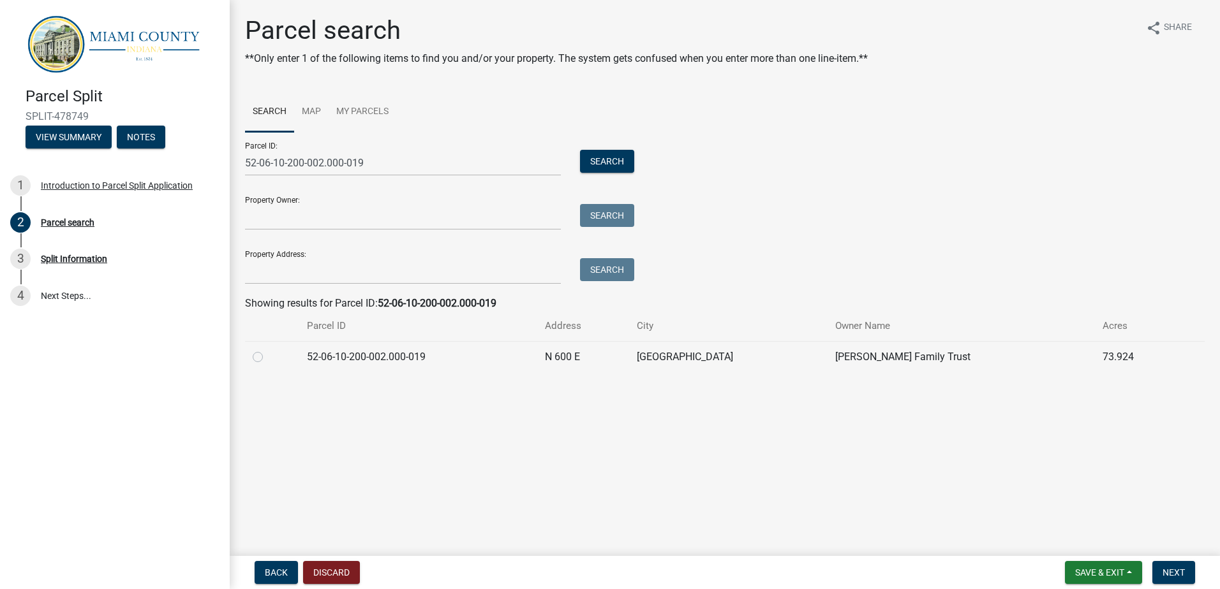
drag, startPoint x: 255, startPoint y: 358, endPoint x: 290, endPoint y: 362, distance: 35.3
click at [268, 350] on label at bounding box center [268, 350] width 0 height 0
click at [268, 358] on input "radio" at bounding box center [272, 354] width 8 height 8
radio input "true"
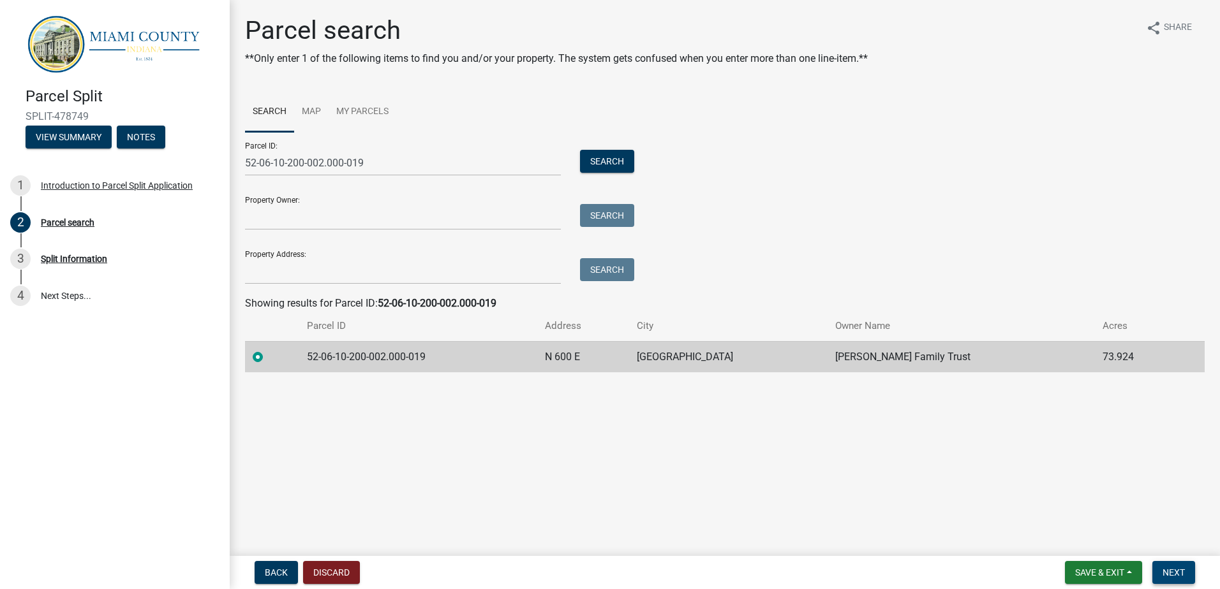
click at [1179, 570] on span "Next" at bounding box center [1173, 573] width 22 height 10
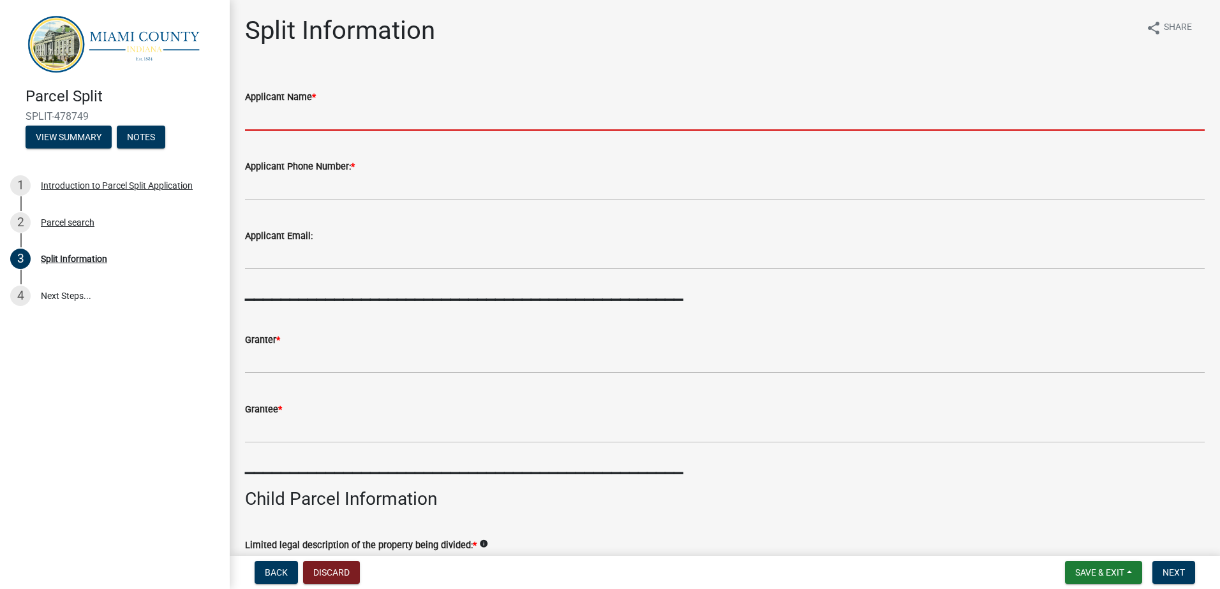
click at [286, 115] on input "Applicant Name *" at bounding box center [724, 118] width 959 height 26
type input "[PERSON_NAME][GEOGRAPHIC_DATA]"
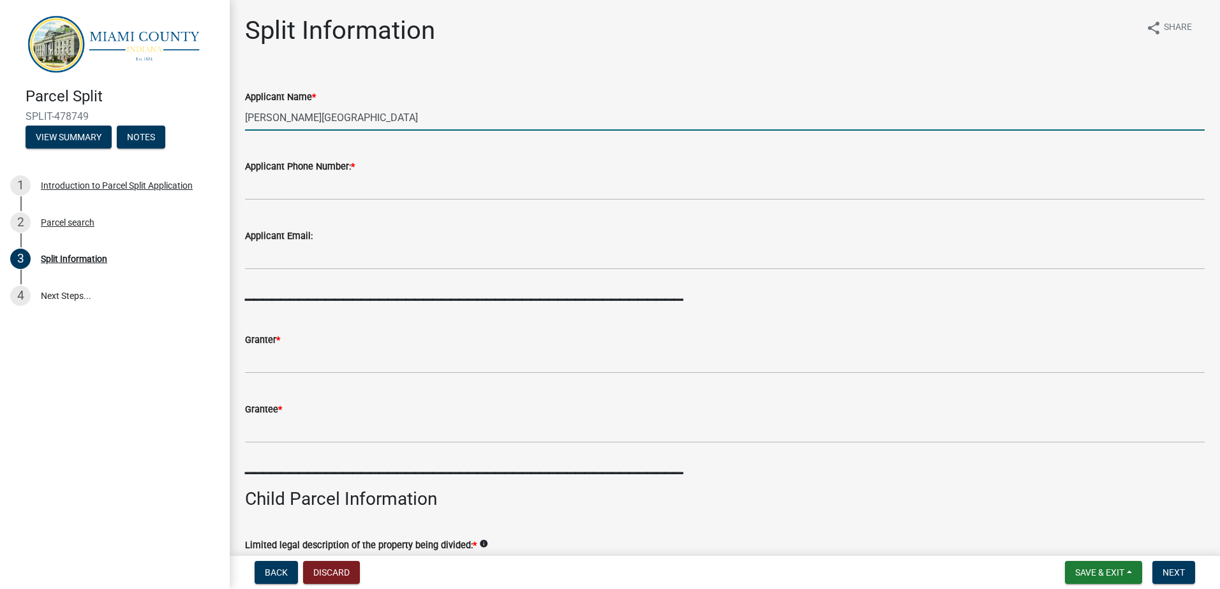
type input "[PHONE_NUMBER]"
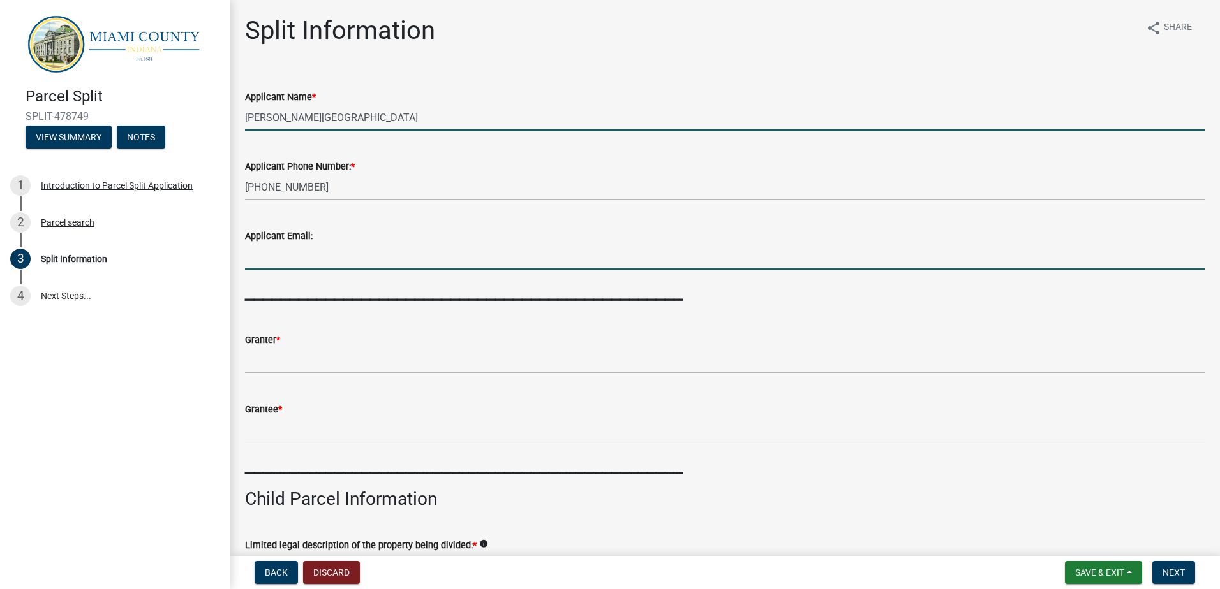
type input "[EMAIL_ADDRESS][DOMAIN_NAME]"
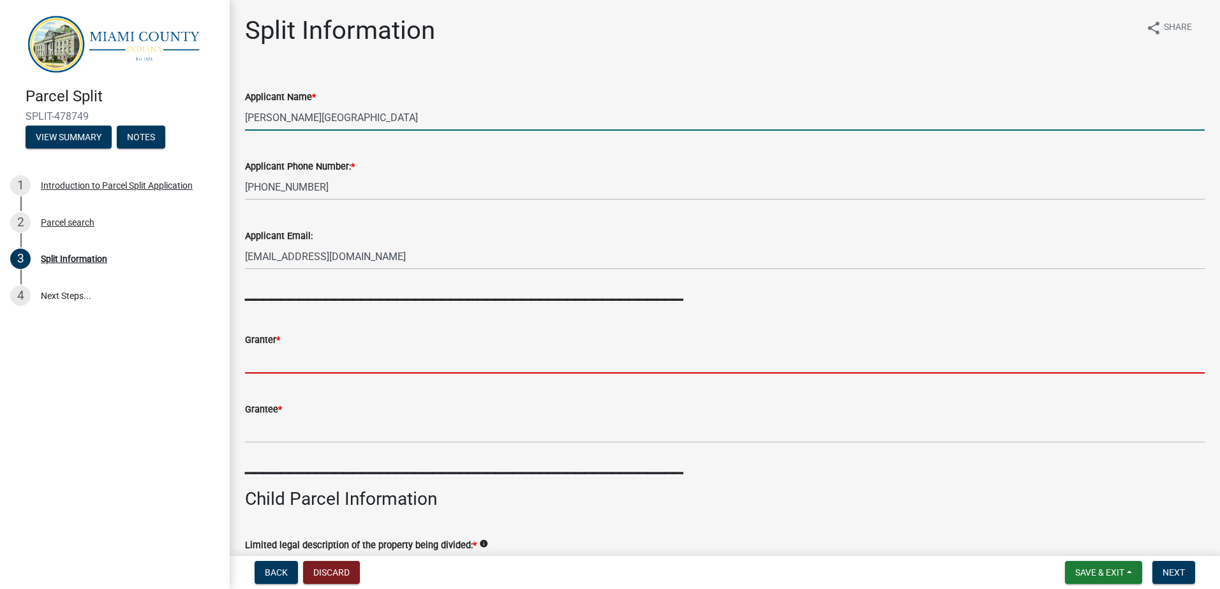
type input "[PERSON_NAME] Family Trust"
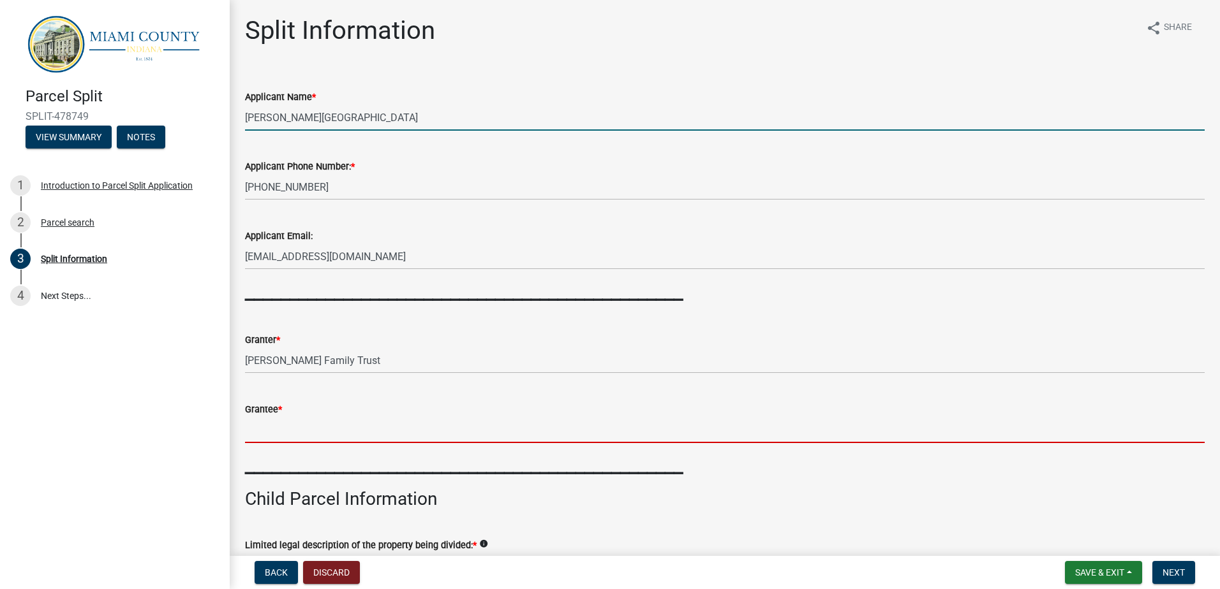
type input "[PERSON_NAME]"
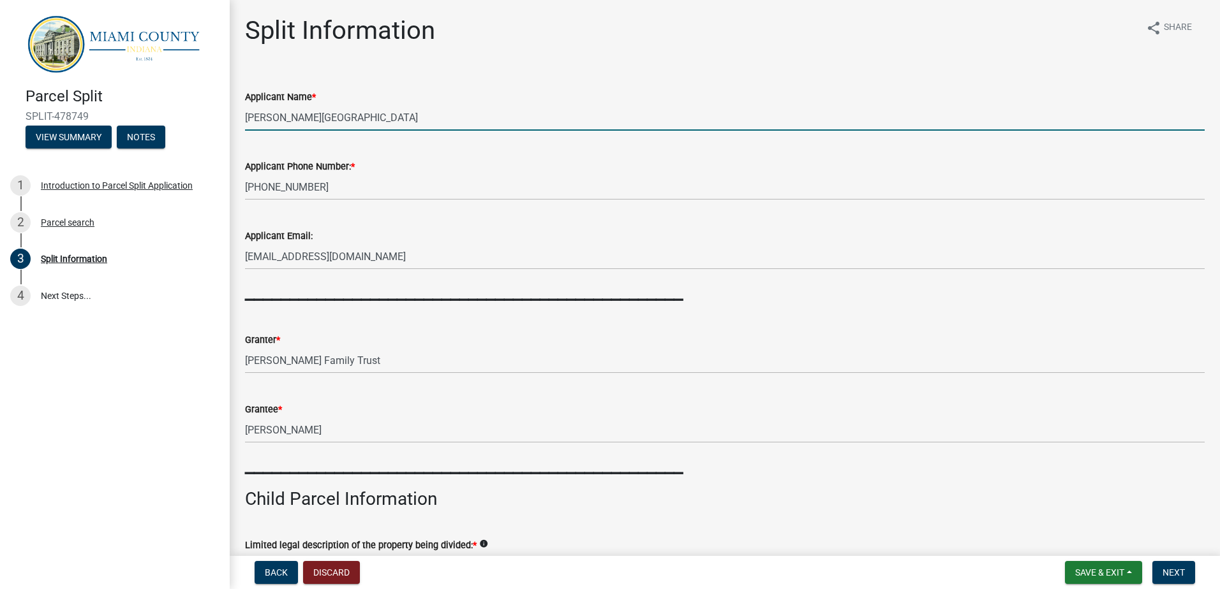
type input "Richland"
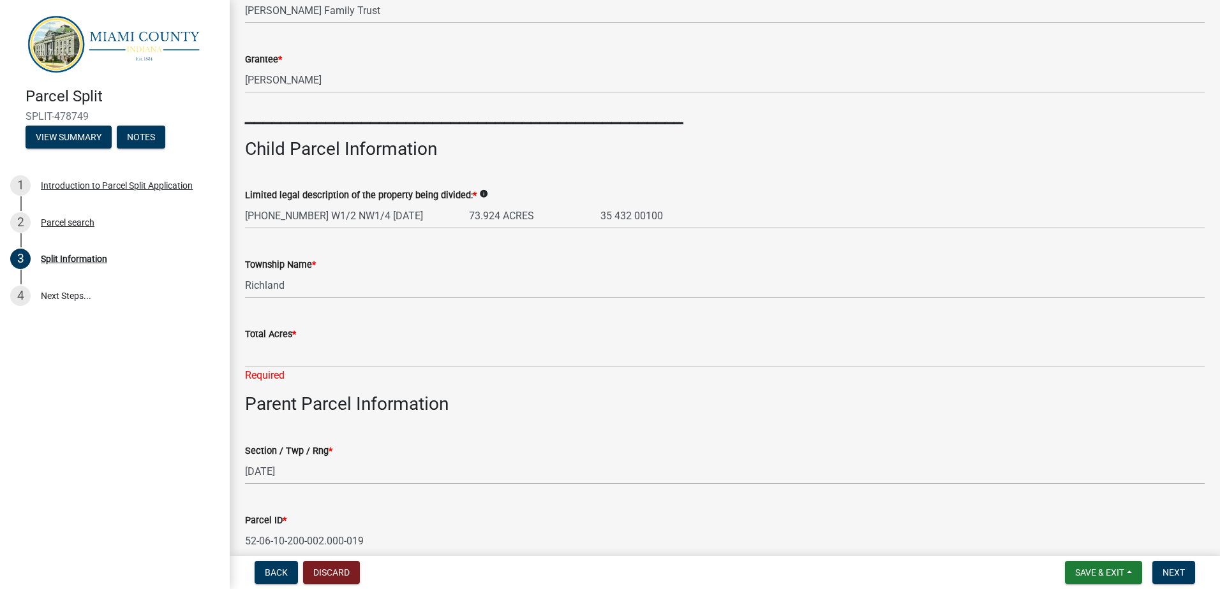
scroll to position [447, 0]
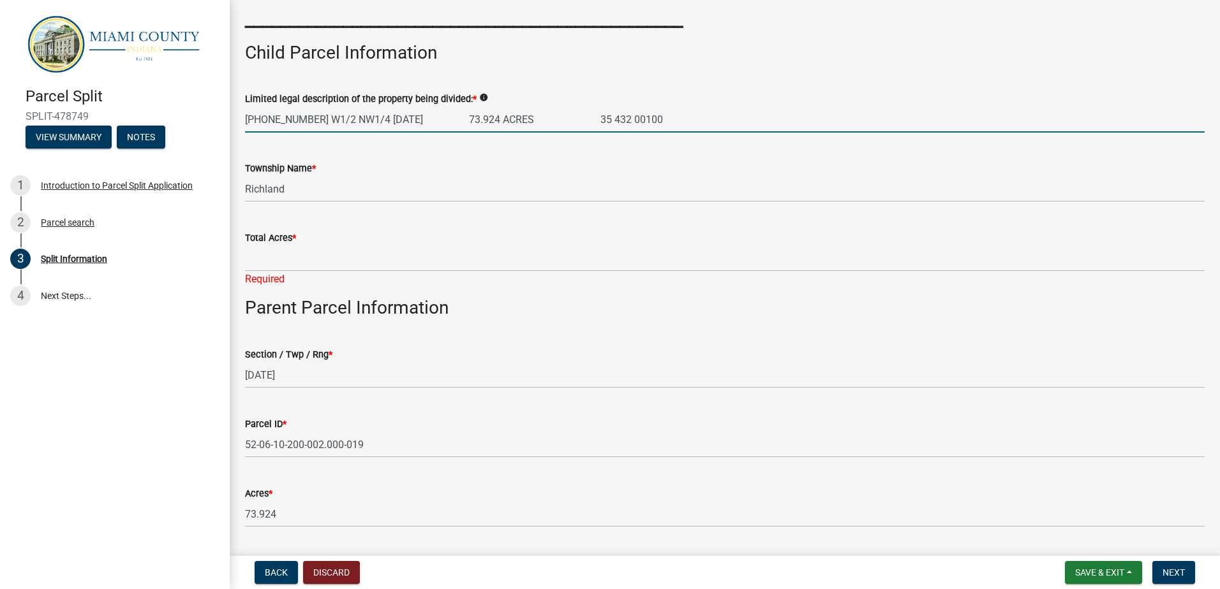
drag, startPoint x: 489, startPoint y: 119, endPoint x: 456, endPoint y: 119, distance: 32.5
click at [456, 119] on input "[PHONE_NUMBER] W1/2 NW1/4 [DATE] 73.924 ACRES 35 432 00100" at bounding box center [724, 120] width 959 height 26
type input "[PHONE_NUMBER] W1/2 NW1/4 [DATE] 52.961 ACRES 35 432 00100"
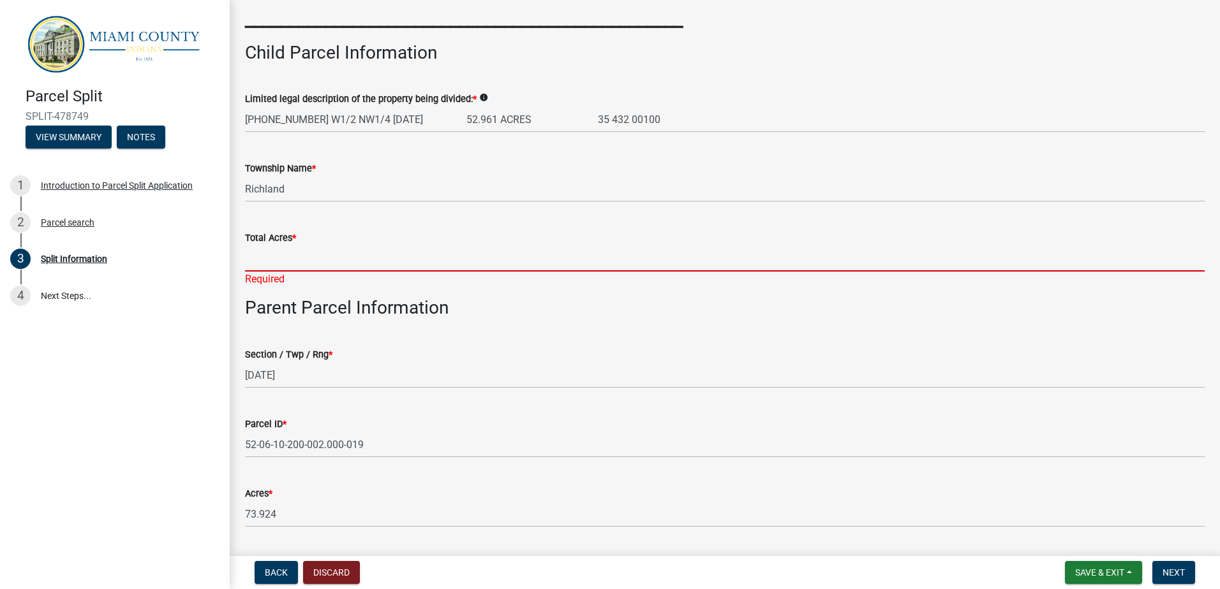
click at [276, 260] on input "Total Acres *" at bounding box center [724, 259] width 959 height 26
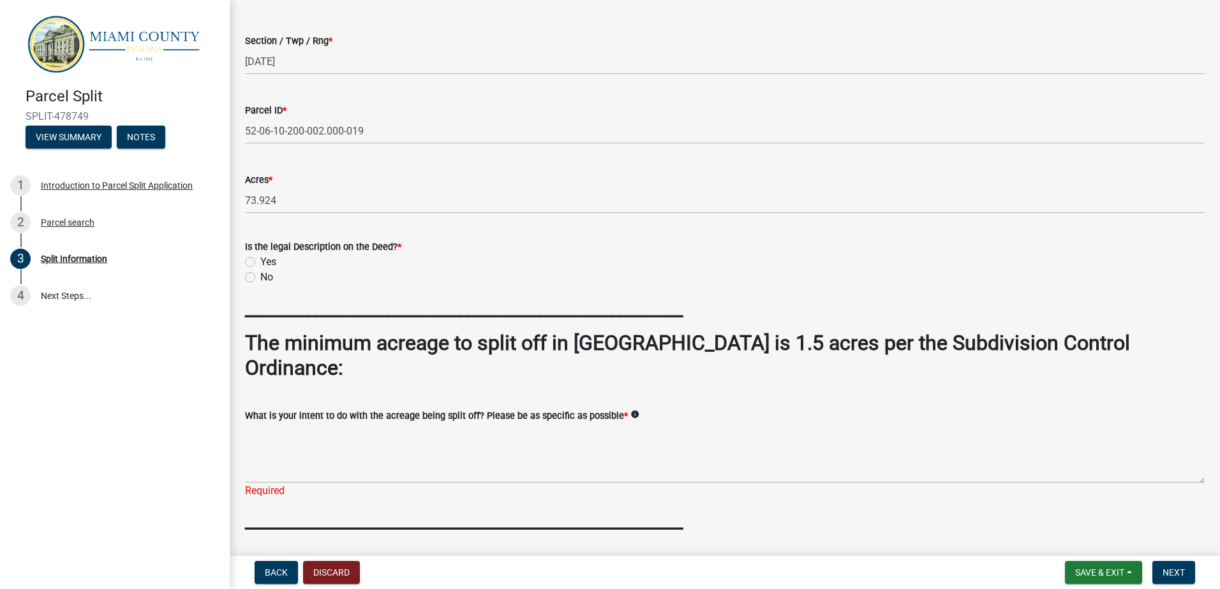
scroll to position [766, 0]
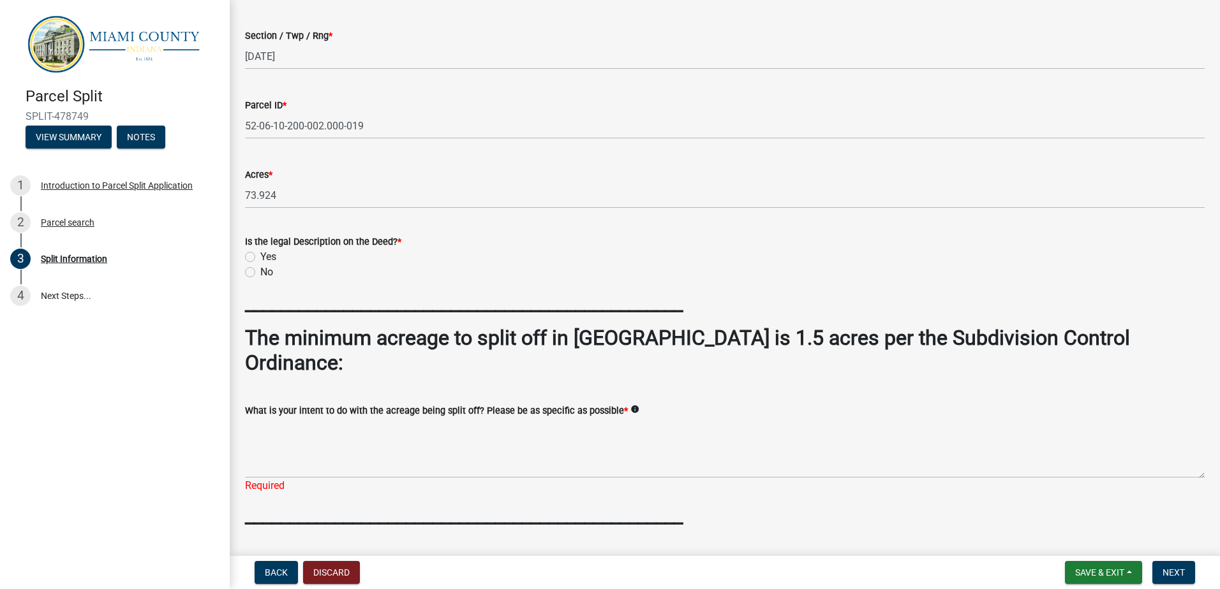
type input "52.961"
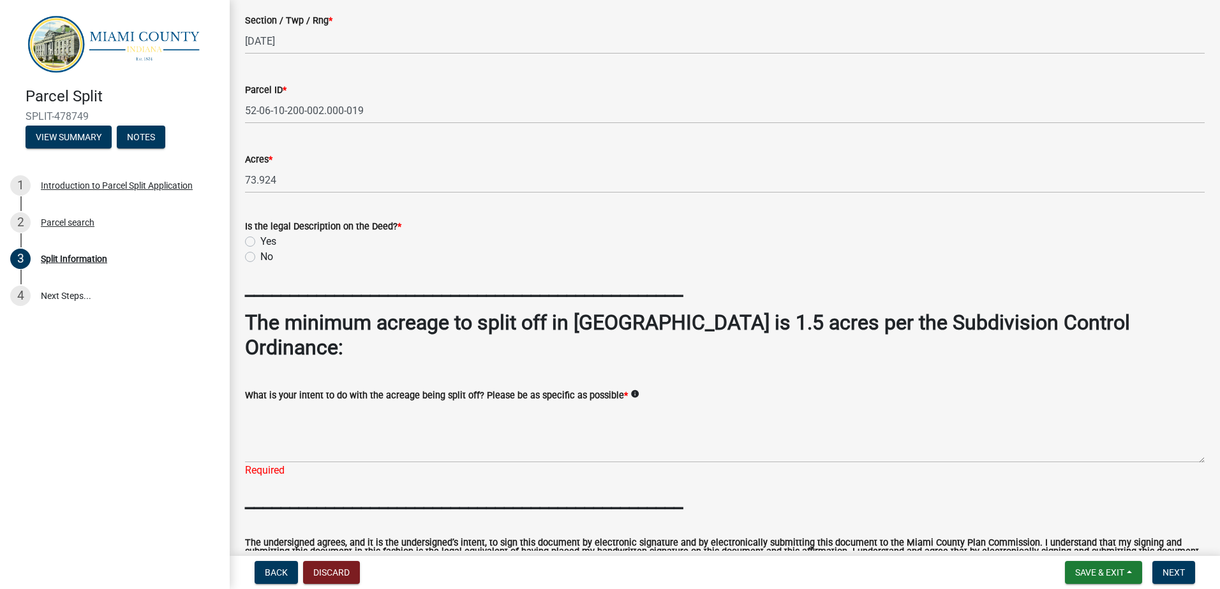
scroll to position [750, 0]
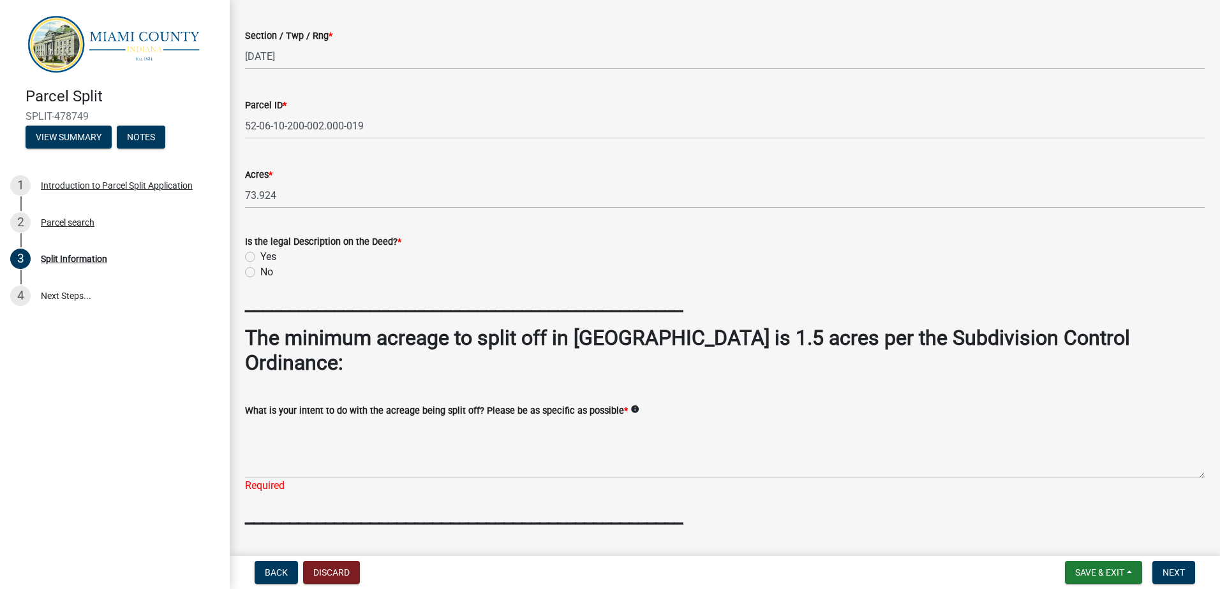
click at [260, 257] on label "Yes" at bounding box center [268, 256] width 16 height 15
click at [260, 257] on input "Yes" at bounding box center [264, 253] width 8 height 8
radio input "true"
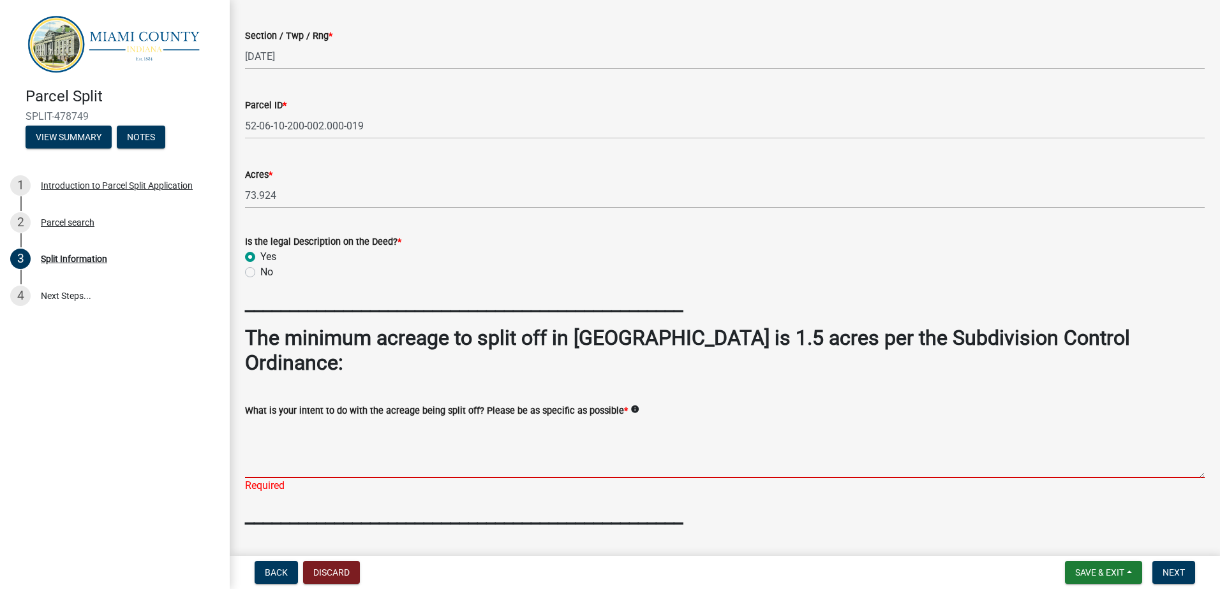
click at [296, 418] on textarea "What is your intent to do with the acreage being split off? Please be as specif…" at bounding box center [724, 448] width 959 height 60
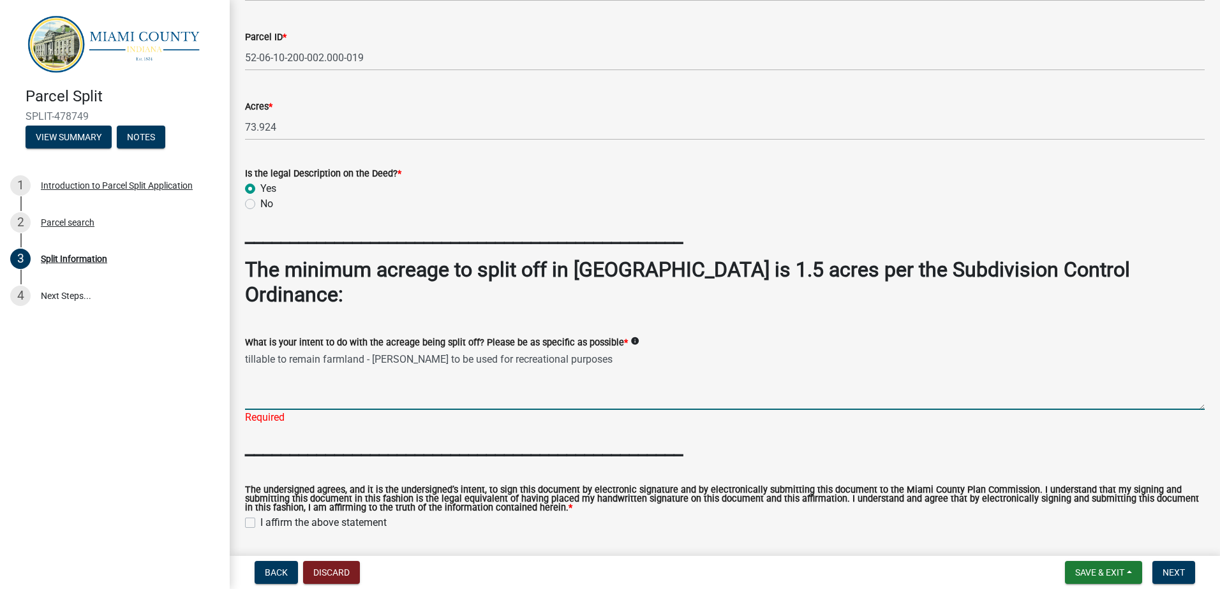
scroll to position [905, 0]
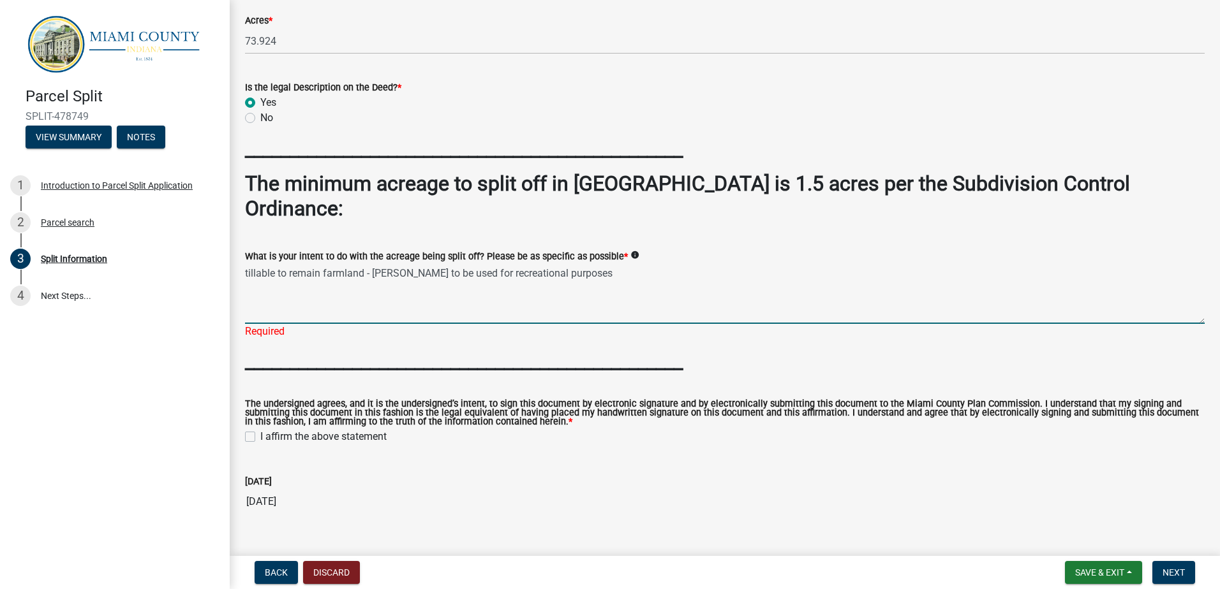
type textarea "tillable to remain farmland - [PERSON_NAME] to be used for recreational purposes"
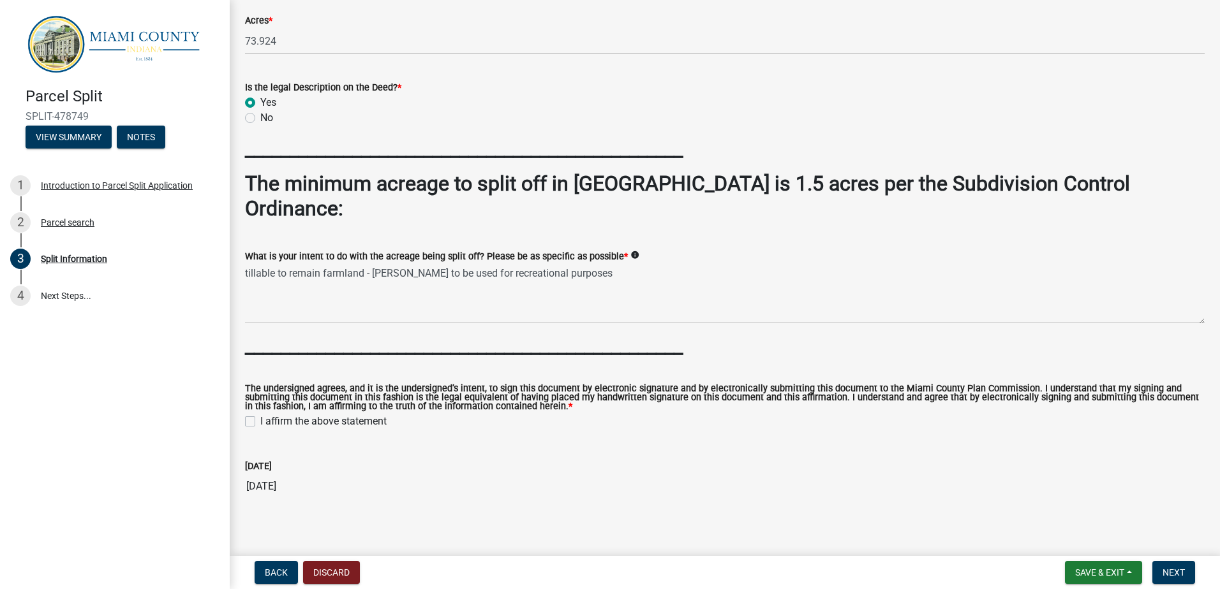
scroll to position [889, 0]
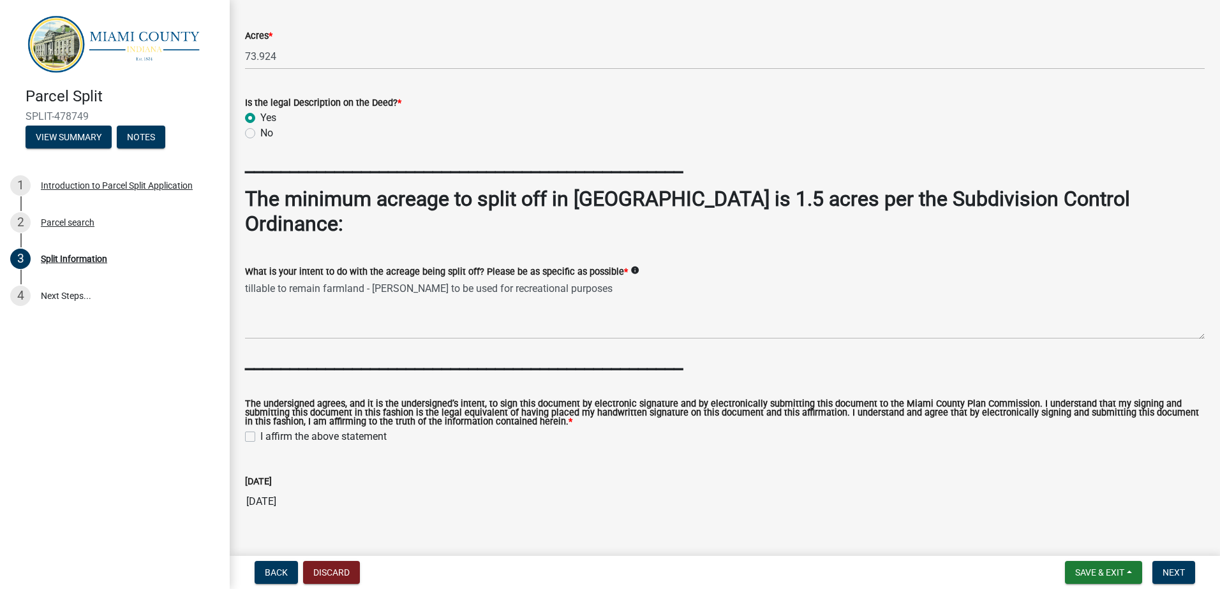
click at [260, 429] on label "I affirm the above statement" at bounding box center [323, 436] width 126 height 15
click at [260, 429] on input "I affirm the above statement" at bounding box center [264, 433] width 8 height 8
checkbox input "true"
click at [1162, 568] on span "Next" at bounding box center [1173, 573] width 22 height 10
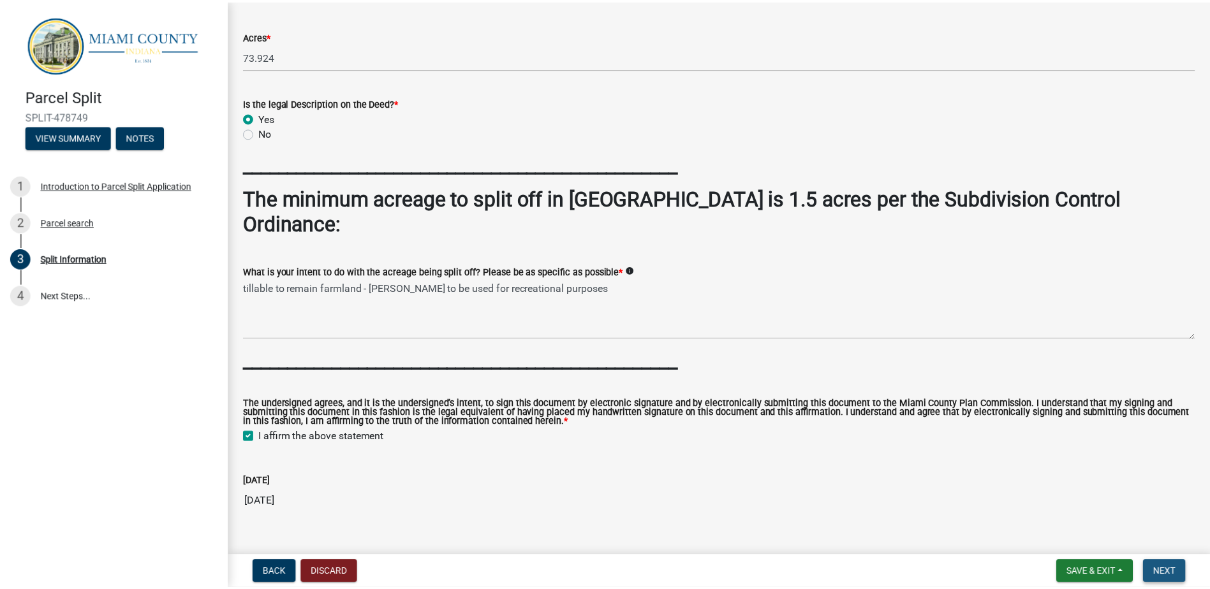
scroll to position [0, 0]
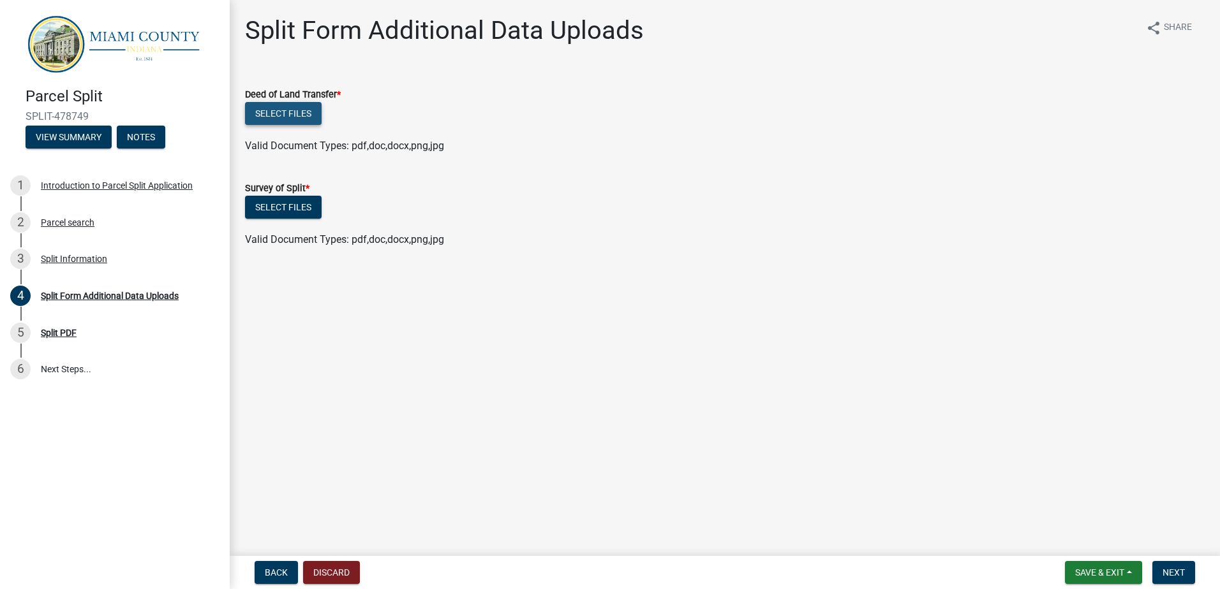
click at [279, 108] on button "Select files" at bounding box center [283, 113] width 77 height 23
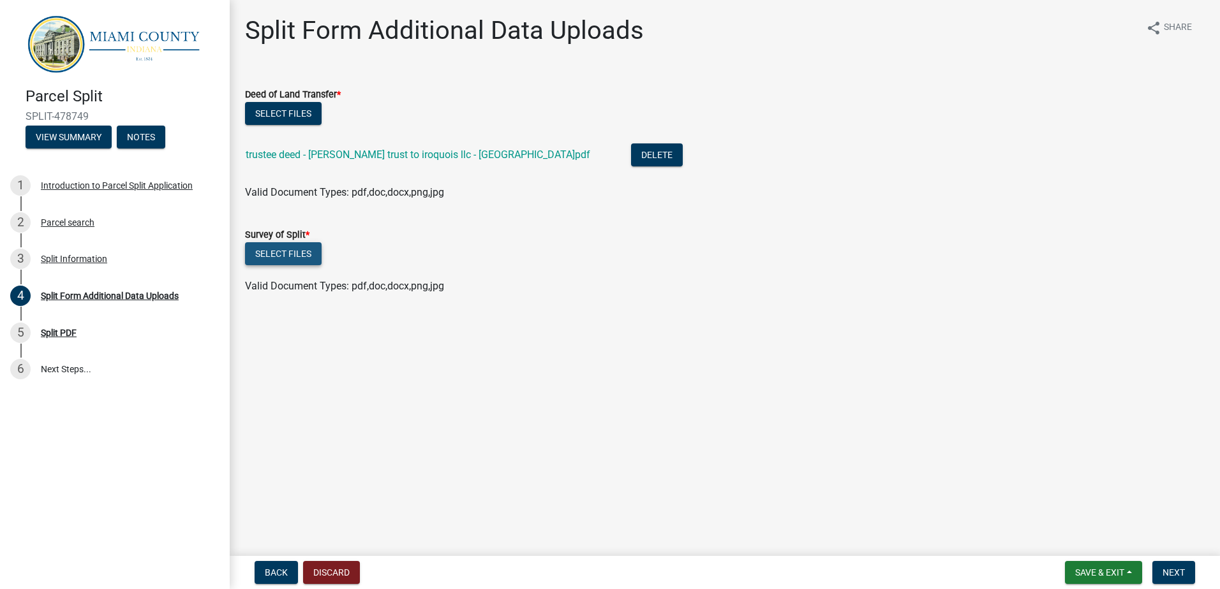
click at [283, 251] on button "Select files" at bounding box center [283, 253] width 77 height 23
click at [1170, 570] on span "Next" at bounding box center [1173, 573] width 22 height 10
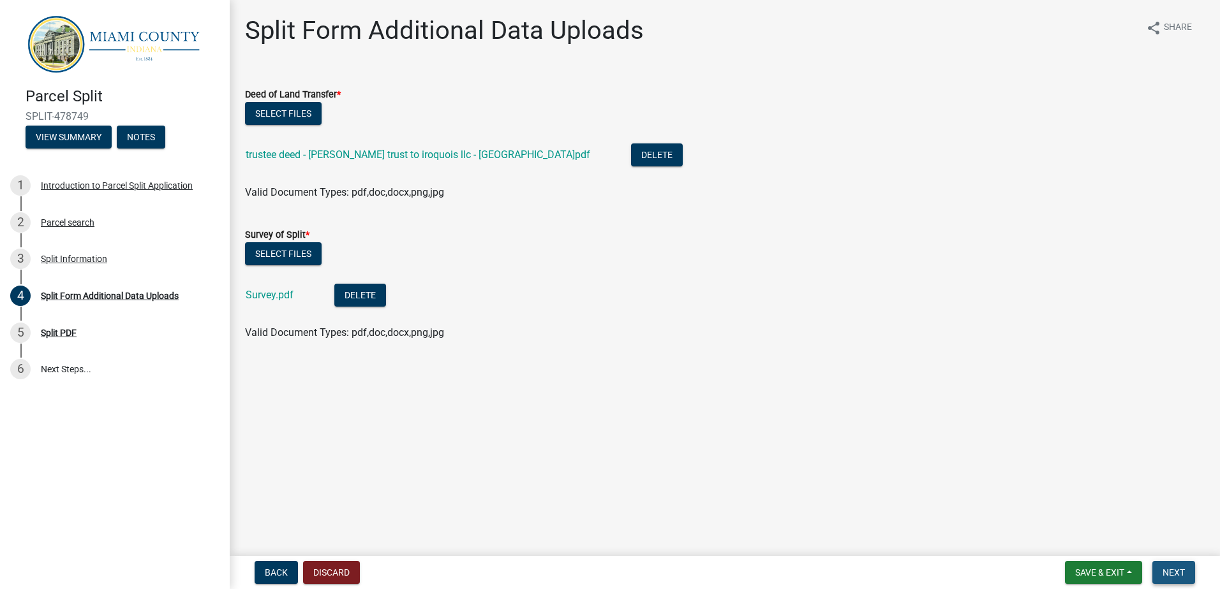
click at [1173, 570] on span "Next" at bounding box center [1173, 573] width 22 height 10
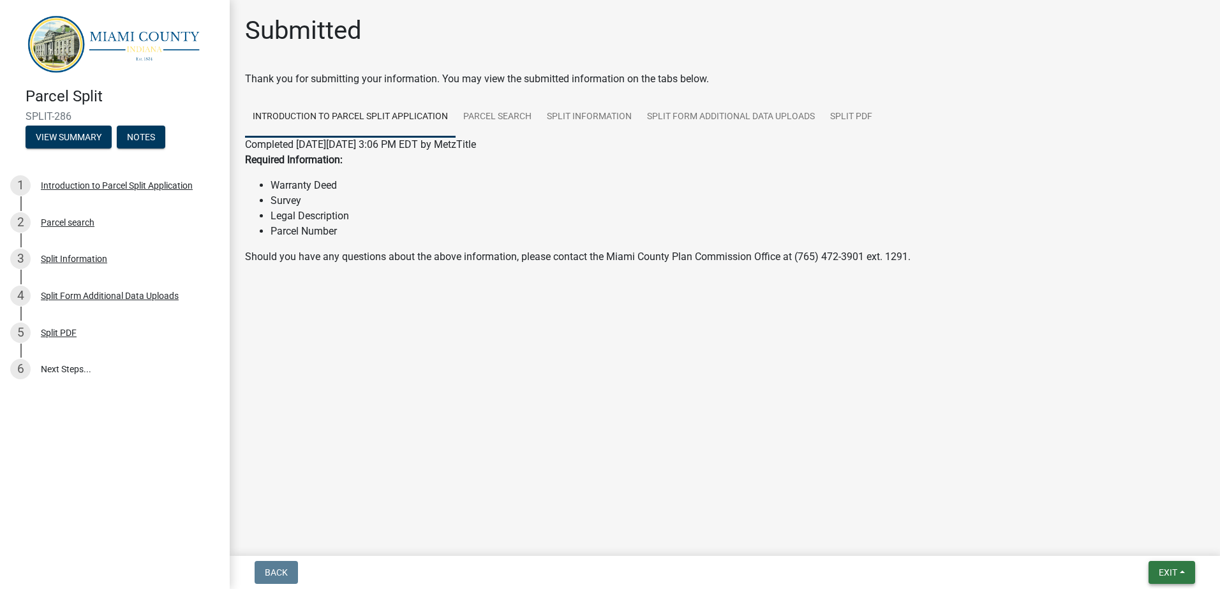
click at [1159, 575] on span "Exit" at bounding box center [1167, 573] width 18 height 10
click at [1117, 535] on button "Save & Exit" at bounding box center [1144, 539] width 102 height 31
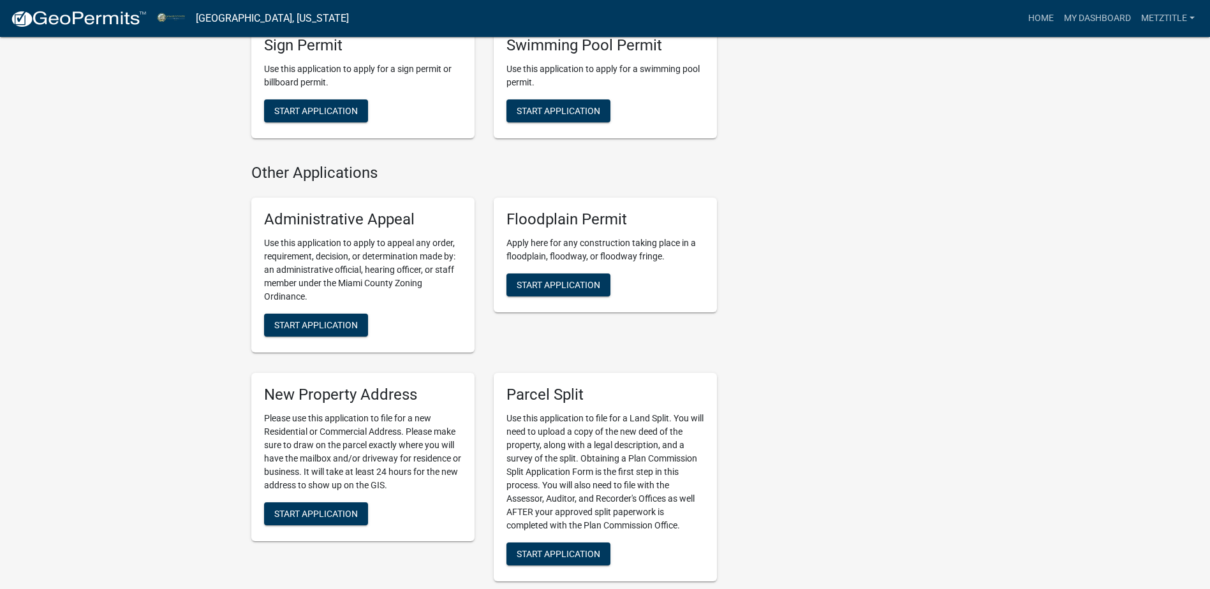
scroll to position [1786, 0]
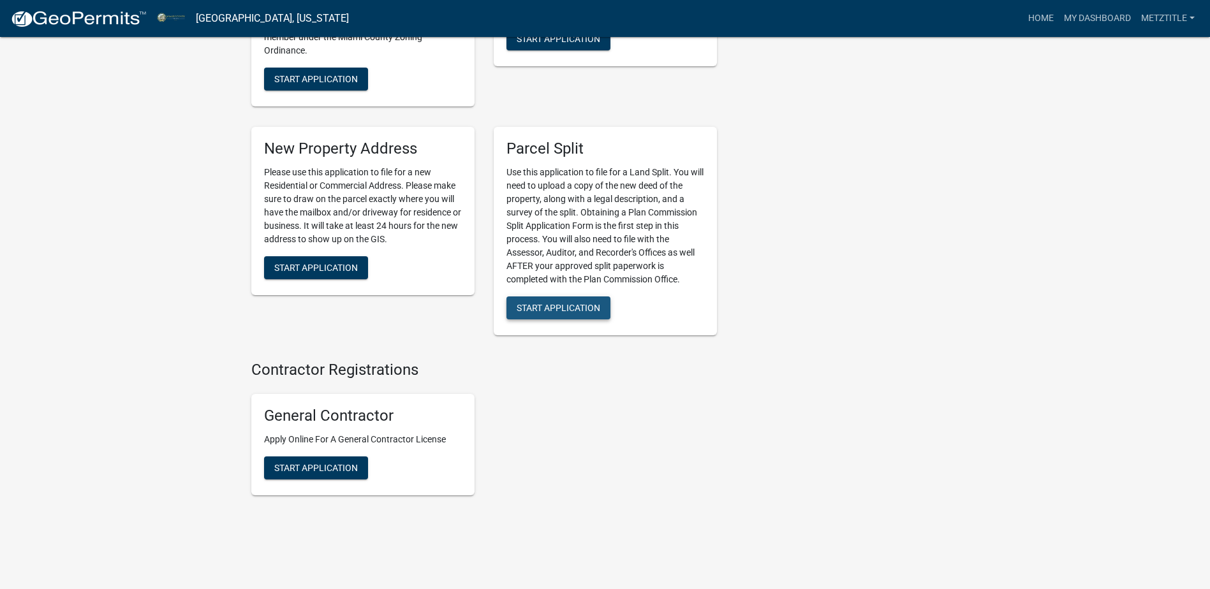
click at [570, 307] on span "Start Application" at bounding box center [559, 307] width 84 height 10
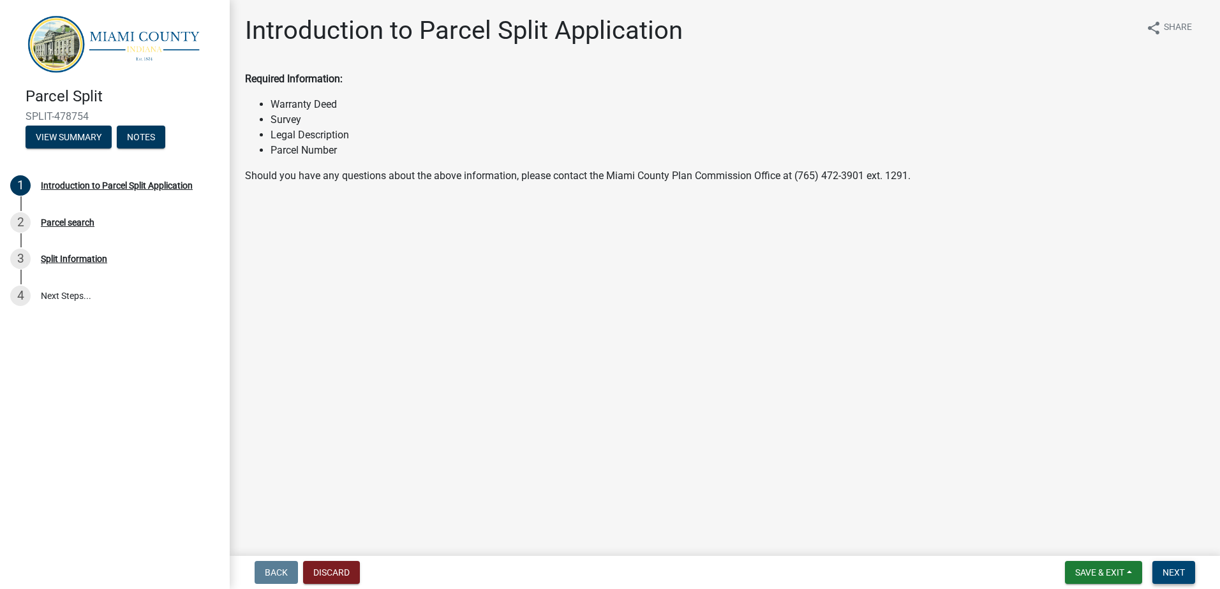
click at [1158, 573] on button "Next" at bounding box center [1173, 572] width 43 height 23
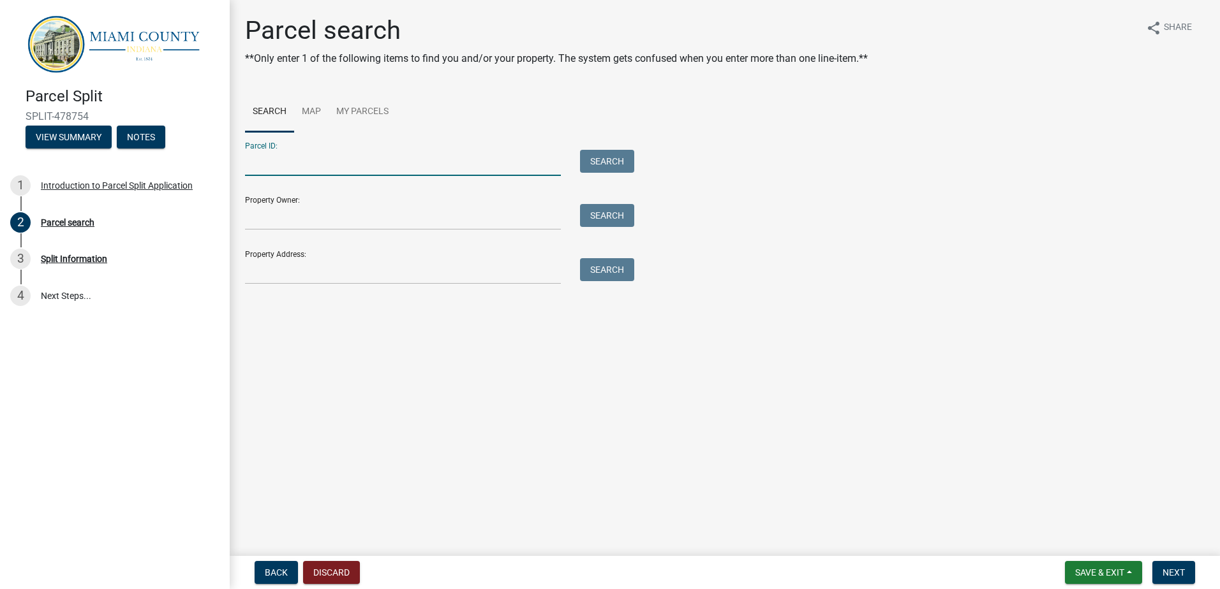
click at [265, 162] on input "Parcel ID:" at bounding box center [403, 163] width 316 height 26
type input "52-06-10-200-002.000-019"
click at [608, 156] on button "Search" at bounding box center [607, 161] width 54 height 23
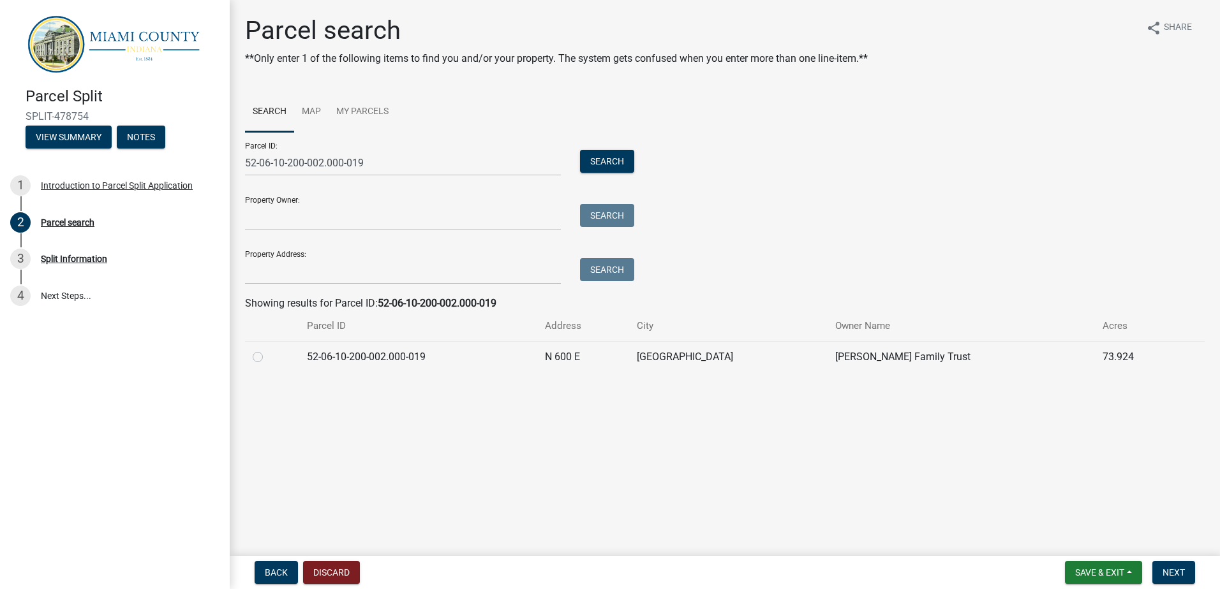
drag, startPoint x: 256, startPoint y: 359, endPoint x: 454, endPoint y: 406, distance: 203.3
click at [269, 360] on div at bounding box center [272, 357] width 39 height 15
click at [268, 350] on label at bounding box center [268, 350] width 0 height 0
click at [268, 357] on input "radio" at bounding box center [272, 354] width 8 height 8
radio input "true"
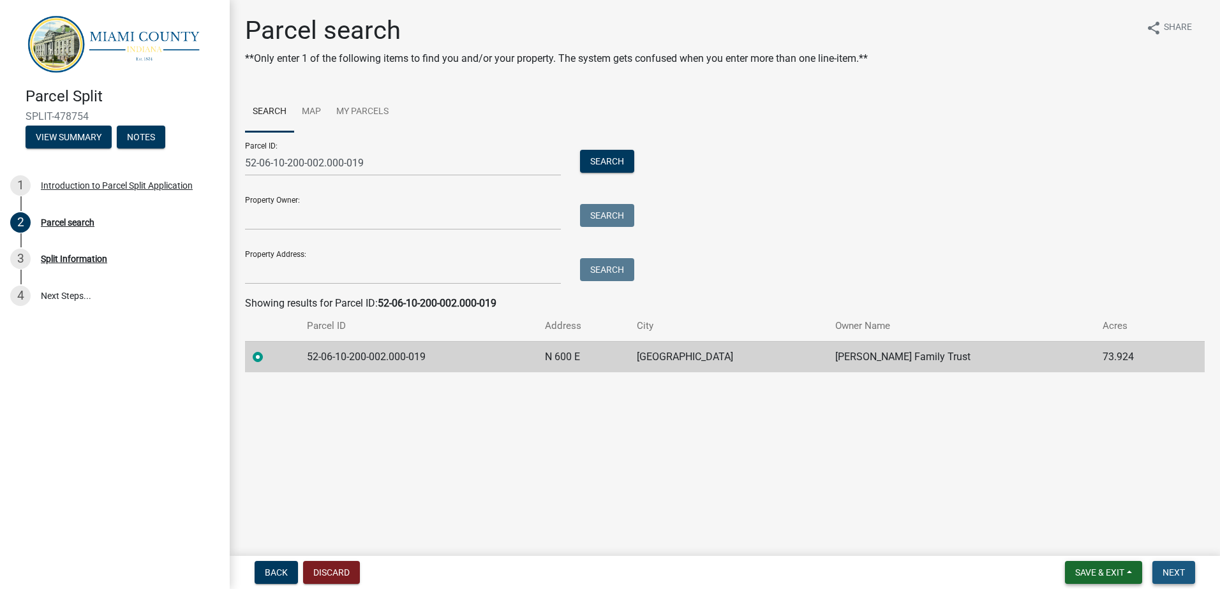
drag, startPoint x: 1169, startPoint y: 579, endPoint x: 1099, endPoint y: 565, distance: 72.1
click at [1169, 577] on button "Next" at bounding box center [1173, 572] width 43 height 23
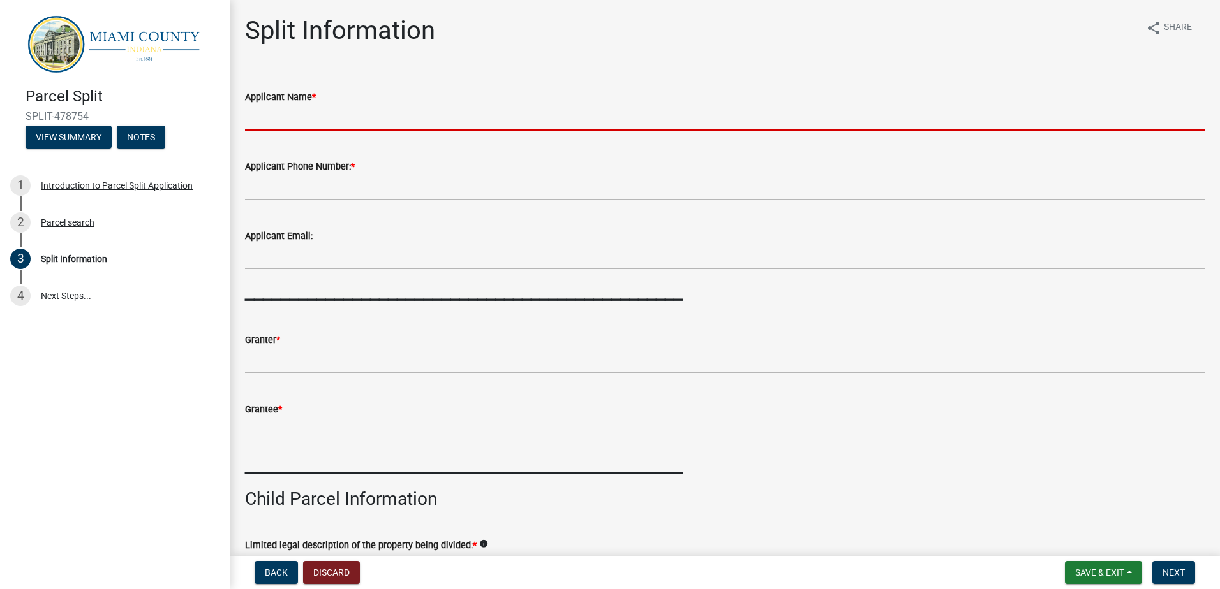
click at [279, 122] on input "Applicant Name *" at bounding box center [724, 118] width 959 height 26
type input "[PERSON_NAME][GEOGRAPHIC_DATA]"
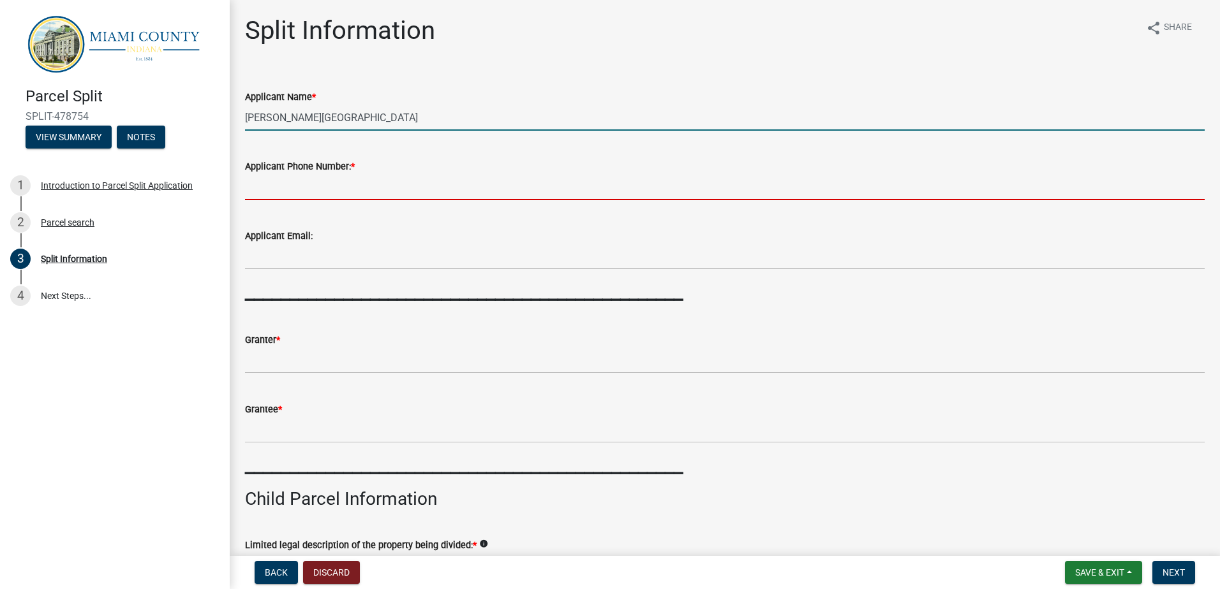
type input "[PHONE_NUMBER]"
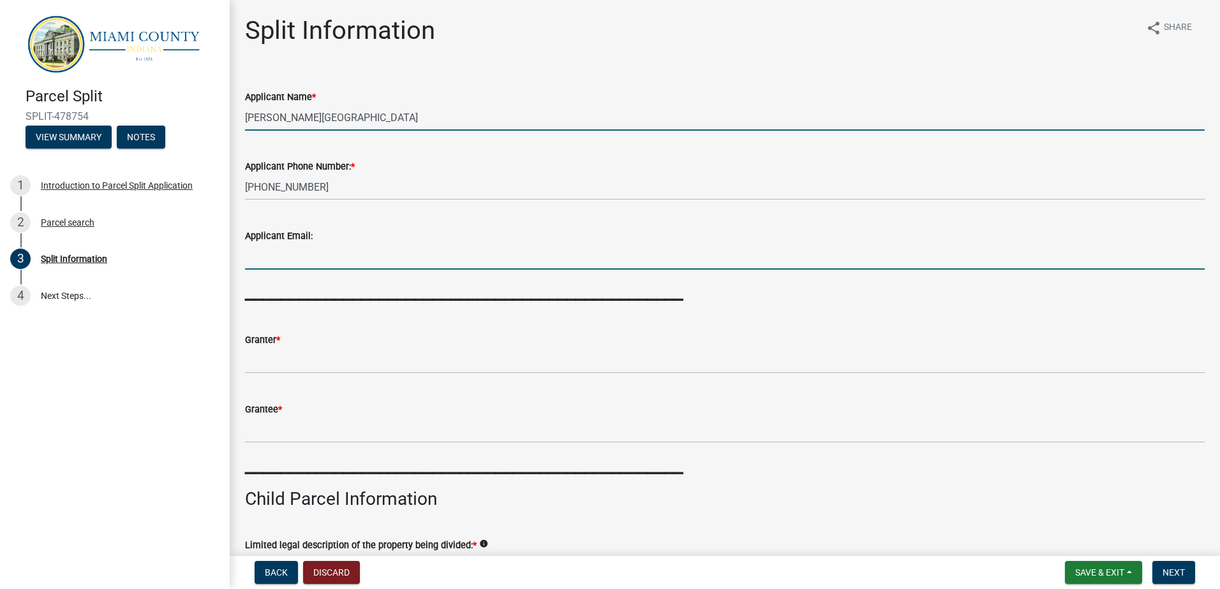
type input "[EMAIL_ADDRESS][DOMAIN_NAME]"
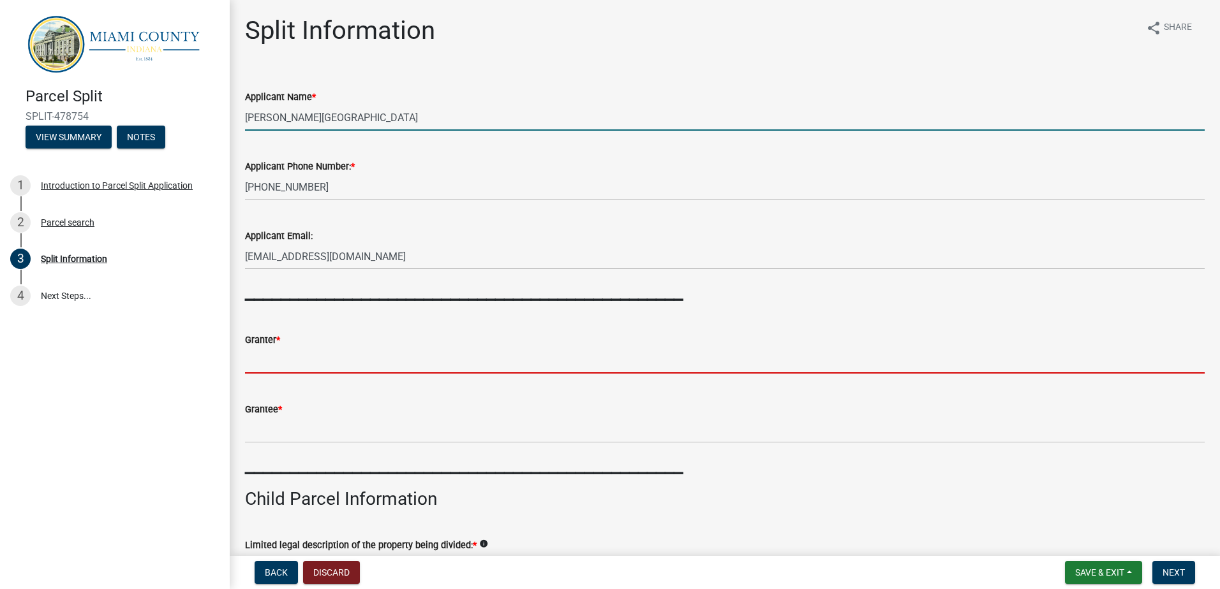
type input "[PERSON_NAME] Family Trust"
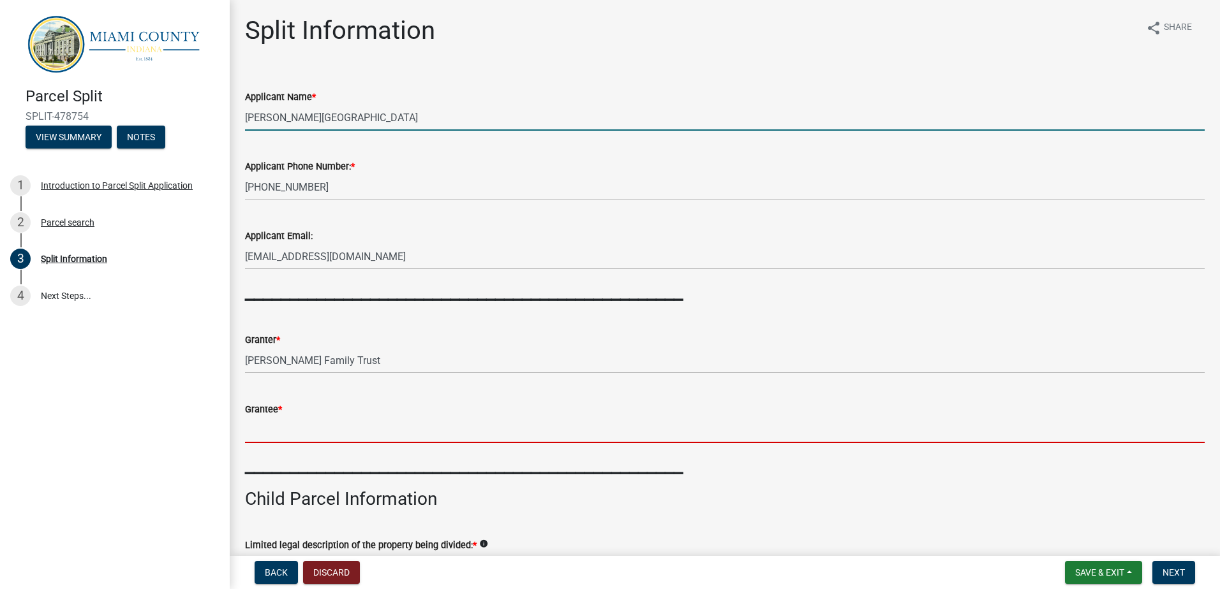
type input "[PERSON_NAME]"
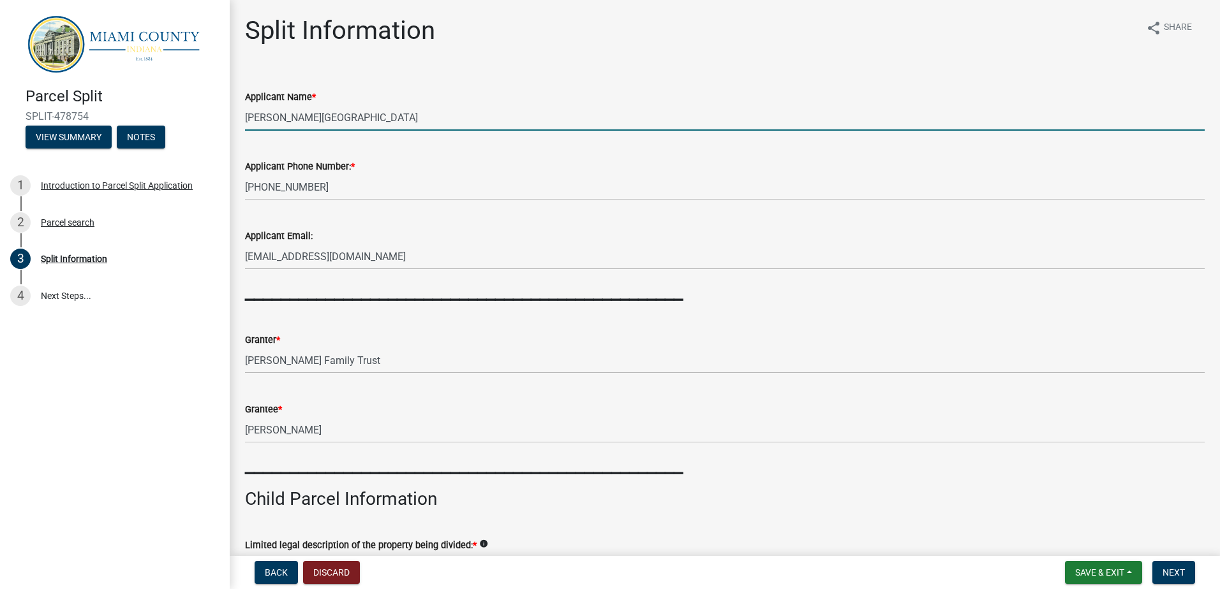
type input "Richland"
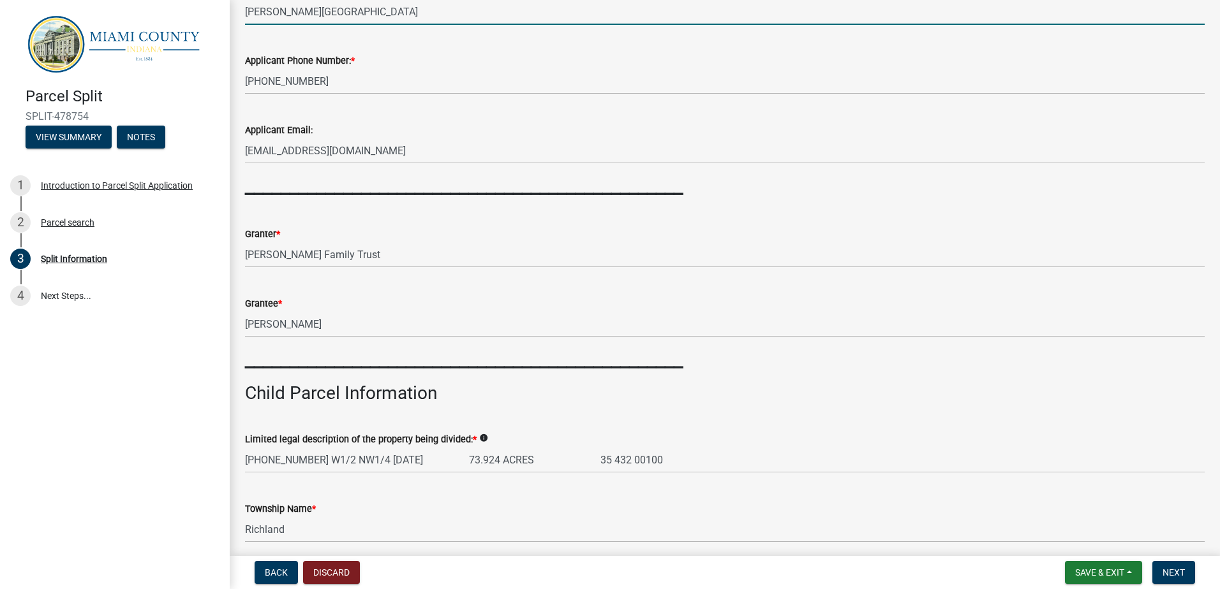
scroll to position [255, 0]
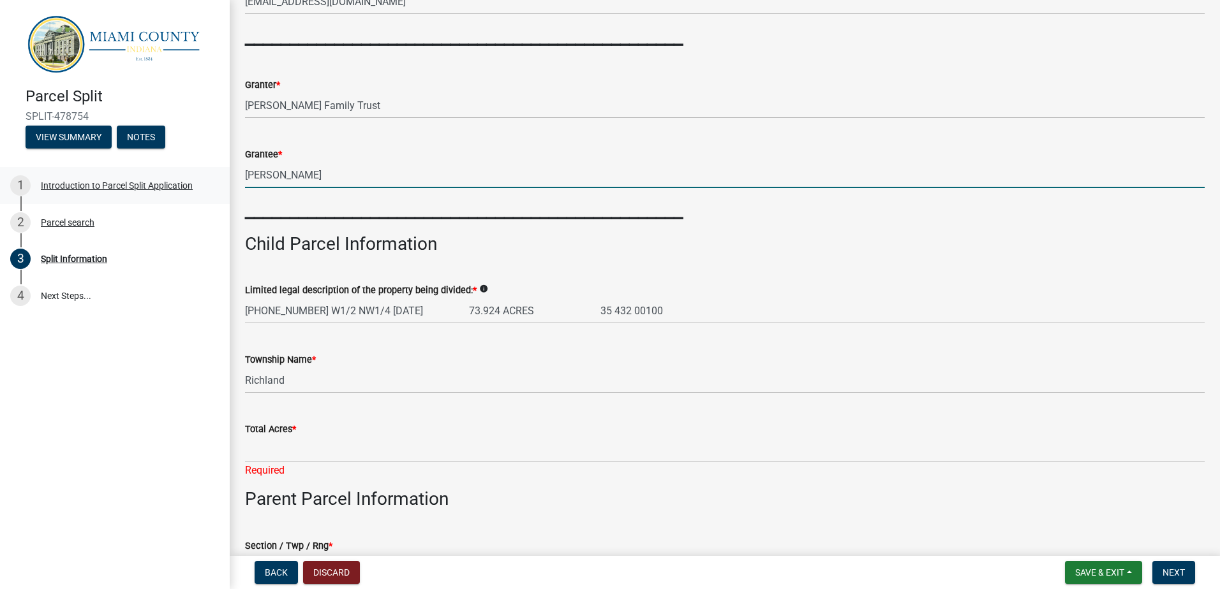
drag, startPoint x: 312, startPoint y: 171, endPoint x: 210, endPoint y: 175, distance: 102.2
click at [210, 175] on div "Parcel Split SPLIT-478754 View Summary Notes 1 Introduction to Parcel Split App…" at bounding box center [610, 294] width 1220 height 589
type input "Iro"
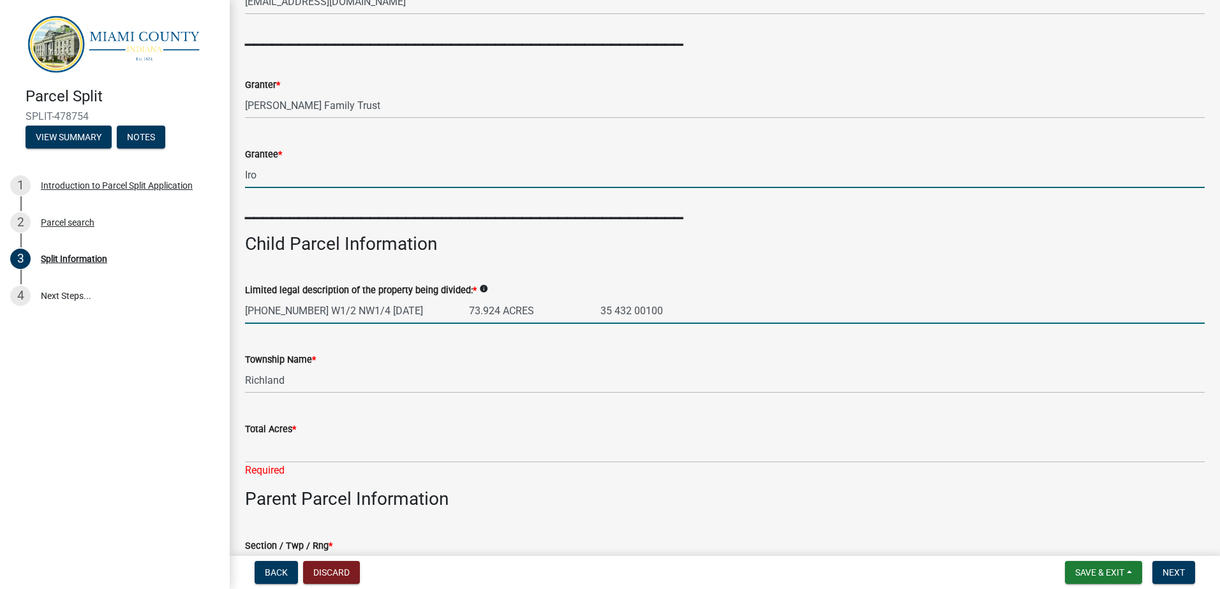
click at [484, 318] on input "[PHONE_NUMBER] W1/2 NW1/4 [DATE] 73.924 ACRES 35 432 00100" at bounding box center [724, 311] width 959 height 26
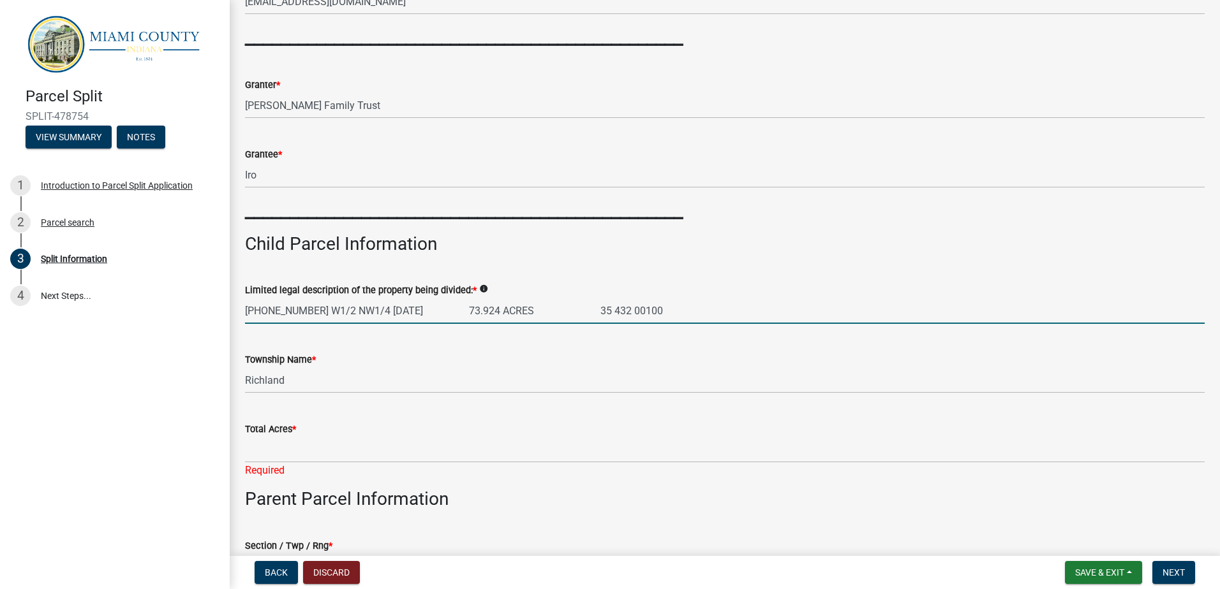
drag, startPoint x: 487, startPoint y: 311, endPoint x: 454, endPoint y: 309, distance: 33.8
click at [454, 309] on input "[PHONE_NUMBER] W1/2 NW1/4 [DATE] 73.924 ACRES 35 432 00100" at bounding box center [724, 311] width 959 height 26
type input "[PHONE_NUMBER] W1/2 NW1/4 [DATE] 11.456 ACRES 35 432 00100"
click at [290, 438] on form "Total Acres *" at bounding box center [724, 442] width 959 height 41
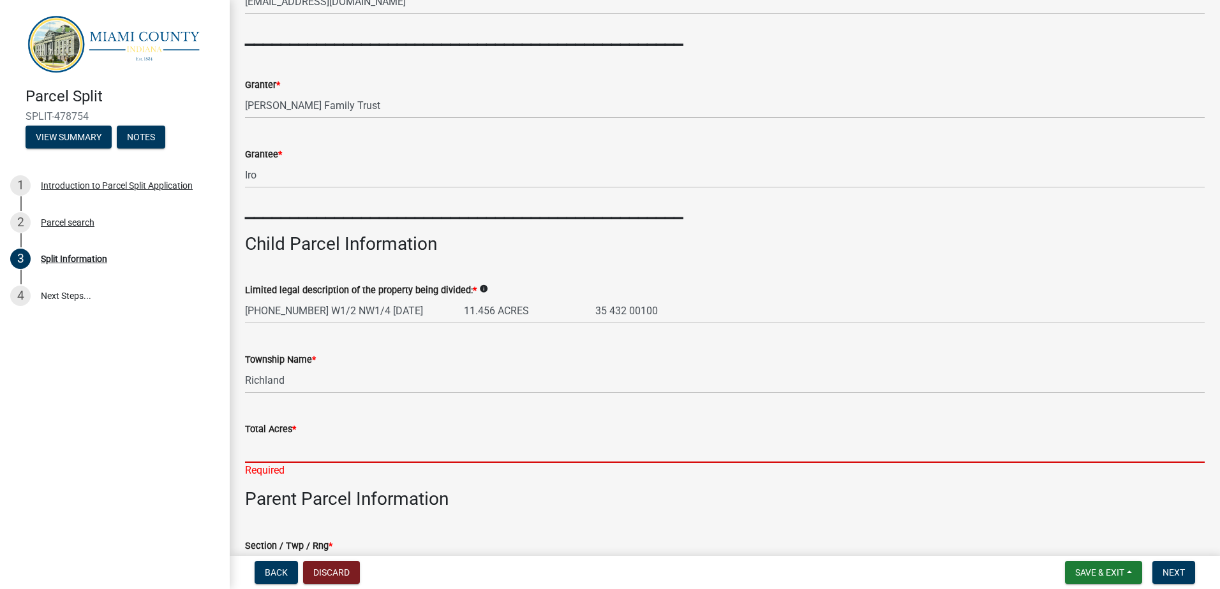
click at [292, 447] on input "Total Acres *" at bounding box center [724, 450] width 959 height 26
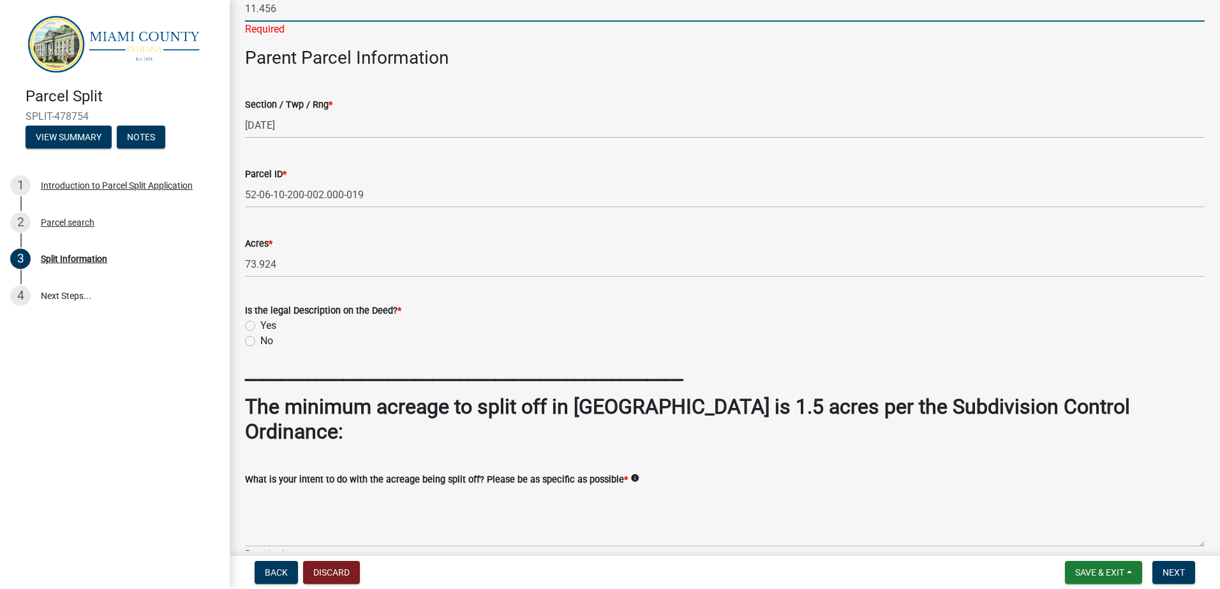
scroll to position [702, 0]
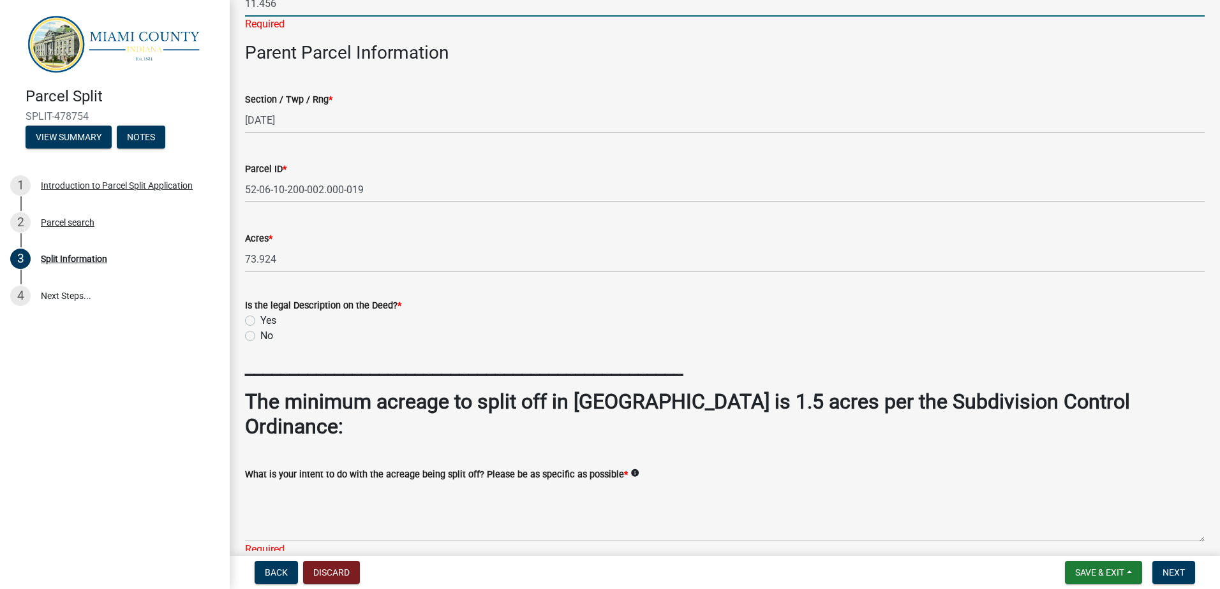
type input "11.456"
click at [249, 319] on div "Is the legal Description on the Deed? * Yes No" at bounding box center [724, 321] width 959 height 46
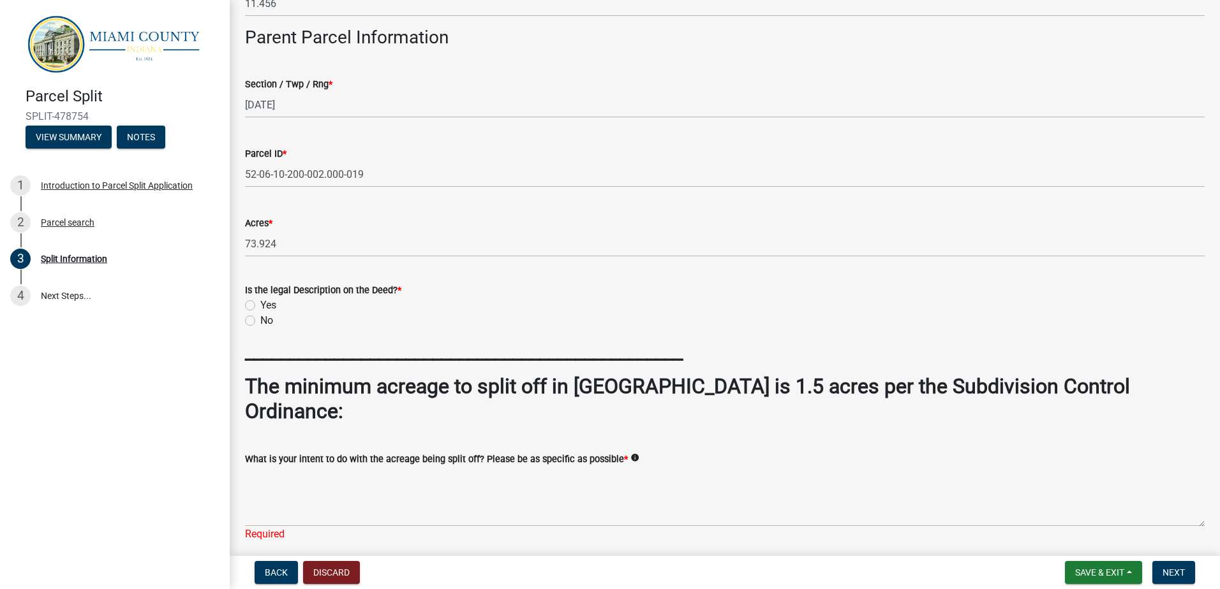
click at [260, 306] on label "Yes" at bounding box center [268, 305] width 16 height 15
click at [260, 306] on input "Yes" at bounding box center [264, 302] width 8 height 8
radio input "true"
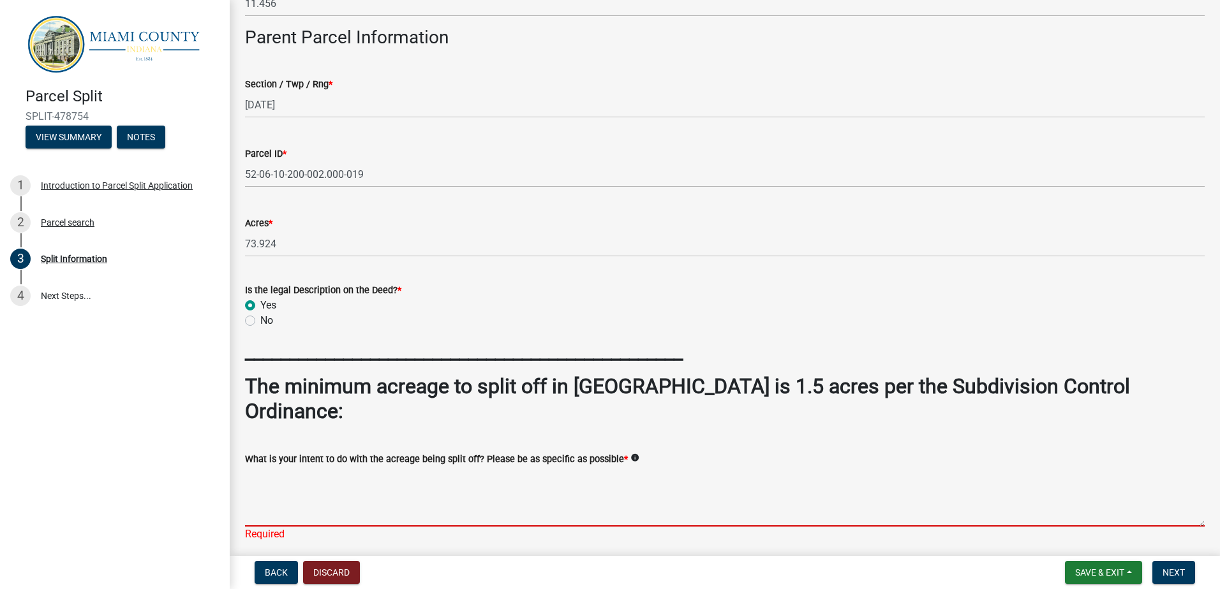
click at [297, 467] on textarea "What is your intent to do with the acreage being split off? Please be as specif…" at bounding box center [724, 497] width 959 height 60
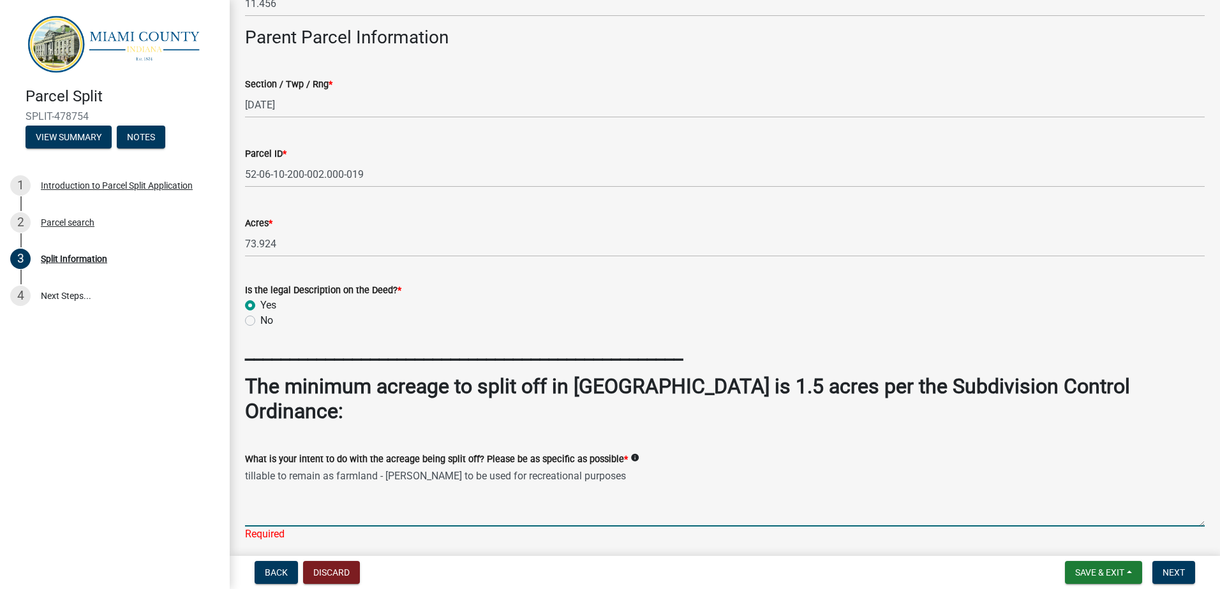
type textarea "tillable to remain as farmland - [PERSON_NAME] to be used for recreational purp…"
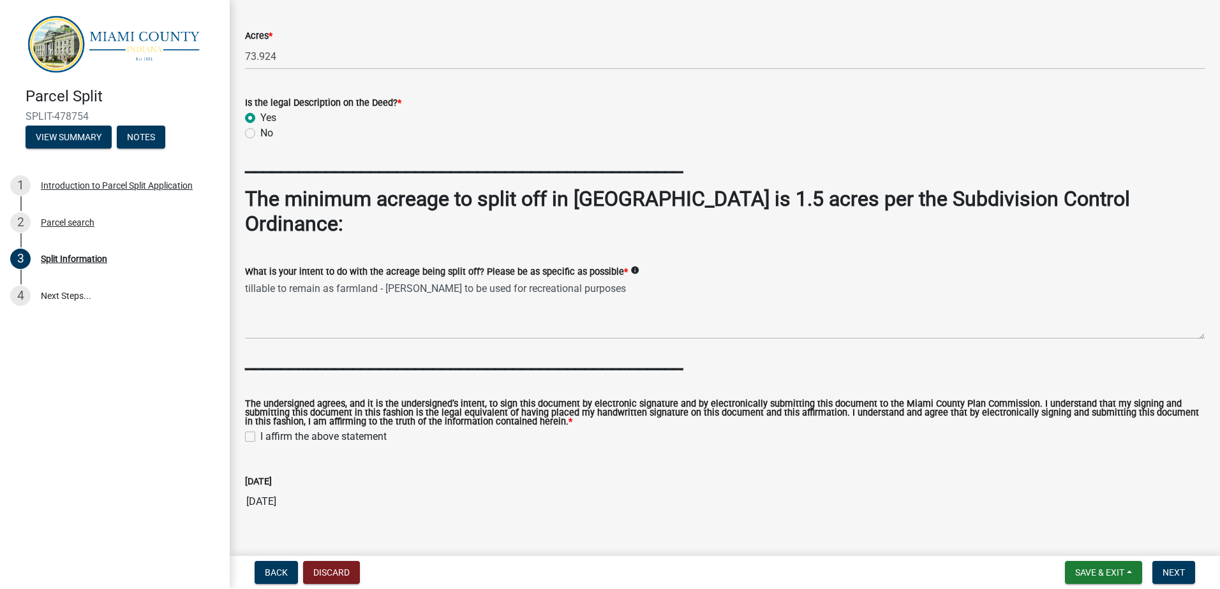
click at [260, 429] on label "I affirm the above statement" at bounding box center [323, 436] width 126 height 15
click at [260, 429] on input "I affirm the above statement" at bounding box center [264, 433] width 8 height 8
checkbox input "true"
click at [1171, 574] on span "Next" at bounding box center [1173, 573] width 22 height 10
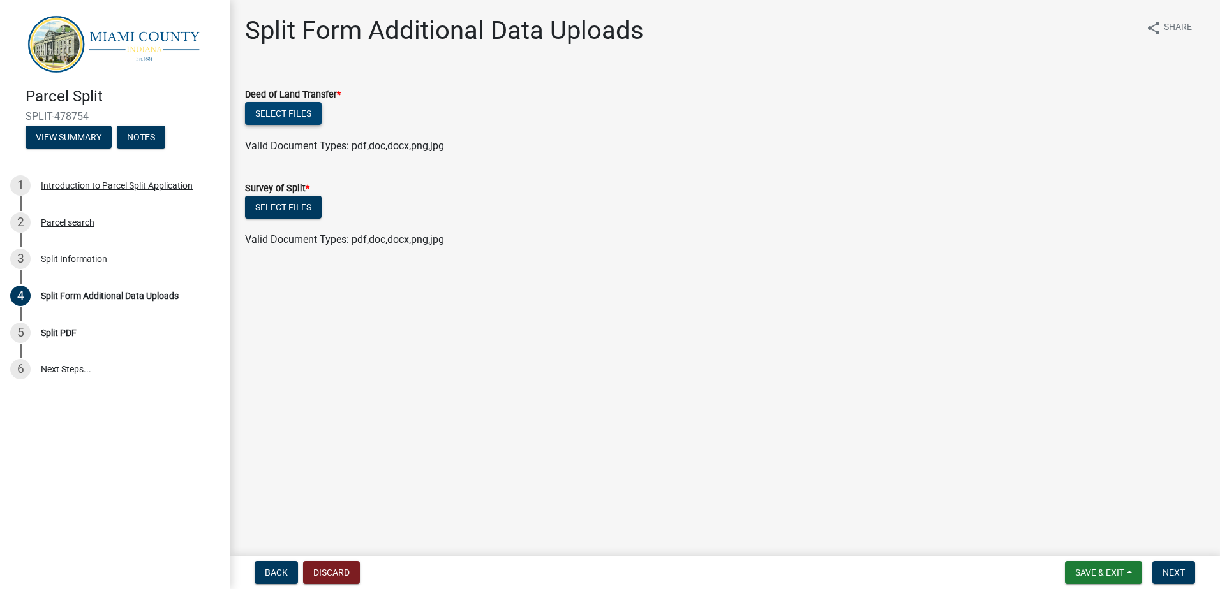
click at [272, 116] on button "Select files" at bounding box center [283, 113] width 77 height 23
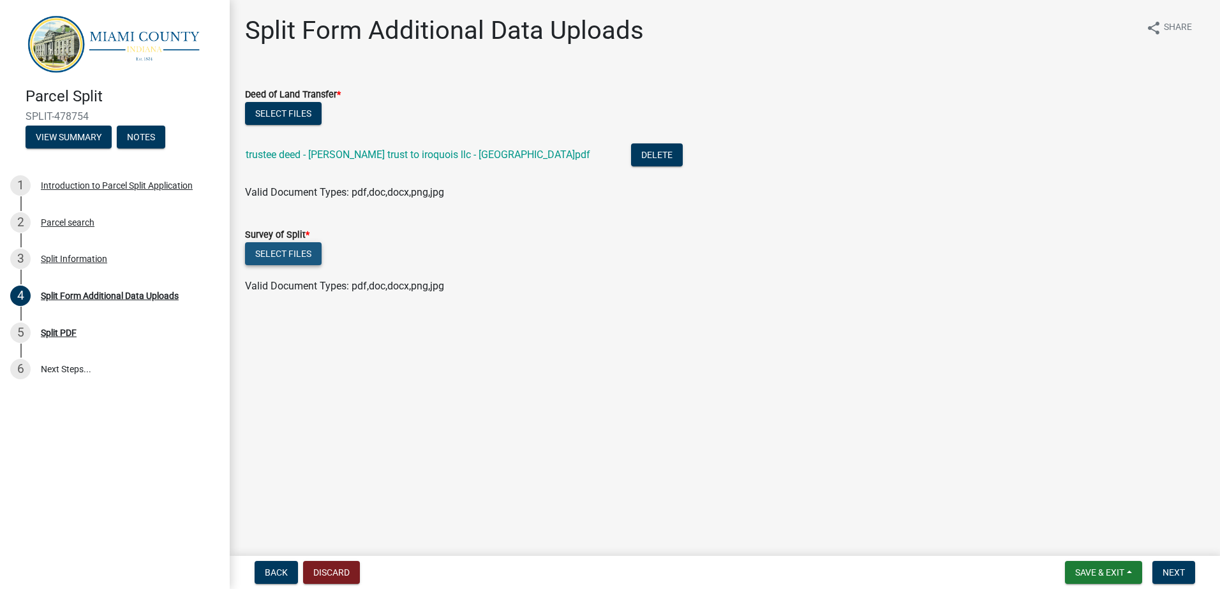
click at [292, 251] on button "Select files" at bounding box center [283, 253] width 77 height 23
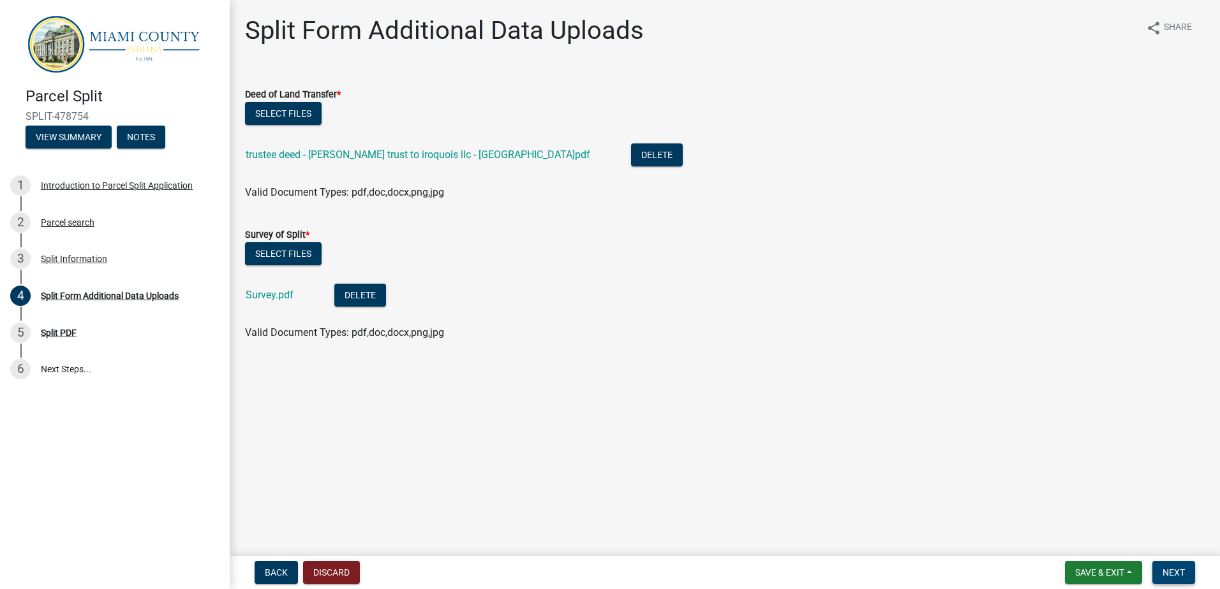
click at [1176, 570] on span "Next" at bounding box center [1173, 573] width 22 height 10
